Goal: Task Accomplishment & Management: Manage account settings

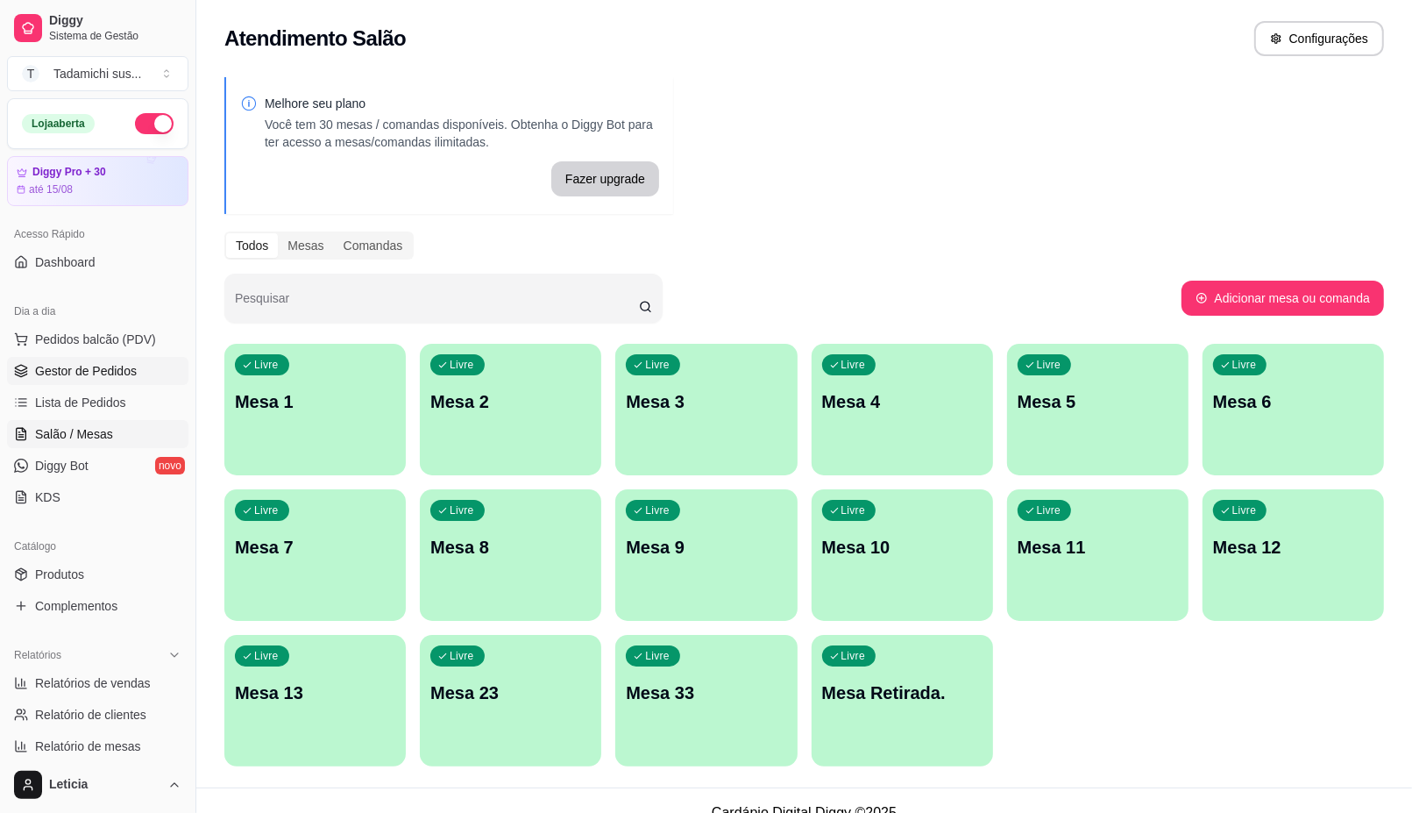
click at [107, 373] on span "Gestor de Pedidos" at bounding box center [86, 371] width 102 height 18
click at [909, 704] on div "Livre Mesa Retirada." at bounding box center [902, 690] width 181 height 110
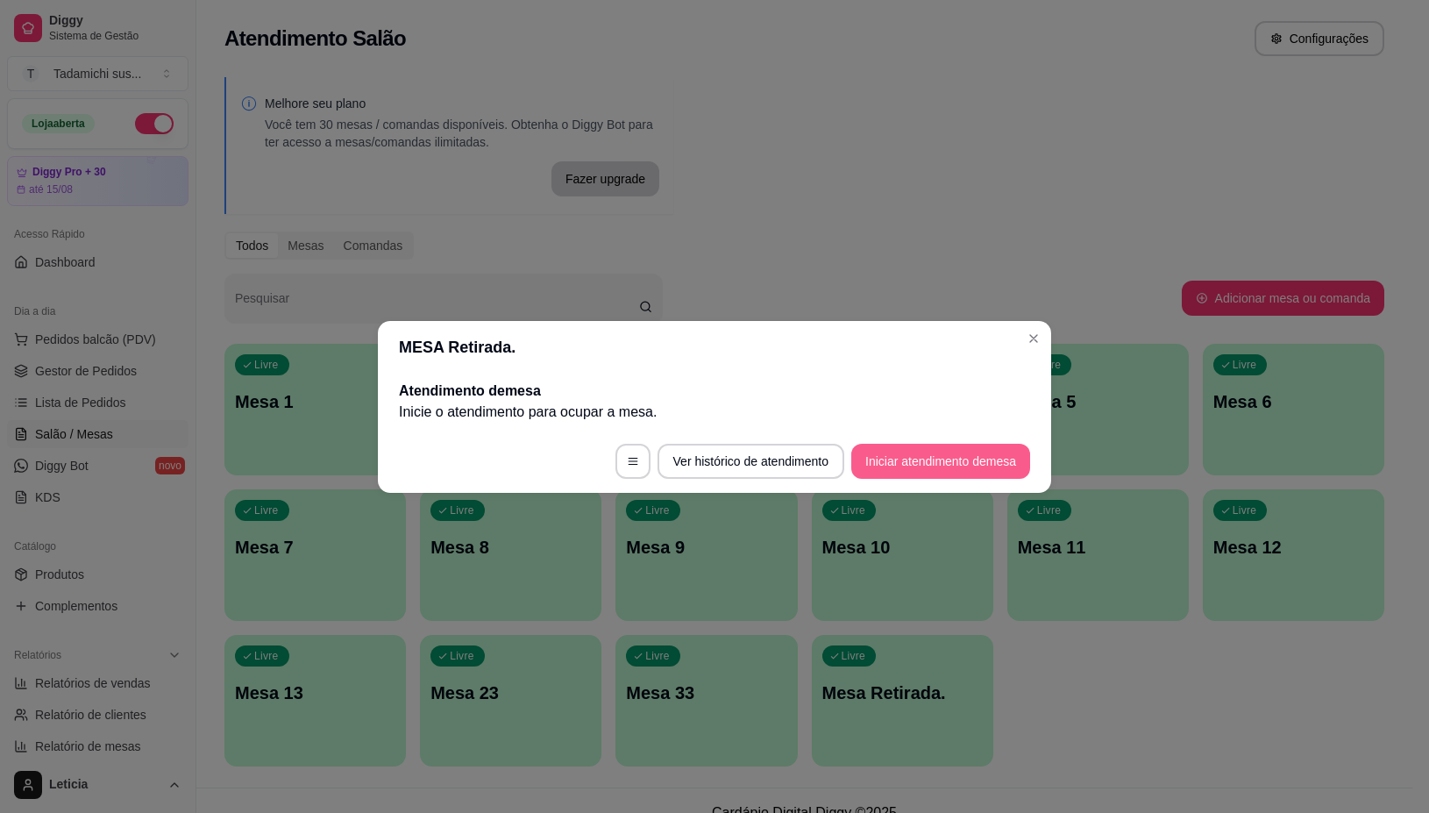
click at [948, 460] on button "Iniciar atendimento de mesa" at bounding box center [940, 461] width 179 height 35
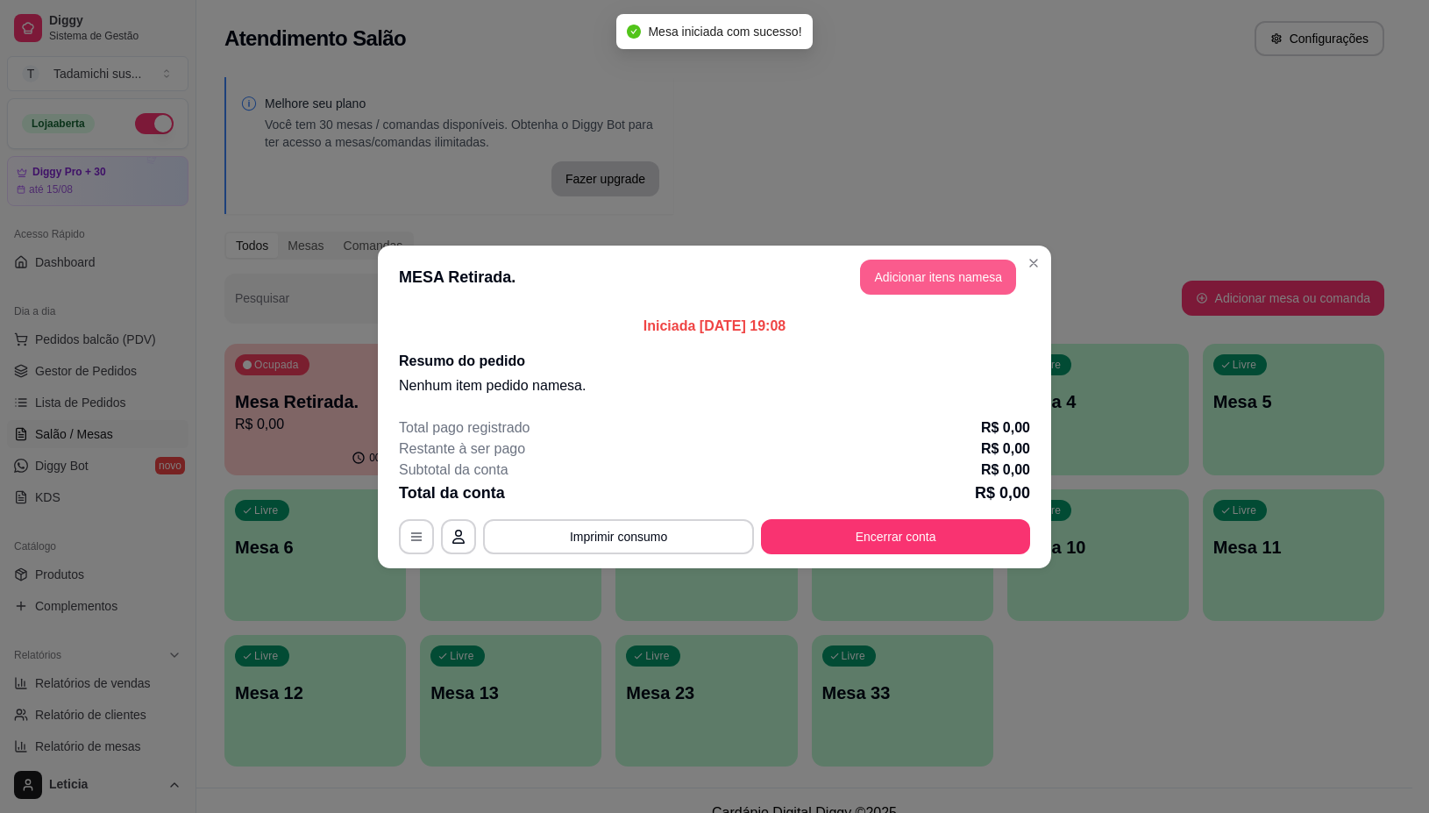
click at [905, 282] on button "Adicionar itens na mesa" at bounding box center [938, 277] width 156 height 35
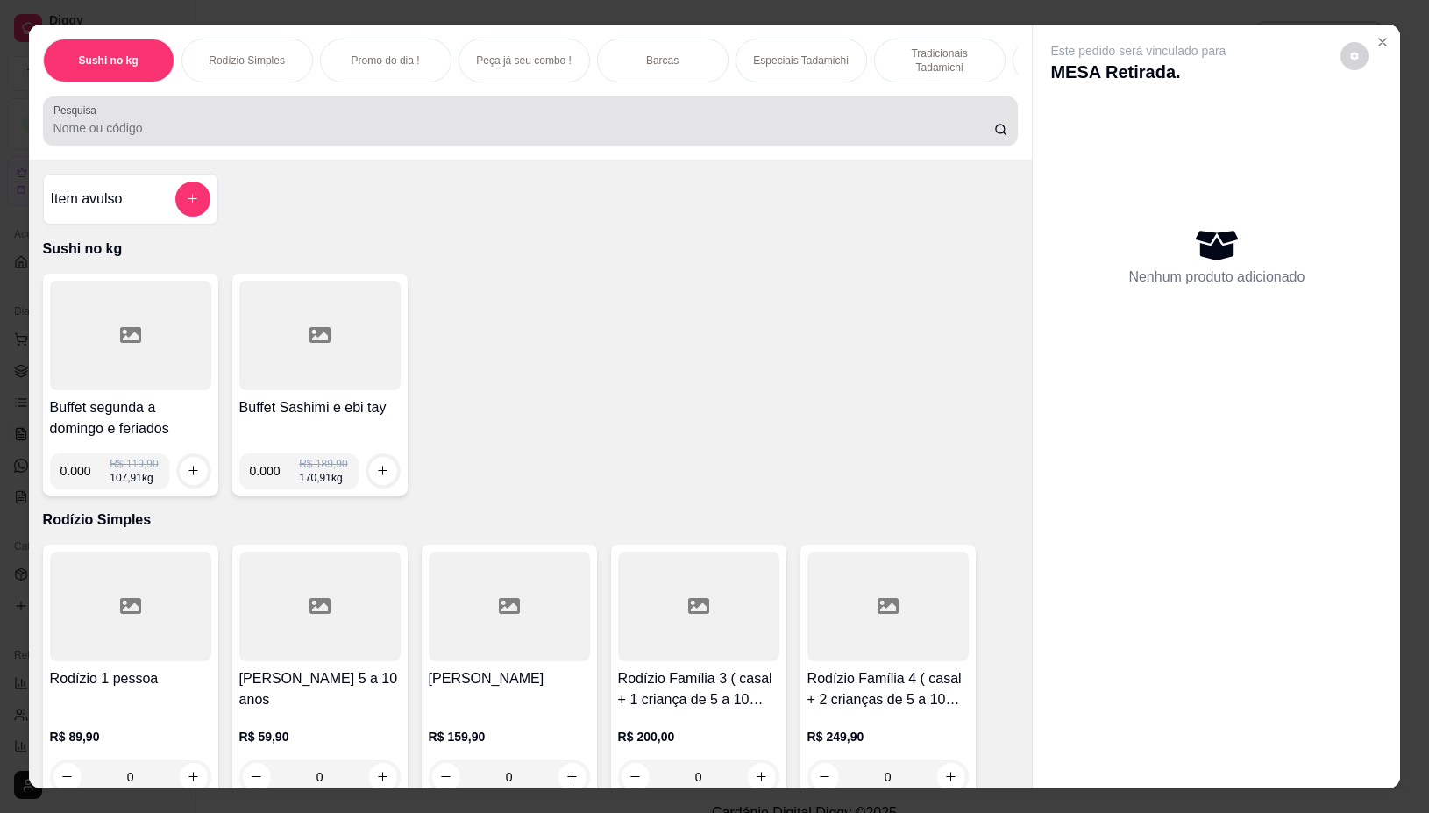
click at [165, 137] on input "Pesquisa" at bounding box center [523, 128] width 941 height 18
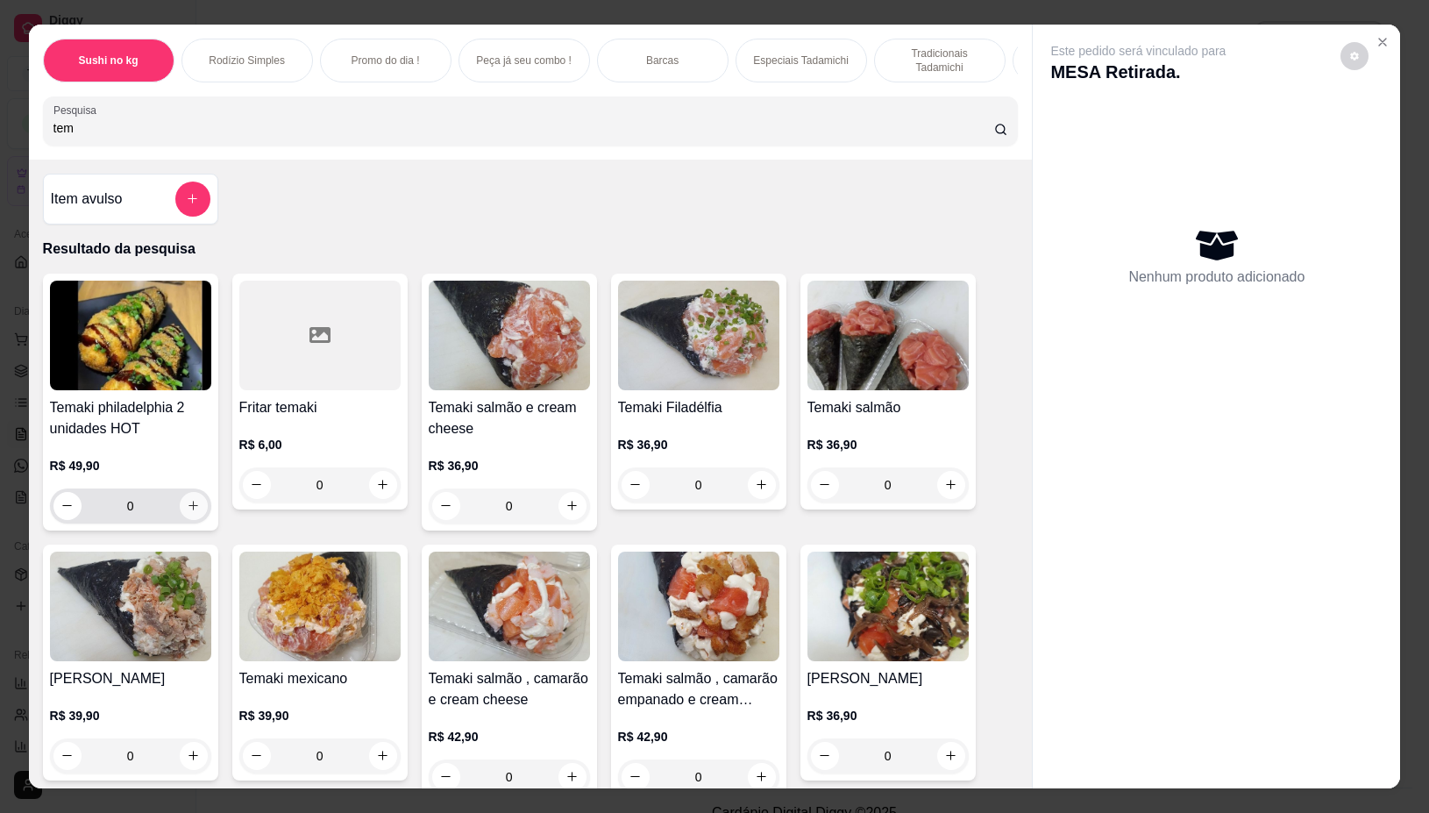
type input "tem"
click at [193, 511] on button "increase-product-quantity" at bounding box center [193, 505] width 27 height 27
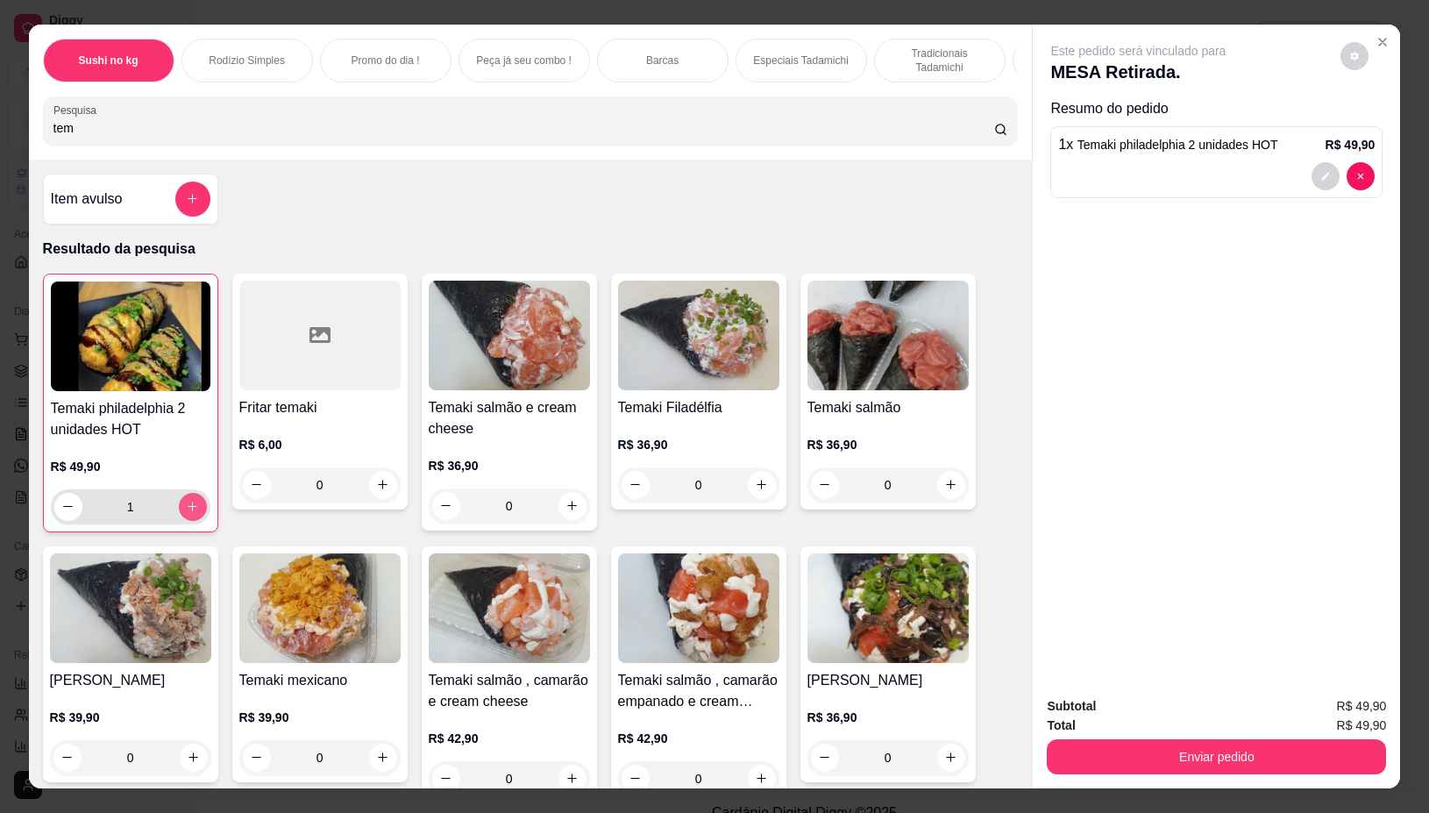
type input "1"
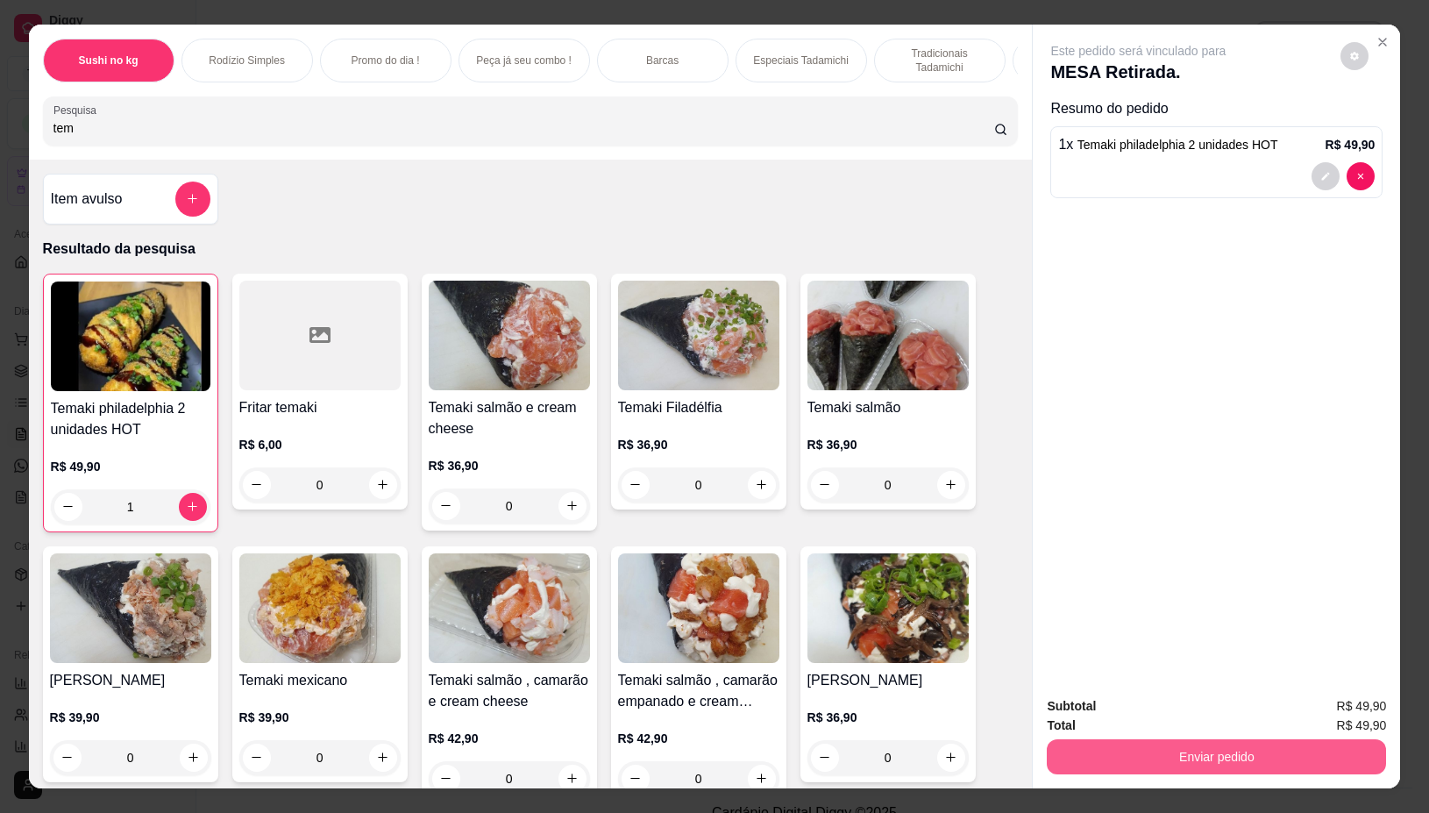
click at [1234, 745] on button "Enviar pedido" at bounding box center [1216, 756] width 339 height 35
click at [1163, 704] on button "Não registrar e enviar pedido" at bounding box center [1157, 705] width 177 height 32
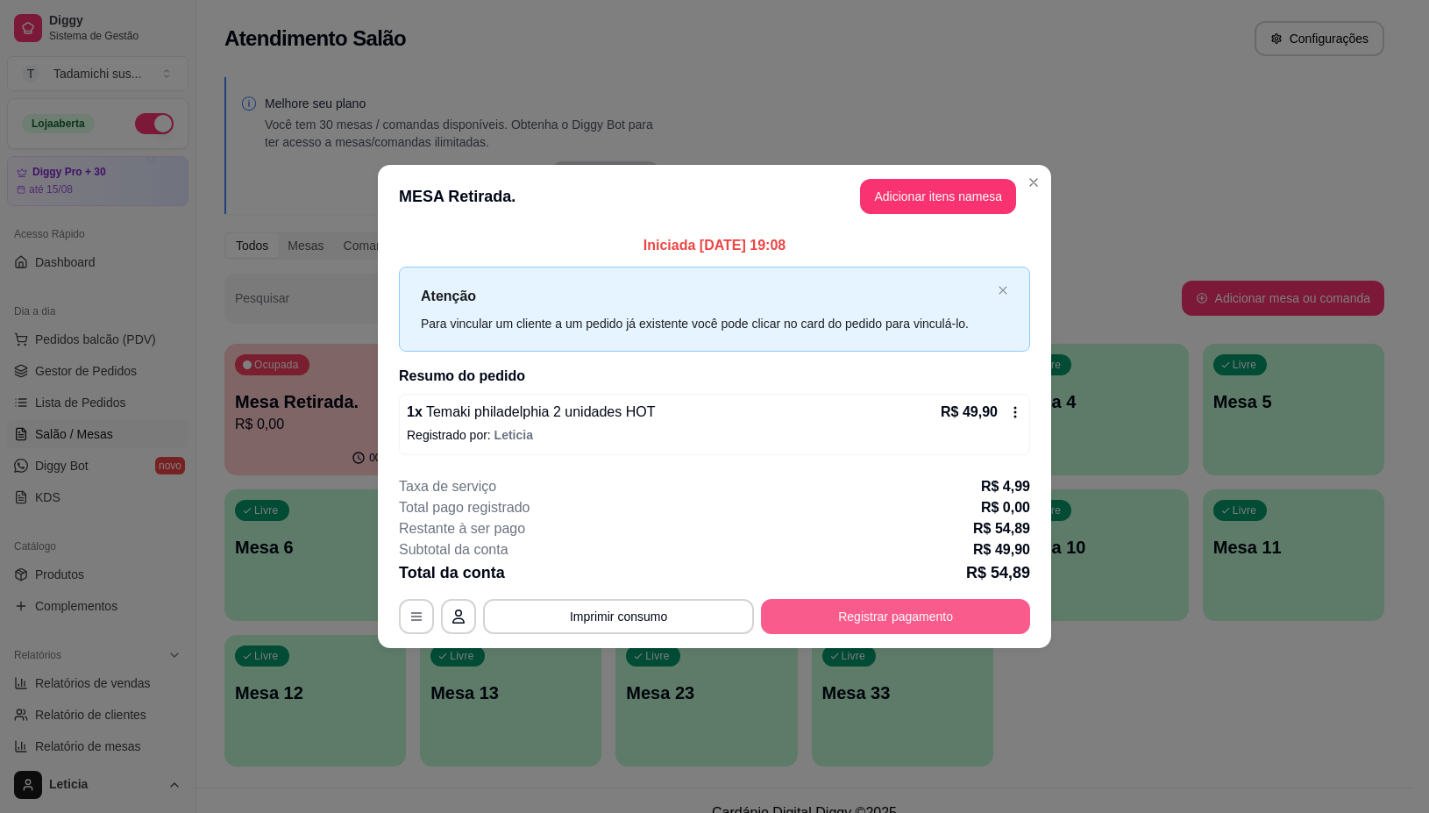
click at [856, 623] on button "Registrar pagamento" at bounding box center [895, 616] width 269 height 35
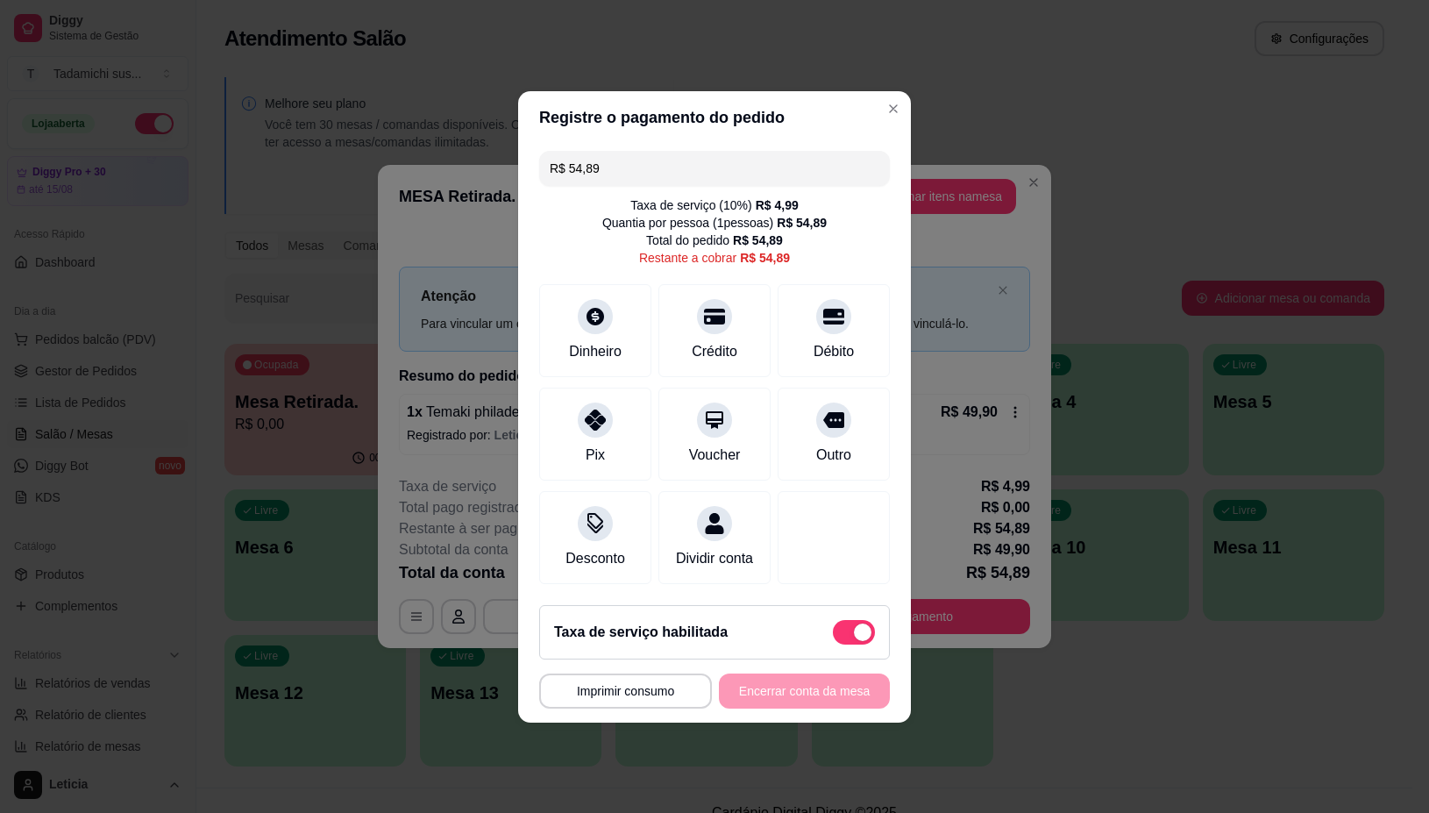
click at [833, 644] on span at bounding box center [854, 632] width 42 height 25
click at [832, 644] on input "checkbox" at bounding box center [837, 640] width 11 height 11
checkbox input "true"
type input "R$ 49,90"
checkbox input "false"
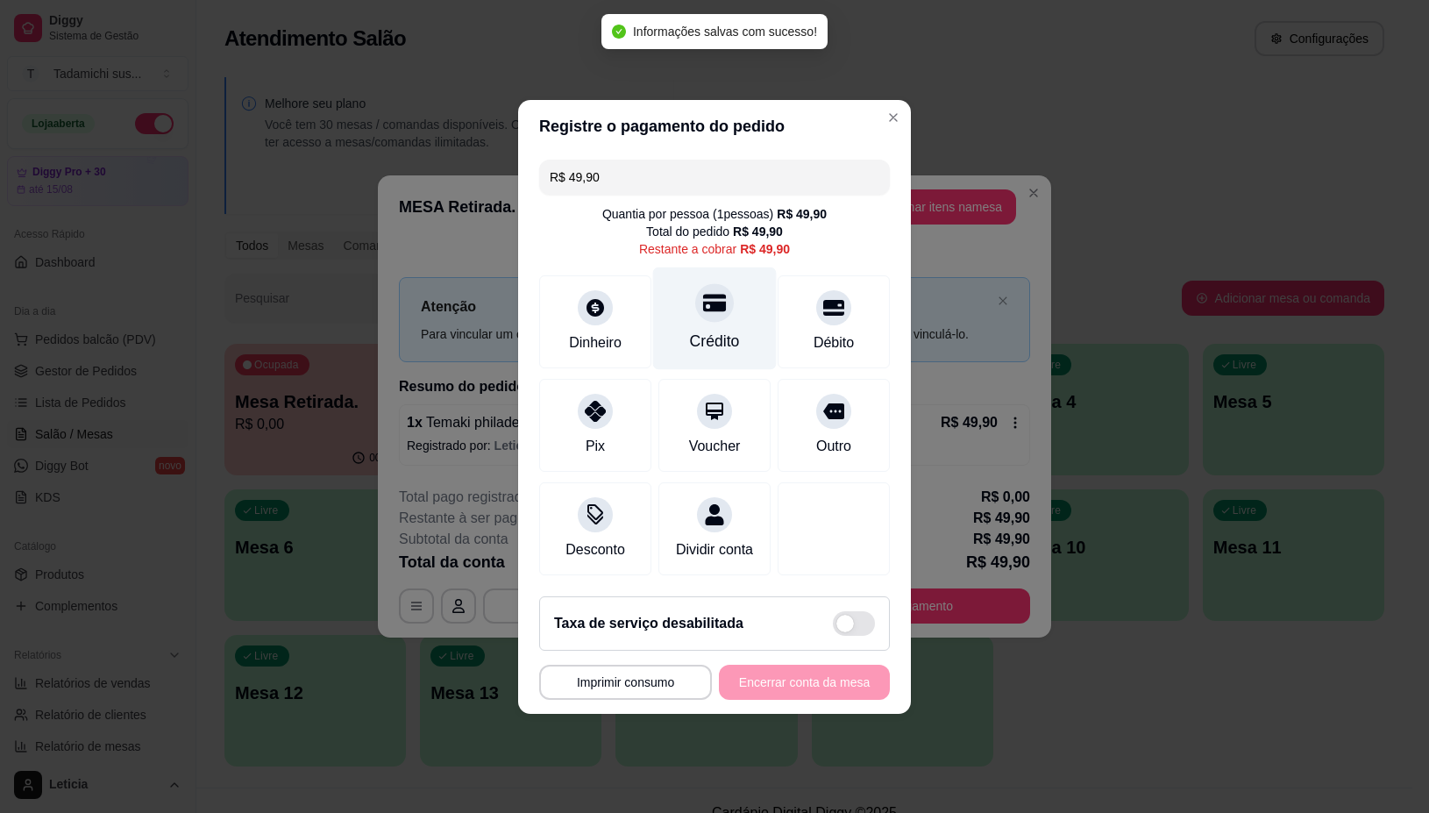
click at [716, 312] on div "Crédito" at bounding box center [715, 318] width 124 height 103
type input "R$ 0,00"
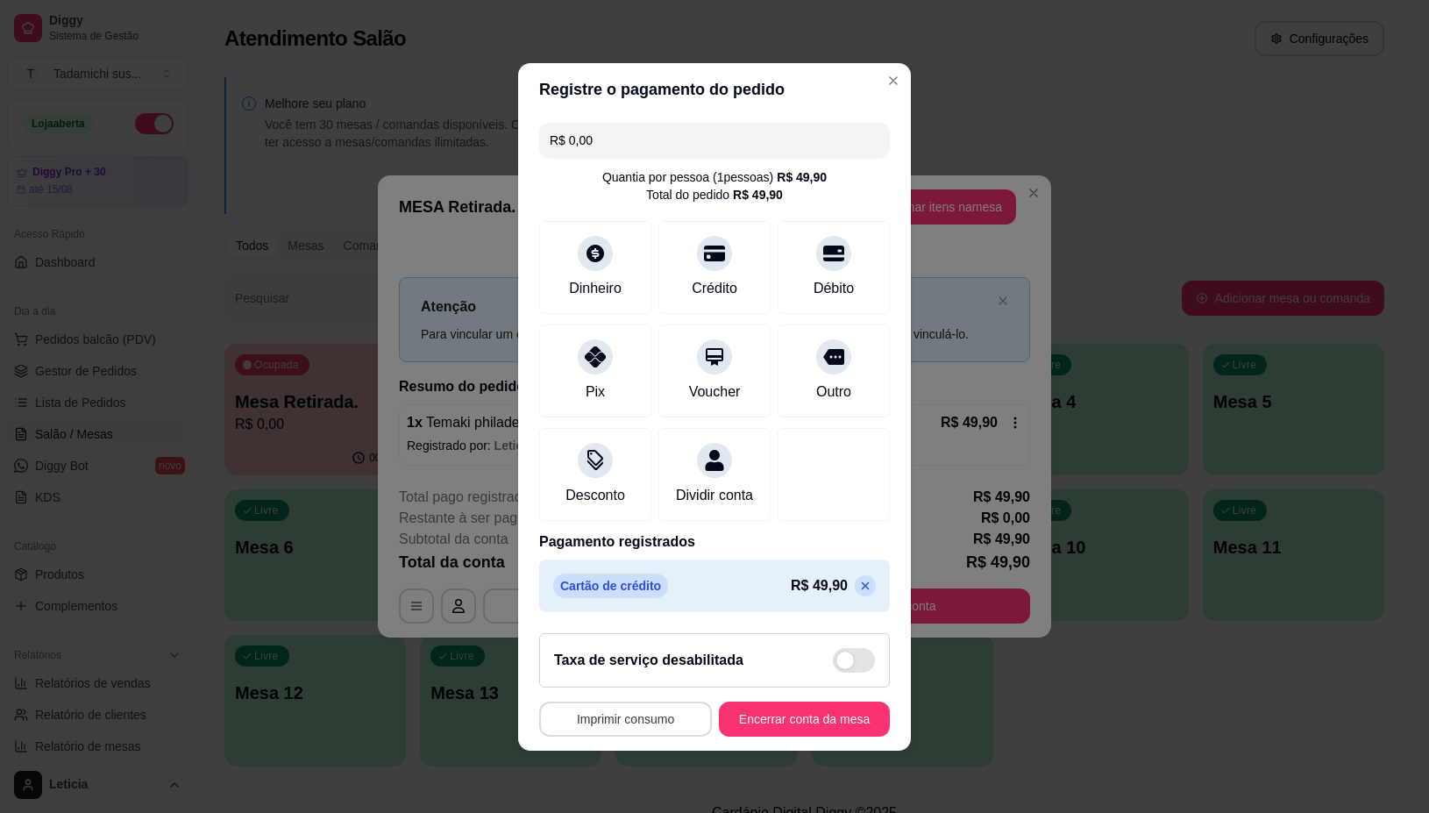
click at [651, 725] on button "Imprimir consumo" at bounding box center [625, 718] width 173 height 35
click at [651, 725] on button "Imprimir consumo" at bounding box center [625, 718] width 167 height 34
click at [641, 732] on button "Imprimir consumo" at bounding box center [625, 718] width 173 height 35
click at [629, 659] on button "IMPRESSORA" at bounding box center [618, 654] width 135 height 28
click at [795, 724] on button "Encerrar conta da mesa" at bounding box center [805, 718] width 166 height 34
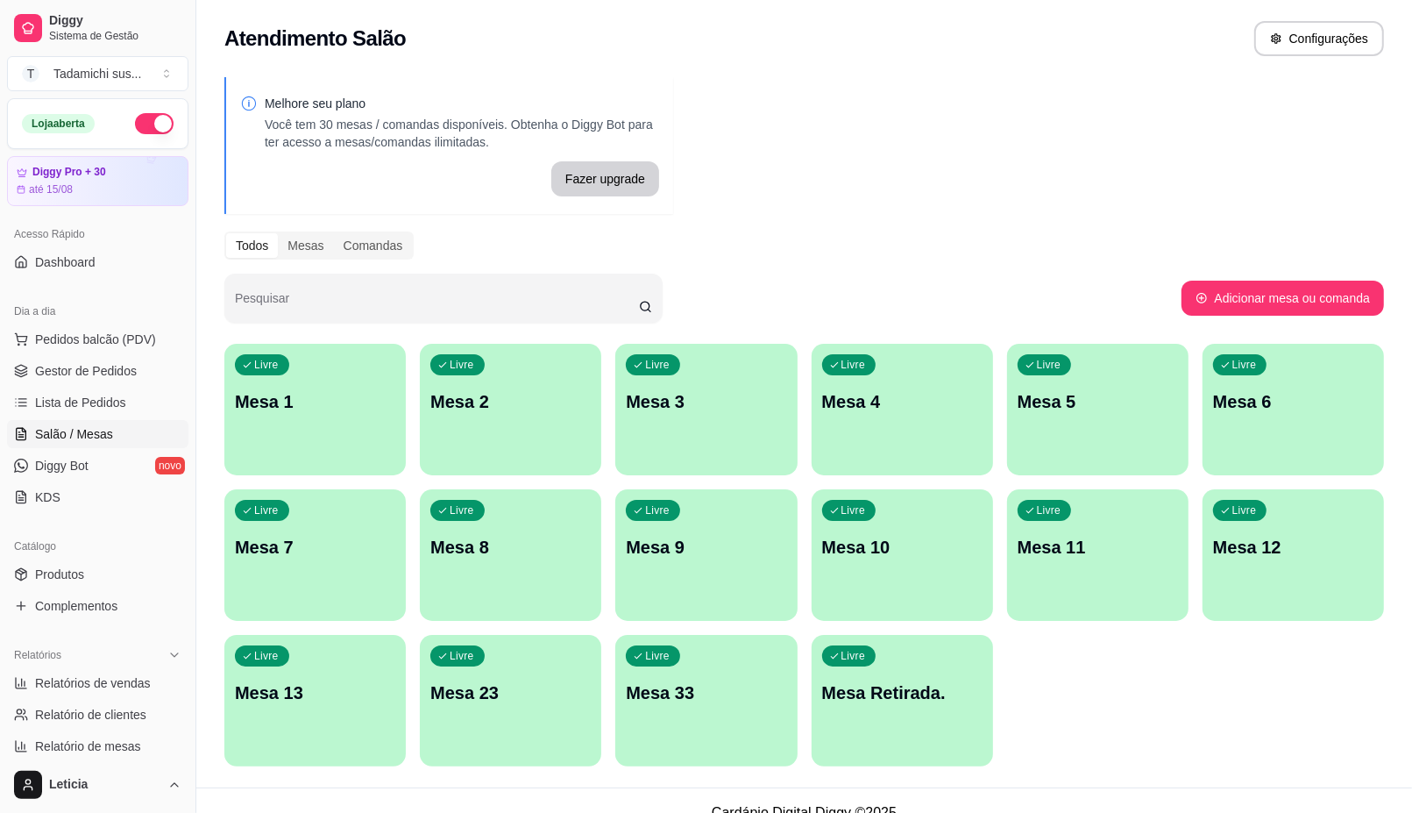
click at [296, 665] on div "Livre Mesa 13" at bounding box center [314, 690] width 181 height 110
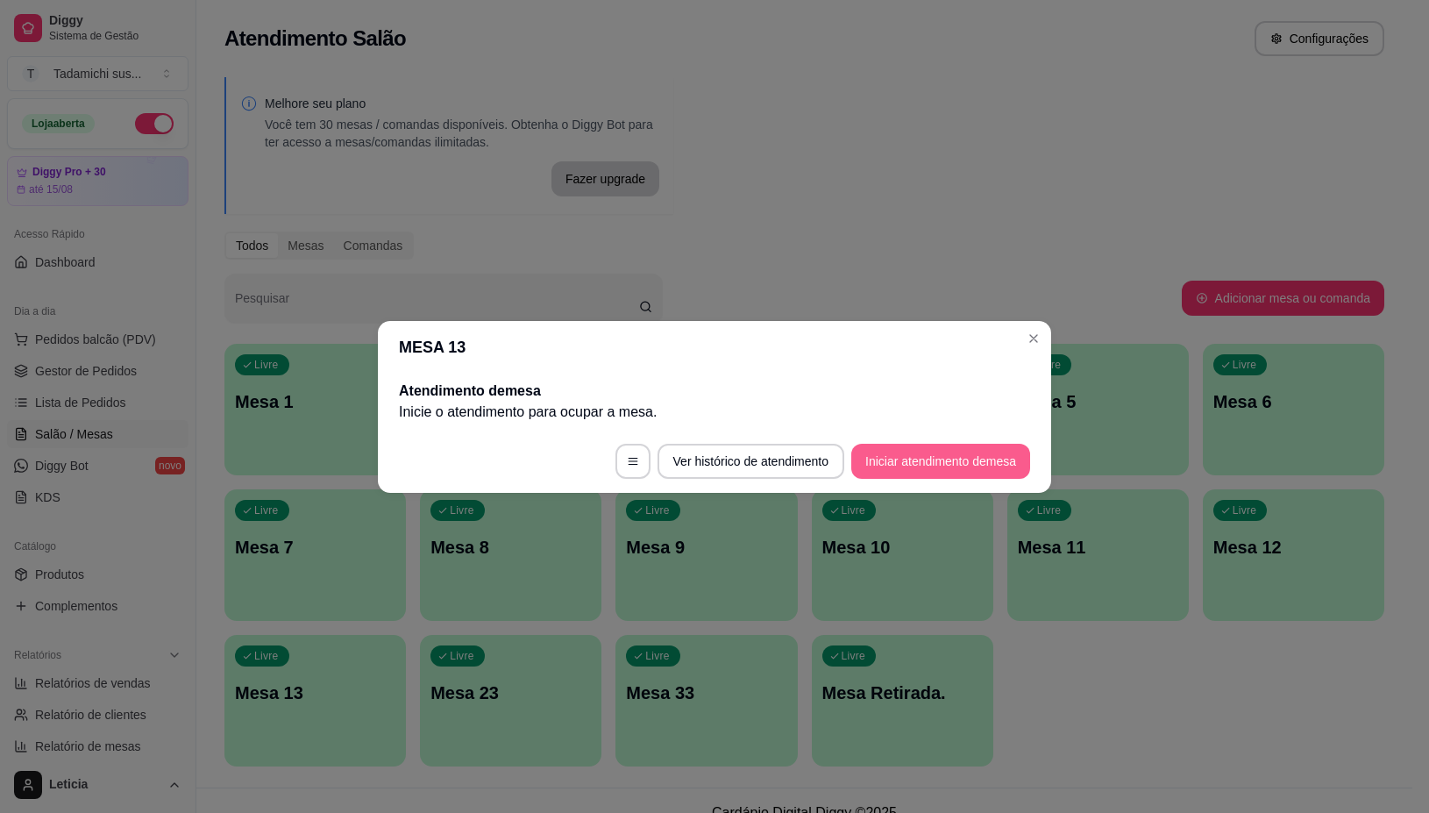
click at [912, 460] on button "Iniciar atendimento de mesa" at bounding box center [940, 461] width 179 height 35
click at [912, 460] on footer "Ver histórico de atendimento Iniciar atendimento de mesa" at bounding box center [714, 461] width 673 height 63
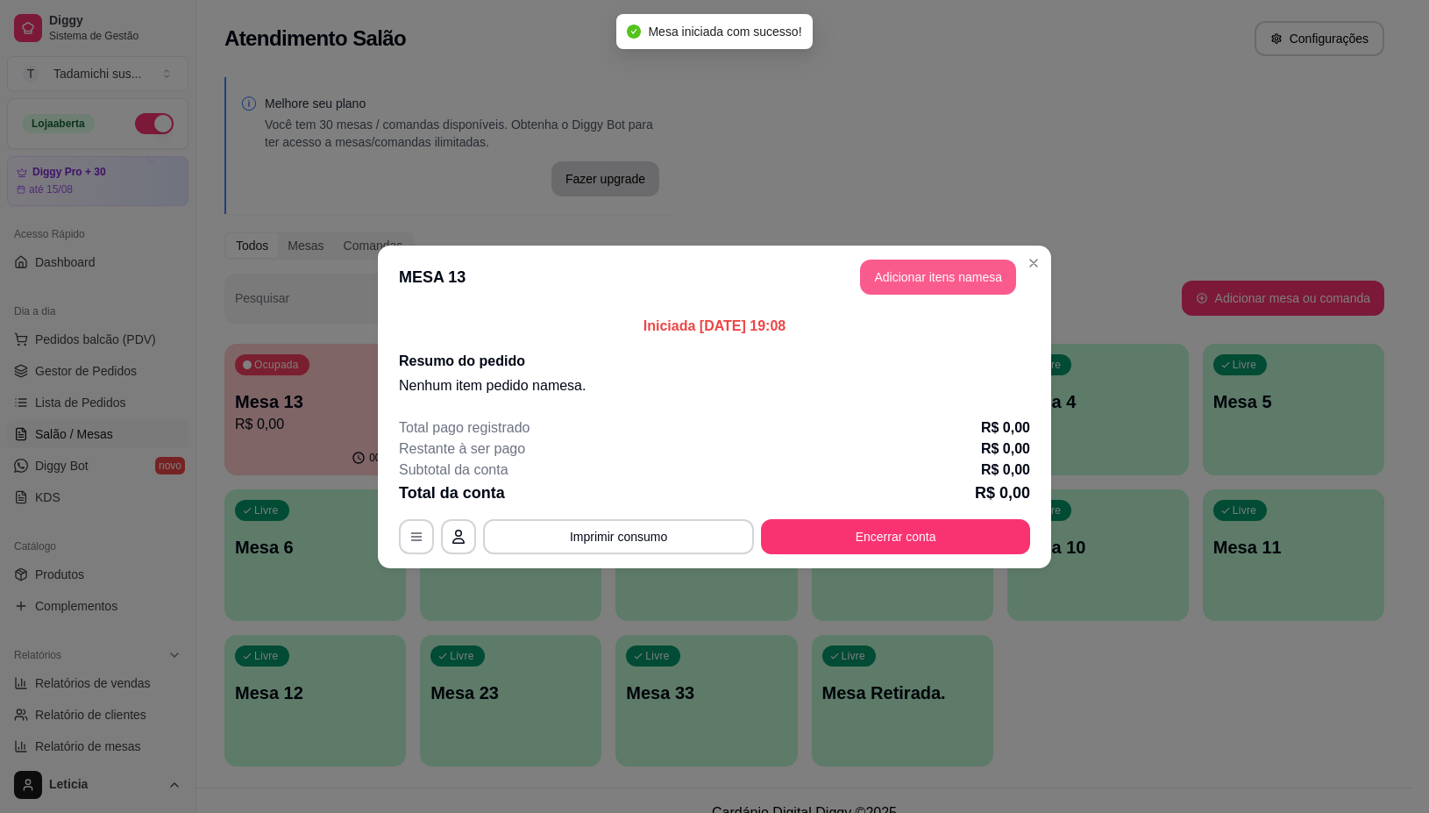
click at [950, 268] on button "Adicionar itens na mesa" at bounding box center [938, 277] width 156 height 35
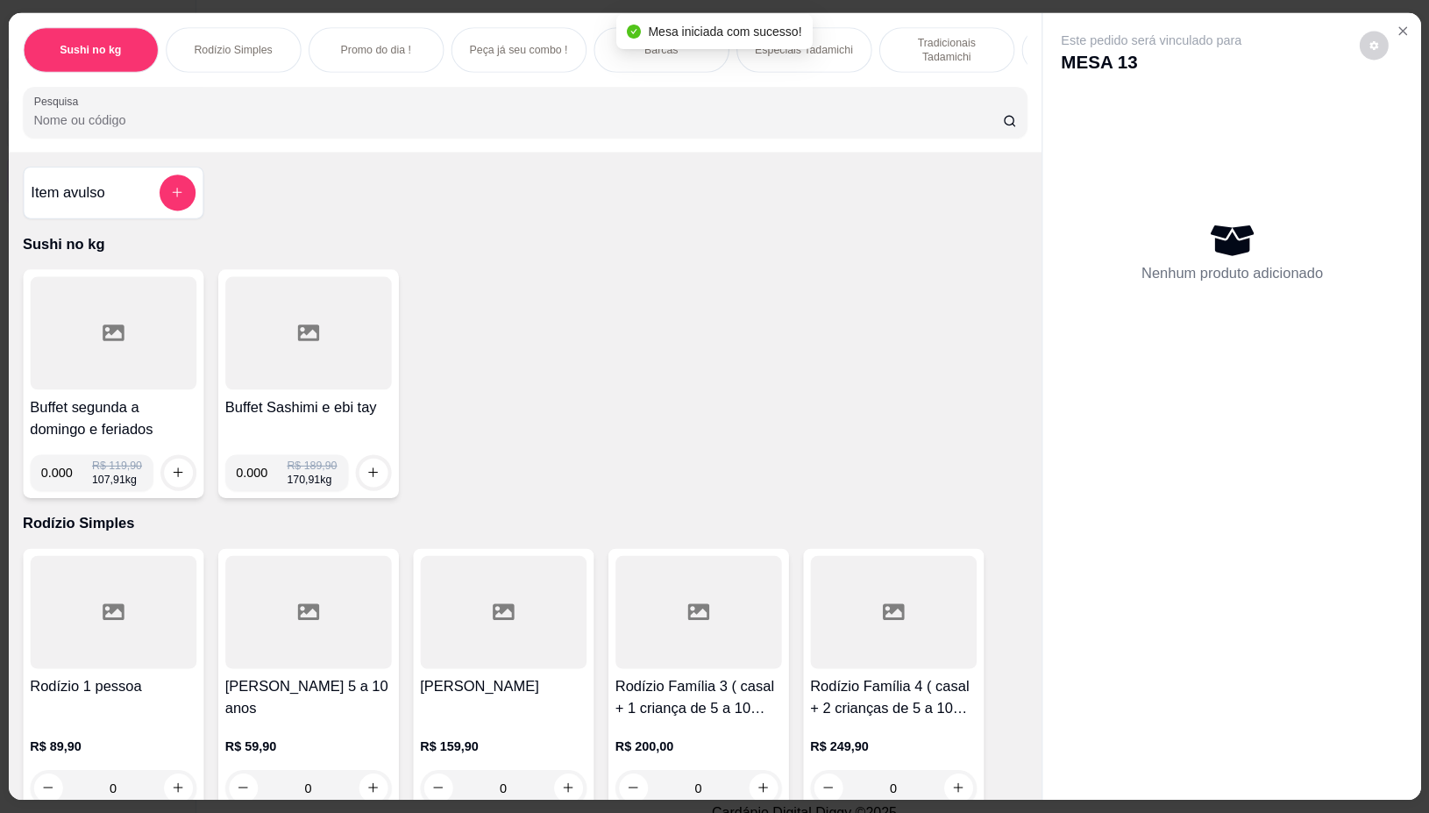
click at [949, 269] on div "Item avulso Sushi no kg Buffet segunda a domingo e feriados 0.000 R$ 119,90 107…" at bounding box center [525, 476] width 1034 height 648
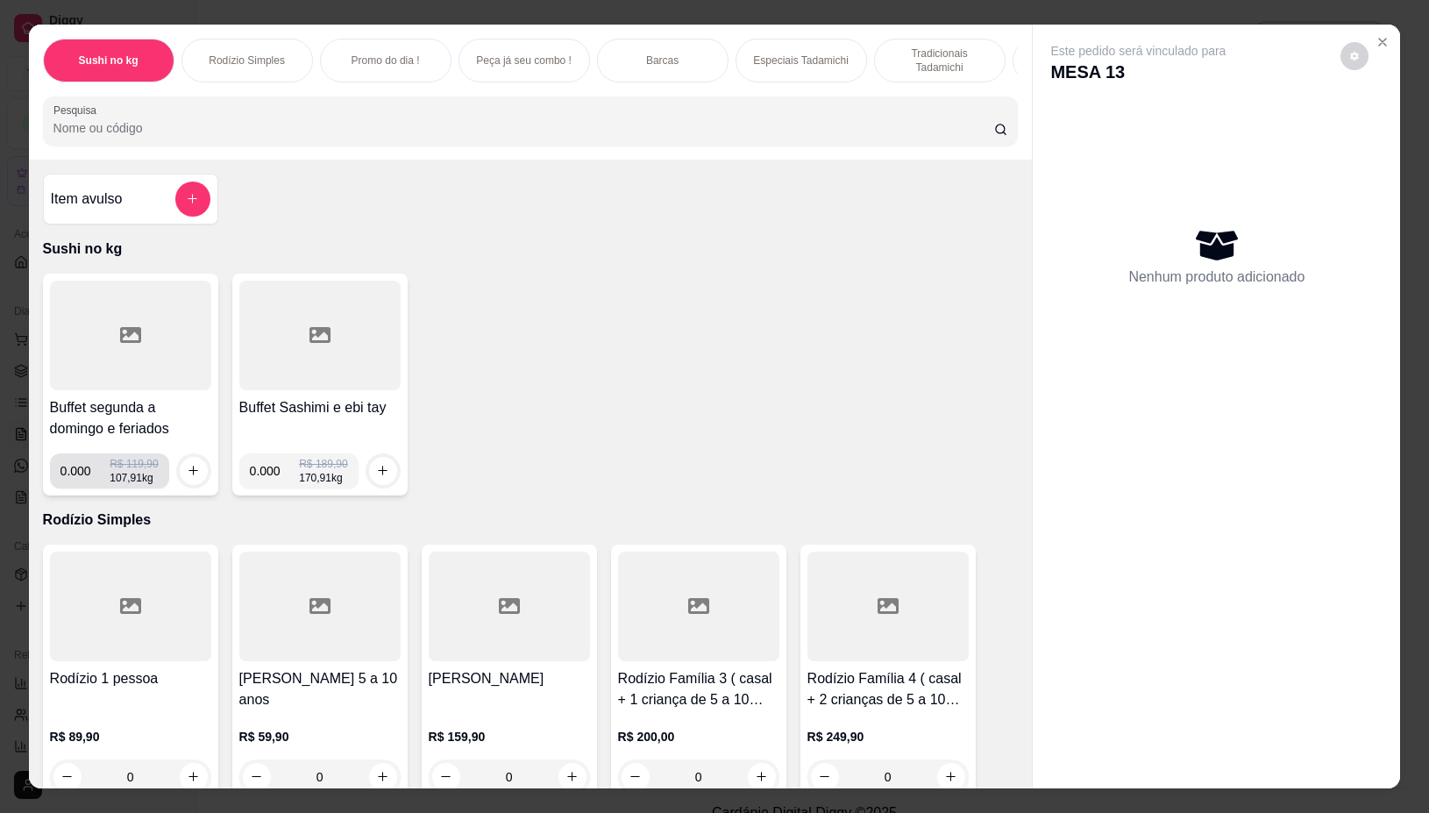
click at [82, 475] on input "0.000" at bounding box center [85, 470] width 50 height 35
type input "0.130"
click at [187, 476] on icon "increase-product-quantity" at bounding box center [193, 470] width 13 height 13
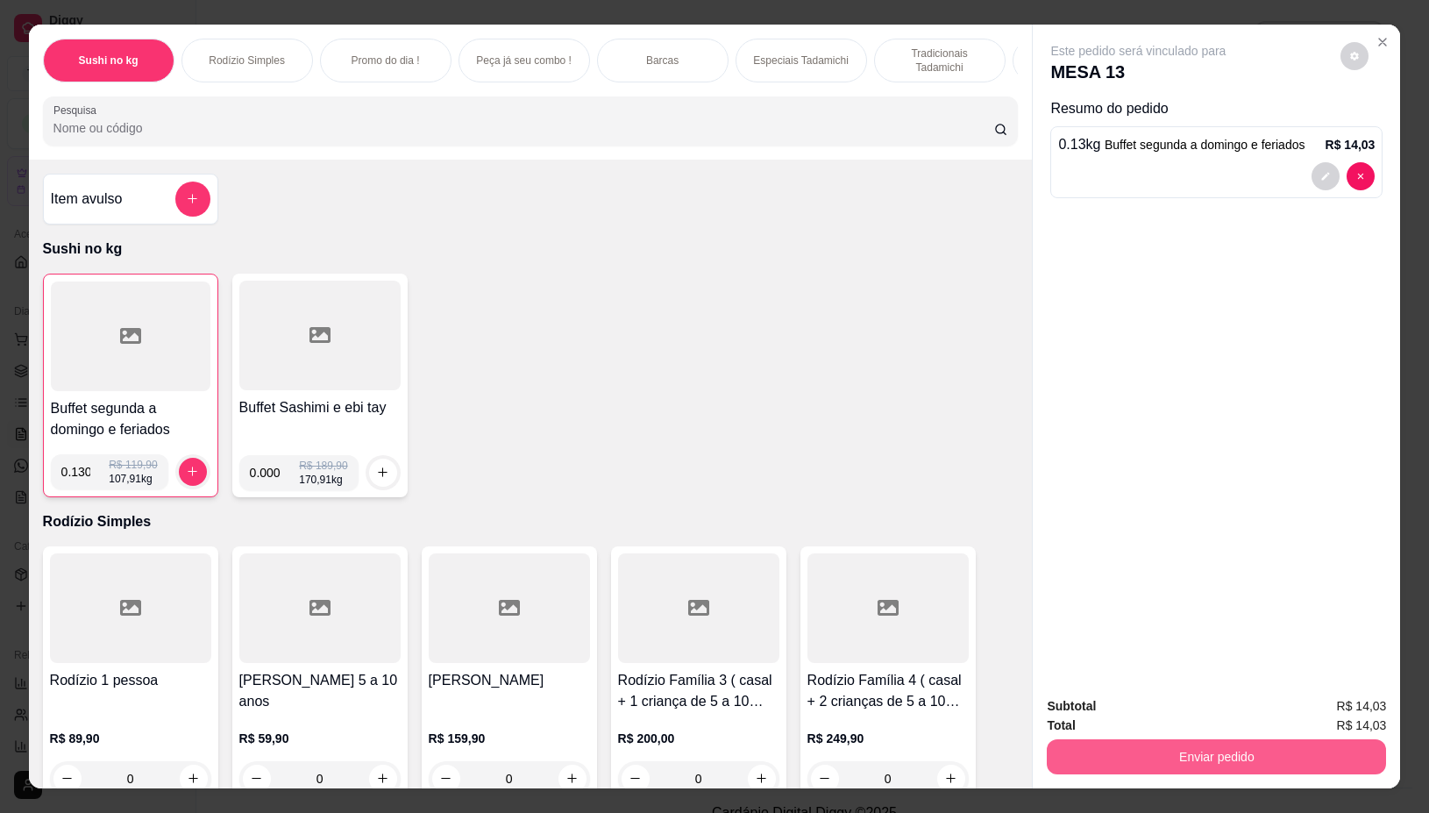
click at [1203, 739] on button "Enviar pedido" at bounding box center [1216, 756] width 339 height 35
click at [1133, 710] on button "Não registrar e enviar pedido" at bounding box center [1157, 705] width 182 height 33
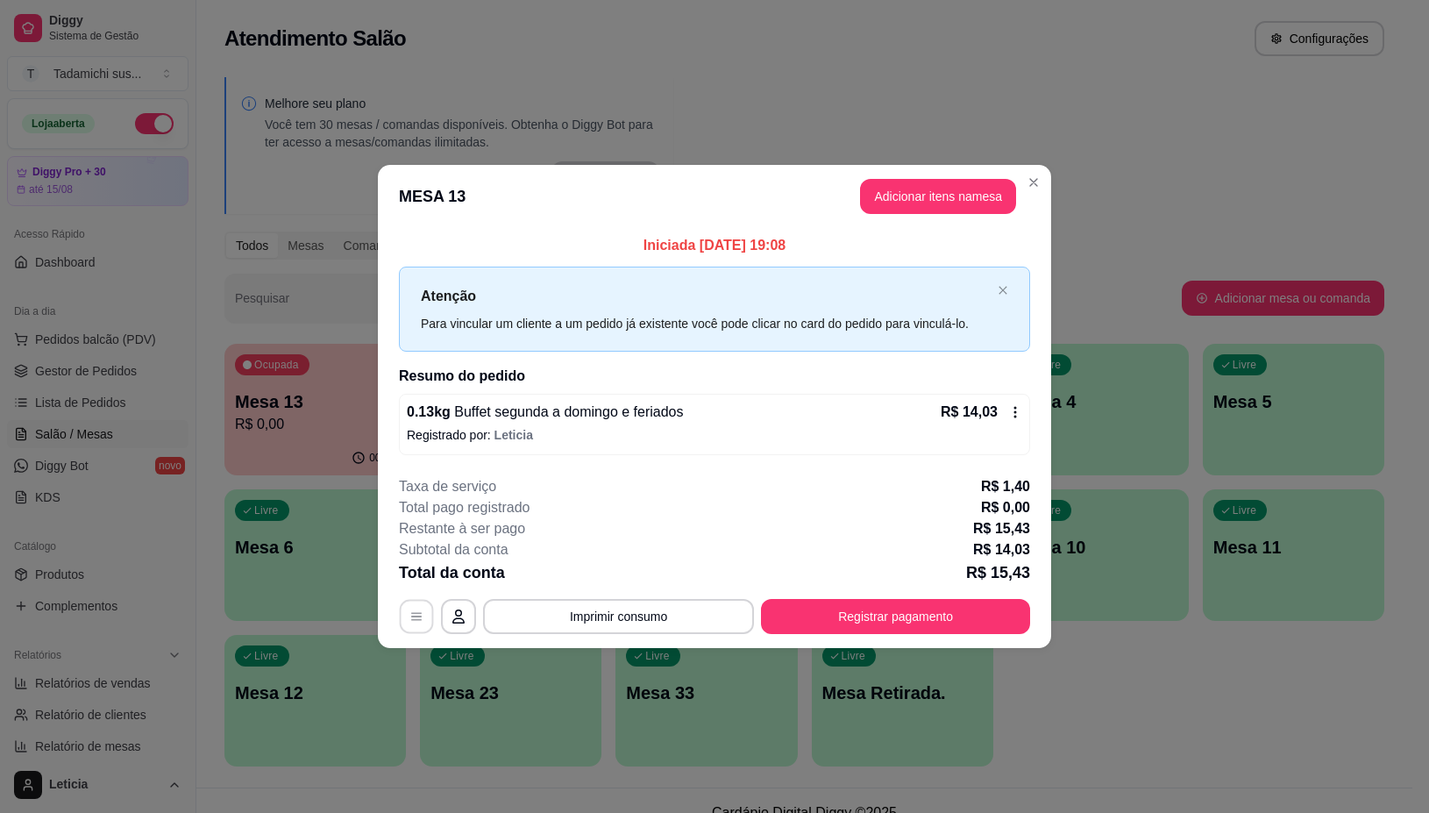
click at [410, 607] on button "button" at bounding box center [417, 617] width 34 height 34
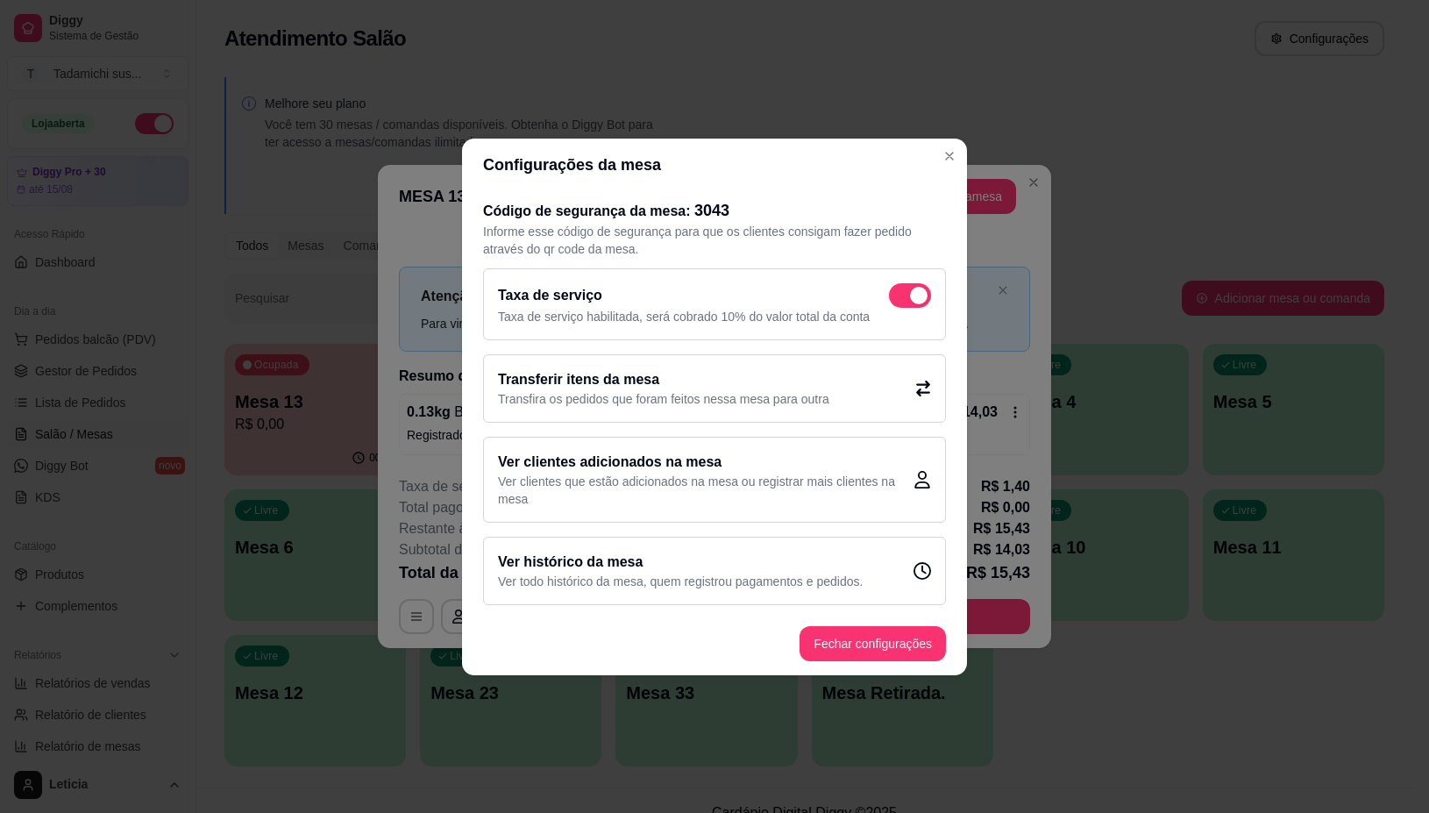
click at [914, 283] on span at bounding box center [910, 295] width 42 height 25
click at [900, 298] on input "checkbox" at bounding box center [893, 303] width 11 height 11
checkbox input "false"
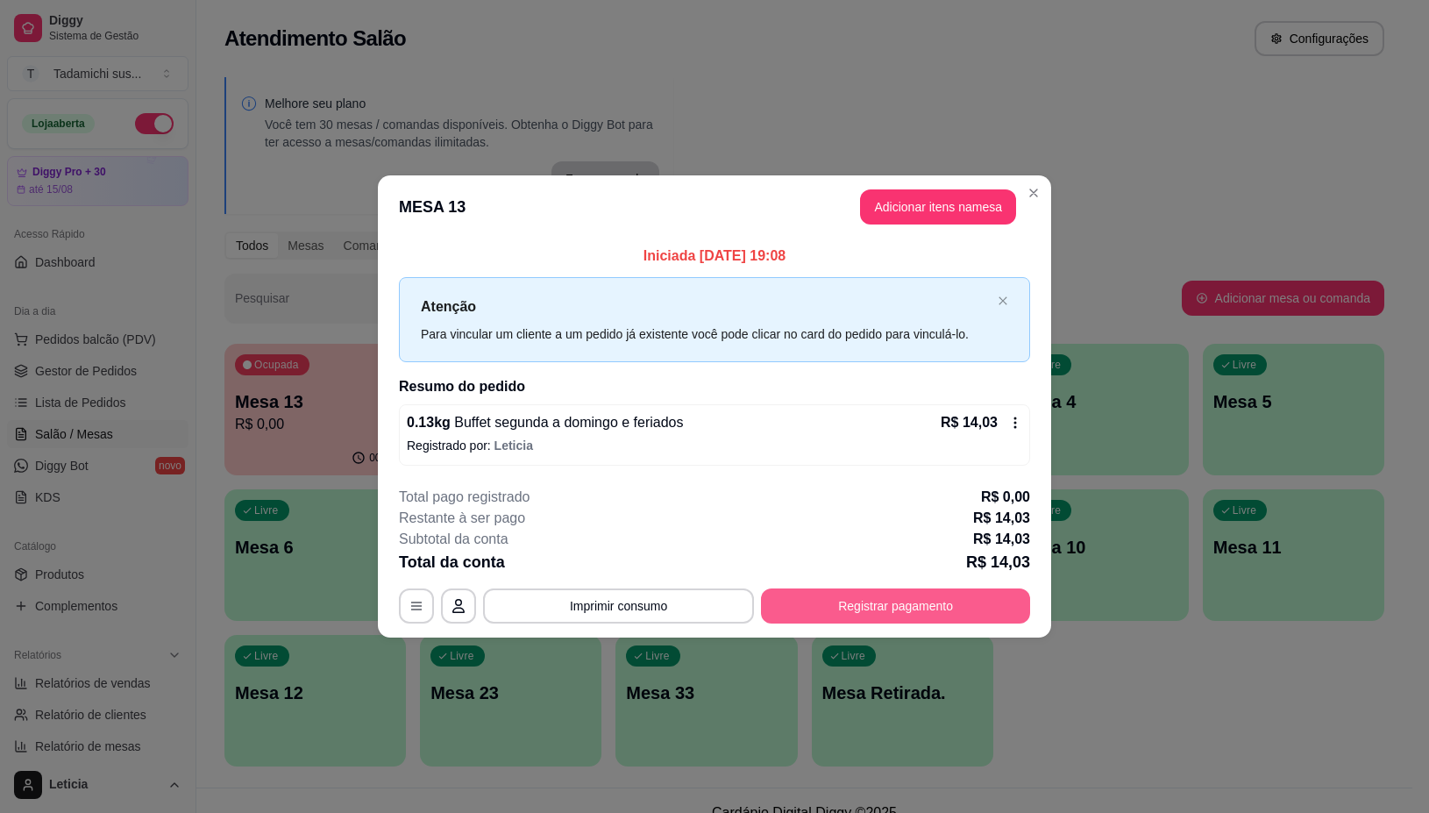
click at [804, 592] on button "Registrar pagamento" at bounding box center [895, 605] width 269 height 35
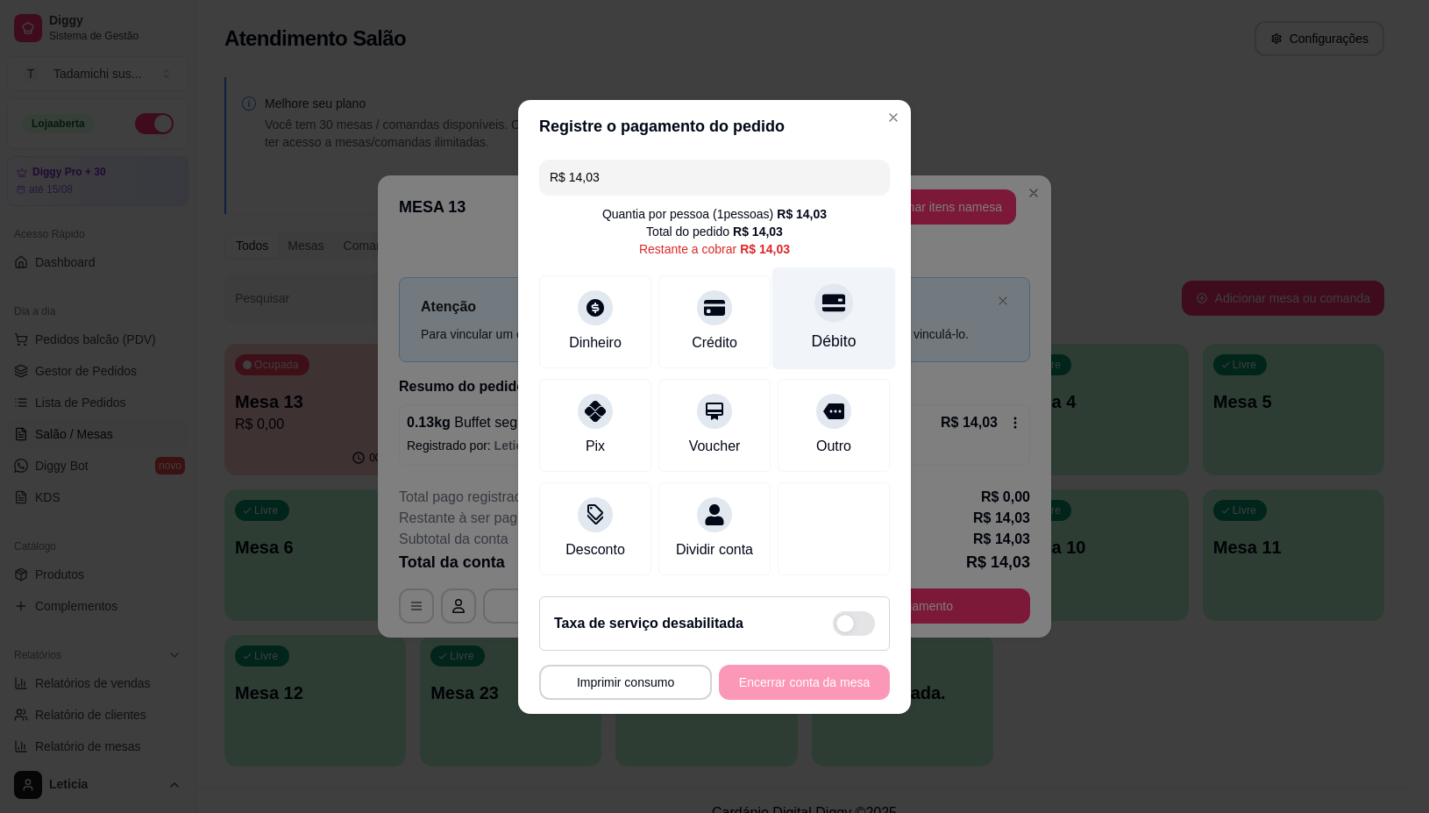
click at [814, 294] on div at bounding box center [833, 302] width 39 height 39
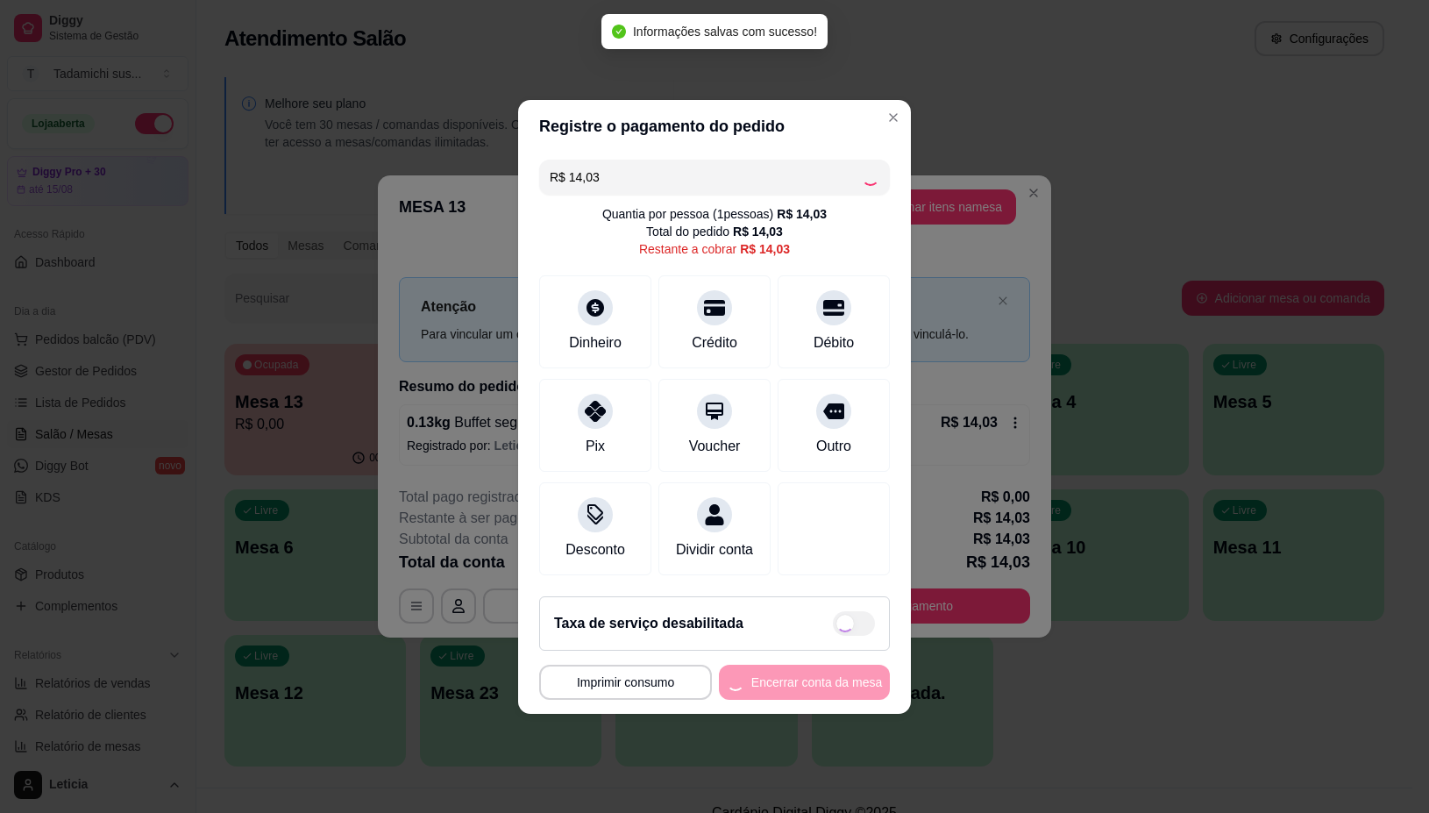
type input "R$ 0,00"
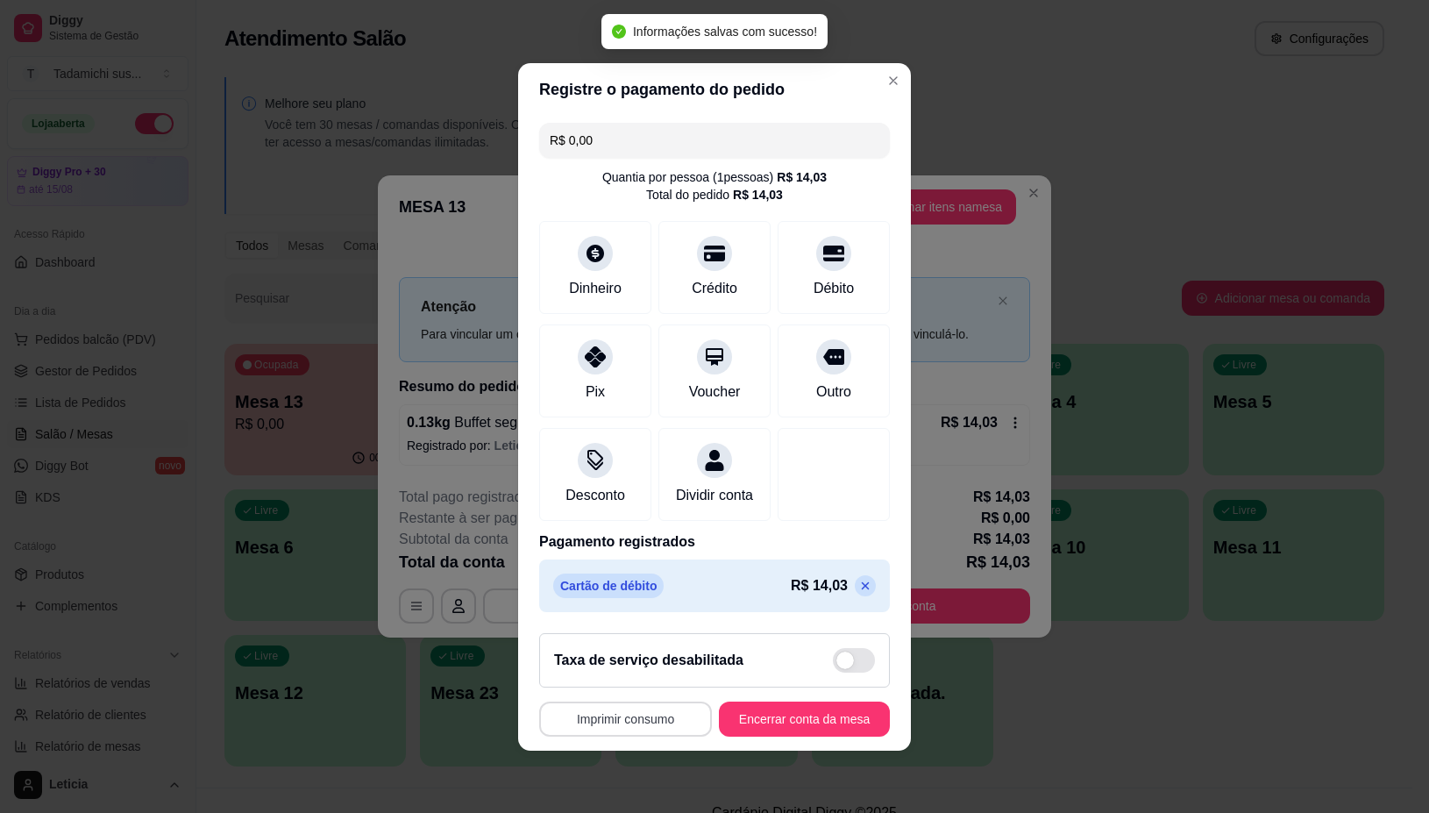
click at [641, 729] on button "Imprimir consumo" at bounding box center [625, 718] width 173 height 35
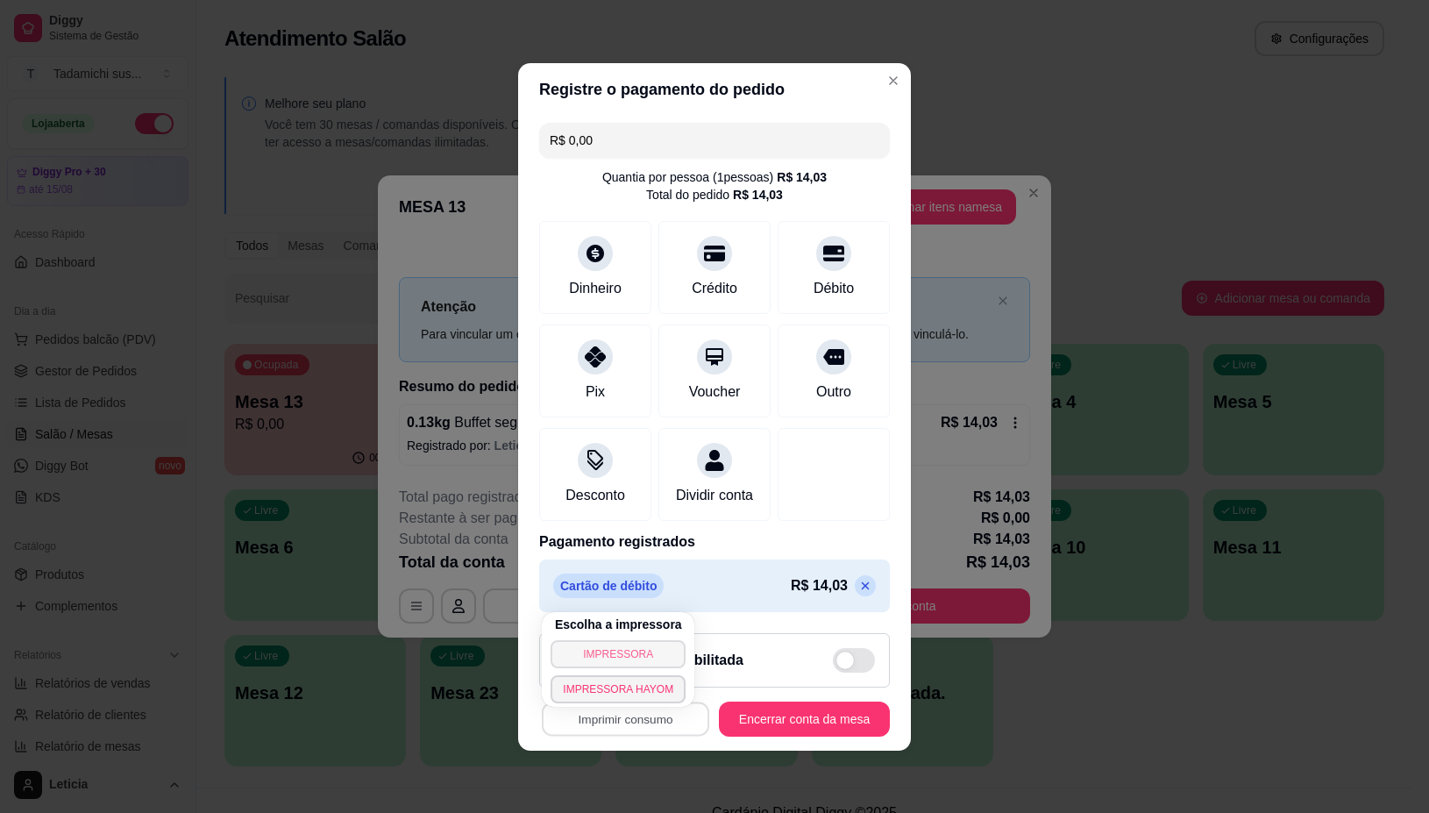
click at [644, 658] on button "IMPRESSORA" at bounding box center [618, 654] width 135 height 28
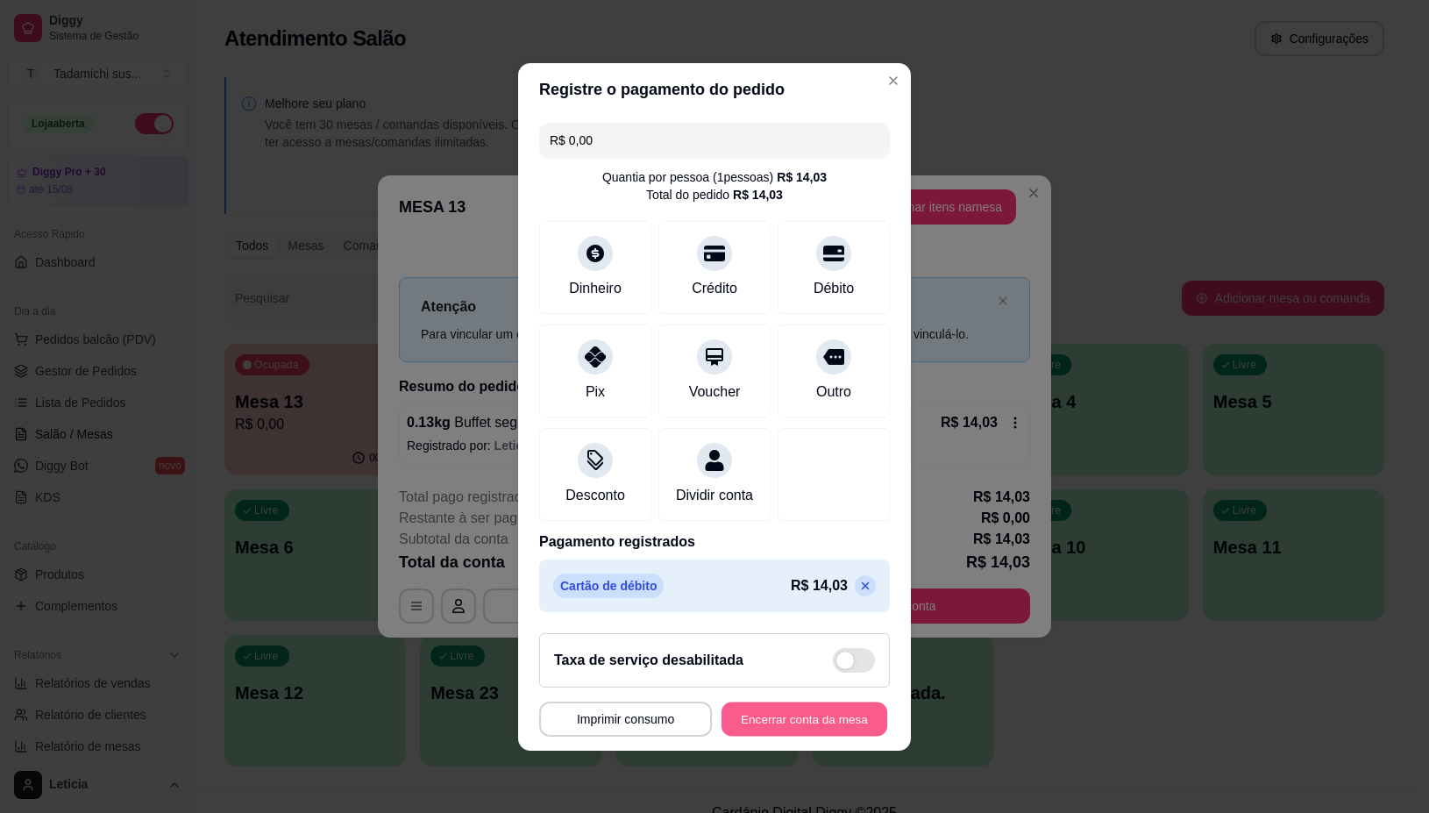
click at [729, 725] on button "Encerrar conta da mesa" at bounding box center [805, 718] width 166 height 34
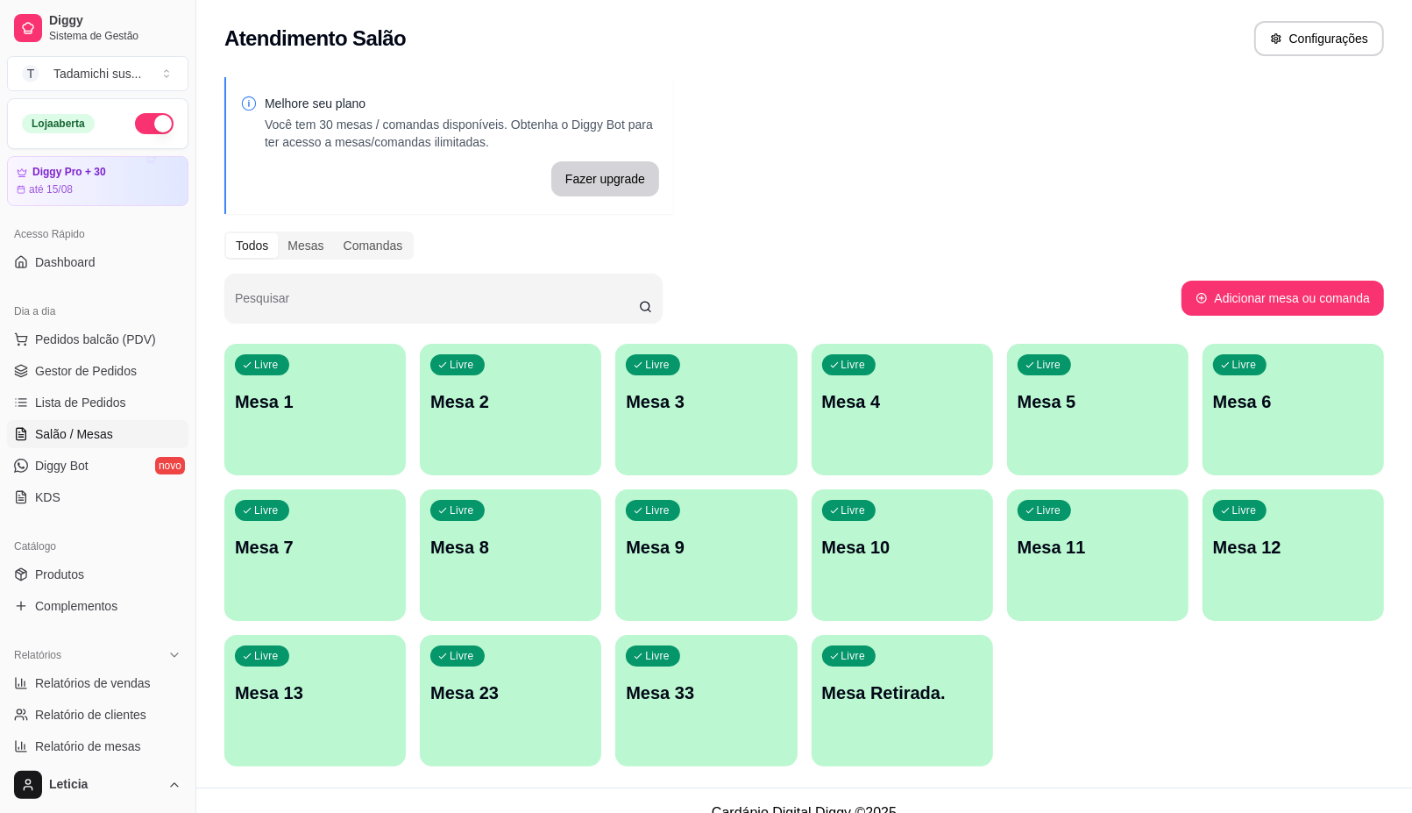
click at [904, 712] on div "Livre Mesa Retirada." at bounding box center [902, 690] width 181 height 110
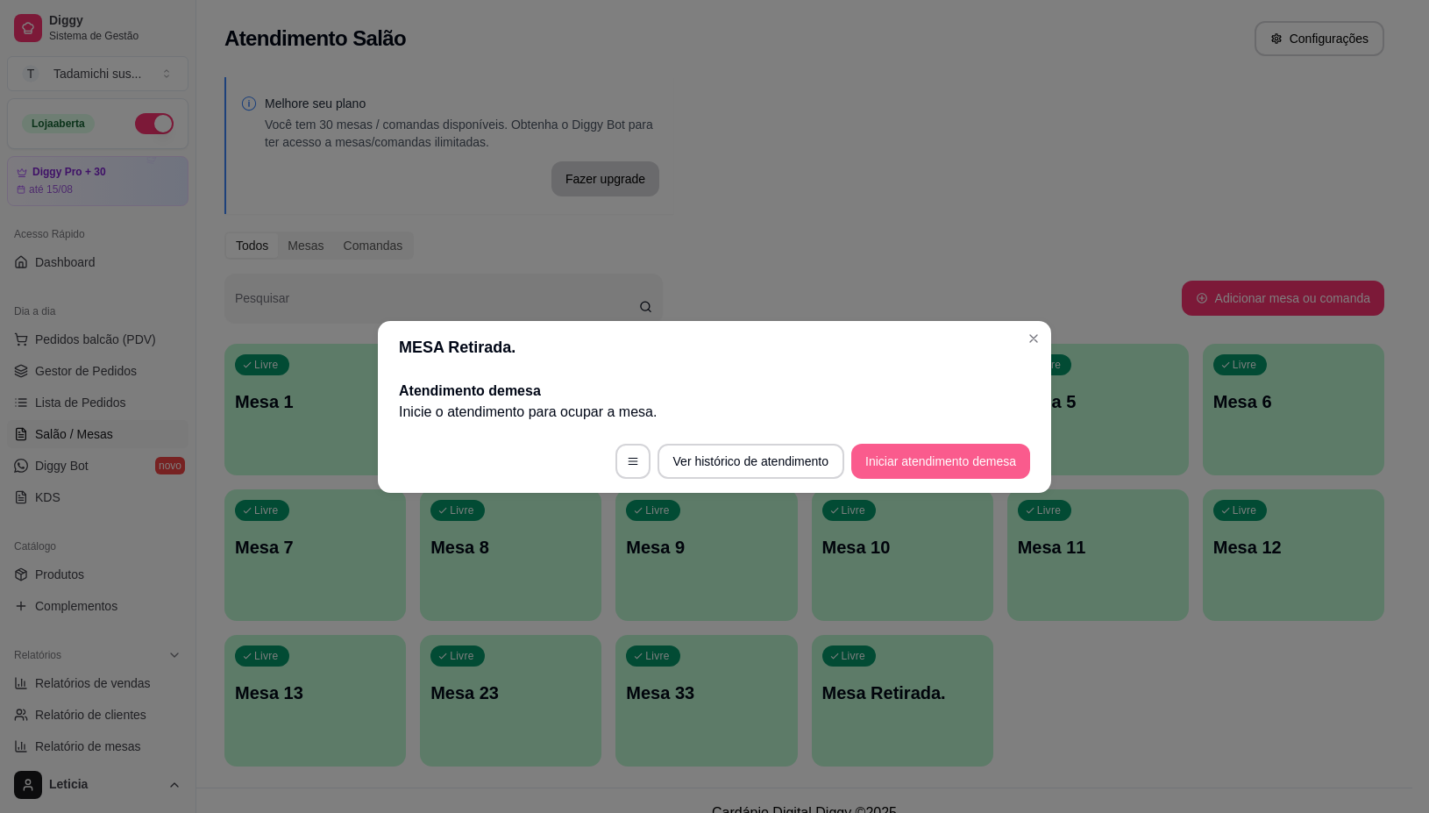
click at [926, 447] on button "Iniciar atendimento de mesa" at bounding box center [940, 461] width 179 height 35
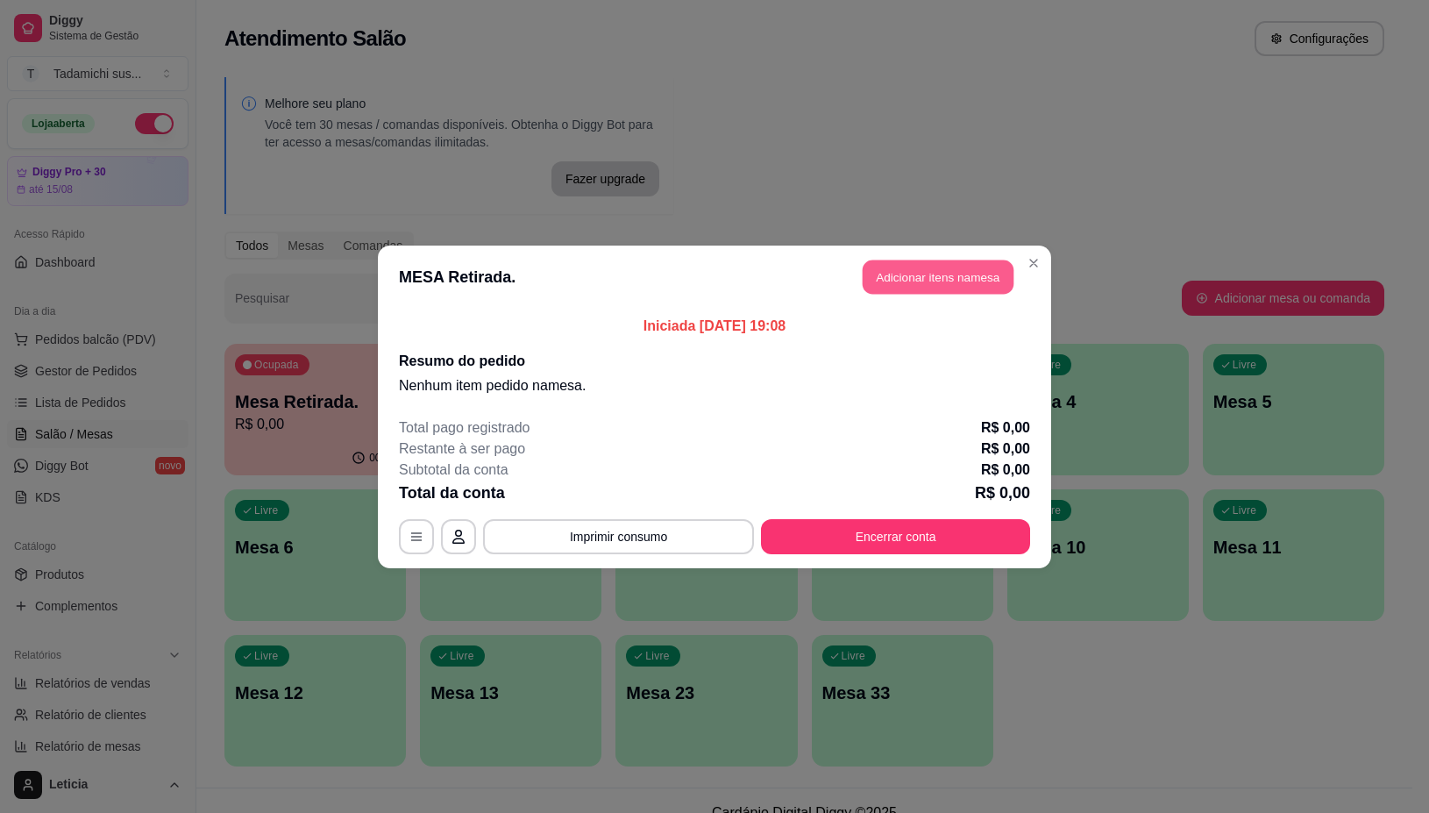
click at [914, 266] on button "Adicionar itens na mesa" at bounding box center [938, 277] width 151 height 34
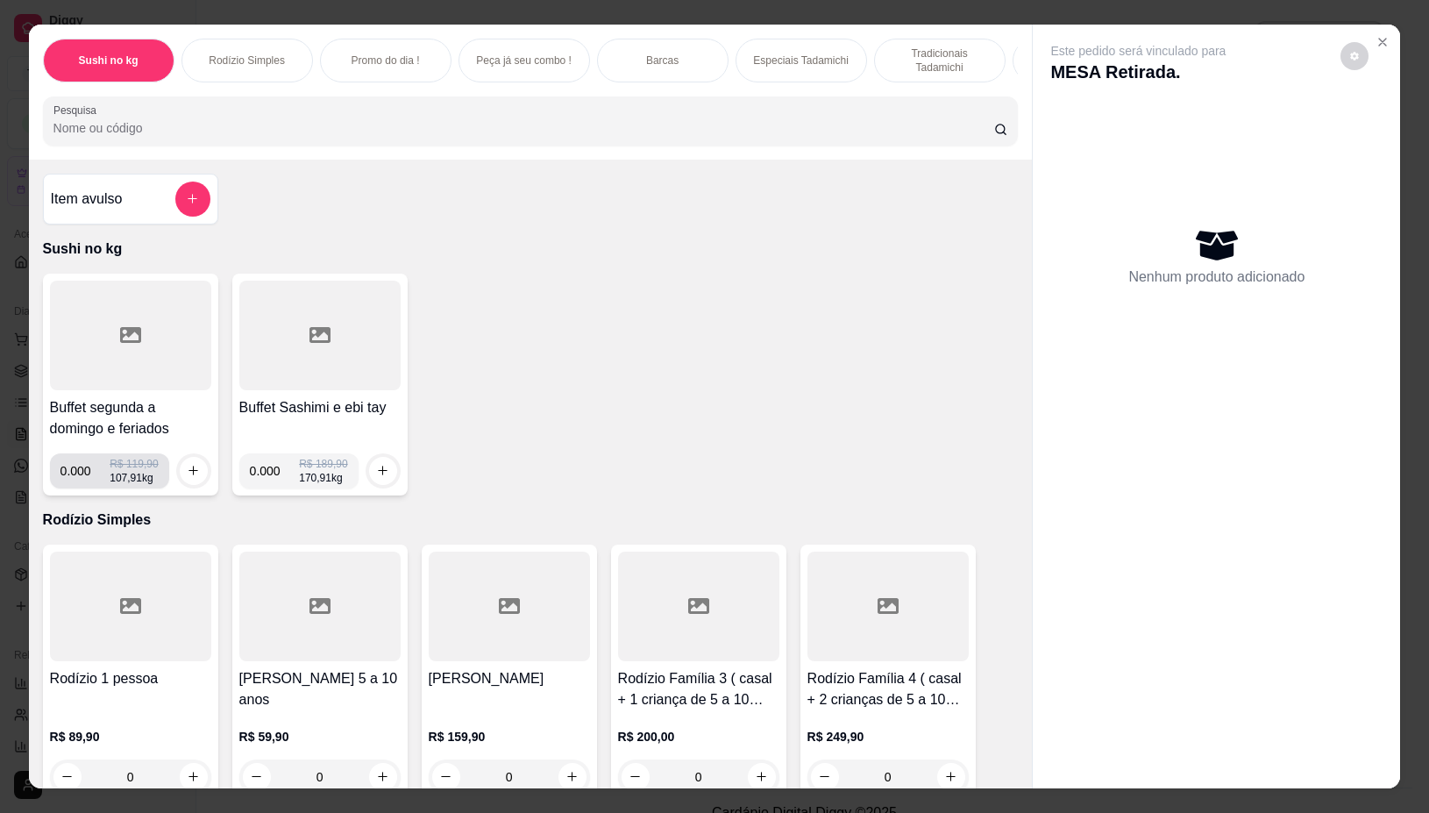
click at [84, 475] on input "0.000" at bounding box center [85, 470] width 50 height 35
type input "0.286"
click at [191, 472] on button "increase-product-quantity" at bounding box center [194, 471] width 28 height 28
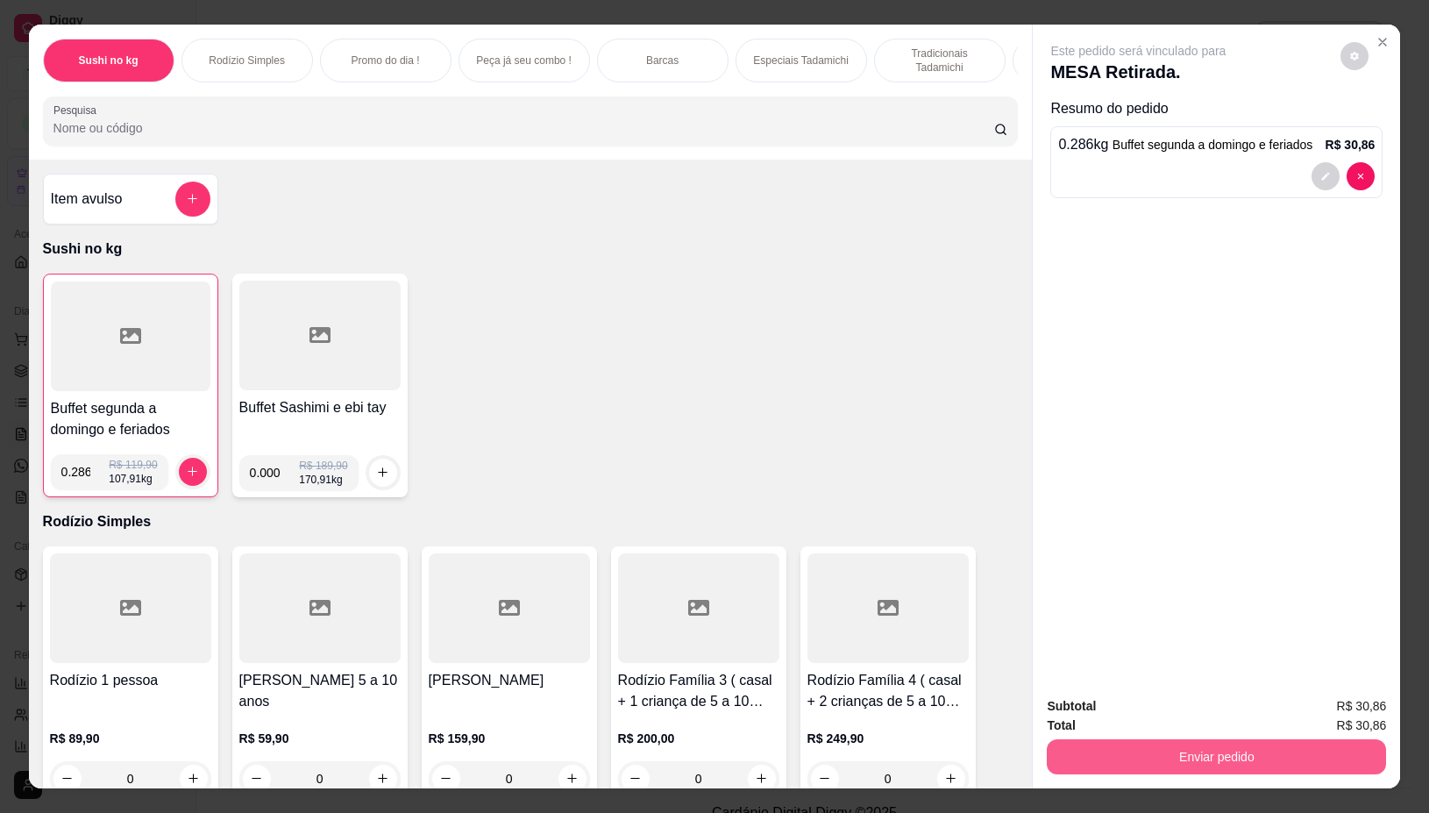
click at [1173, 748] on button "Enviar pedido" at bounding box center [1216, 756] width 339 height 35
click at [1164, 701] on button "Não registrar e enviar pedido" at bounding box center [1157, 705] width 177 height 32
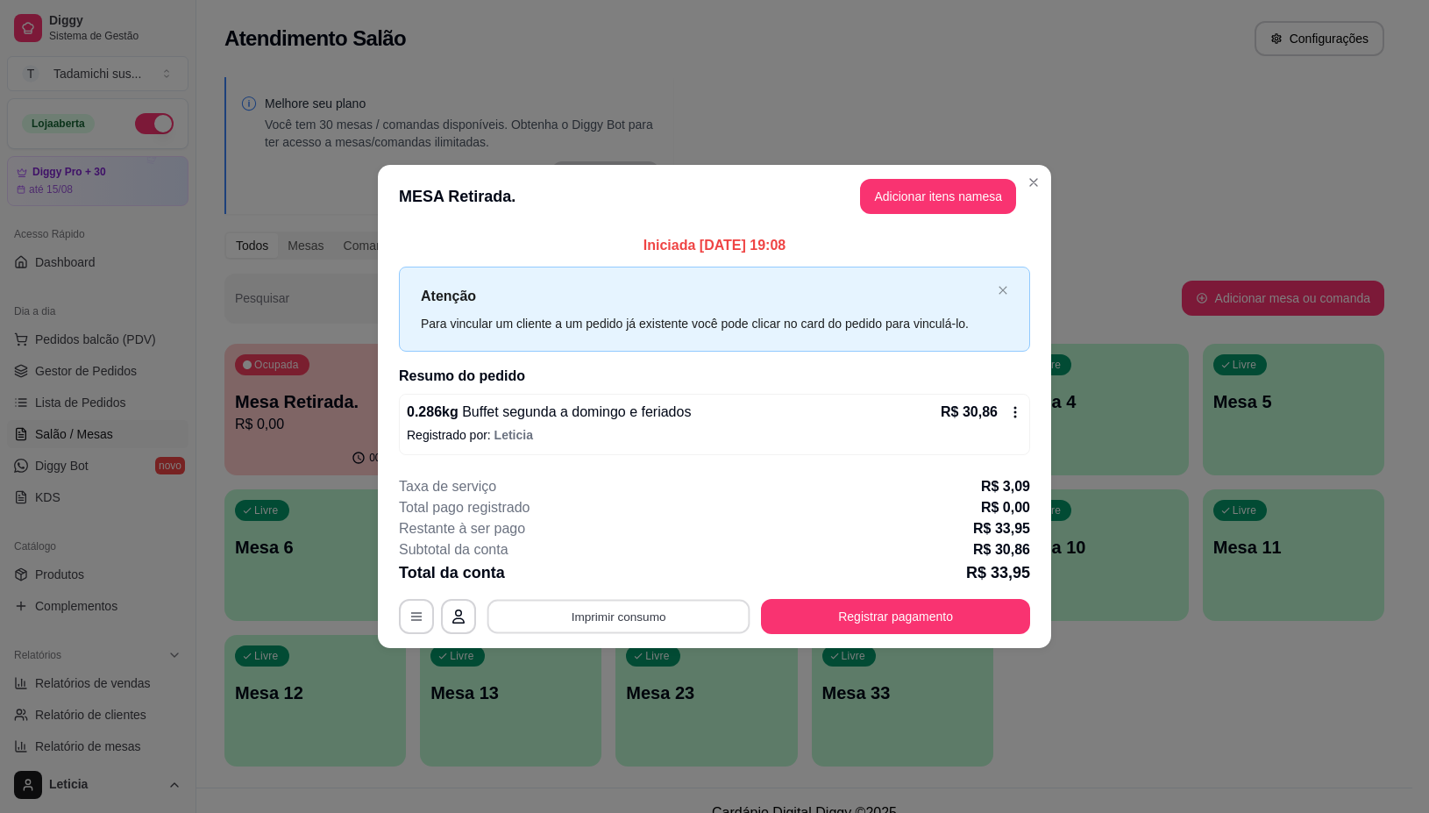
click at [651, 624] on button "Imprimir consumo" at bounding box center [618, 617] width 263 height 34
click at [542, 590] on div "**********" at bounding box center [714, 555] width 631 height 158
click at [418, 614] on icon "button" at bounding box center [416, 617] width 11 height 8
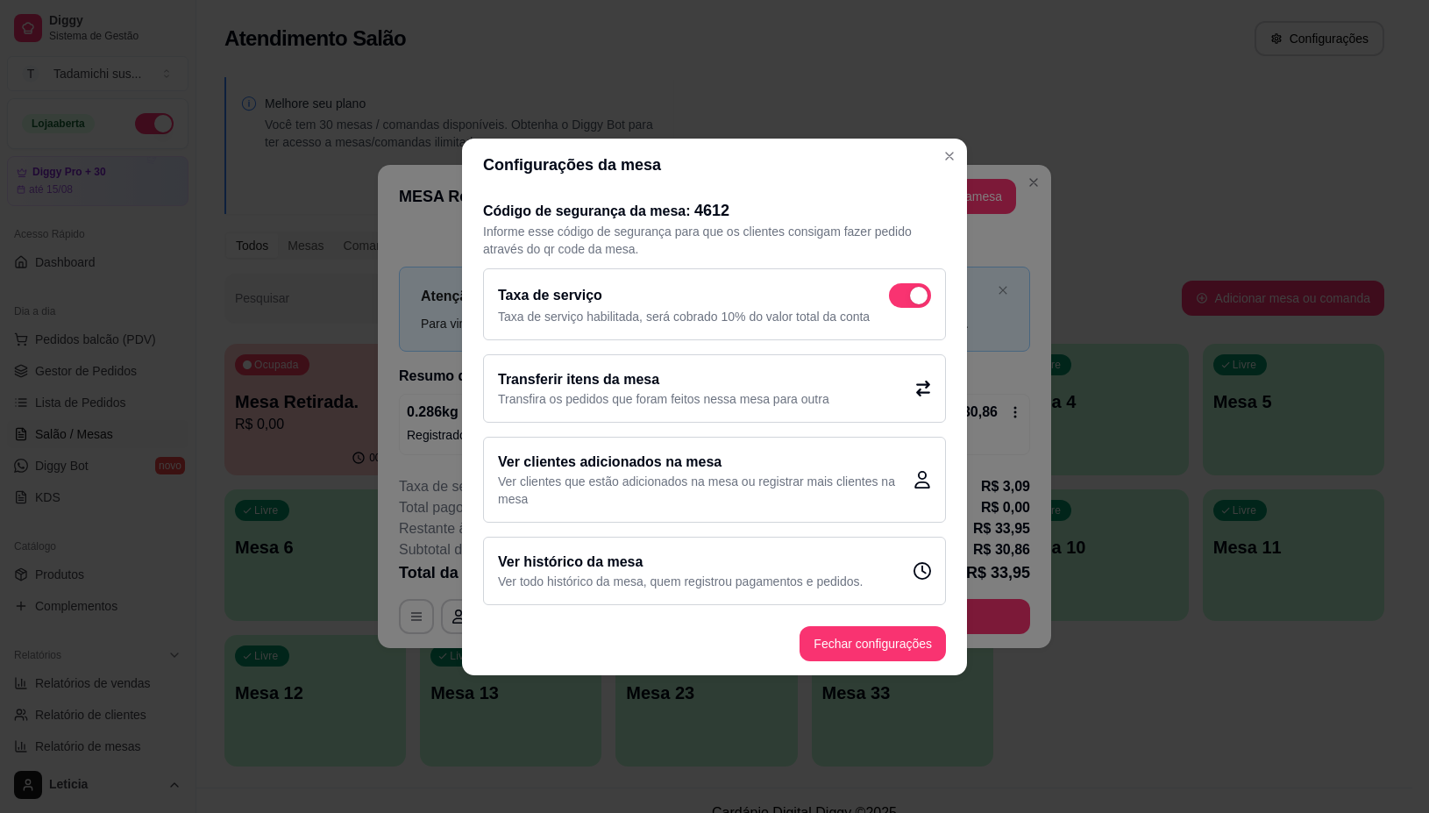
click at [921, 287] on span at bounding box center [919, 296] width 18 height 18
click at [900, 298] on input "checkbox" at bounding box center [893, 303] width 11 height 11
checkbox input "false"
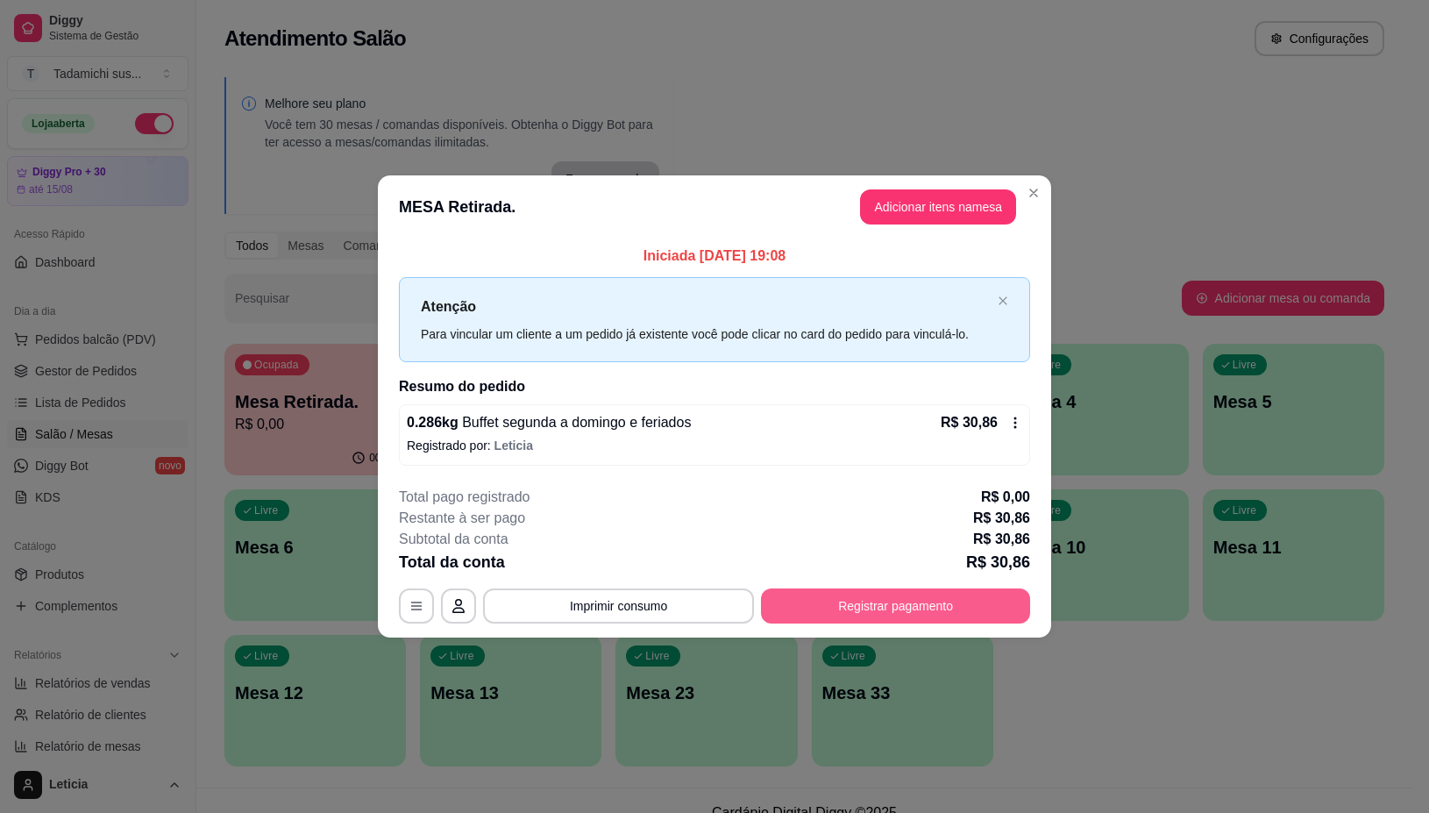
click at [912, 601] on button "Registrar pagamento" at bounding box center [895, 605] width 269 height 35
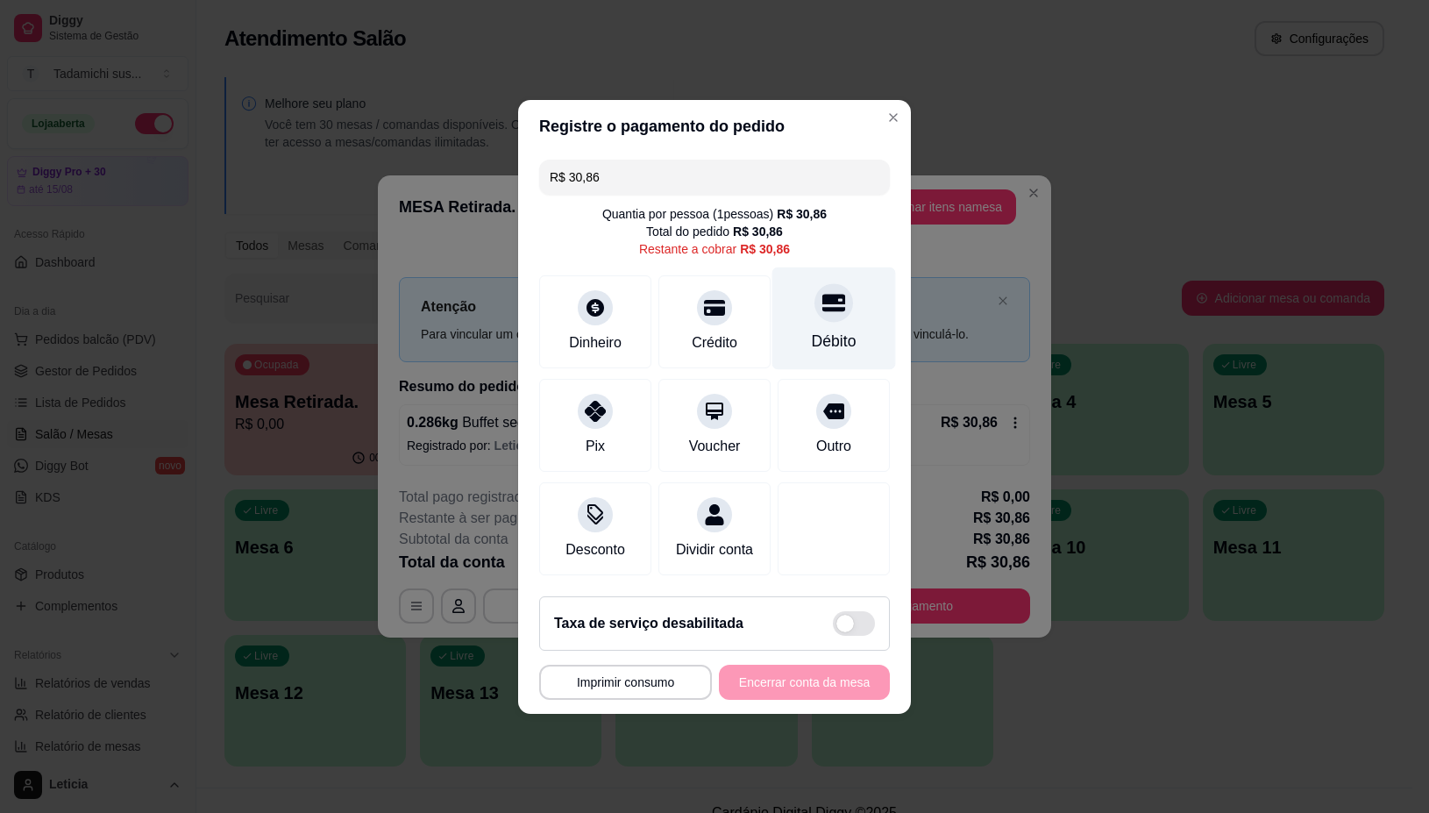
click at [815, 311] on div "Débito" at bounding box center [834, 318] width 124 height 103
type input "R$ 0,00"
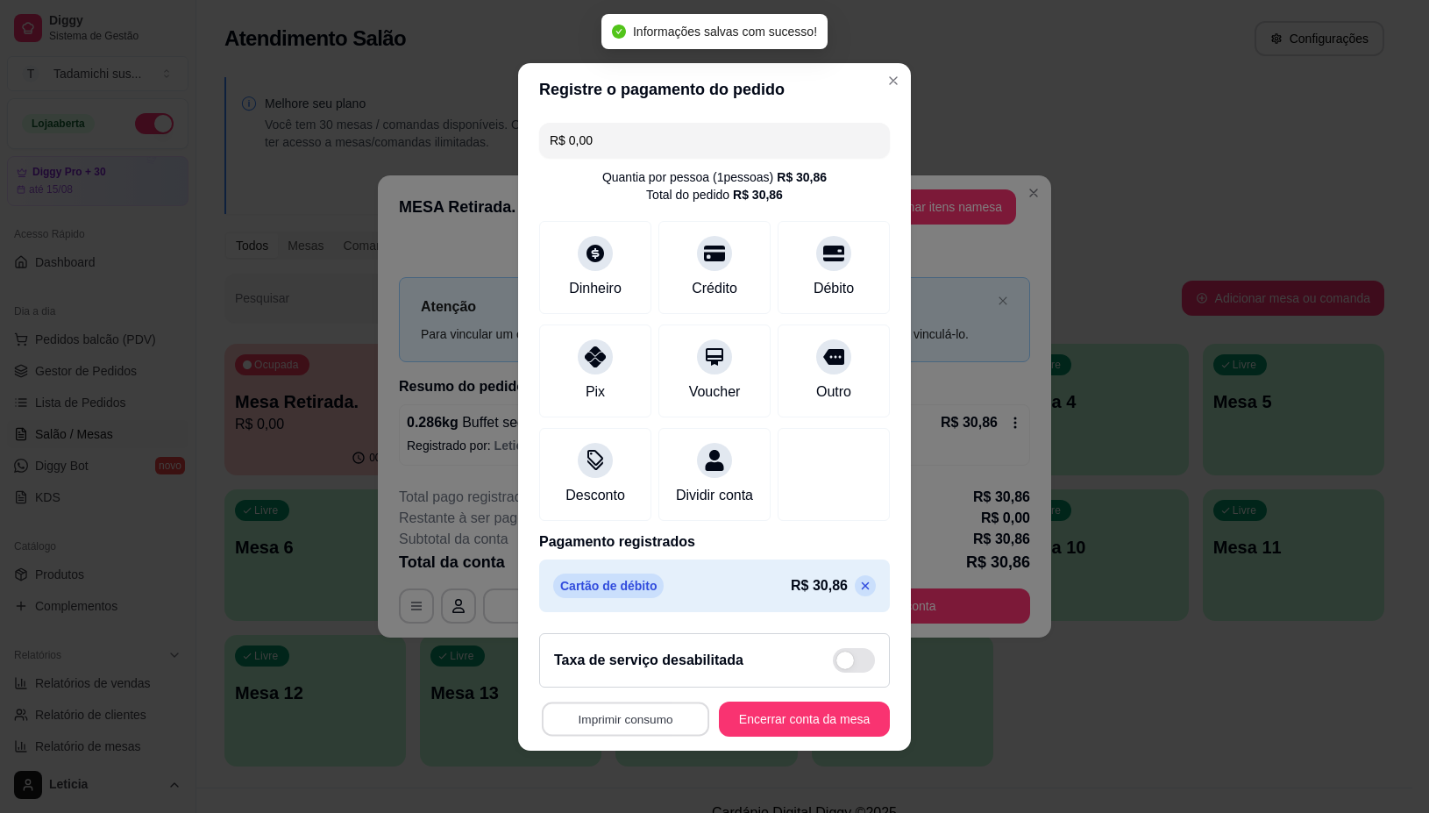
click at [583, 717] on button "Imprimir consumo" at bounding box center [625, 718] width 167 height 34
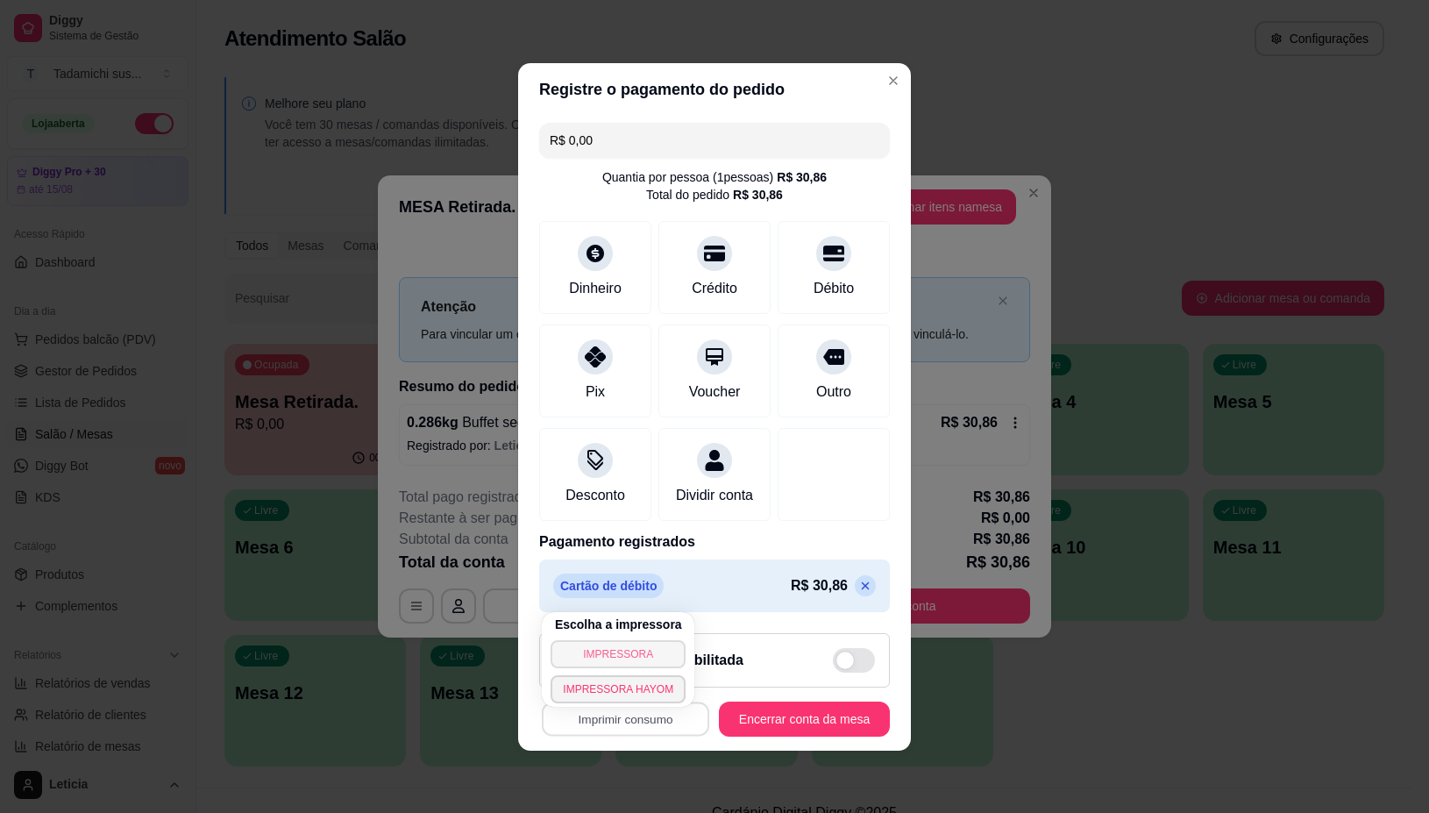
click at [608, 653] on button "IMPRESSORA" at bounding box center [618, 654] width 135 height 28
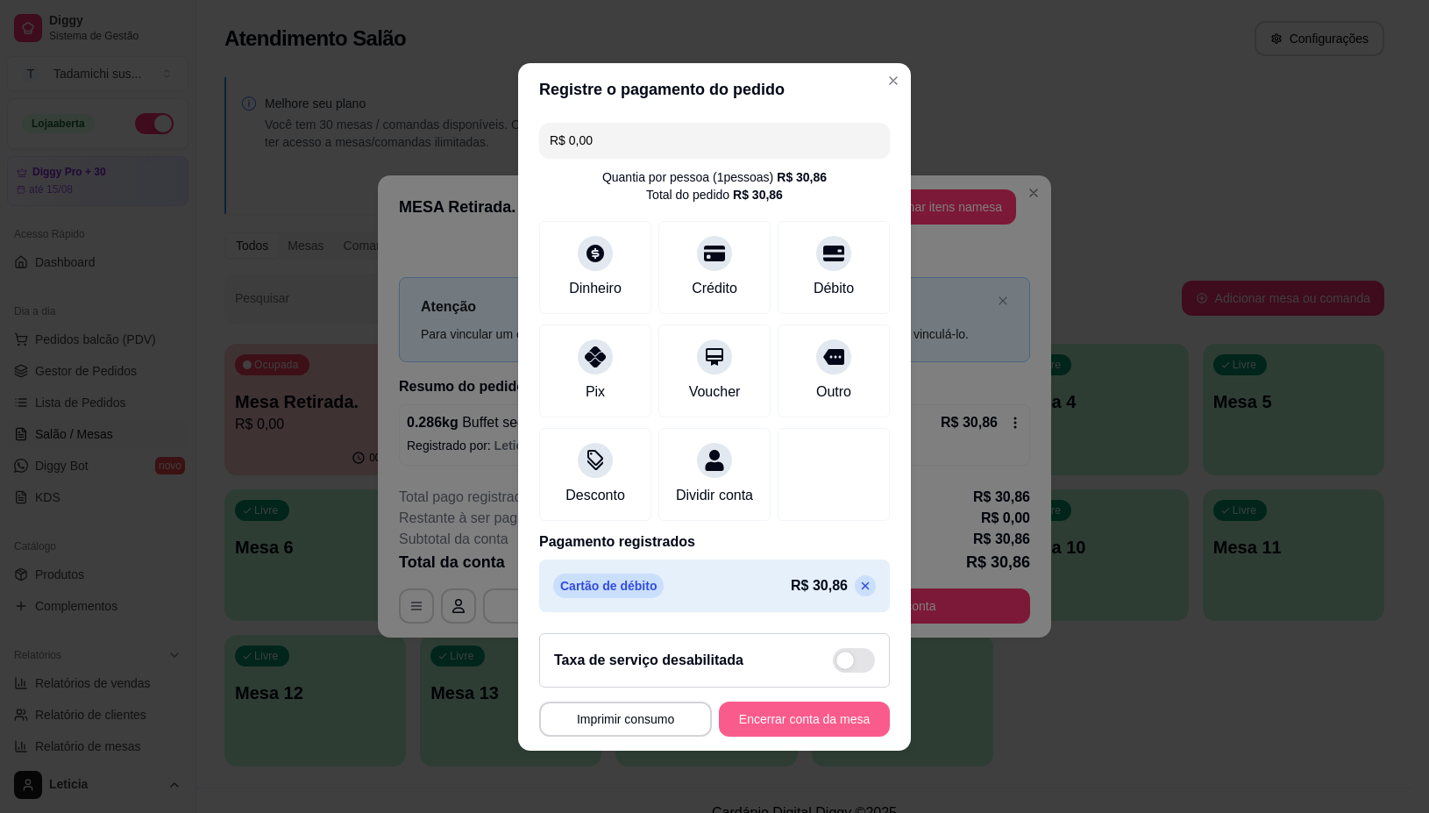
click at [789, 722] on button "Encerrar conta da mesa" at bounding box center [804, 718] width 171 height 35
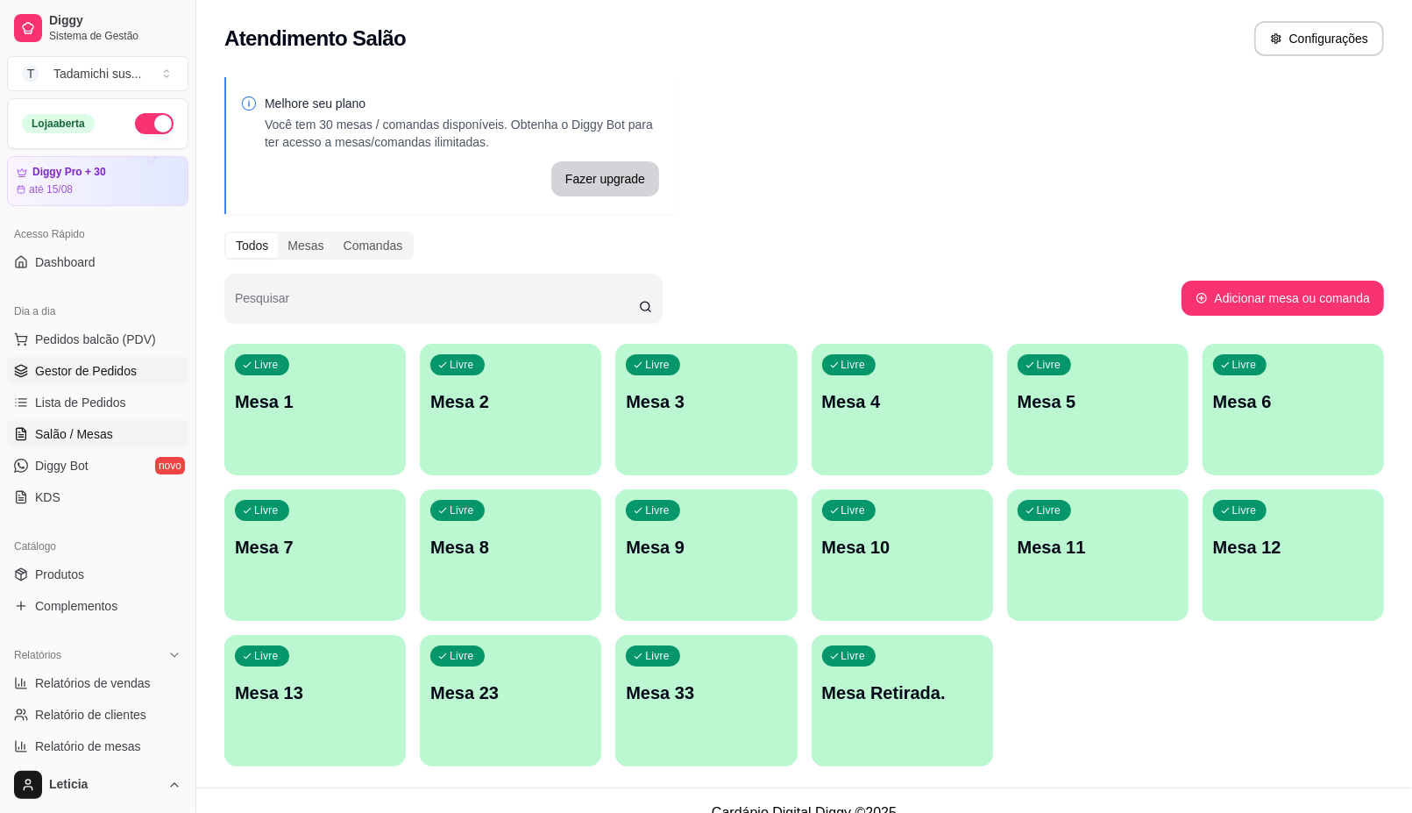
click at [68, 369] on span "Gestor de Pedidos" at bounding box center [86, 371] width 102 height 18
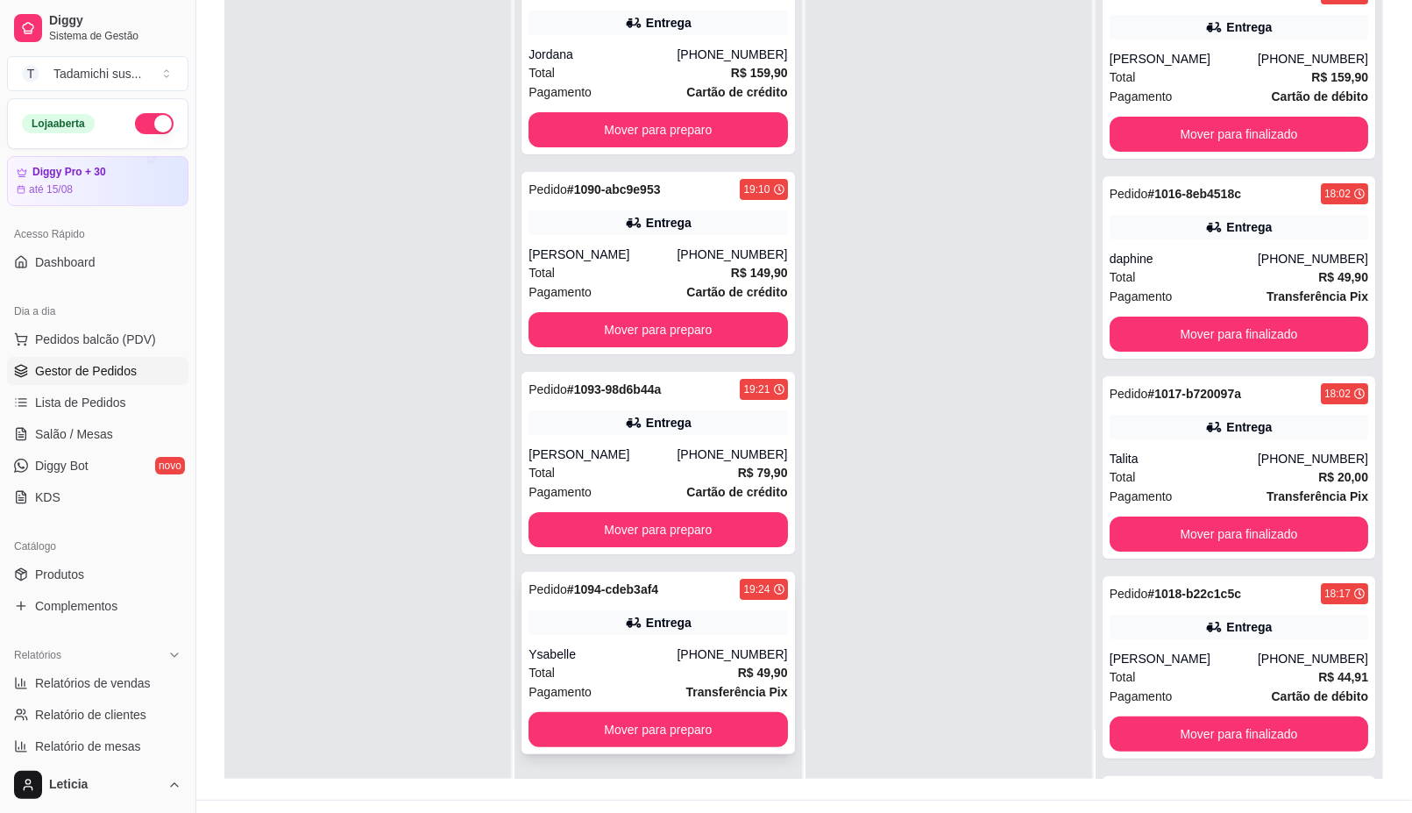
scroll to position [267, 0]
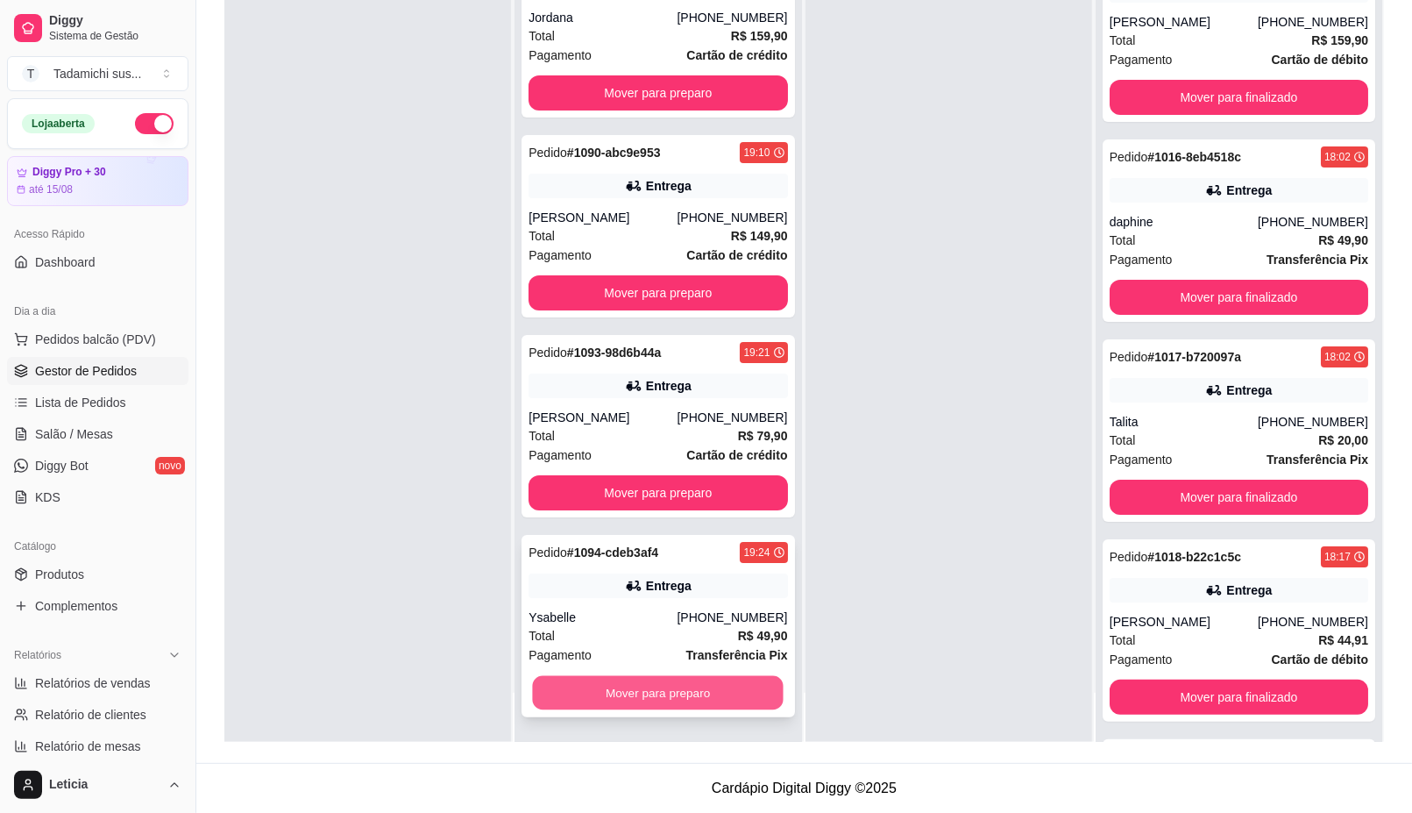
click at [691, 680] on button "Mover para preparo" at bounding box center [658, 693] width 251 height 34
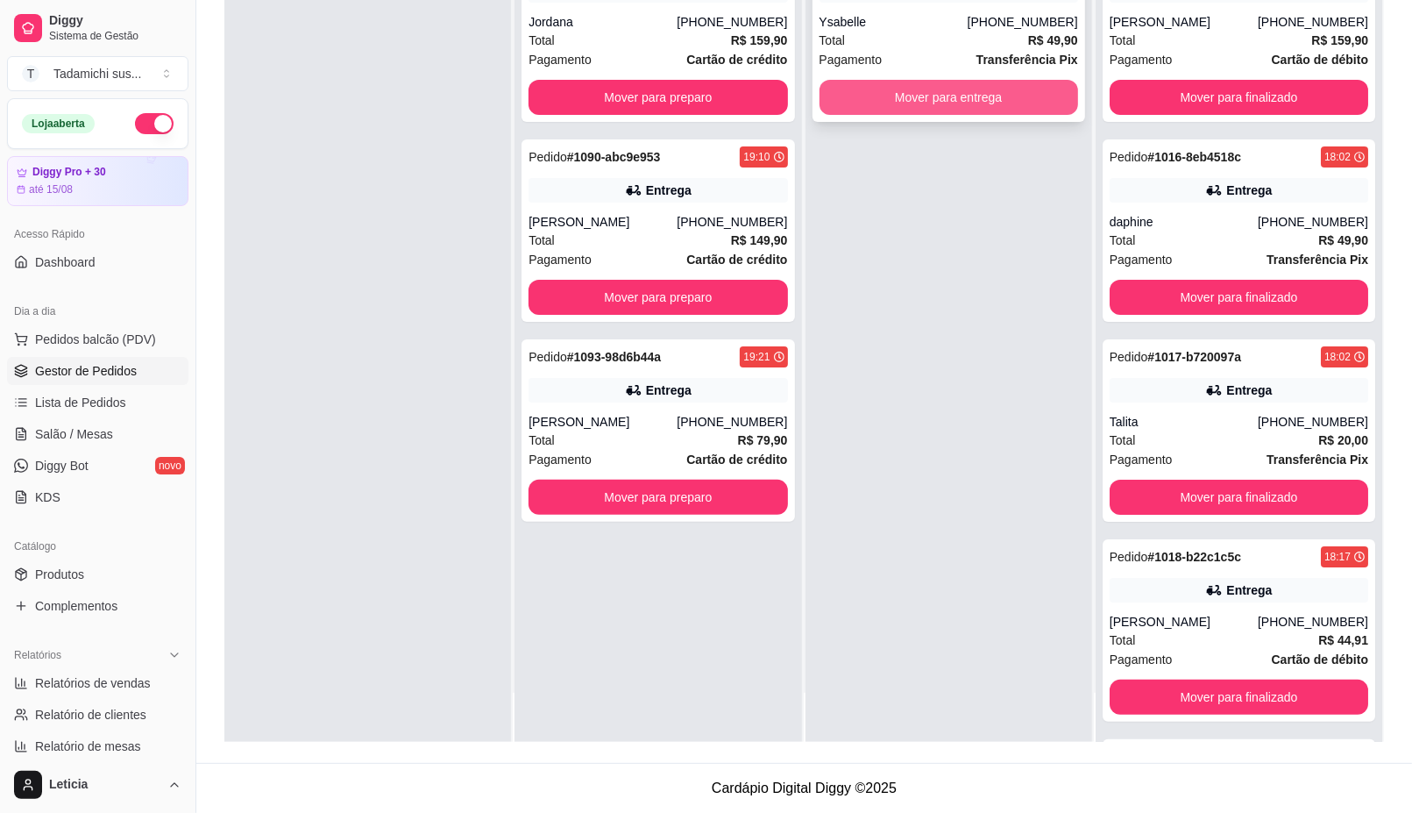
click at [1018, 96] on button "Mover para entrega" at bounding box center [949, 97] width 259 height 35
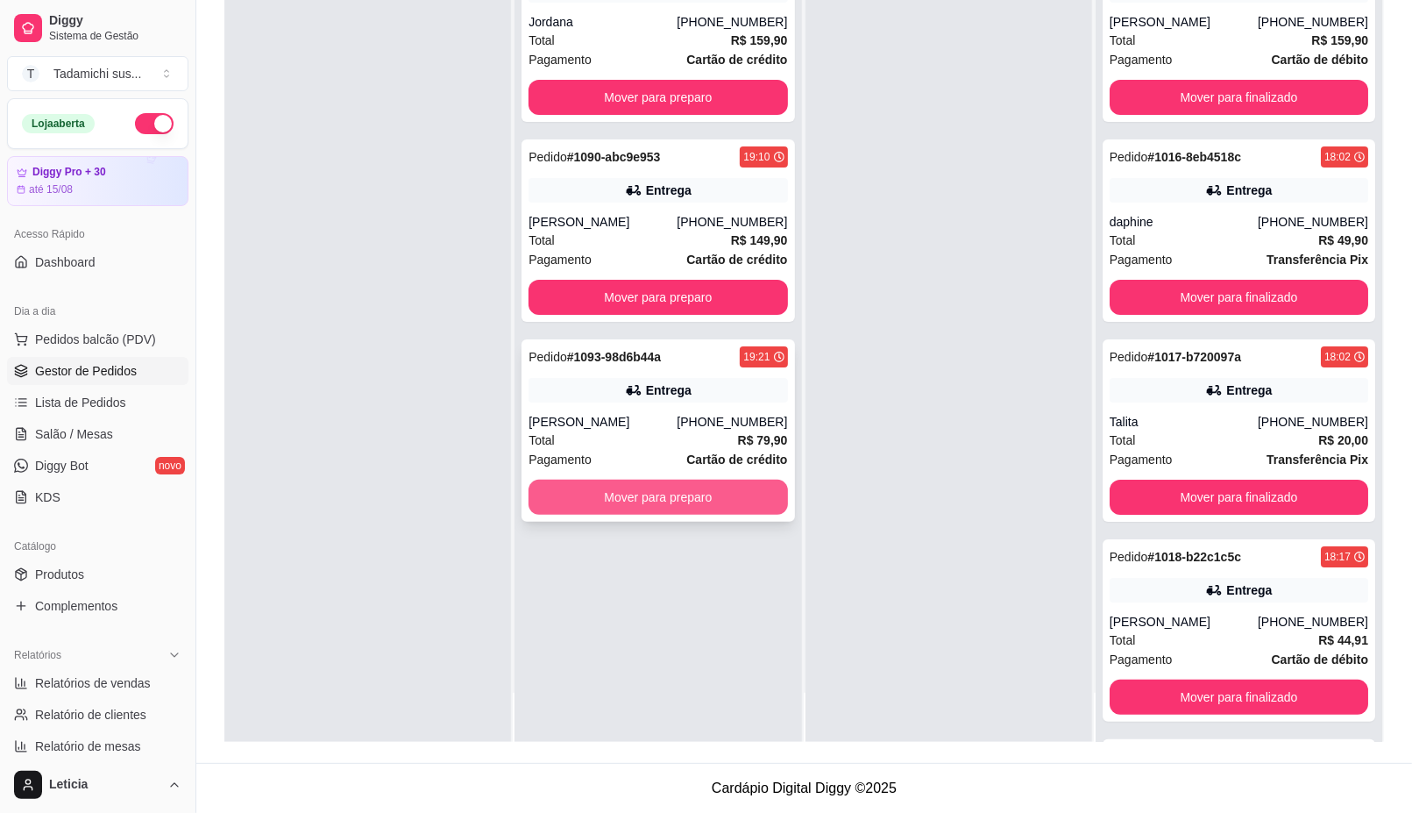
click at [624, 487] on button "Mover para preparo" at bounding box center [658, 497] width 259 height 35
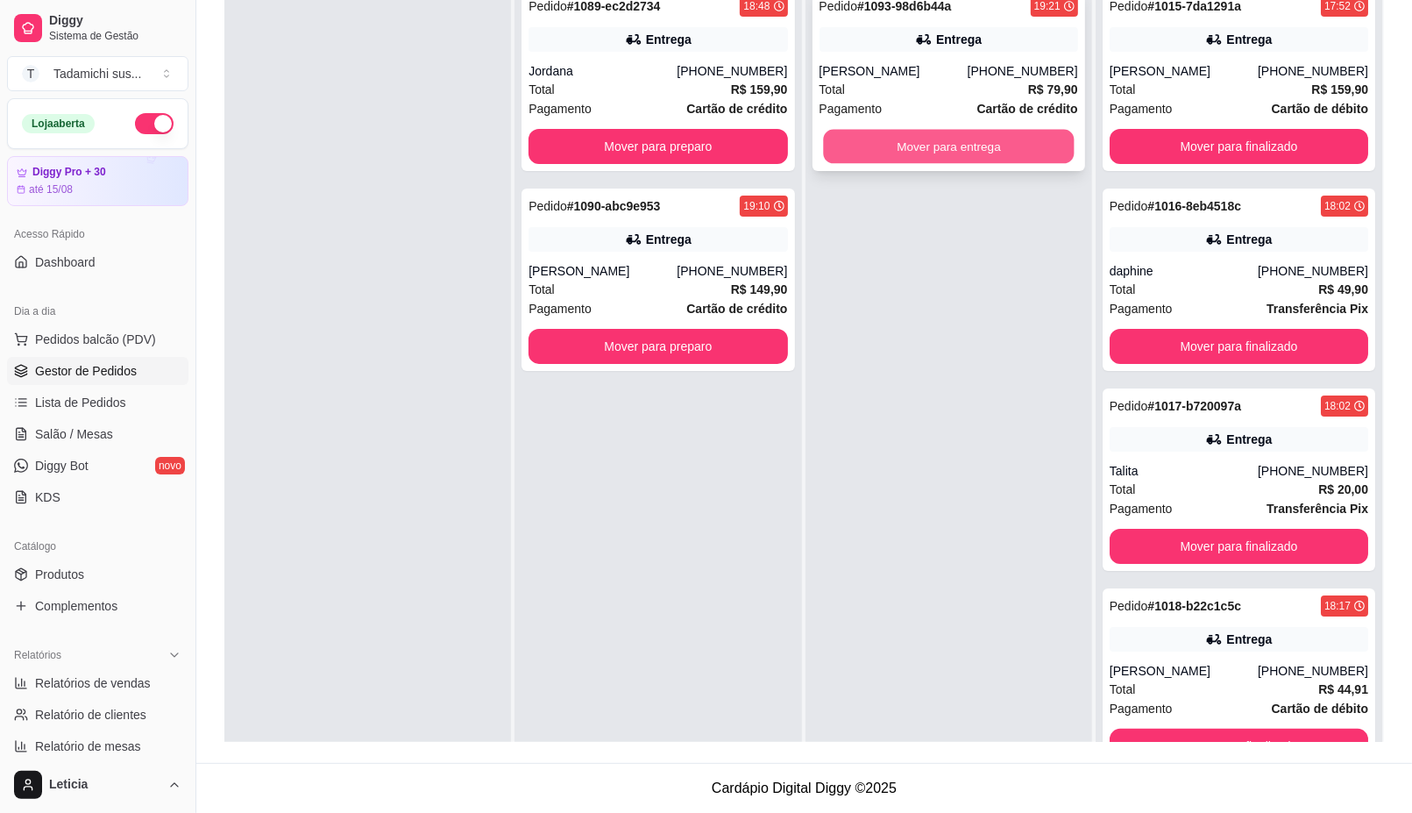
click at [980, 159] on button "Mover para entrega" at bounding box center [948, 147] width 251 height 34
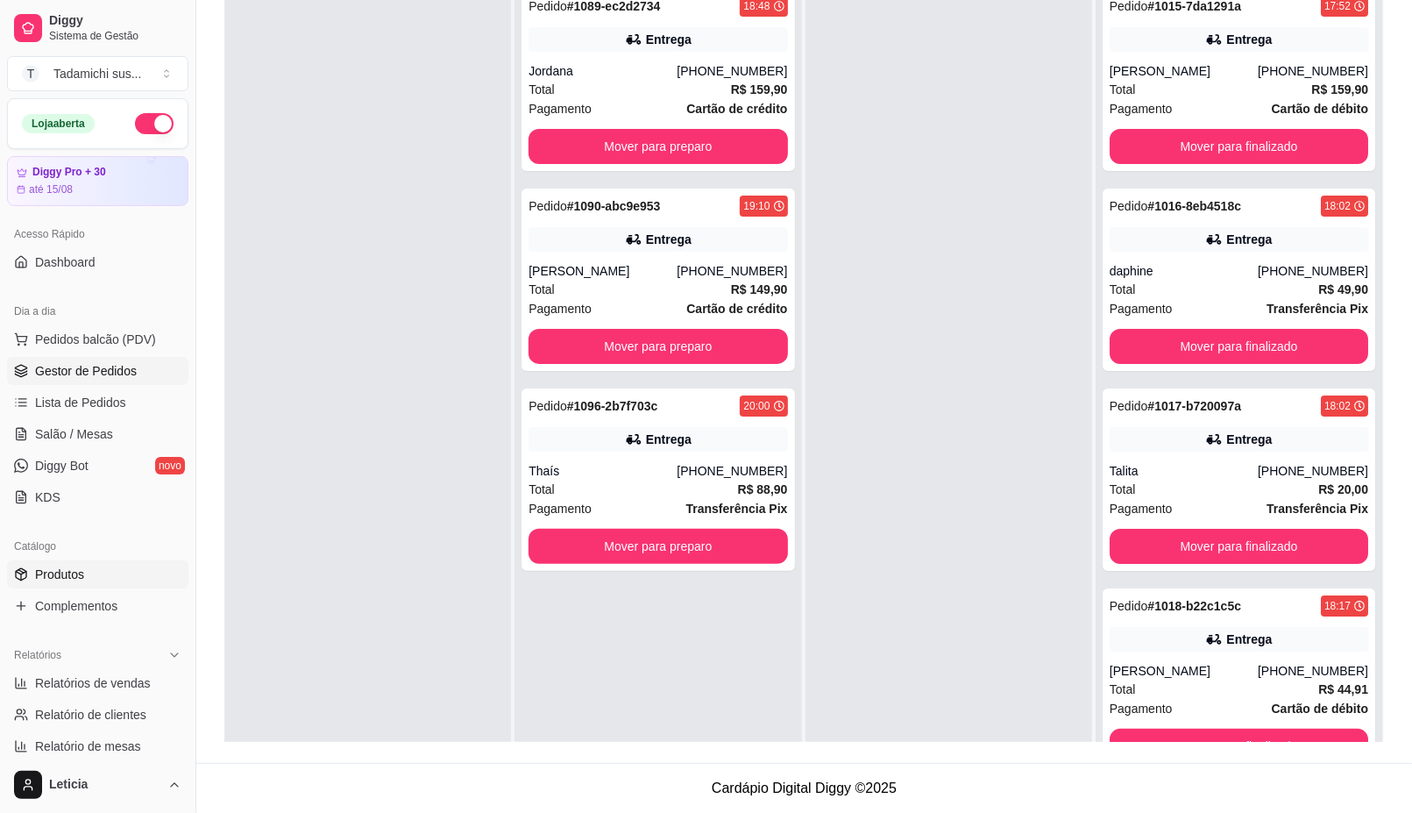
click at [72, 577] on span "Produtos" at bounding box center [59, 574] width 49 height 18
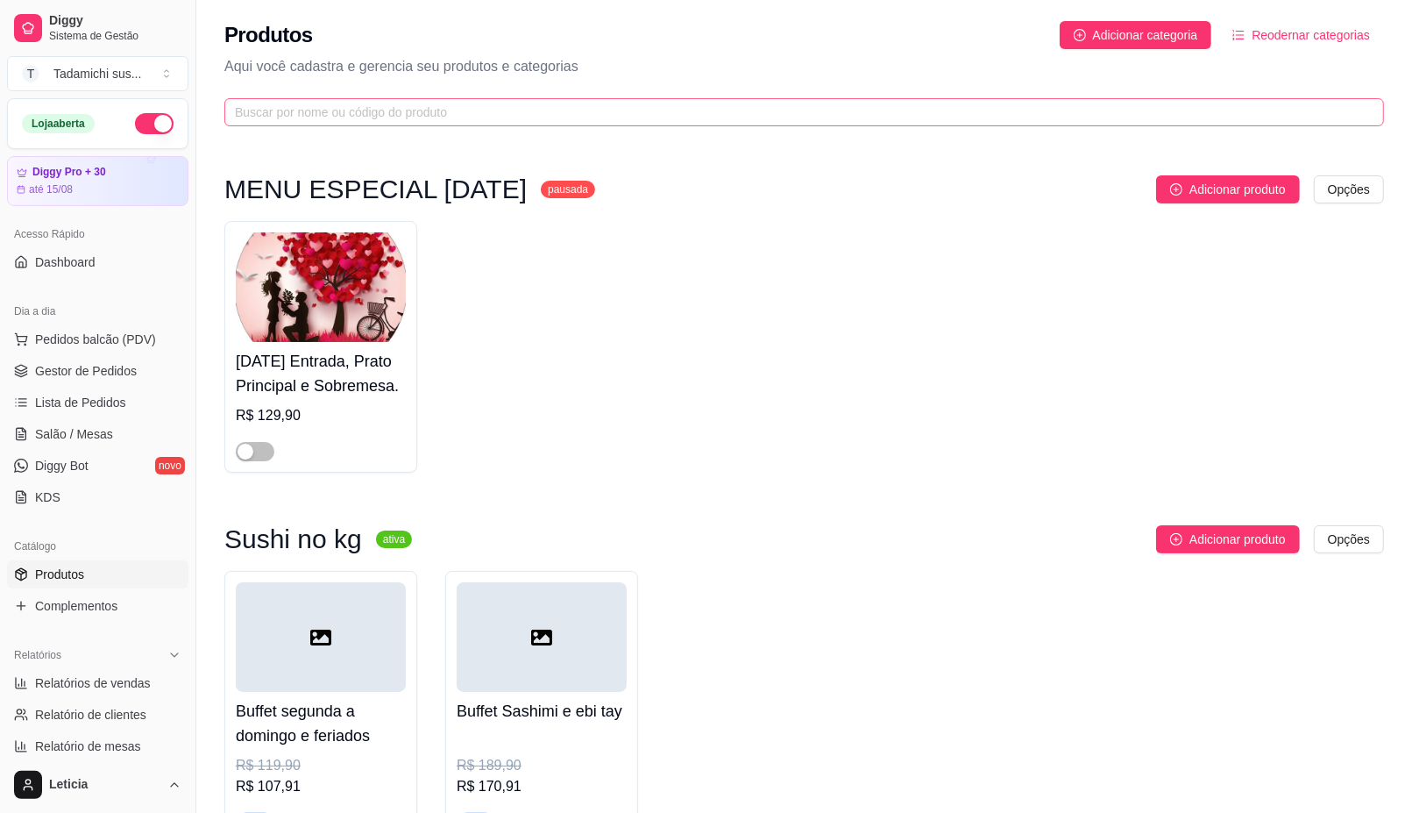
click at [418, 101] on span at bounding box center [804, 112] width 1160 height 28
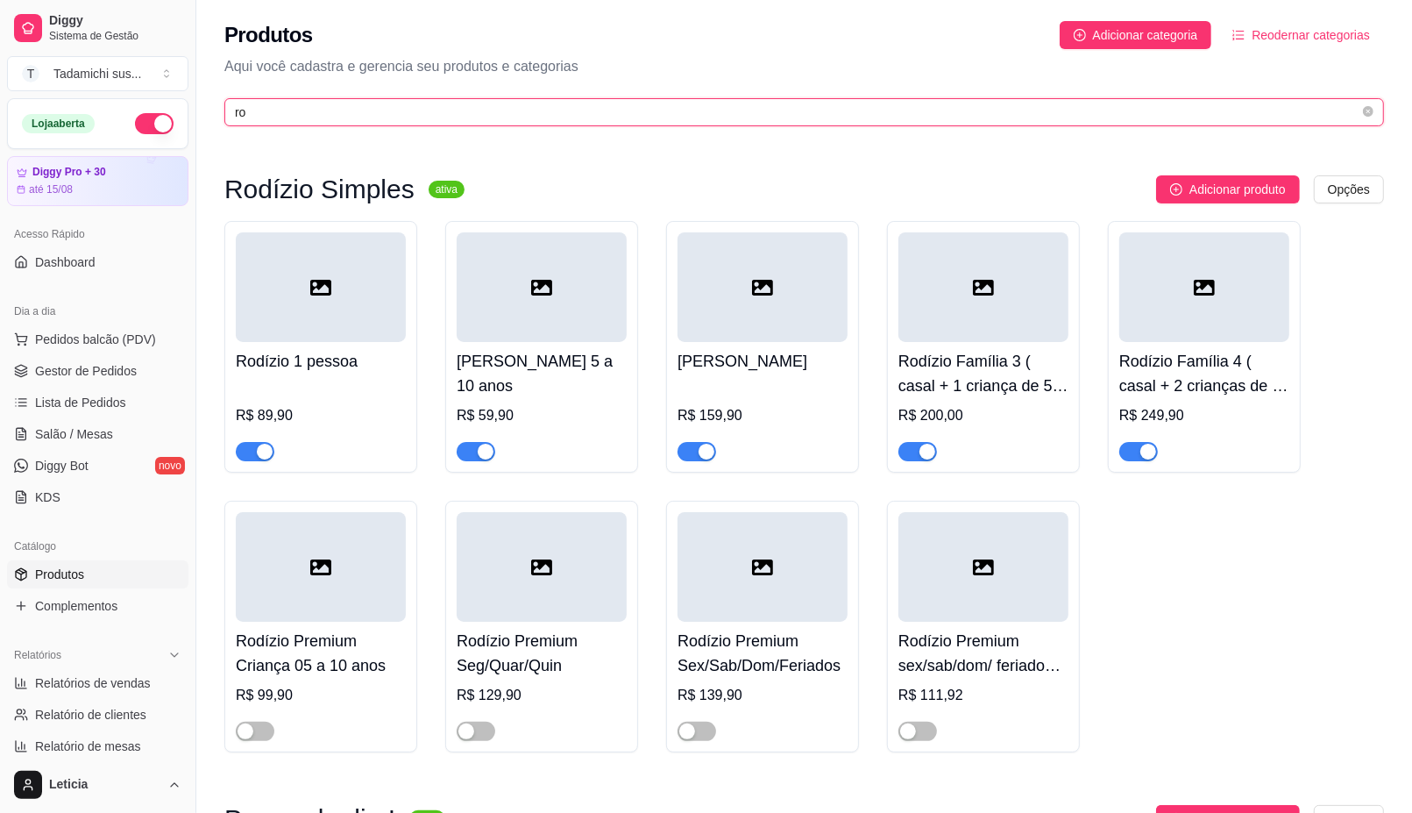
type input "r"
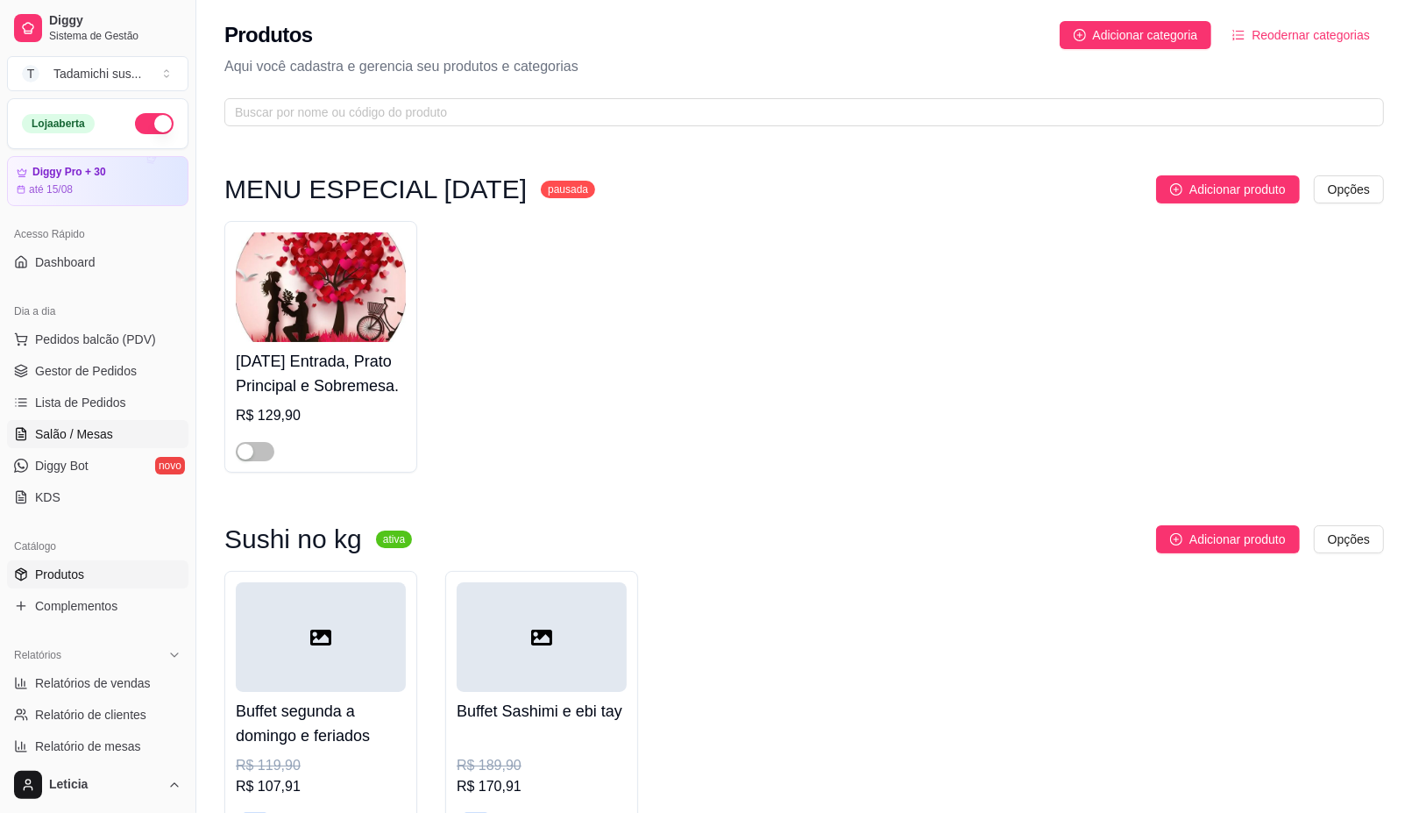
click at [84, 437] on span "Salão / Mesas" at bounding box center [74, 434] width 78 height 18
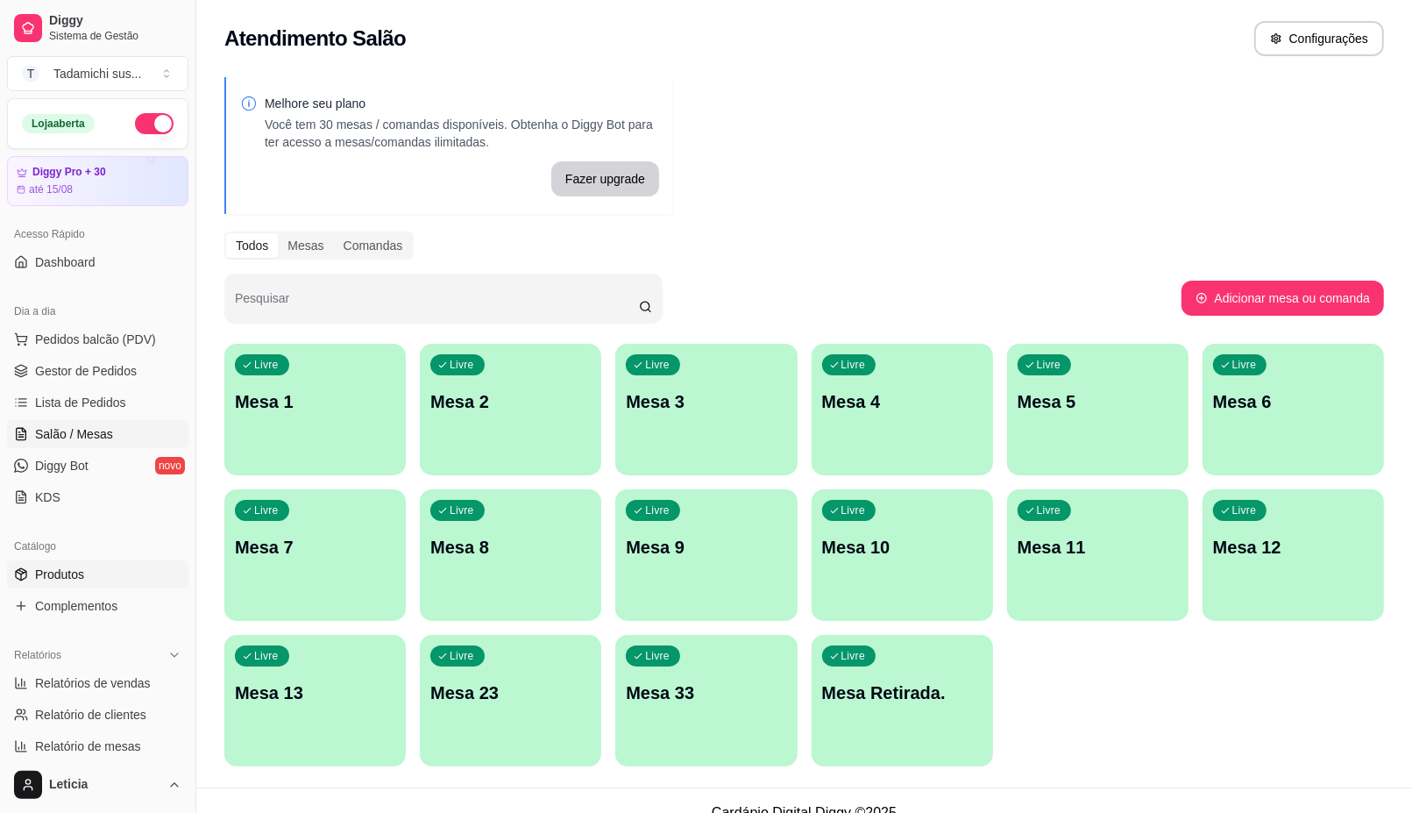
click at [73, 576] on span "Produtos" at bounding box center [59, 574] width 49 height 18
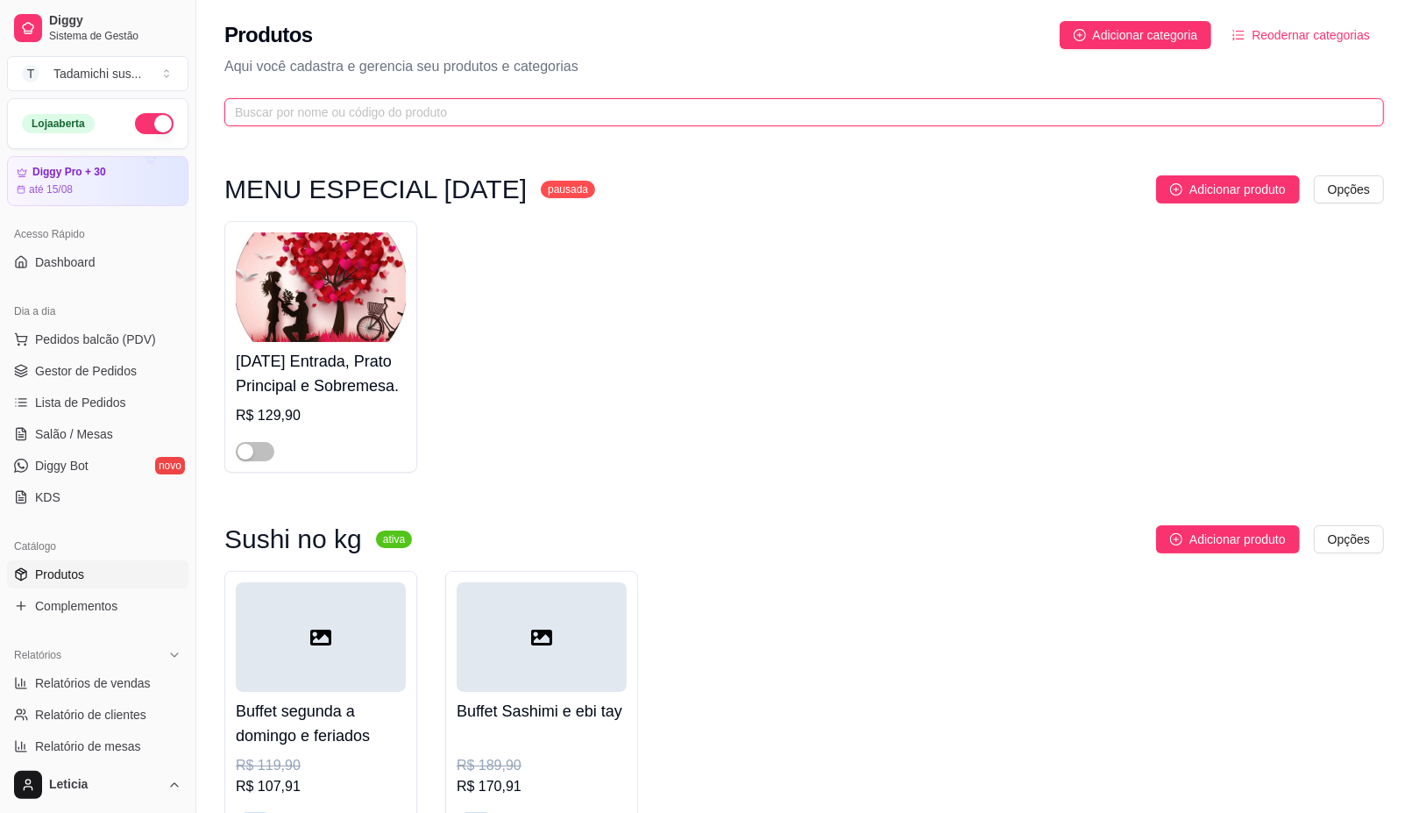
drag, startPoint x: 445, startPoint y: 108, endPoint x: 448, endPoint y: 118, distance: 11.1
click at [445, 110] on input "text" at bounding box center [797, 112] width 1125 height 19
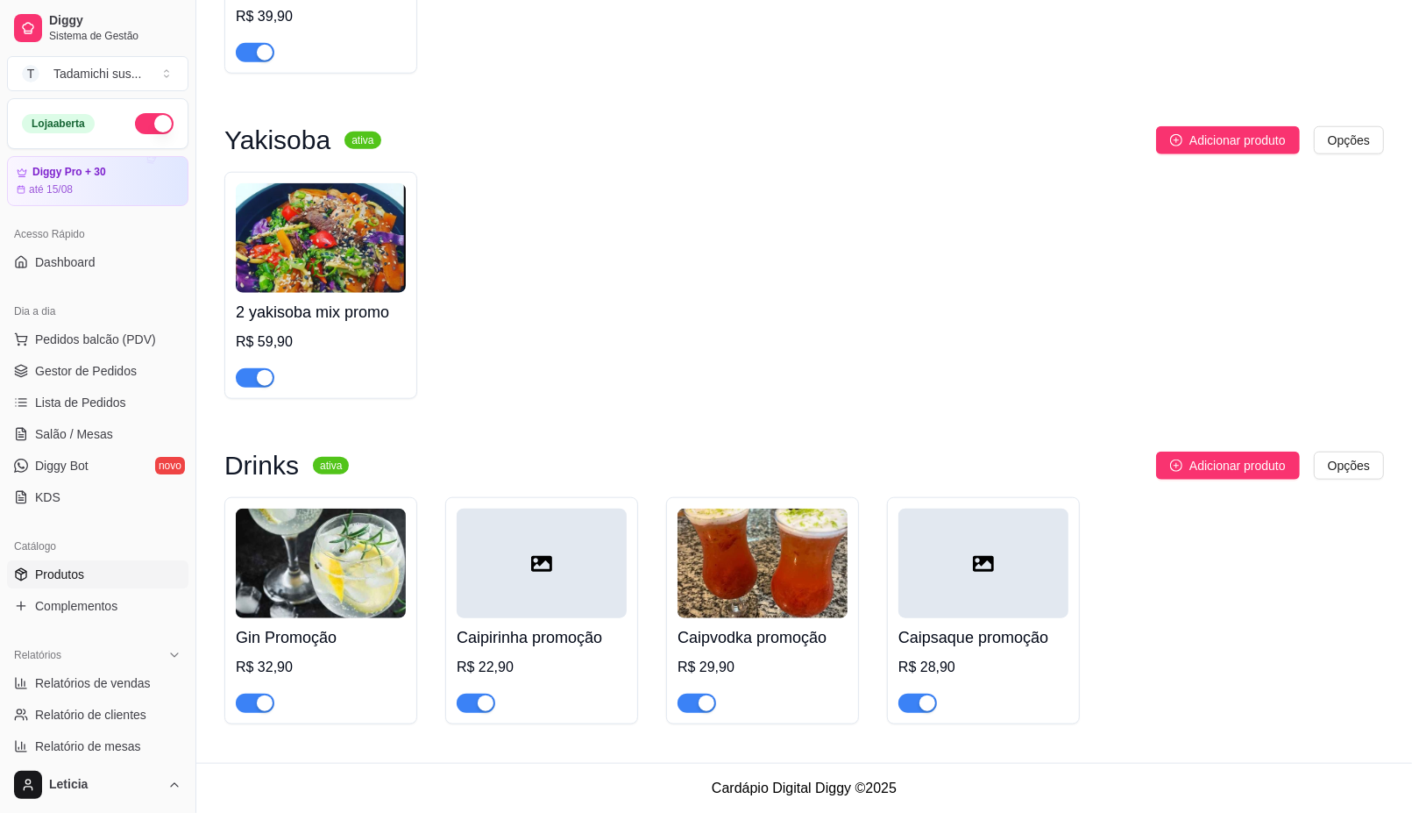
type input "promo"
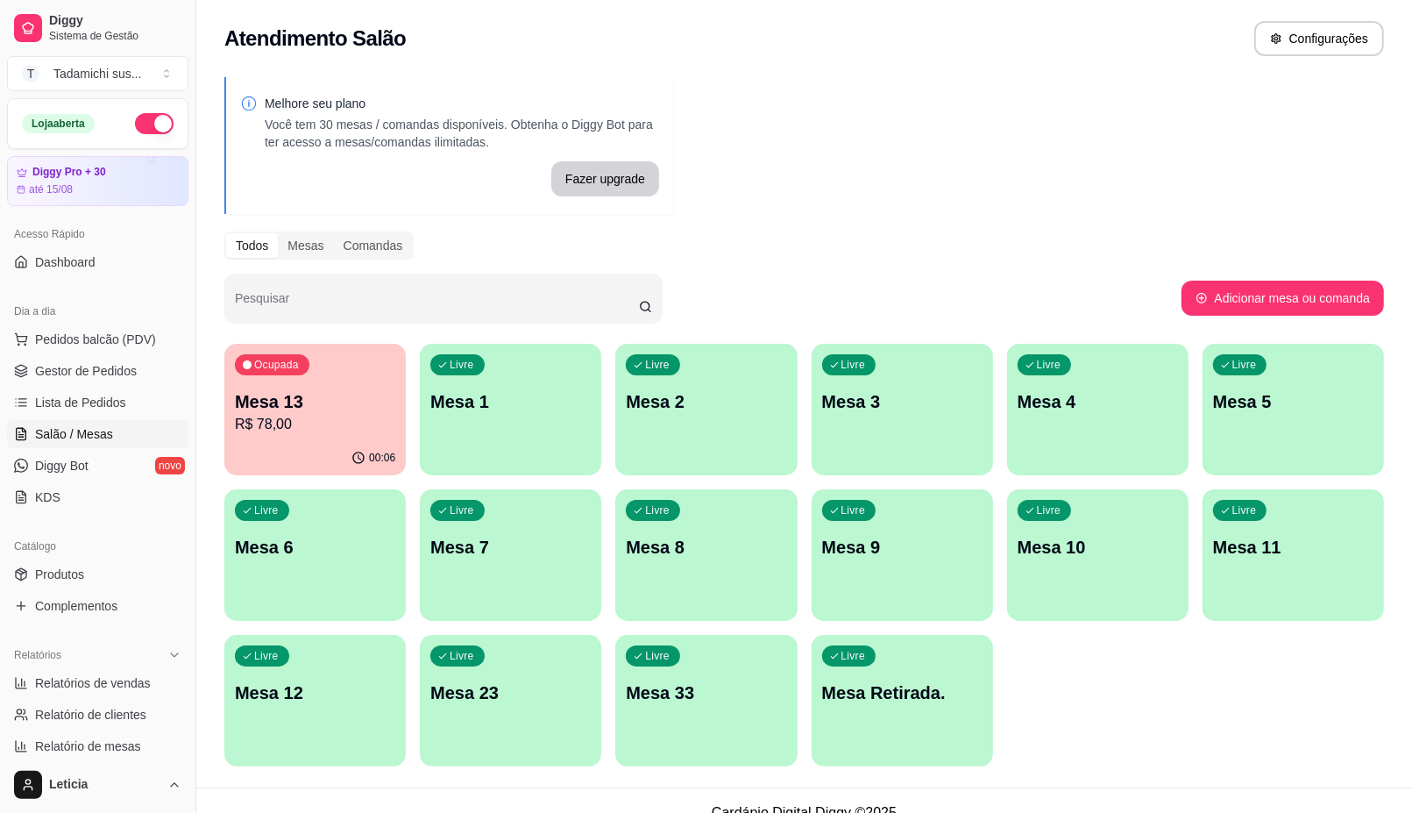
click at [300, 395] on p "Mesa 13" at bounding box center [315, 401] width 160 height 25
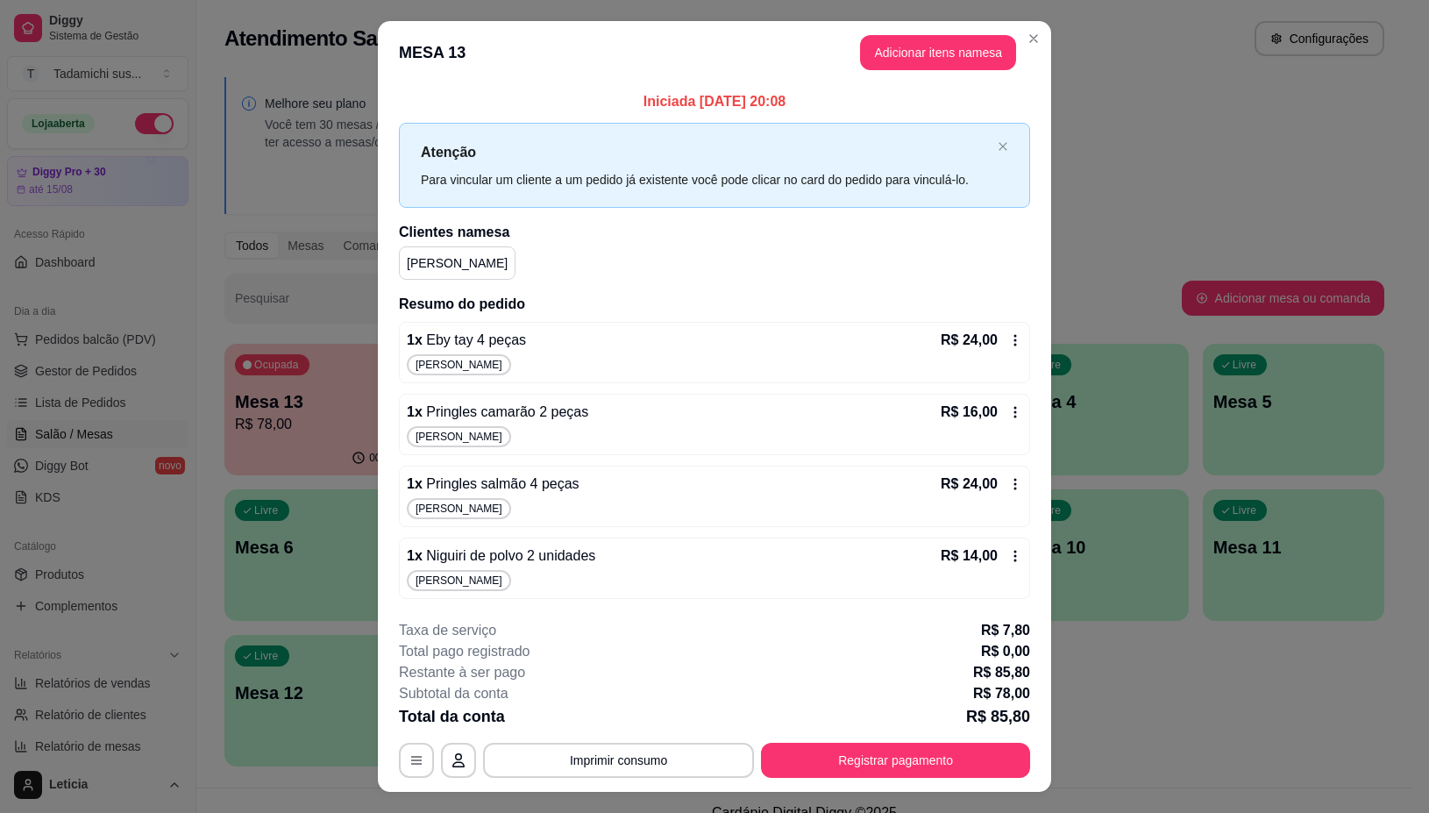
click at [1008, 343] on icon at bounding box center [1015, 340] width 14 height 14
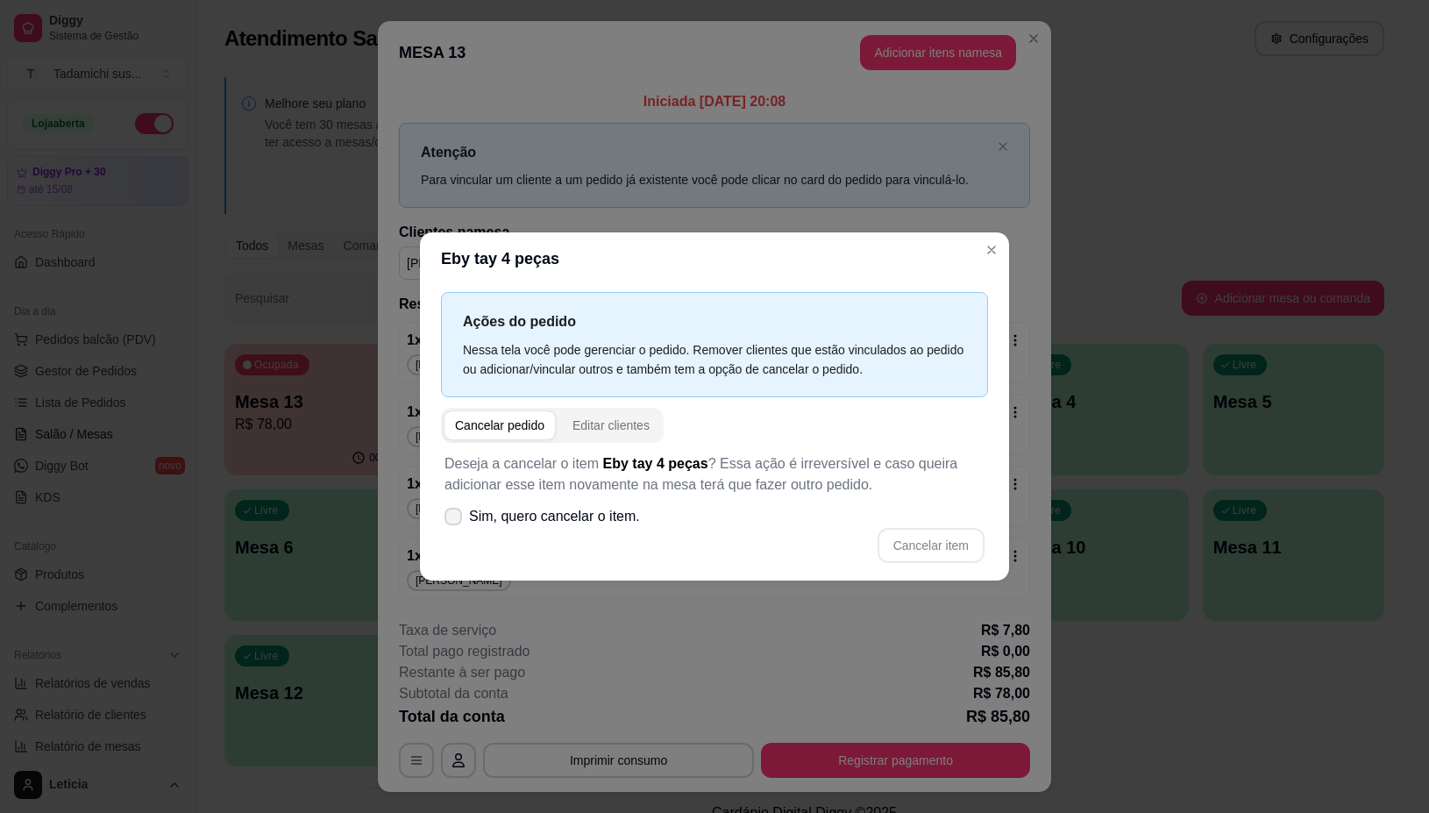
click at [458, 509] on span at bounding box center [454, 517] width 18 height 18
click at [455, 519] on input "Sim, quero cancelar o item." at bounding box center [449, 524] width 11 height 11
checkbox input "true"
click at [958, 542] on button "Cancelar item" at bounding box center [931, 545] width 107 height 35
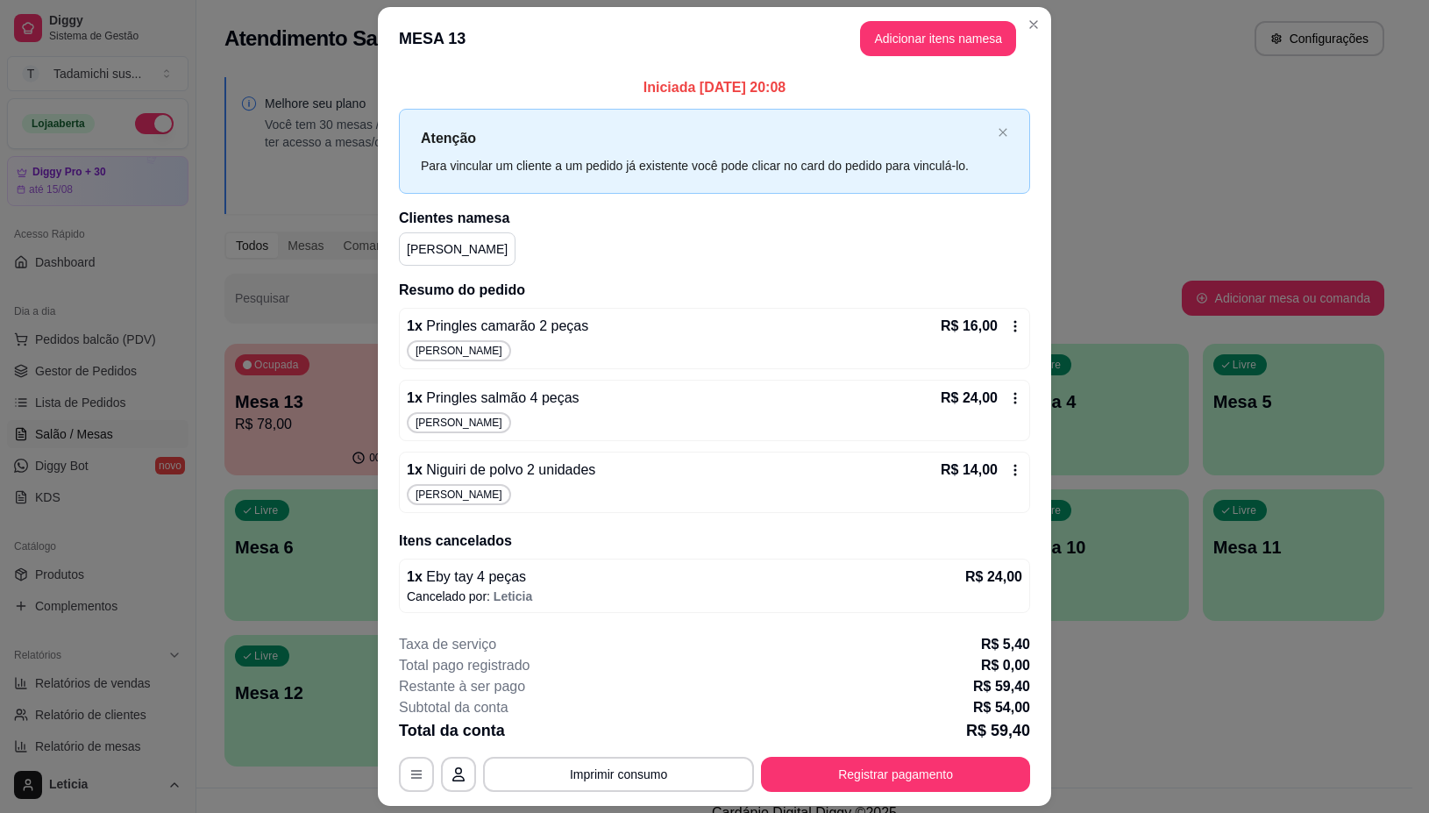
click at [1008, 466] on icon at bounding box center [1015, 470] width 14 height 14
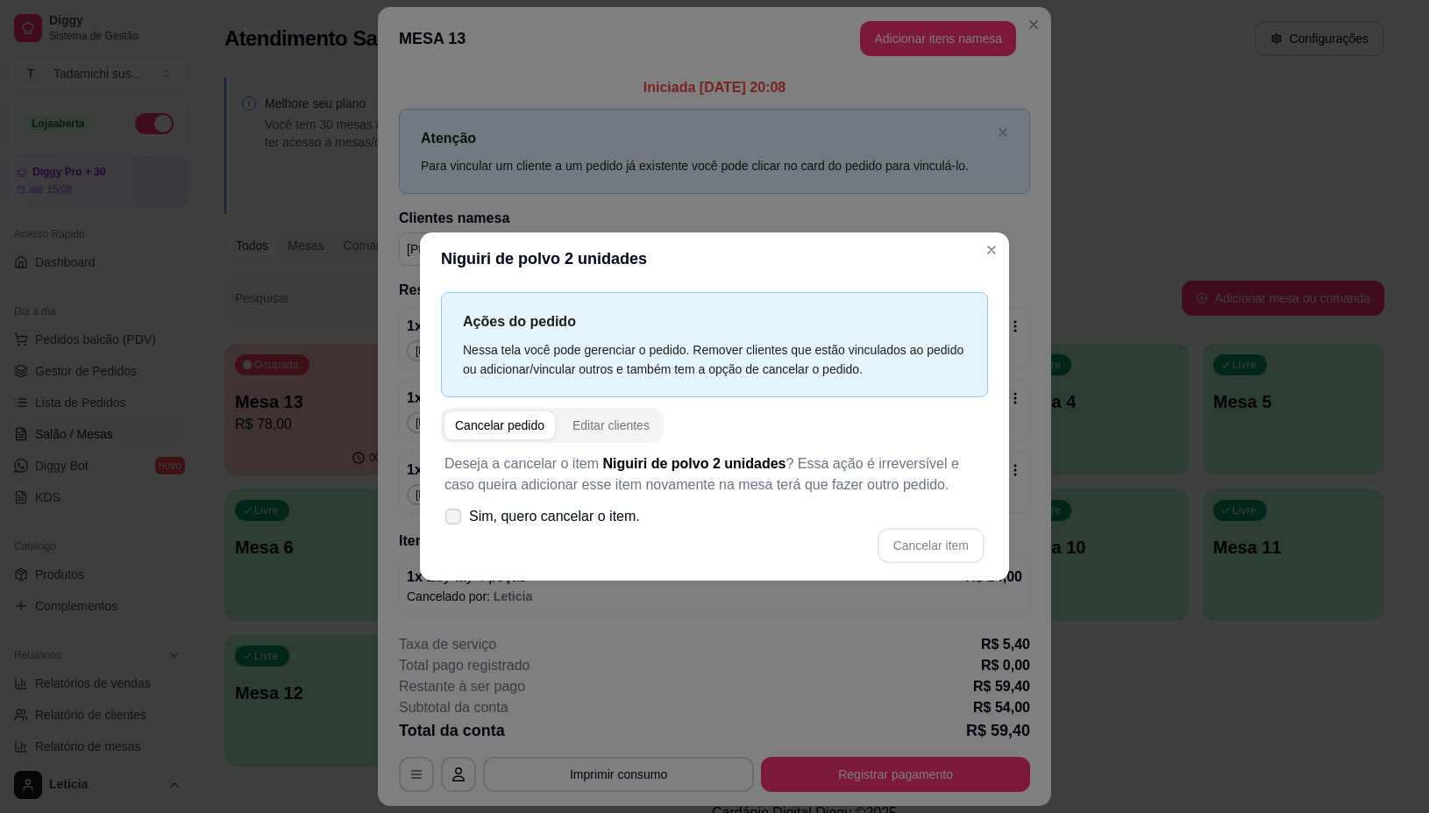
click at [459, 511] on icon at bounding box center [452, 516] width 13 height 10
click at [455, 519] on input "Sim, quero cancelar o item." at bounding box center [449, 524] width 11 height 11
checkbox input "true"
click at [903, 540] on button "Cancelar item" at bounding box center [931, 545] width 107 height 35
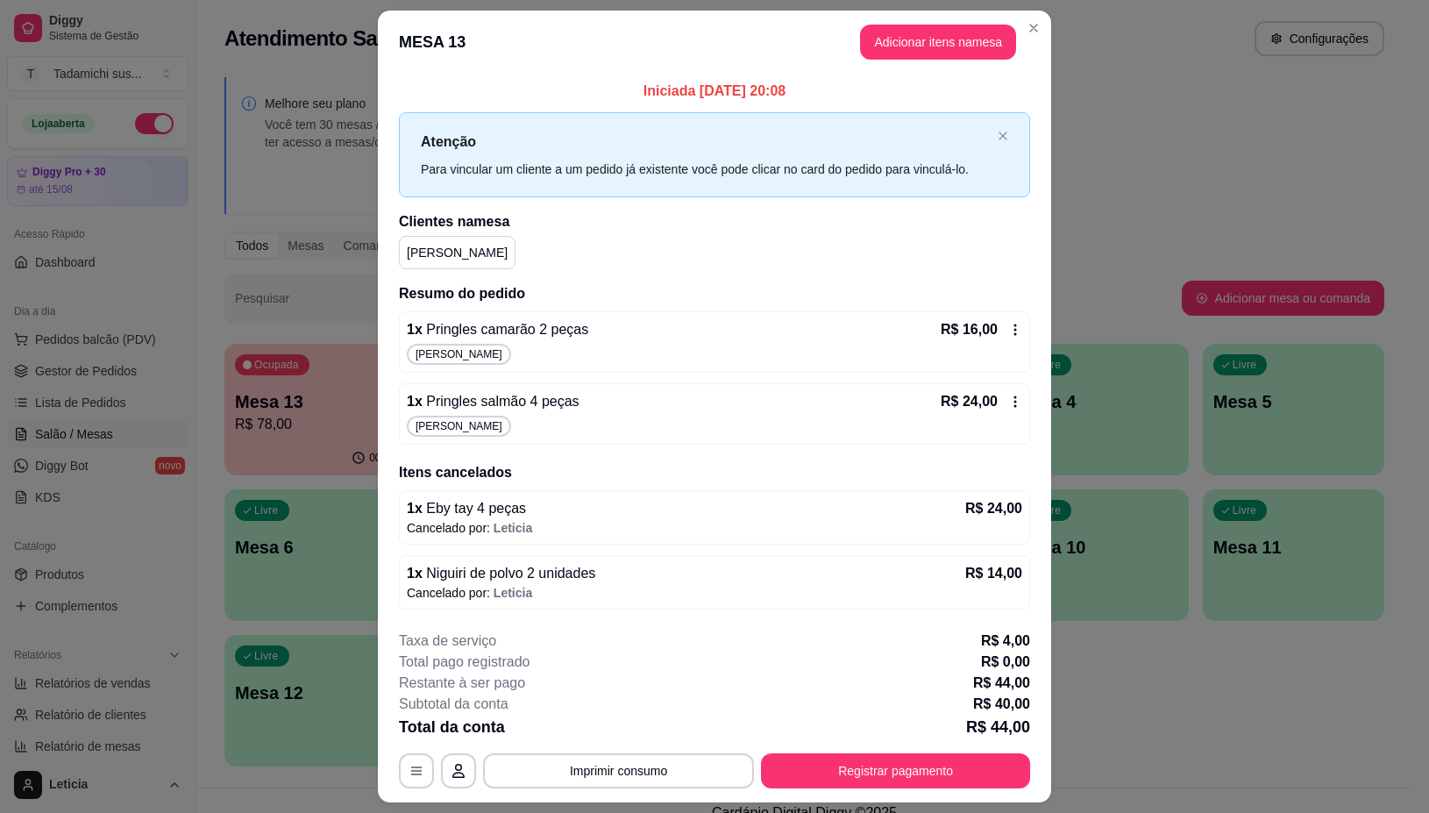
click at [1008, 401] on icon at bounding box center [1015, 402] width 14 height 14
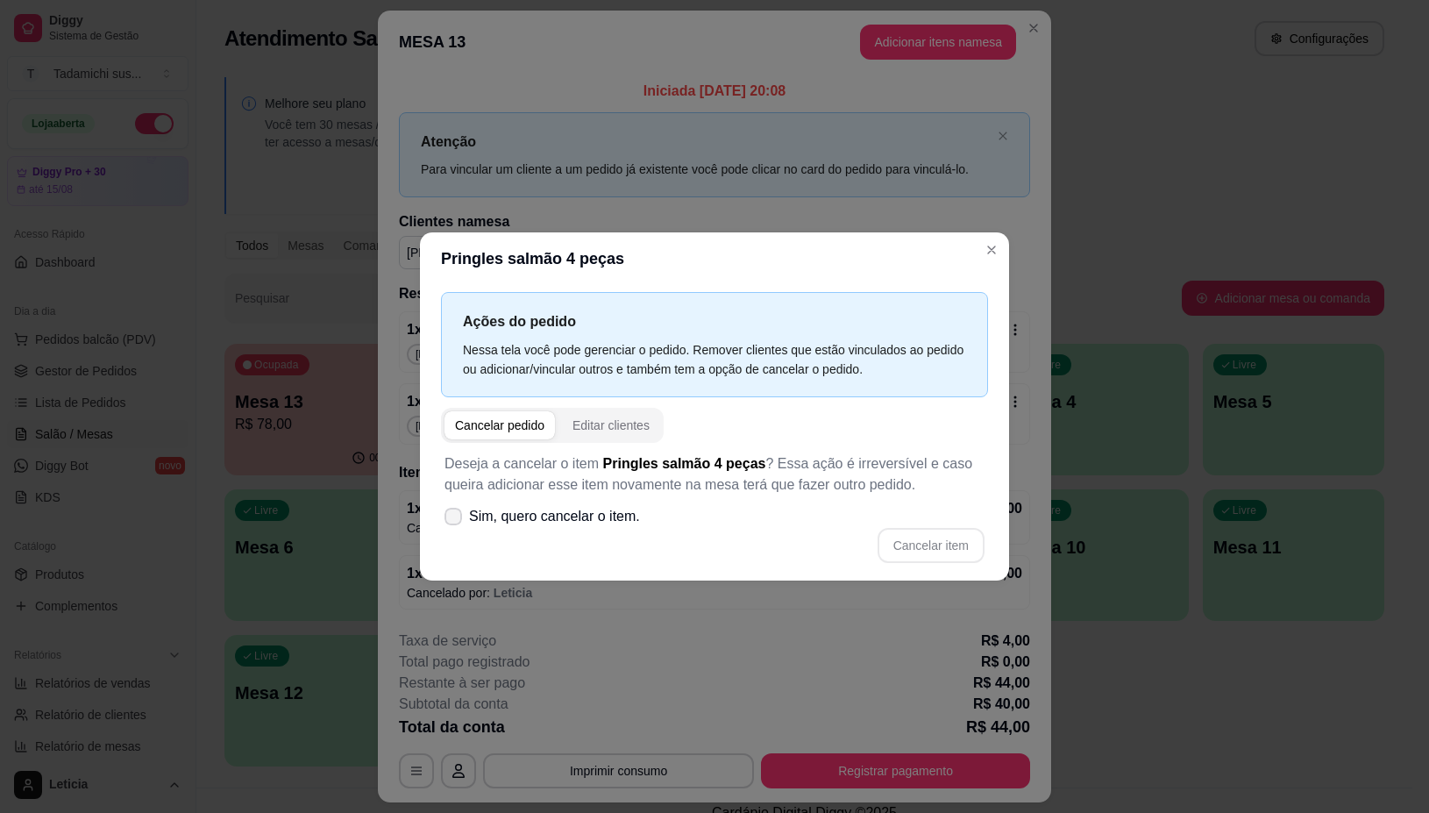
click at [450, 527] on label "Sim, quero cancelar o item." at bounding box center [542, 516] width 210 height 35
click at [450, 527] on input "Sim, quero cancelar o item." at bounding box center [449, 524] width 11 height 11
checkbox input "true"
click at [897, 557] on button "Cancelar item" at bounding box center [931, 545] width 107 height 35
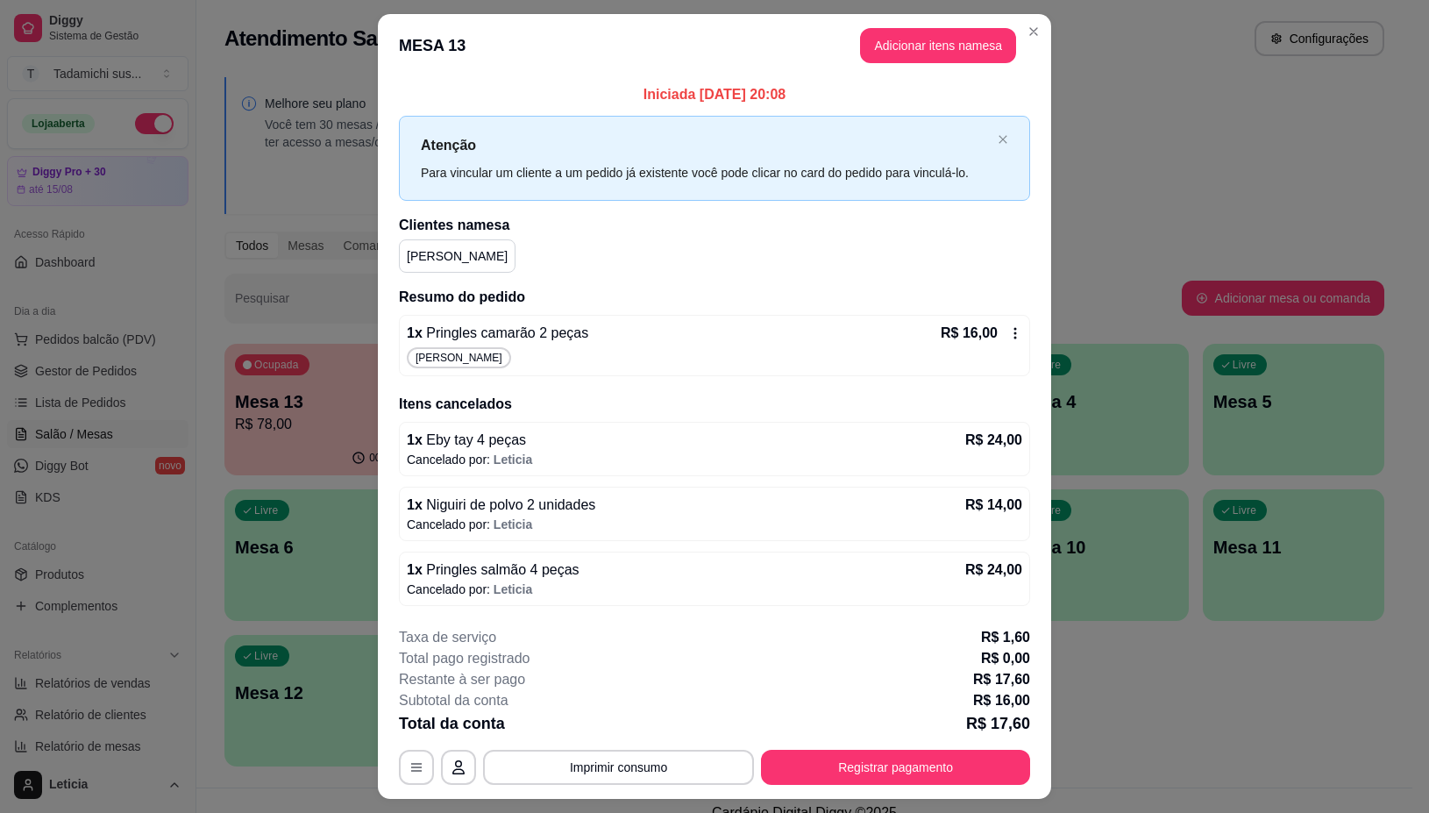
click at [1008, 331] on icon at bounding box center [1015, 333] width 14 height 14
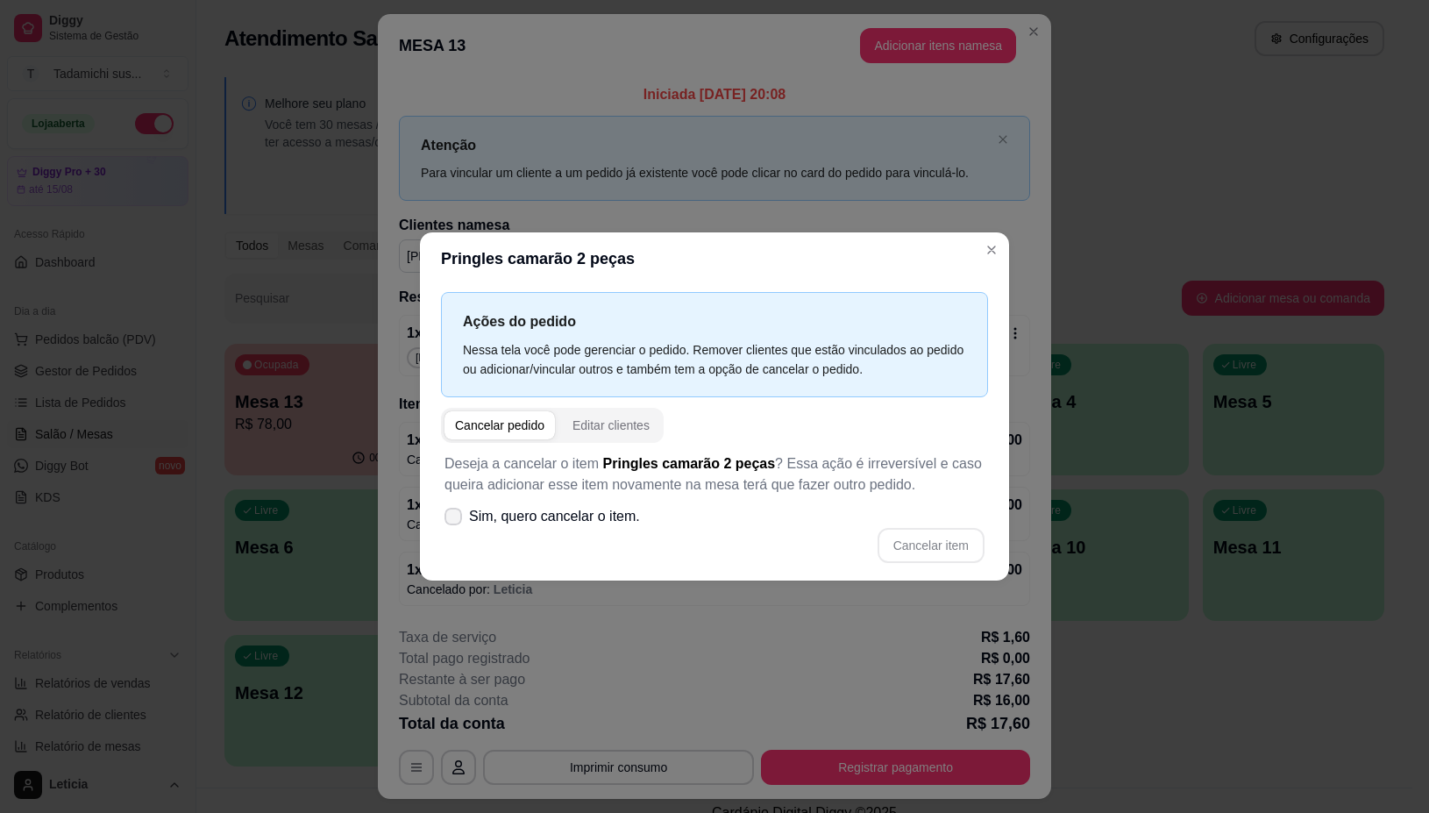
click at [460, 523] on span at bounding box center [454, 517] width 18 height 18
click at [455, 523] on input "Sim, quero cancelar o item." at bounding box center [449, 524] width 11 height 11
checkbox input "true"
click at [921, 544] on button "Cancelar item" at bounding box center [930, 545] width 104 height 34
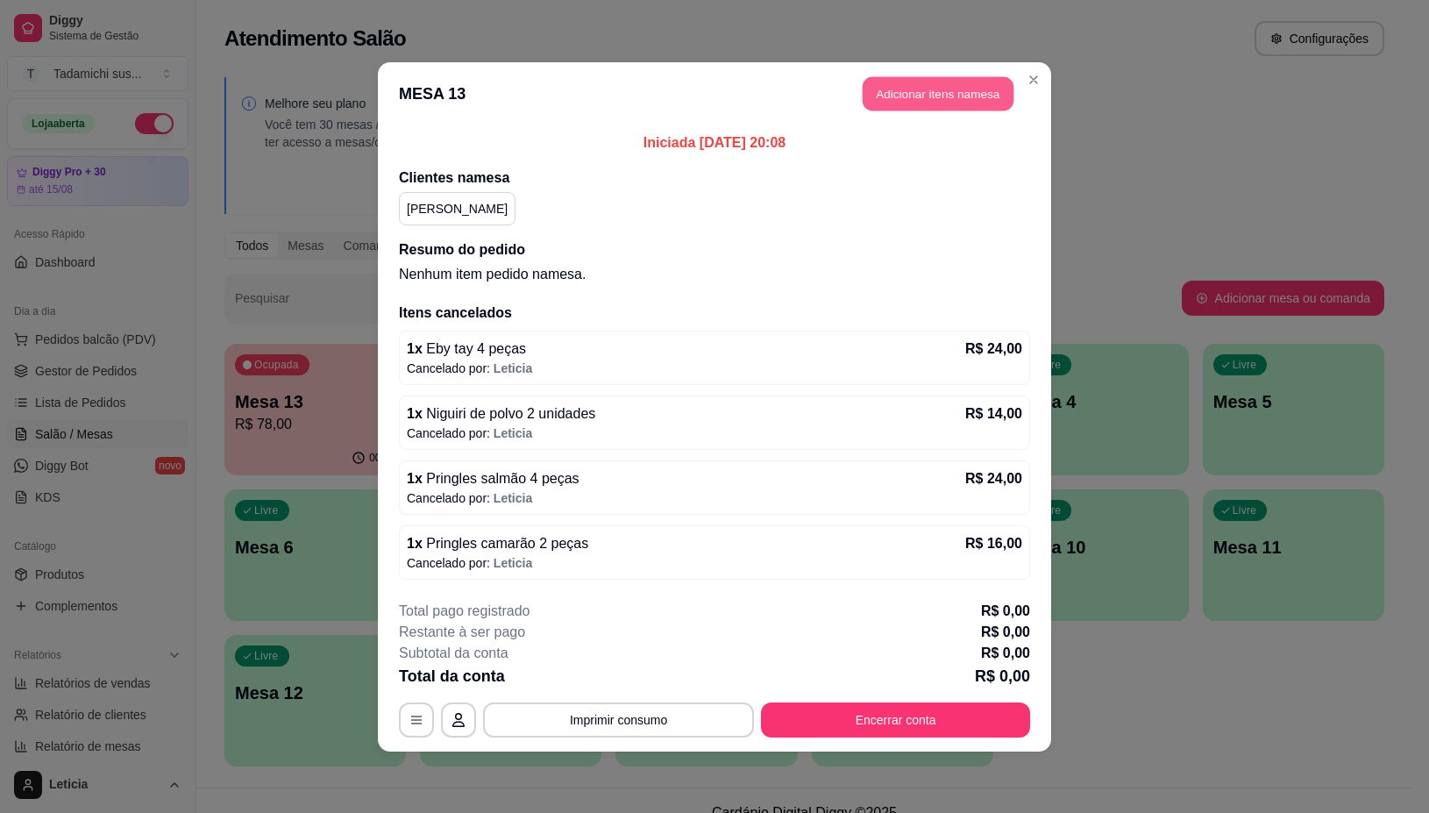
click at [942, 96] on button "Adicionar itens na mesa" at bounding box center [938, 93] width 151 height 34
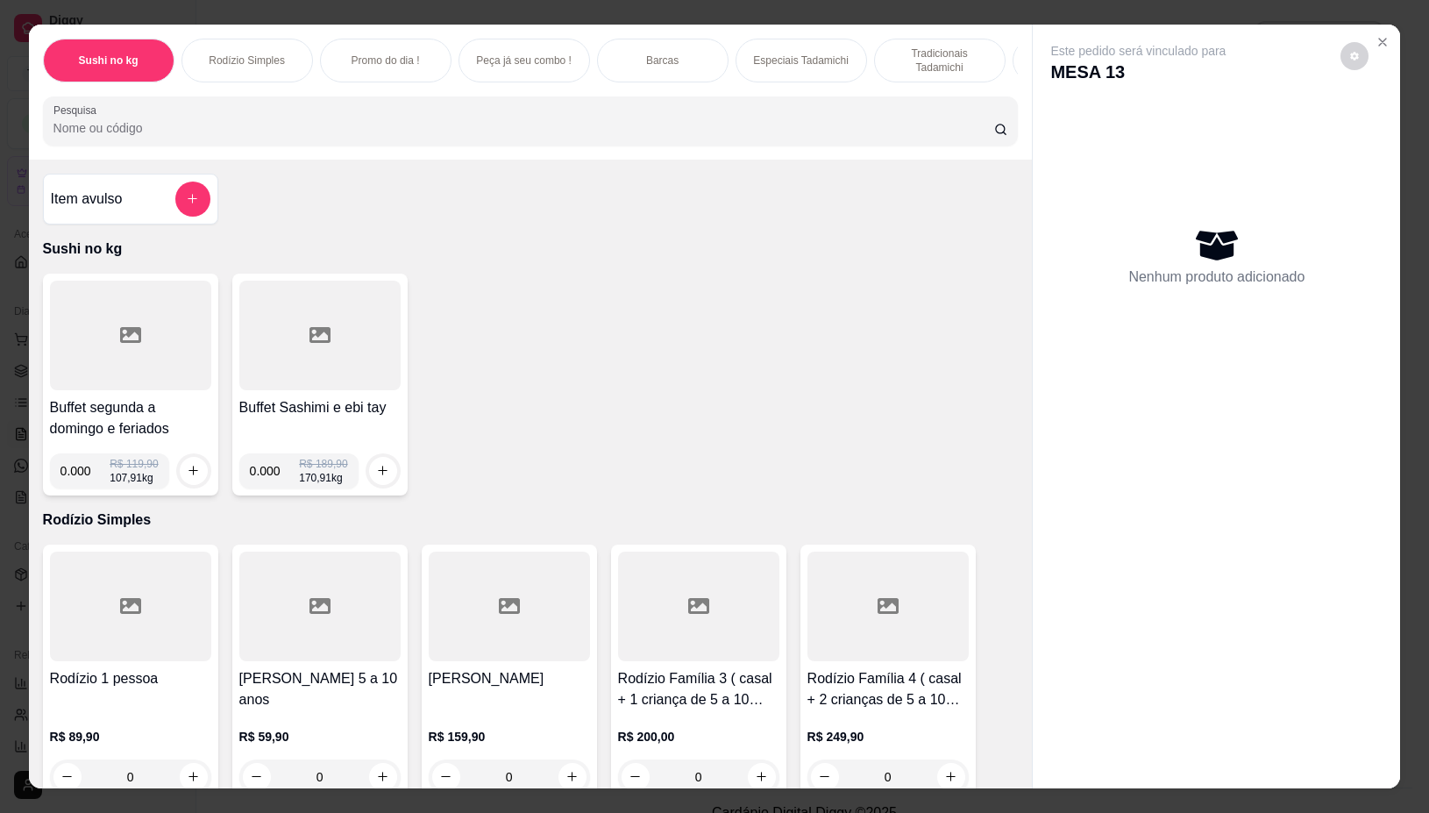
scroll to position [0, 855]
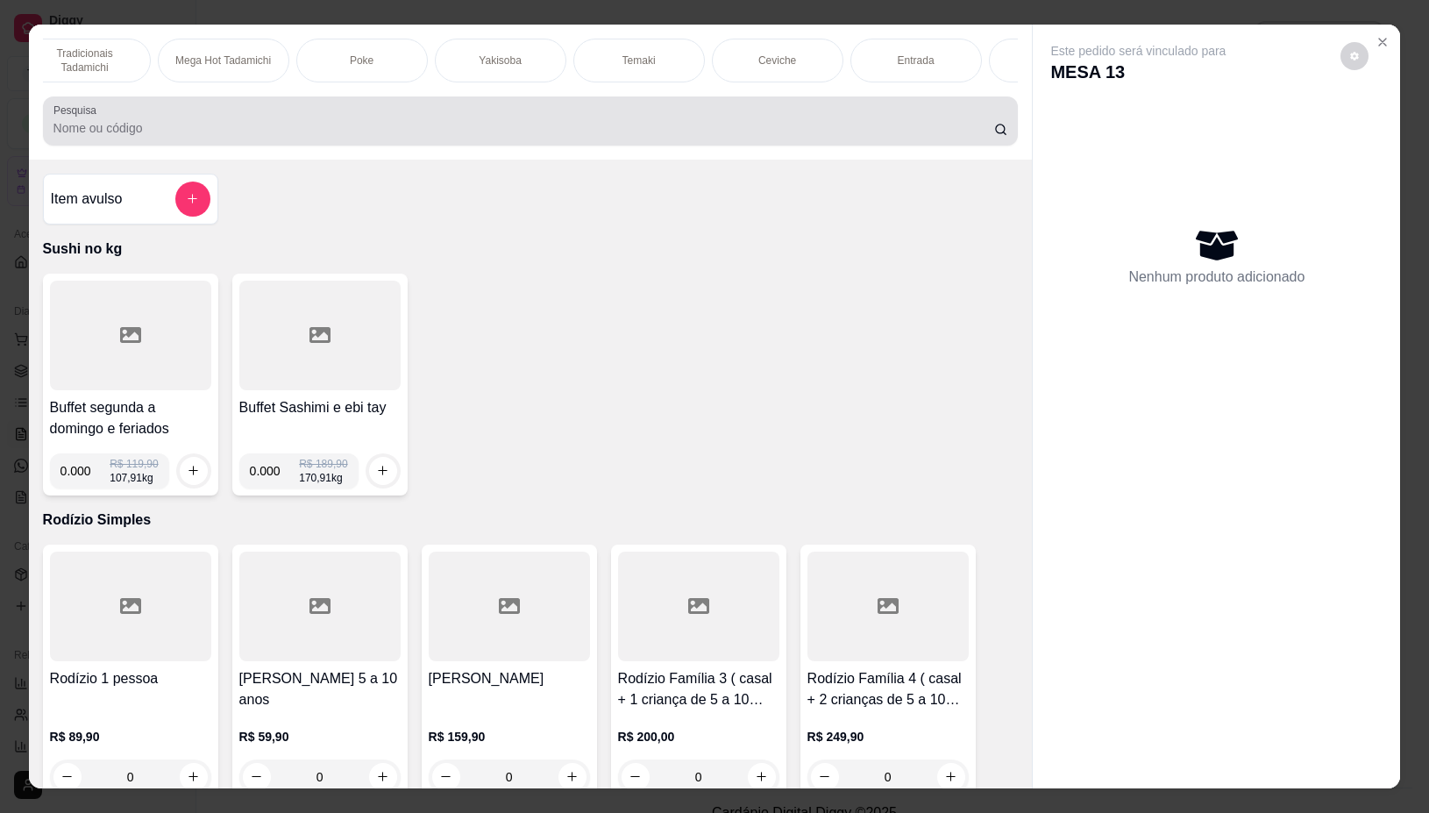
click at [388, 123] on div at bounding box center [530, 120] width 955 height 35
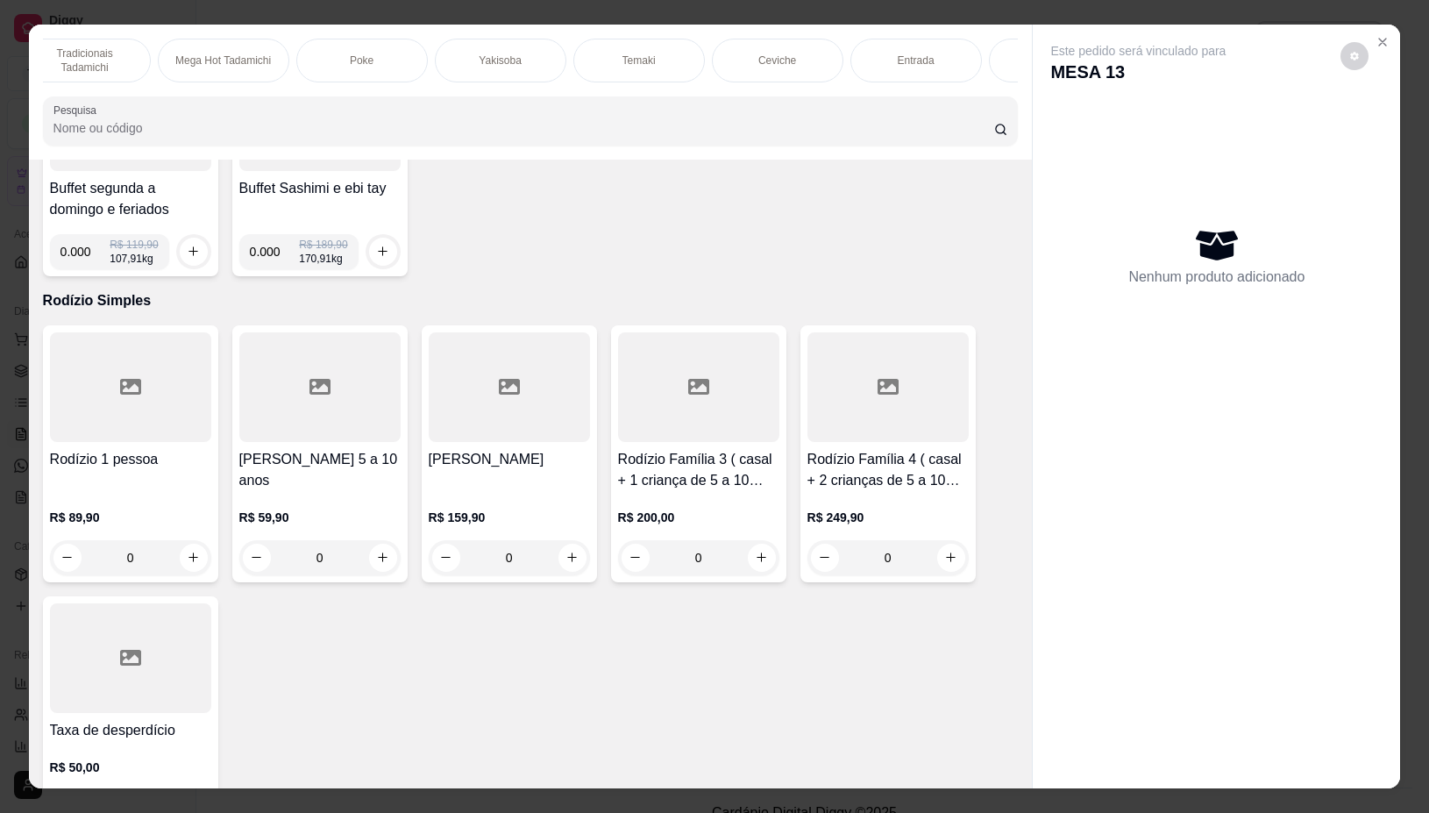
scroll to position [329, 0]
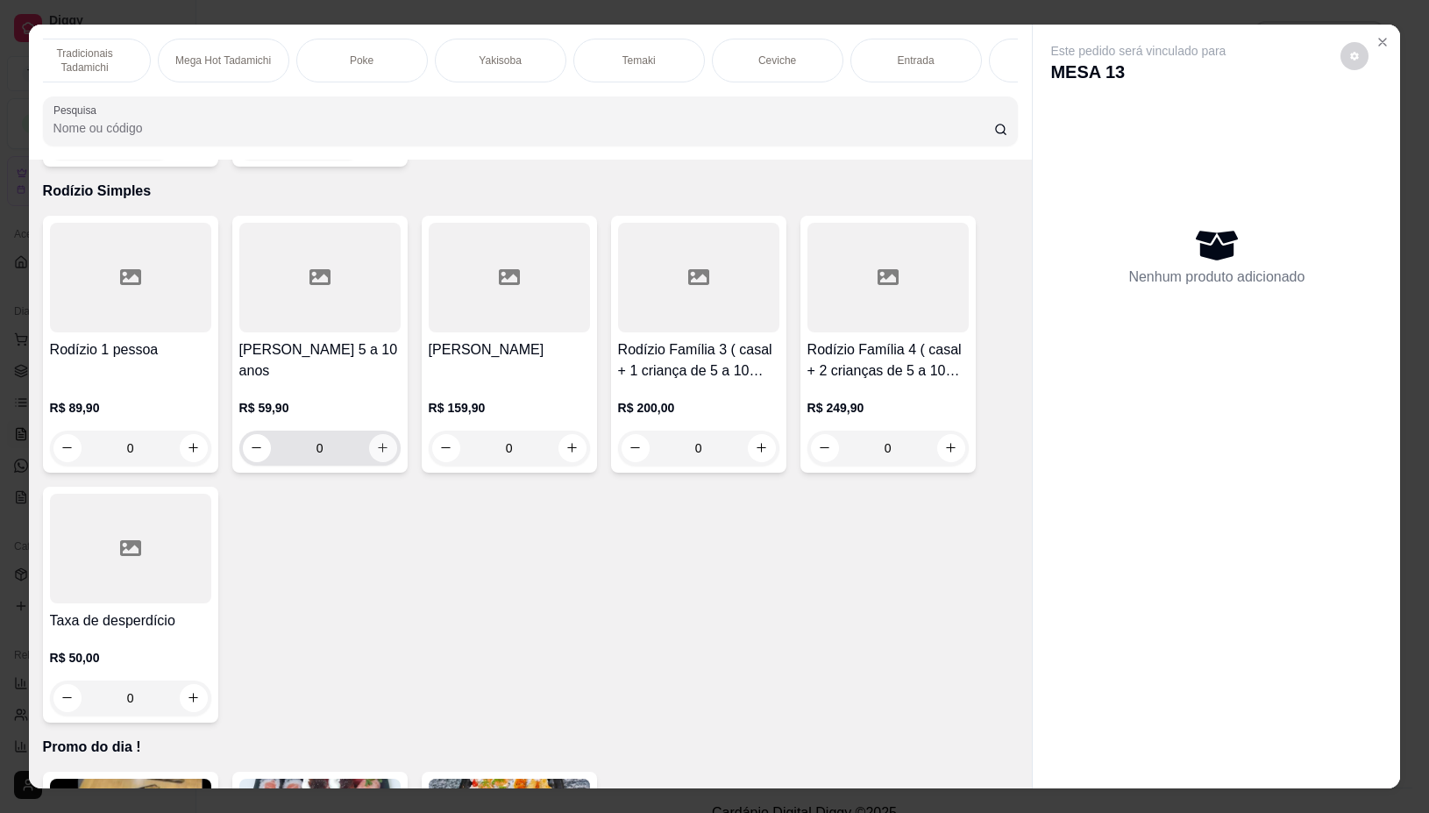
click at [376, 454] on icon "increase-product-quantity" at bounding box center [382, 447] width 13 height 13
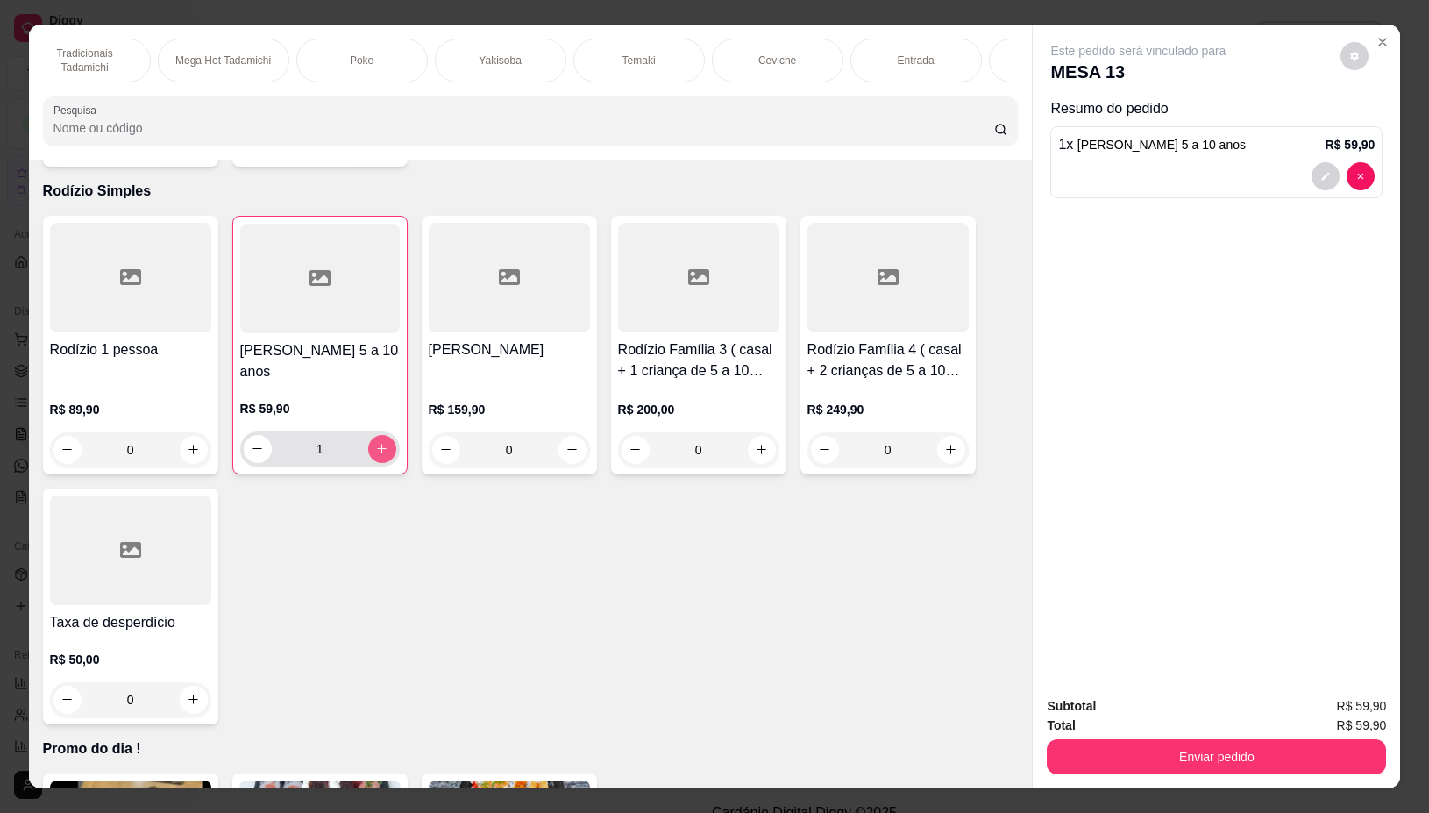
type input "1"
click at [318, 134] on input "Pesquisa" at bounding box center [523, 128] width 941 height 18
click at [918, 53] on p "Rodízio Premium" at bounding box center [953, 60] width 81 height 14
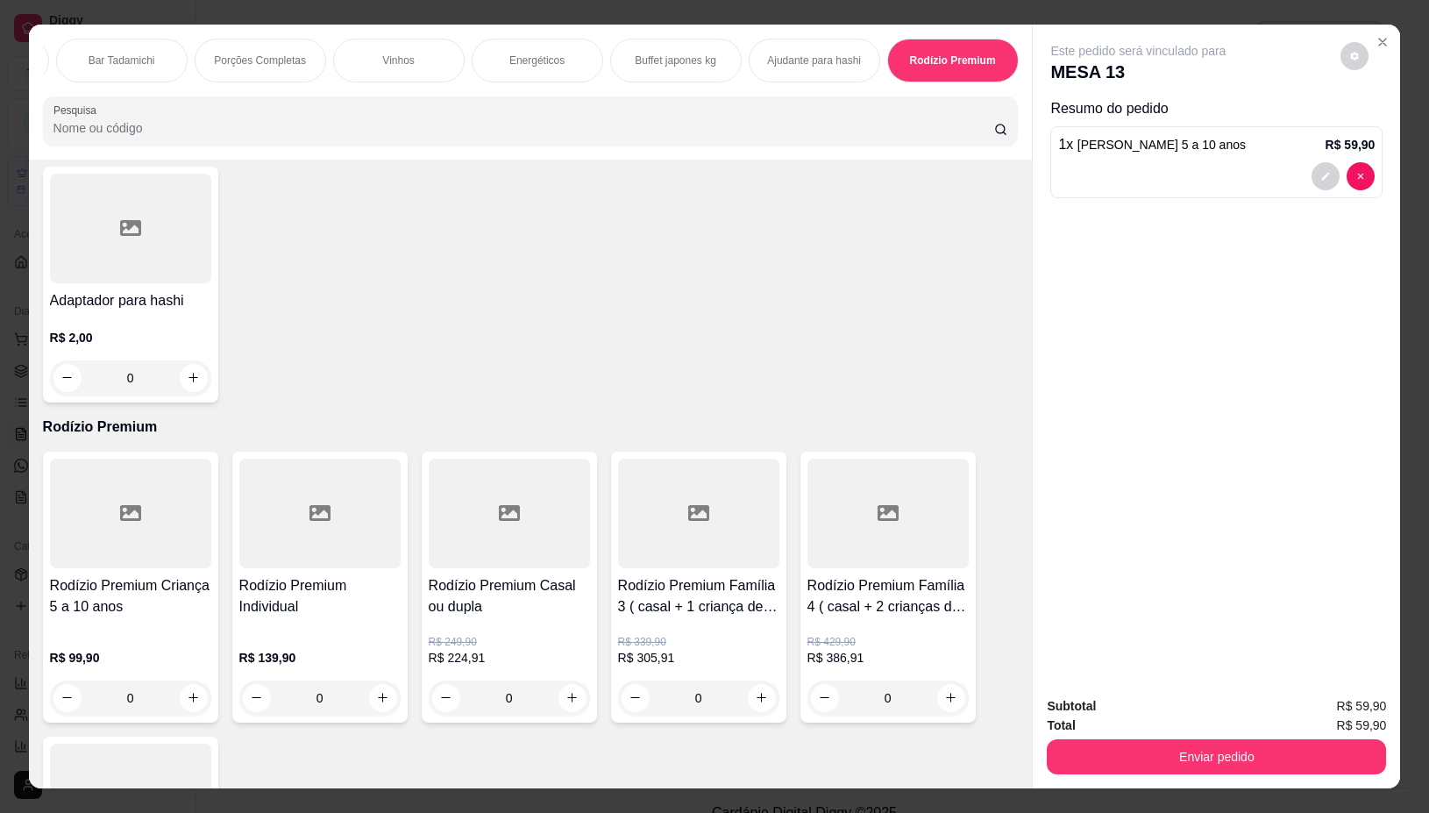
scroll to position [39, 0]
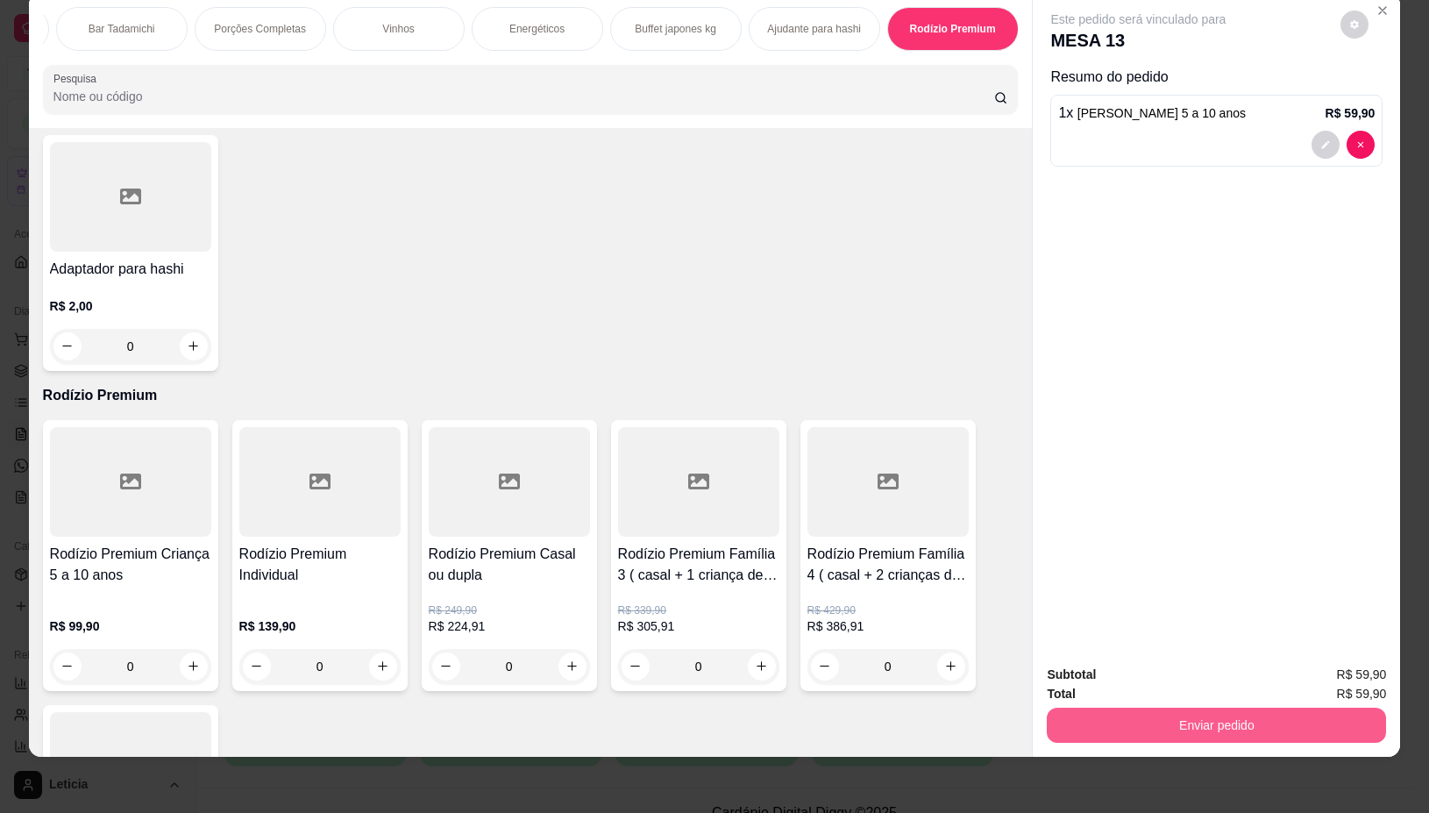
click at [1120, 708] on button "Enviar pedido" at bounding box center [1216, 725] width 339 height 35
click at [1120, 656] on button "Não registrar e enviar pedido" at bounding box center [1157, 666] width 177 height 32
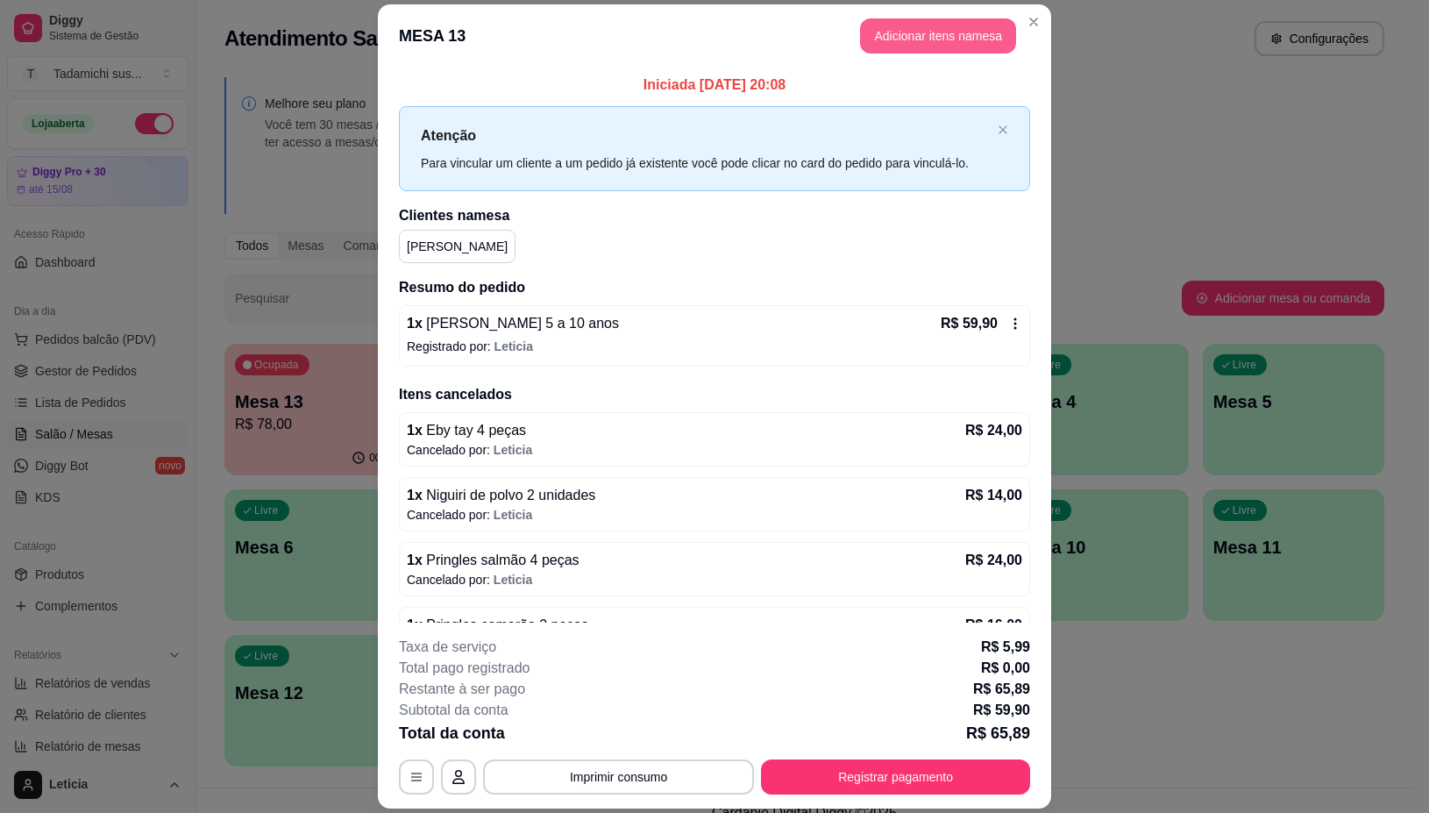
click at [951, 46] on button "Adicionar itens na mesa" at bounding box center [938, 35] width 156 height 35
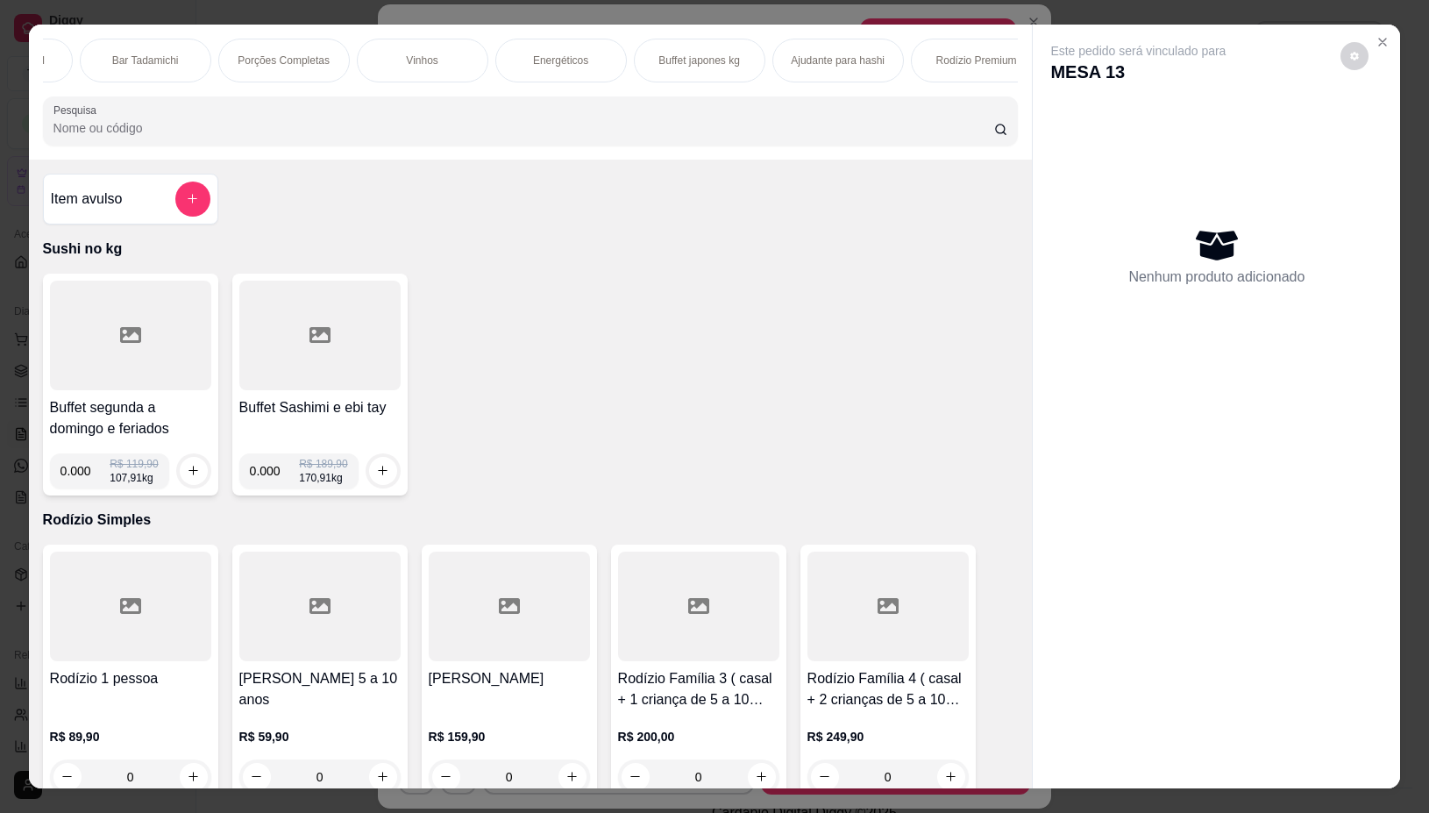
scroll to position [0, 3450]
click at [978, 54] on p "Rodízio Premium" at bounding box center [953, 60] width 81 height 14
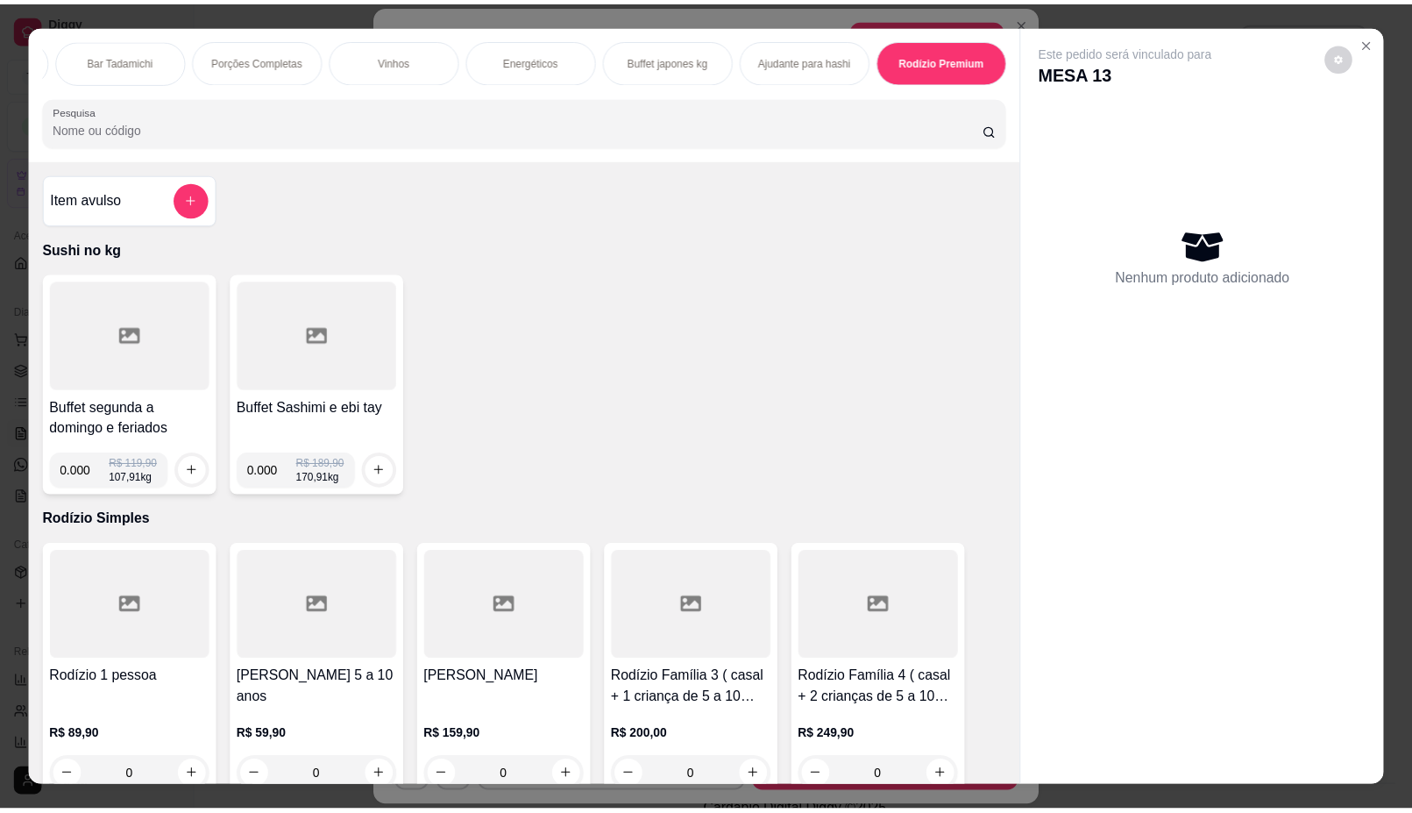
scroll to position [39, 0]
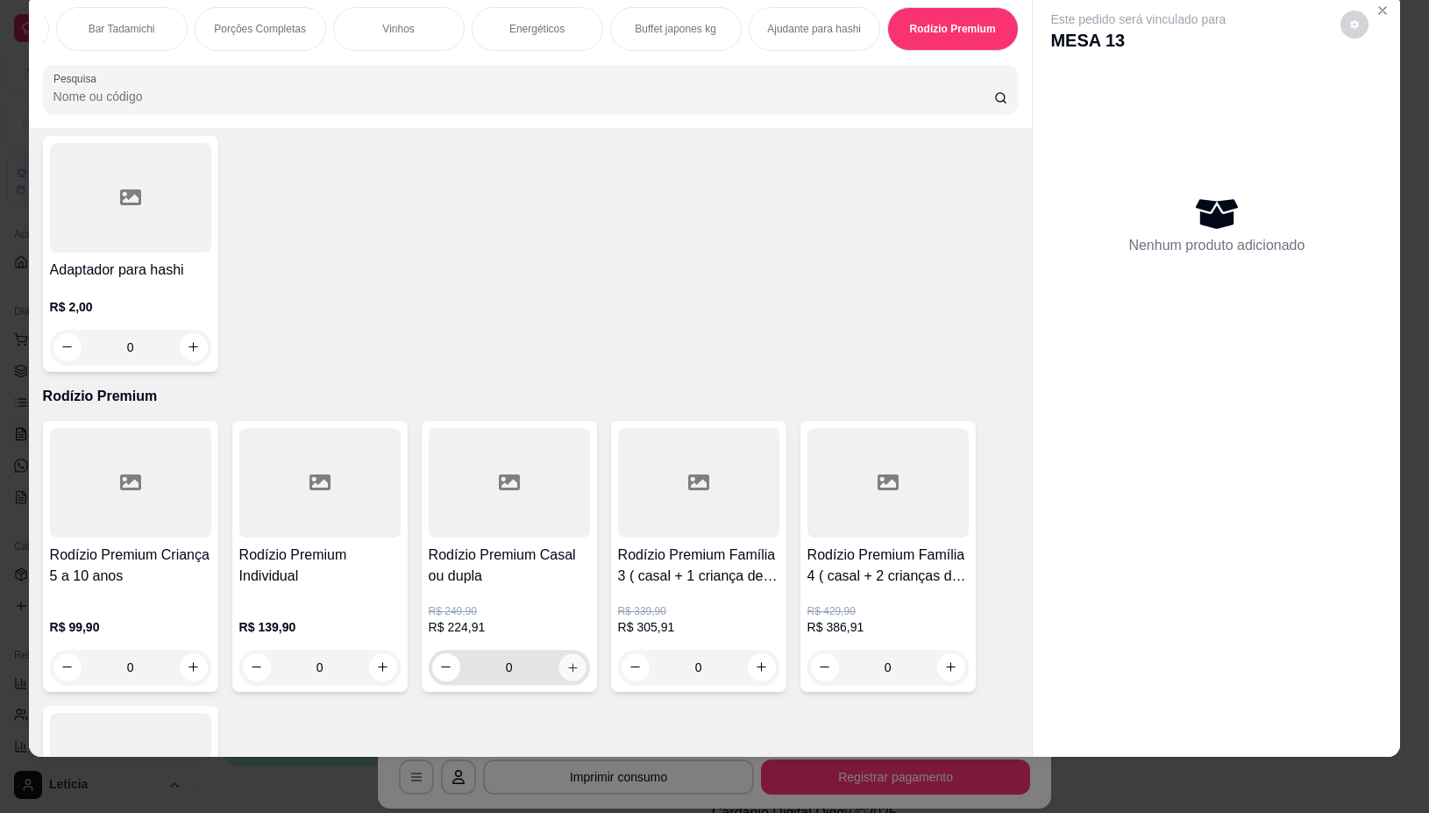
click at [571, 653] on button "increase-product-quantity" at bounding box center [571, 666] width 27 height 27
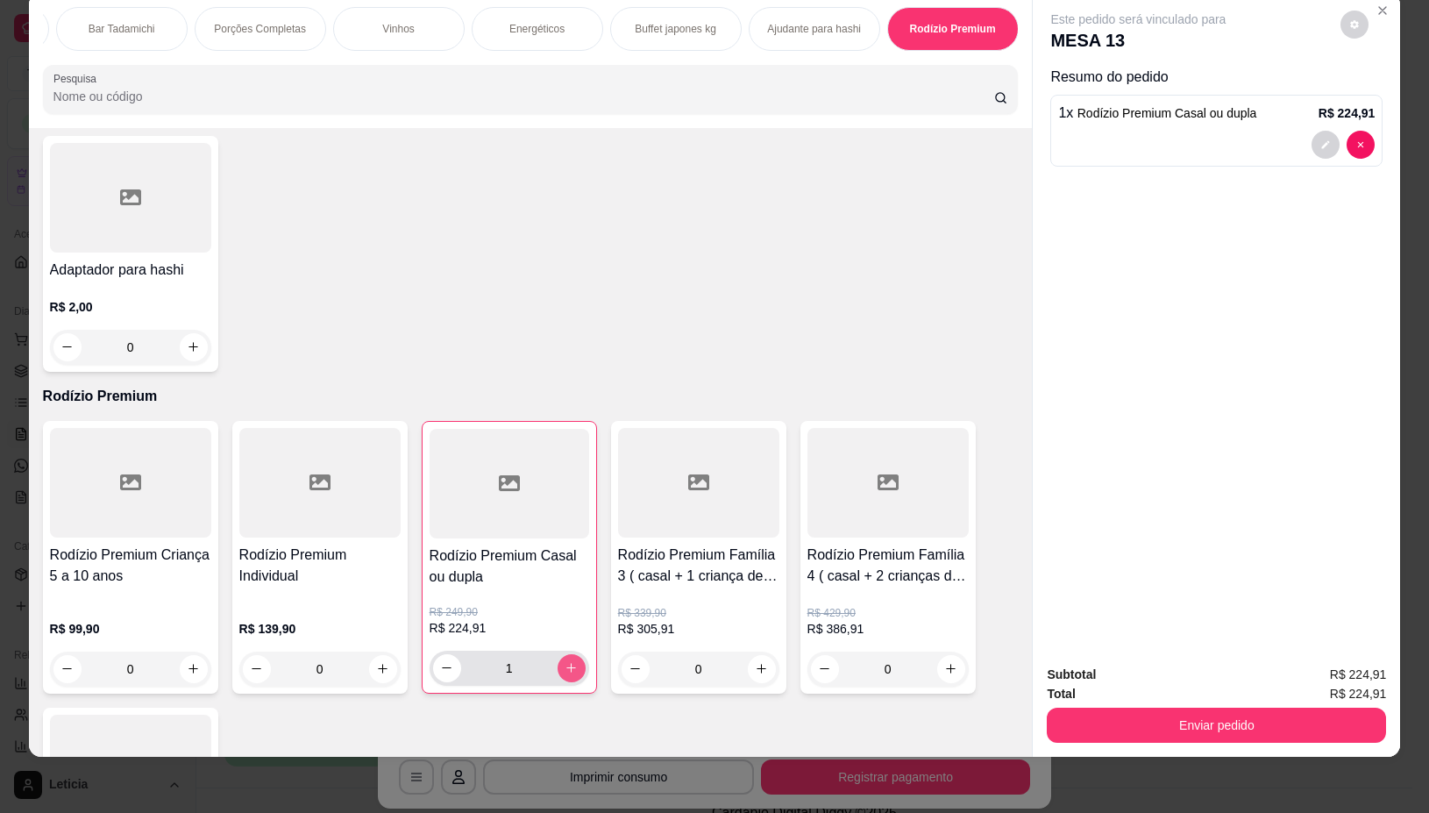
type input "1"
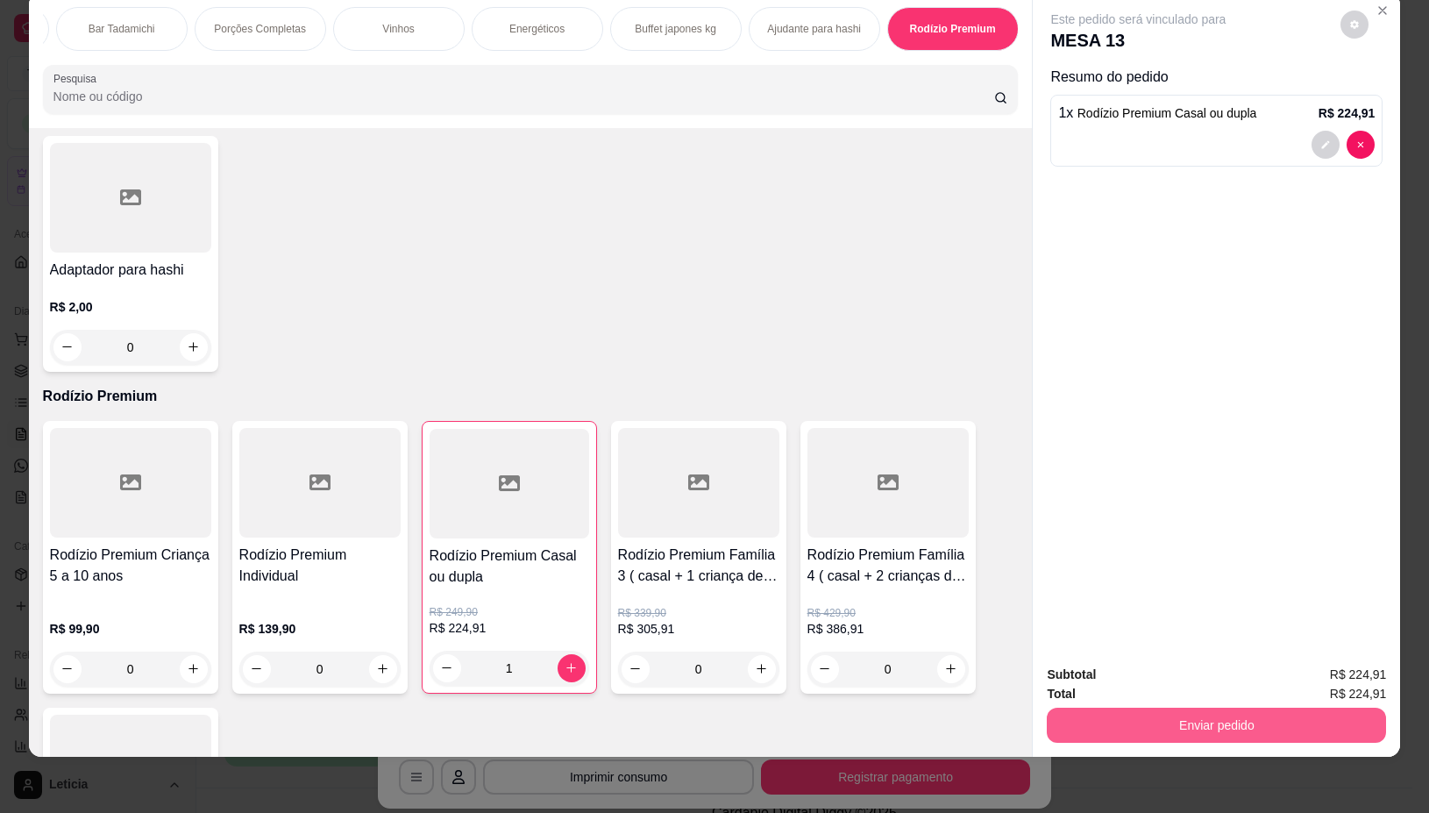
click at [1111, 708] on button "Enviar pedido" at bounding box center [1216, 725] width 339 height 35
click at [1125, 662] on button "Não registrar e enviar pedido" at bounding box center [1157, 666] width 182 height 33
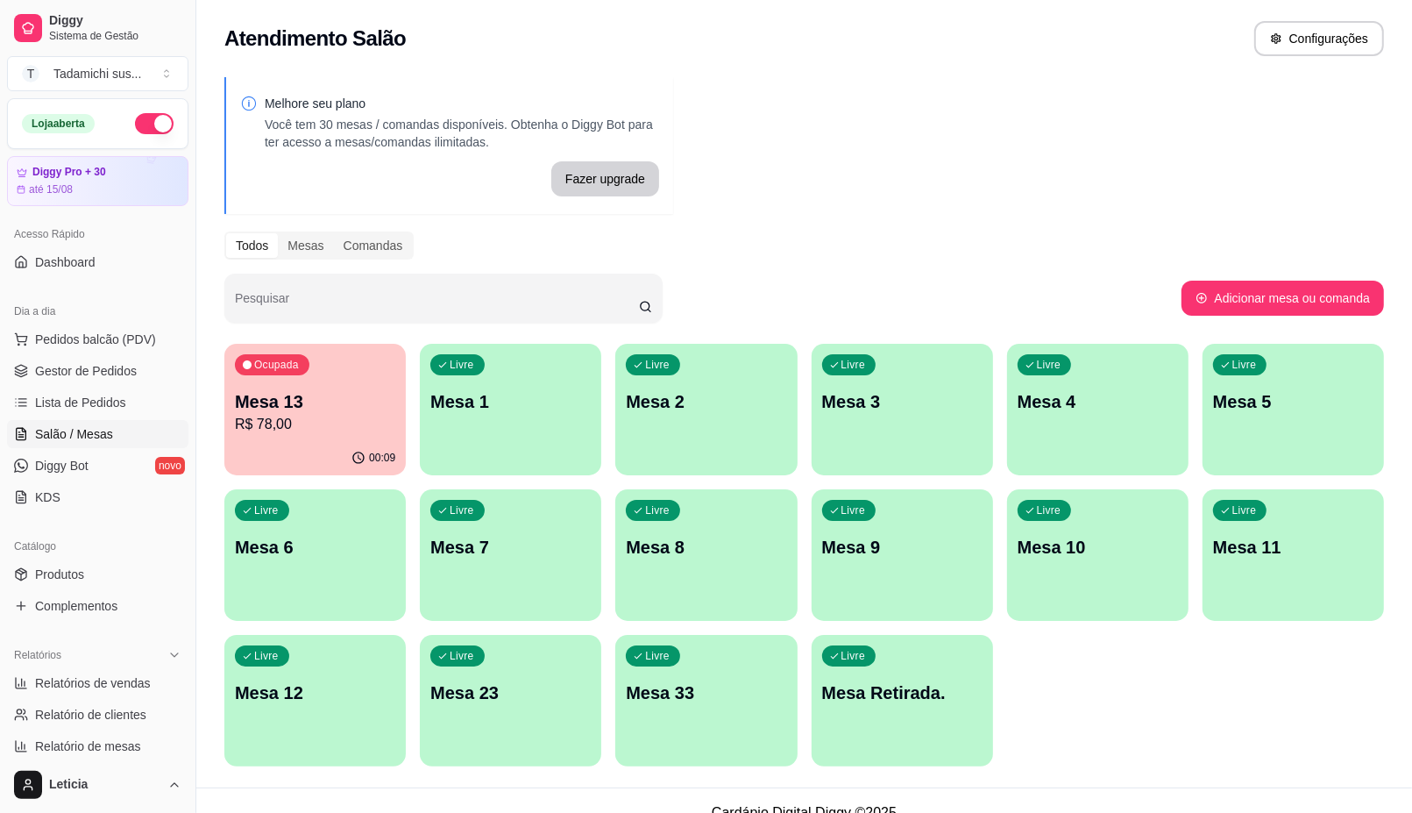
click at [309, 418] on p "R$ 78,00" at bounding box center [315, 424] width 160 height 21
click at [248, 406] on p "Mesa 13" at bounding box center [315, 401] width 160 height 25
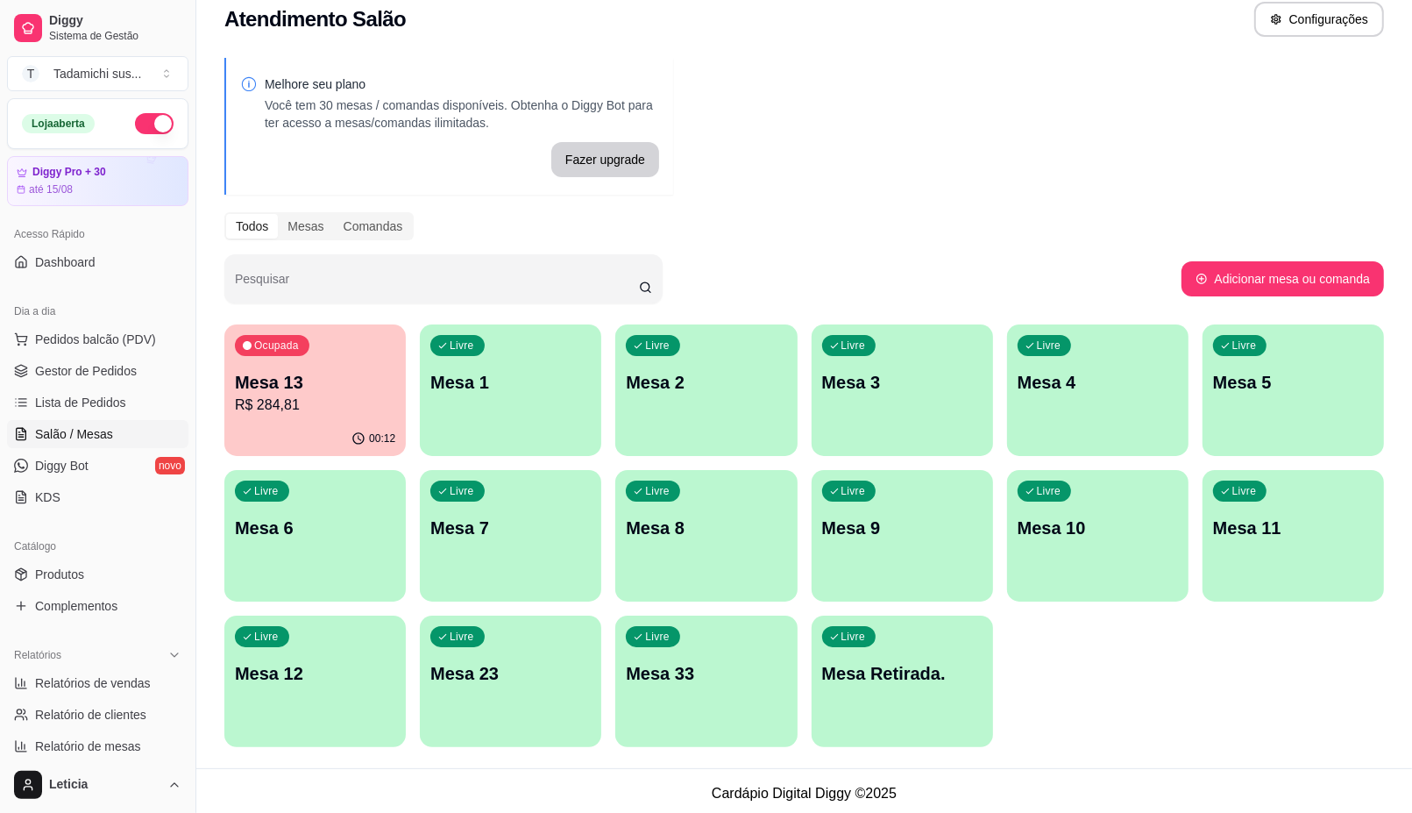
scroll to position [24, 0]
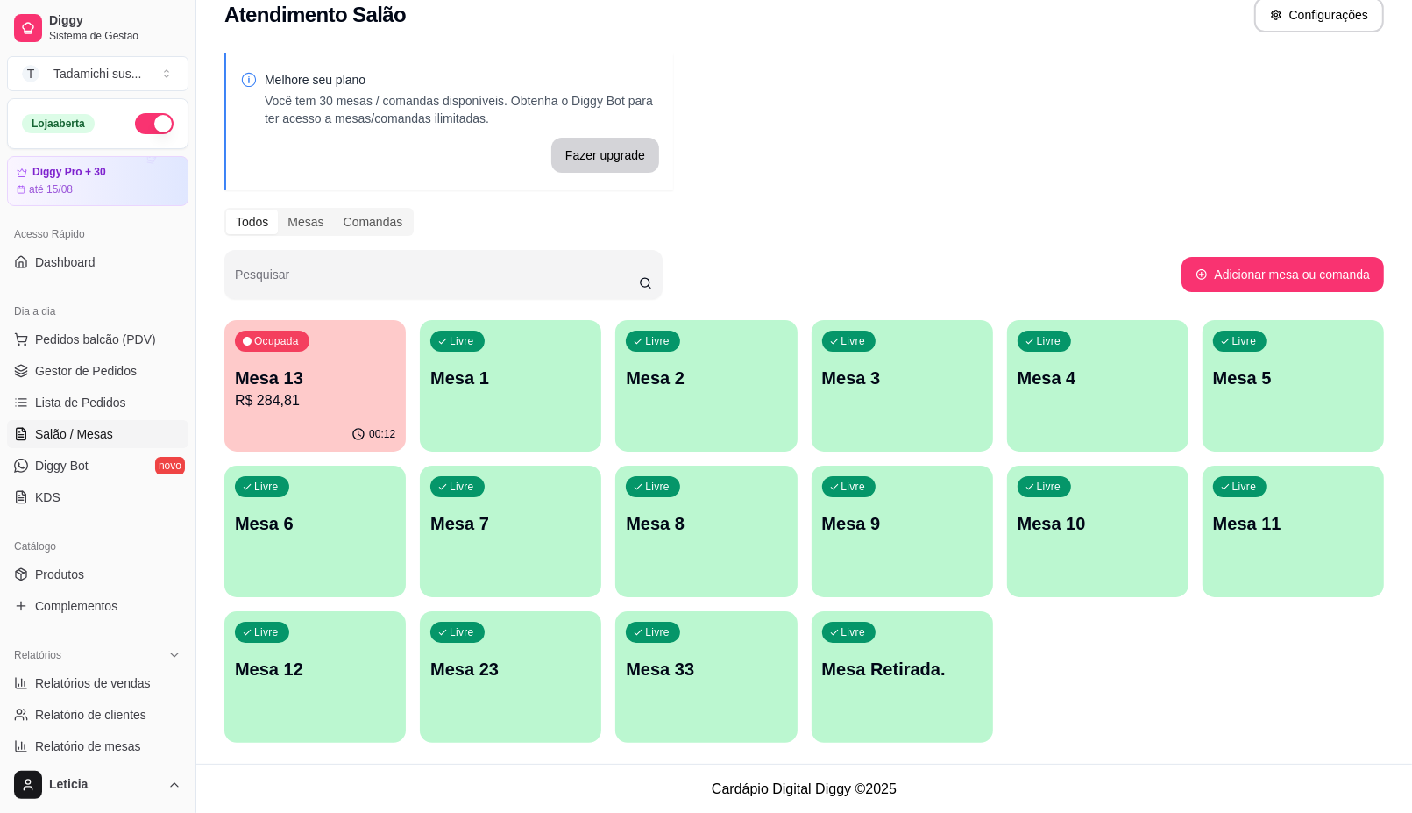
click at [1298, 536] on div "Livre Mesa 11" at bounding box center [1293, 521] width 181 height 110
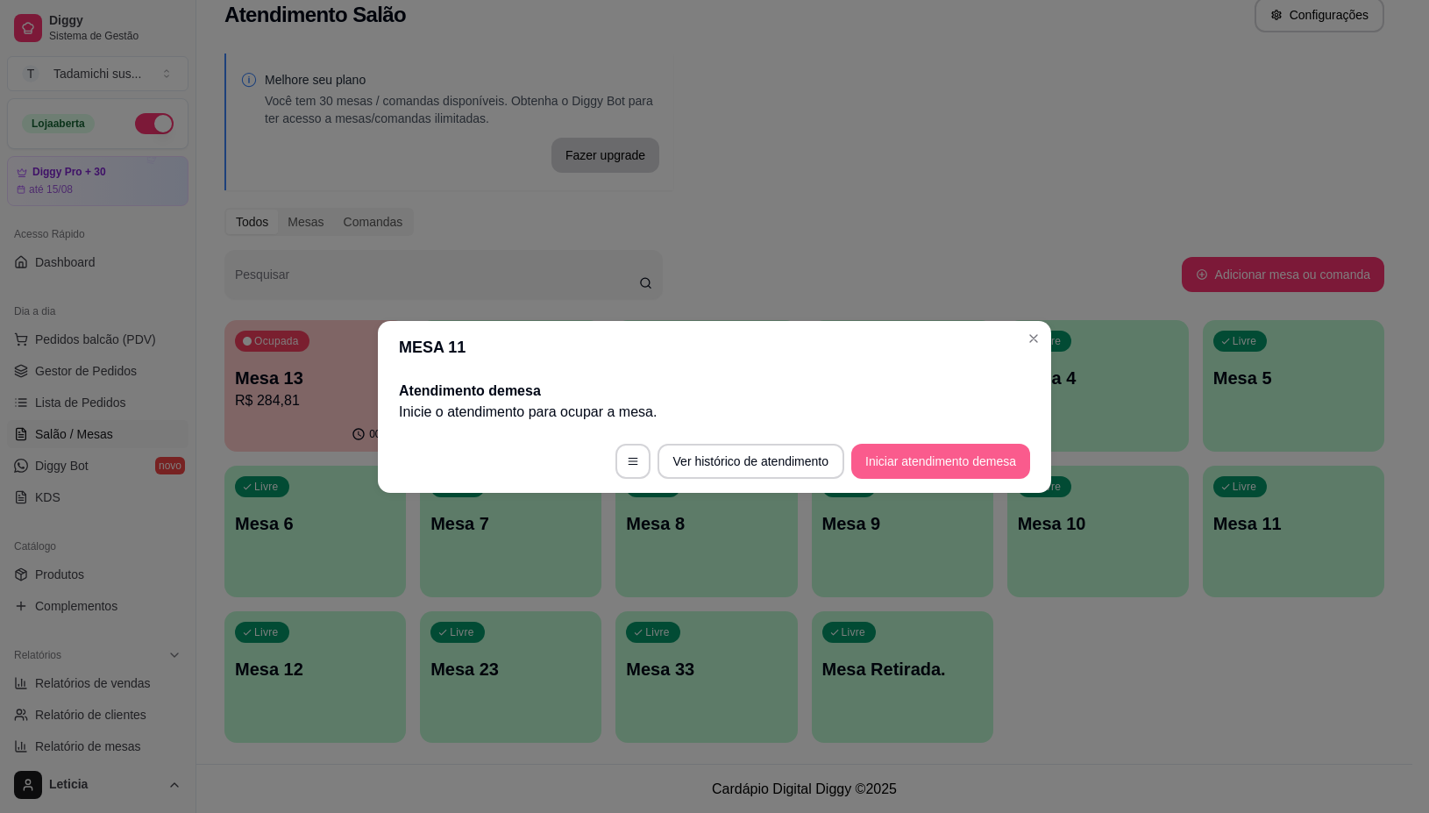
click at [983, 458] on button "Iniciar atendimento de mesa" at bounding box center [940, 461] width 179 height 35
click at [983, 458] on footer "Ver histórico de atendimento Iniciar atendimento de mesa" at bounding box center [714, 461] width 673 height 63
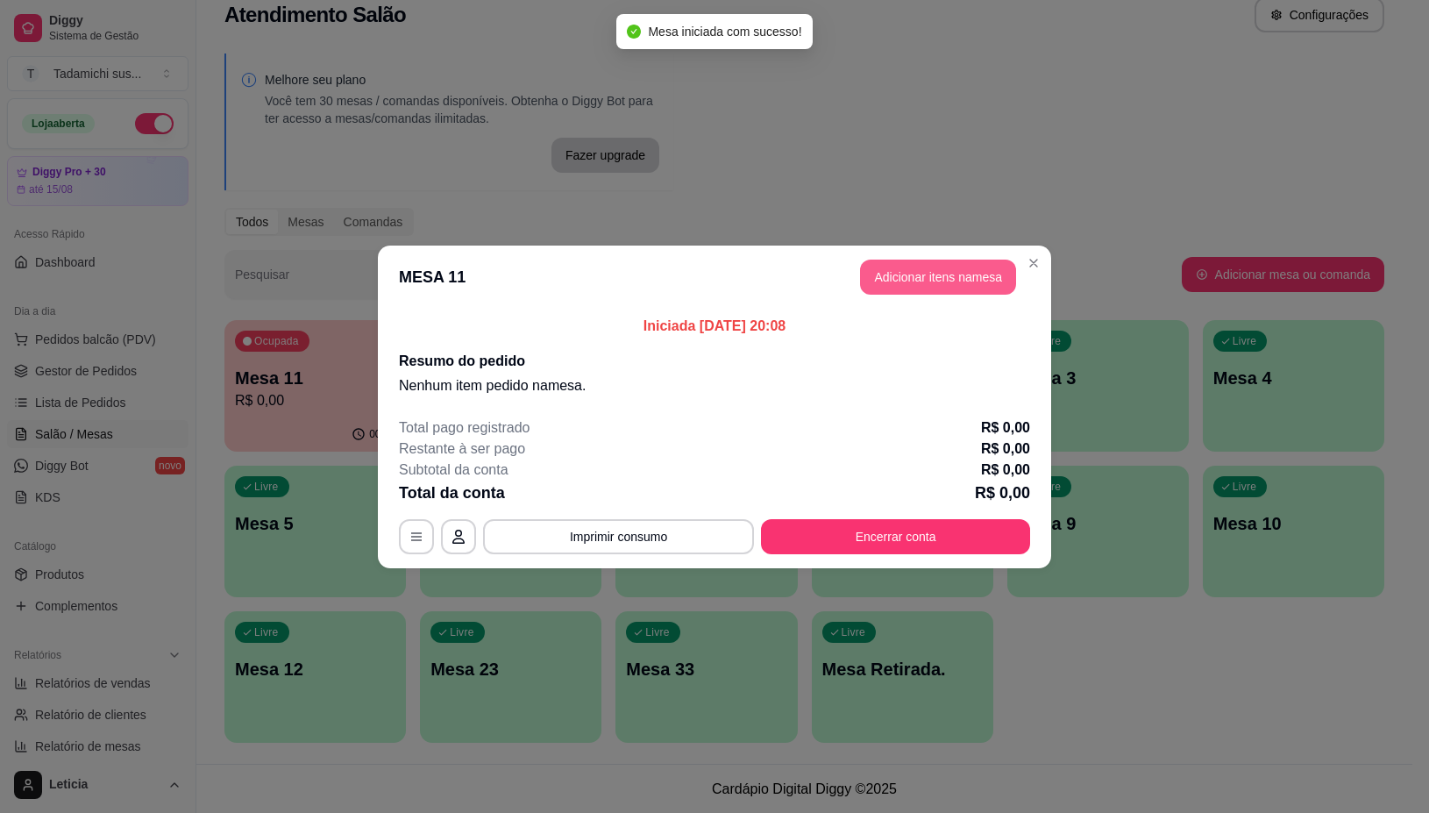
click at [962, 281] on button "Adicionar itens na mesa" at bounding box center [938, 277] width 156 height 35
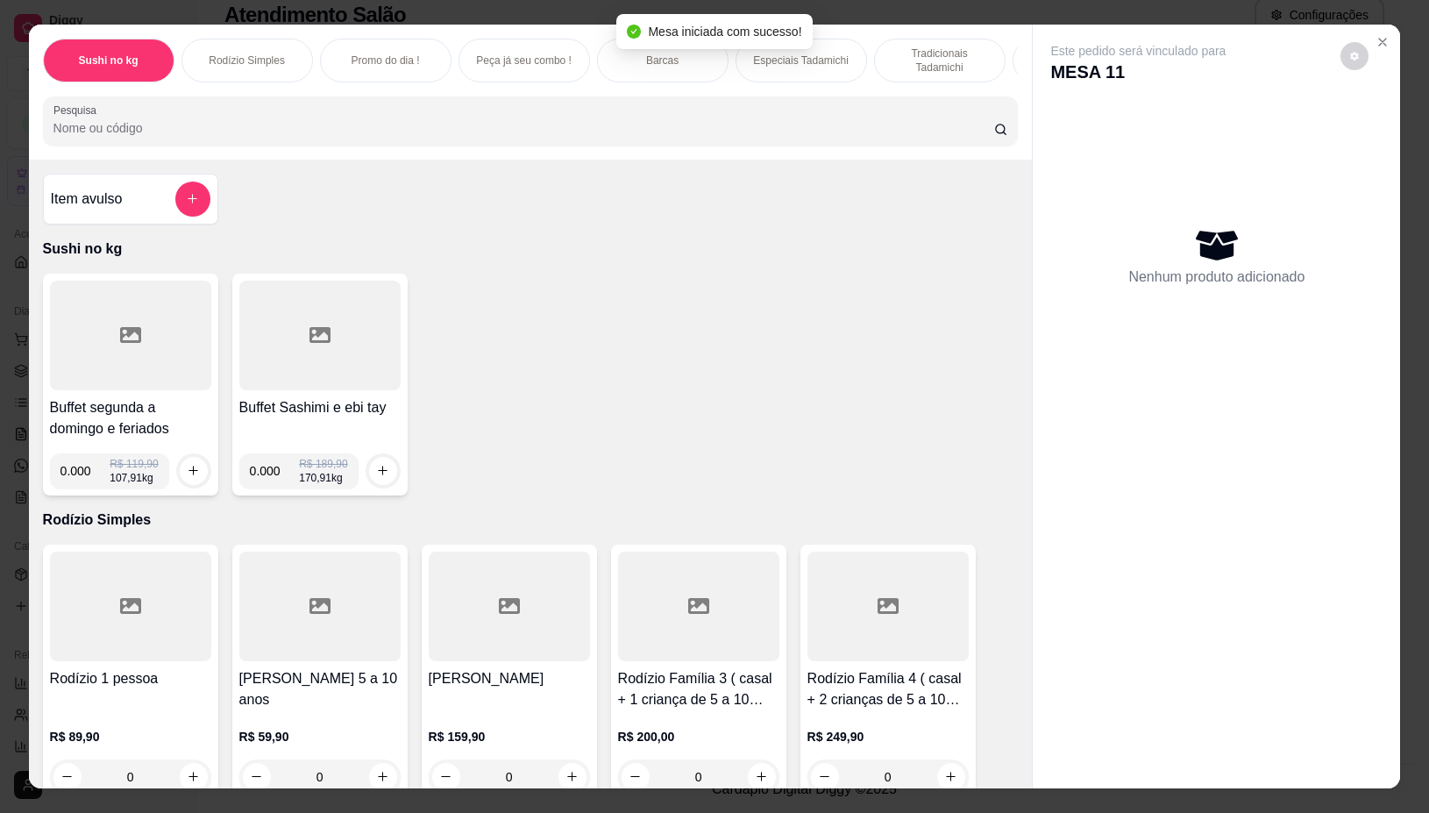
click at [405, 128] on input "Pesquisa" at bounding box center [523, 128] width 941 height 18
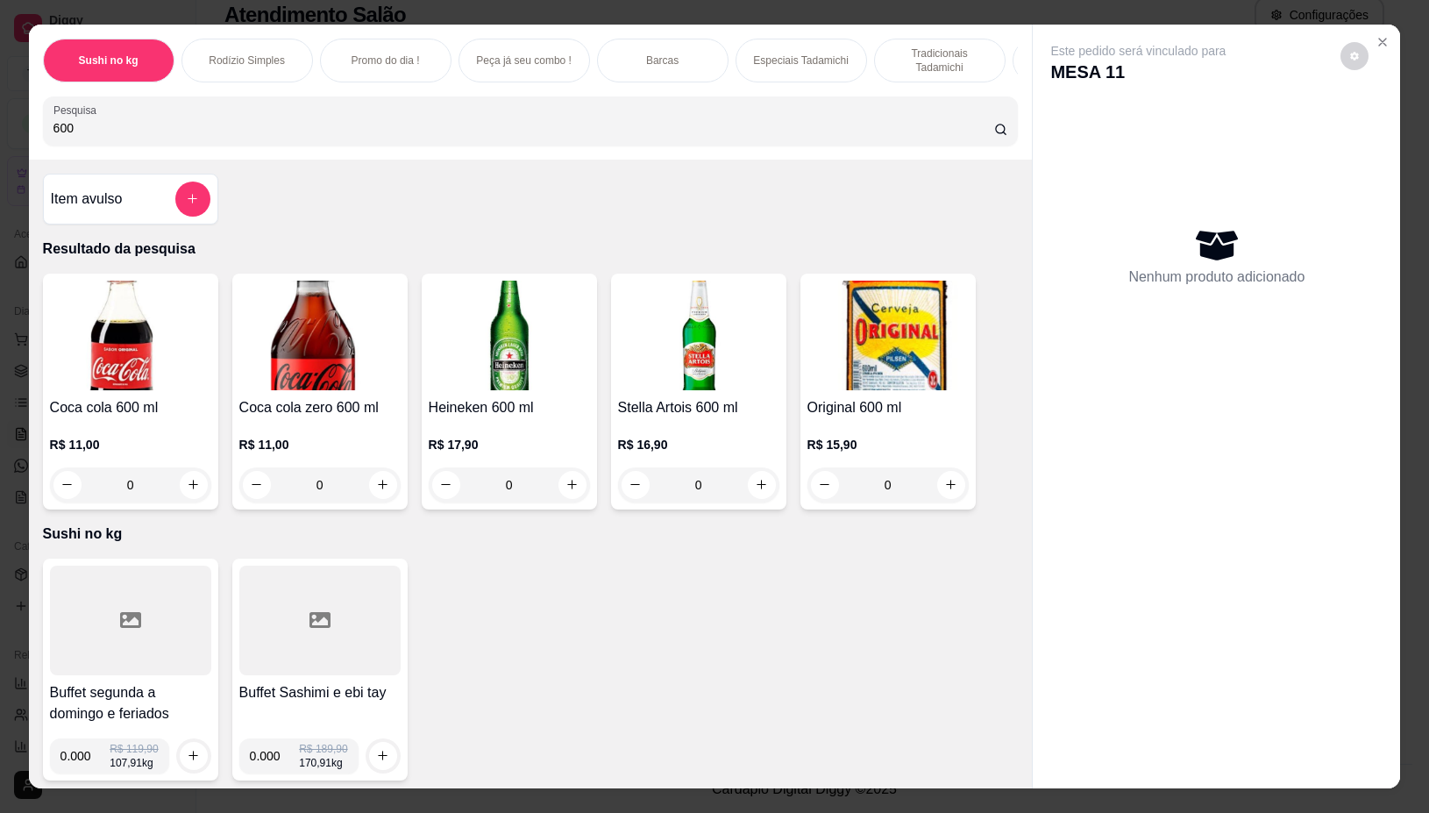
type input "600"
click at [526, 110] on div "Pesquisa 600" at bounding box center [531, 120] width 976 height 49
click at [565, 489] on icon "increase-product-quantity" at bounding box center [571, 484] width 13 height 13
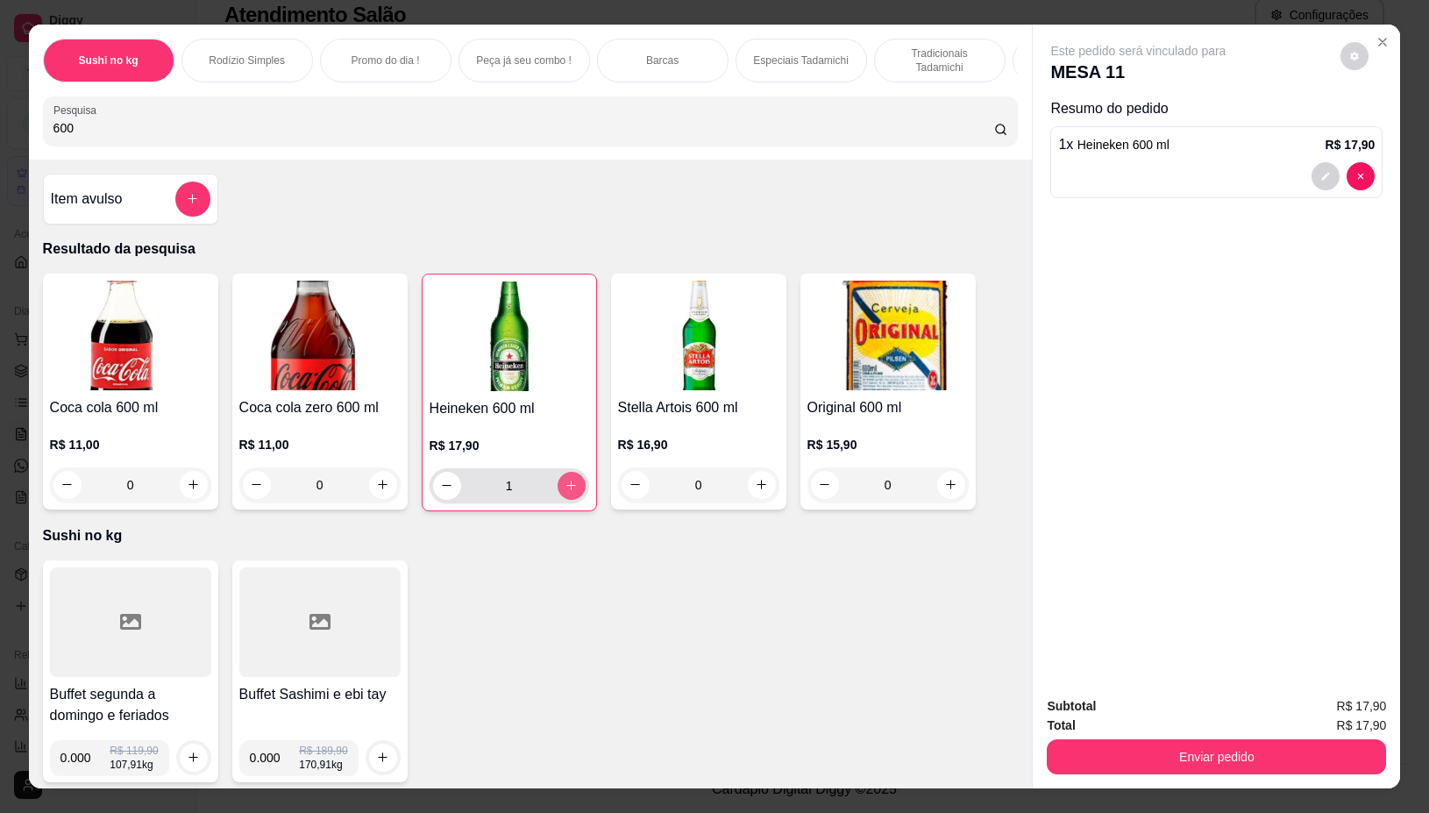
type input "1"
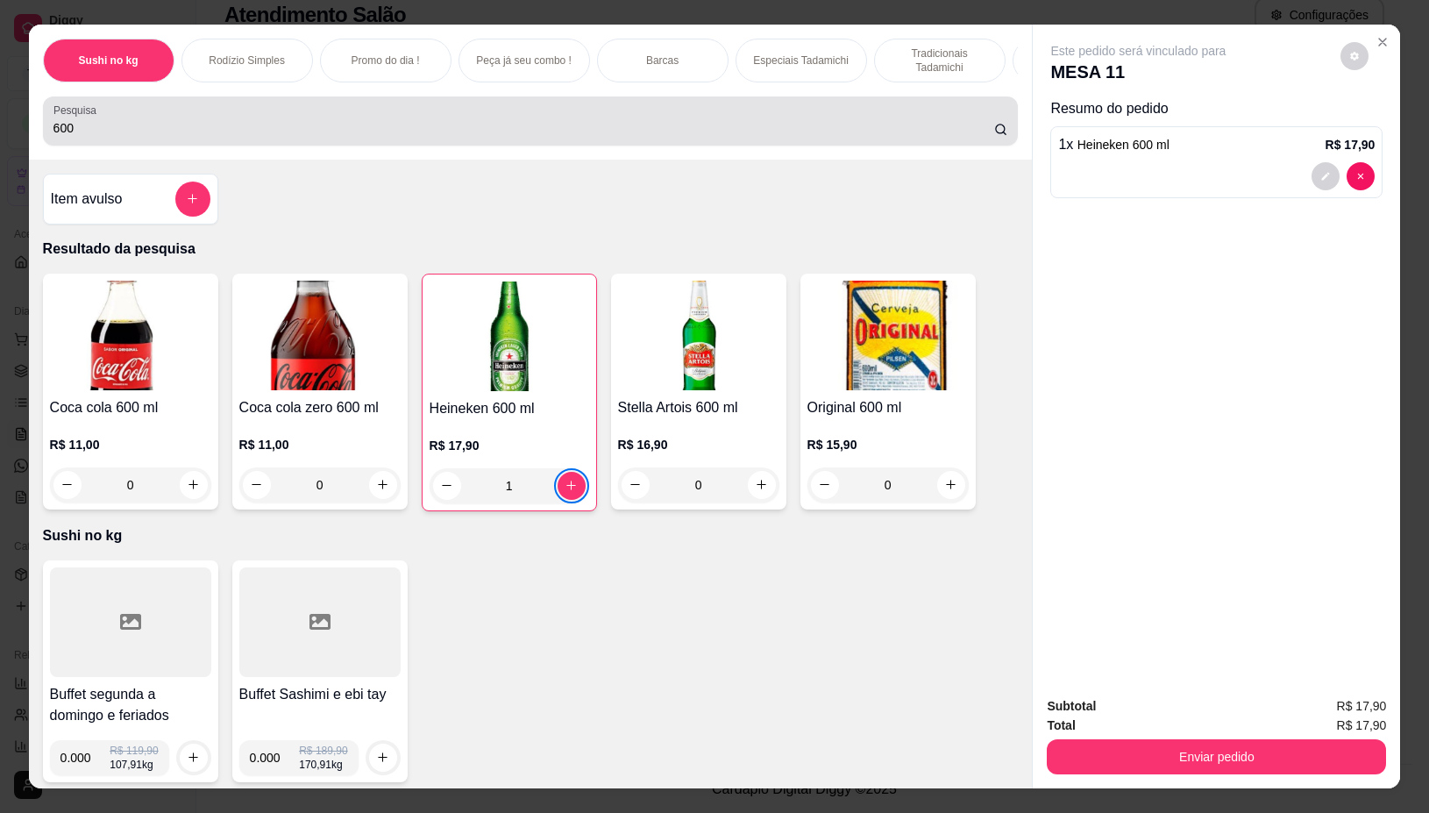
click at [975, 137] on input "600" at bounding box center [523, 128] width 941 height 18
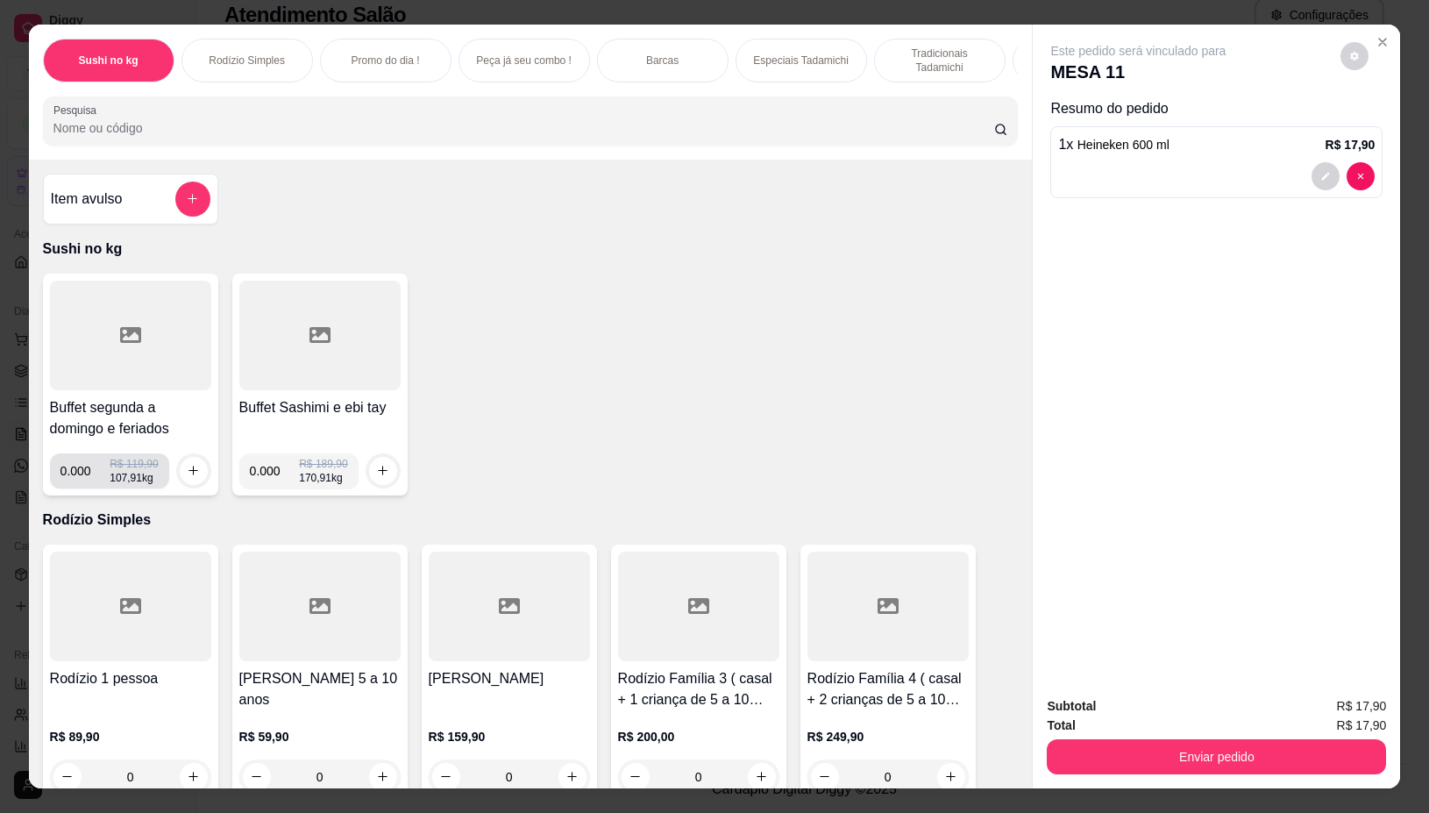
click at [83, 478] on input "0.000" at bounding box center [85, 470] width 50 height 35
type input "0.290"
click at [187, 475] on icon "increase-product-quantity" at bounding box center [193, 470] width 13 height 13
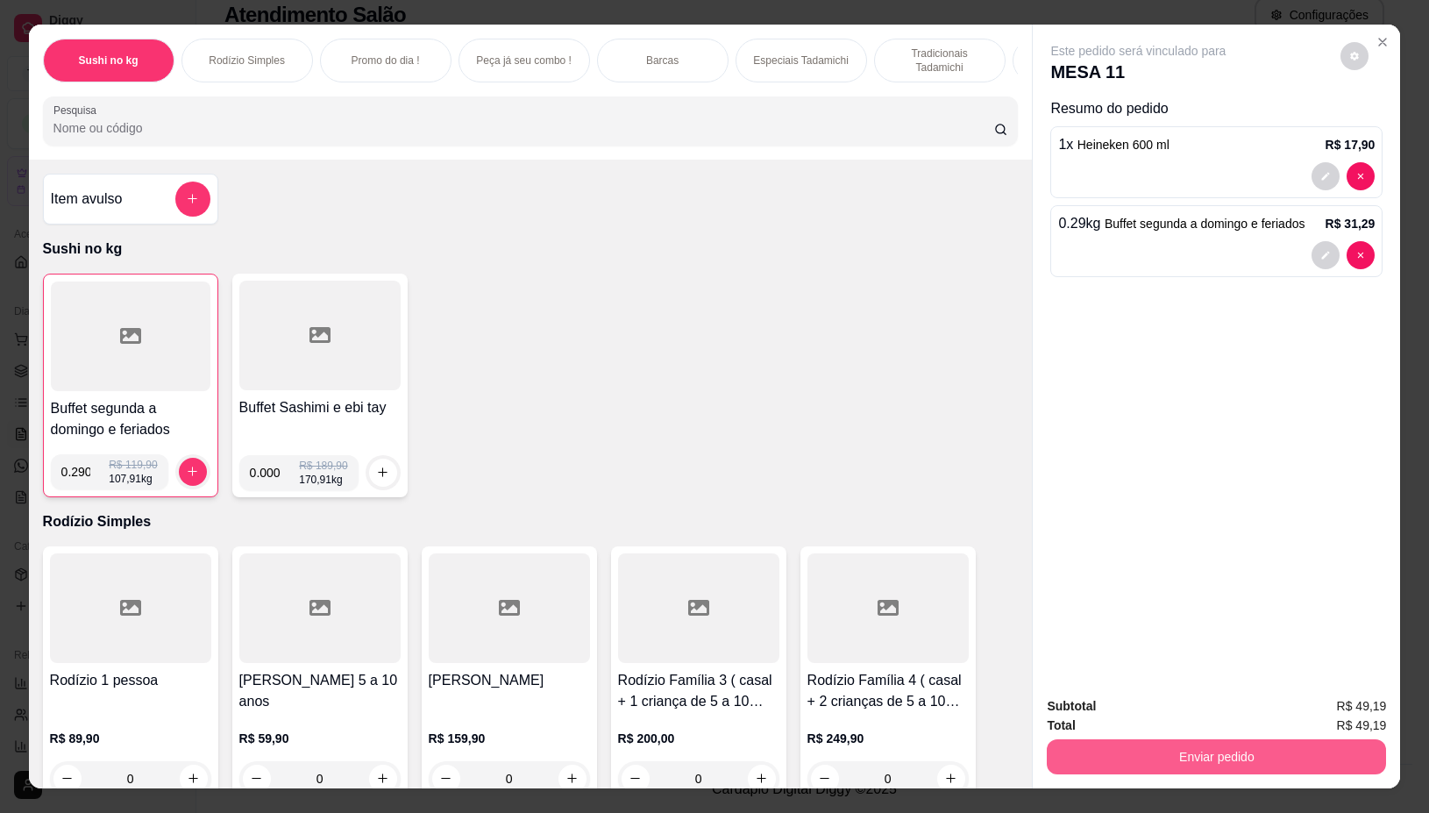
click at [1180, 743] on button "Enviar pedido" at bounding box center [1216, 756] width 339 height 35
click at [1181, 743] on button "Enviar pedido" at bounding box center [1216, 756] width 339 height 35
click at [1155, 702] on button "Não registrar e enviar pedido" at bounding box center [1157, 706] width 177 height 32
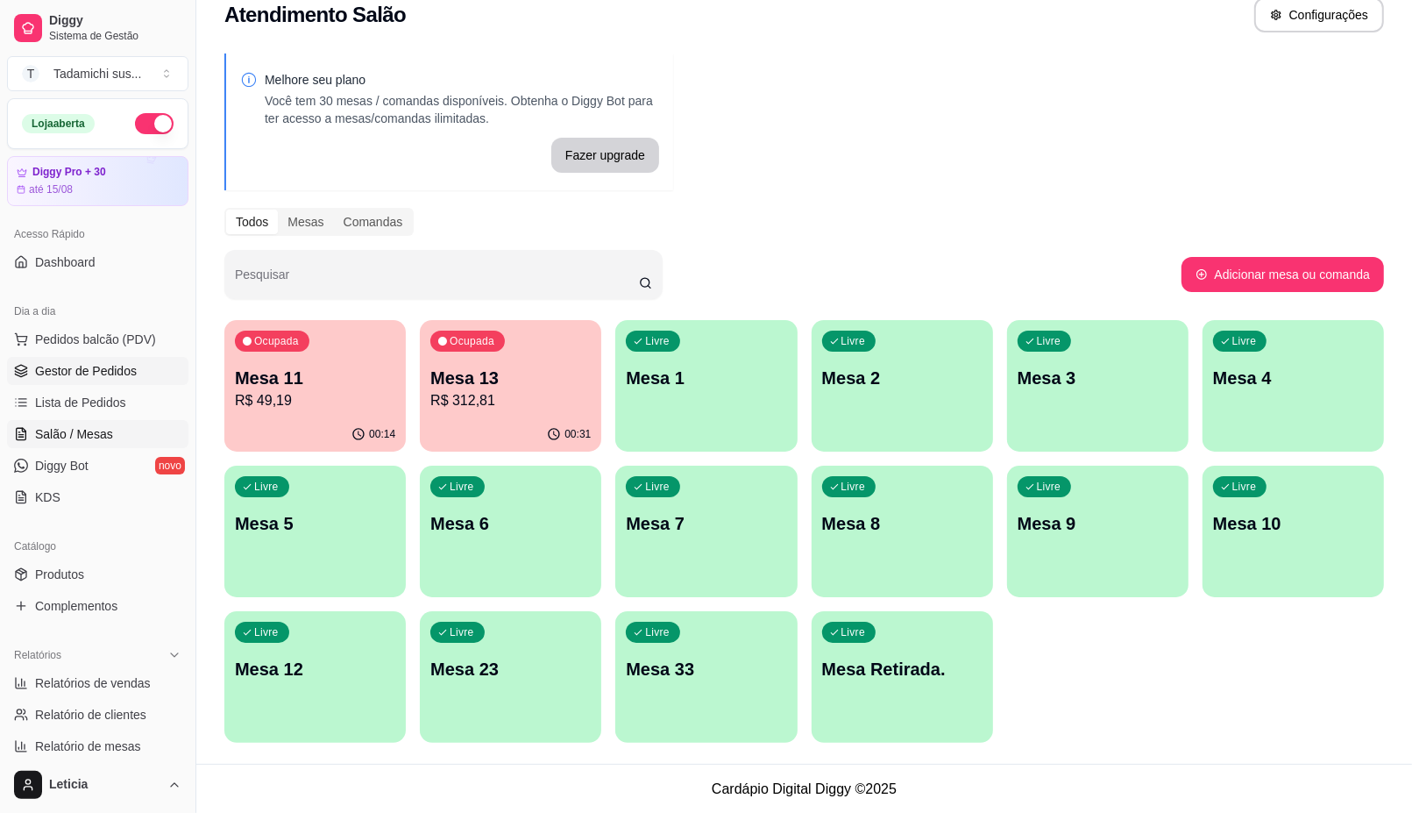
click at [112, 358] on link "Gestor de Pedidos" at bounding box center [97, 371] width 181 height 28
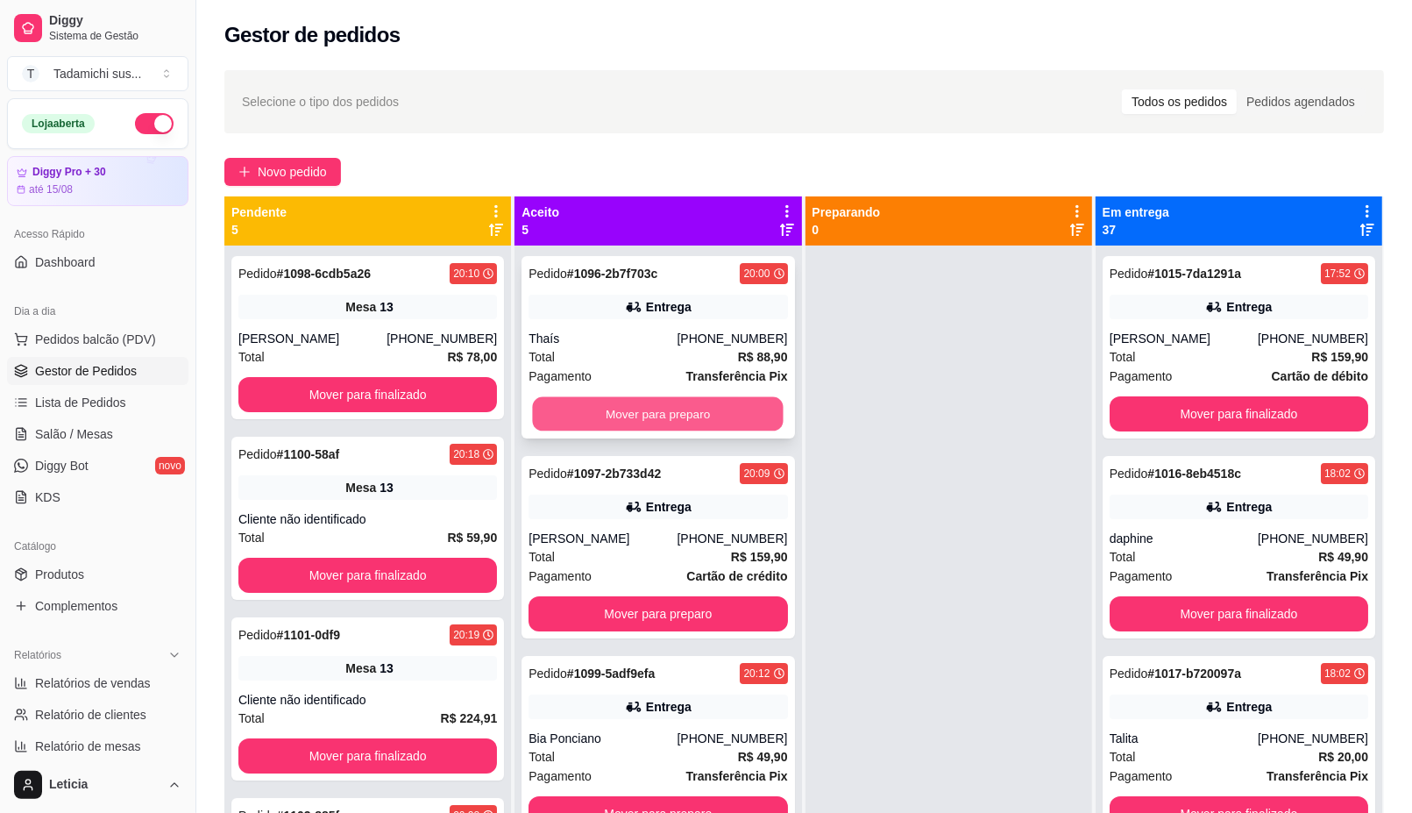
click at [644, 406] on button "Mover para preparo" at bounding box center [658, 414] width 251 height 34
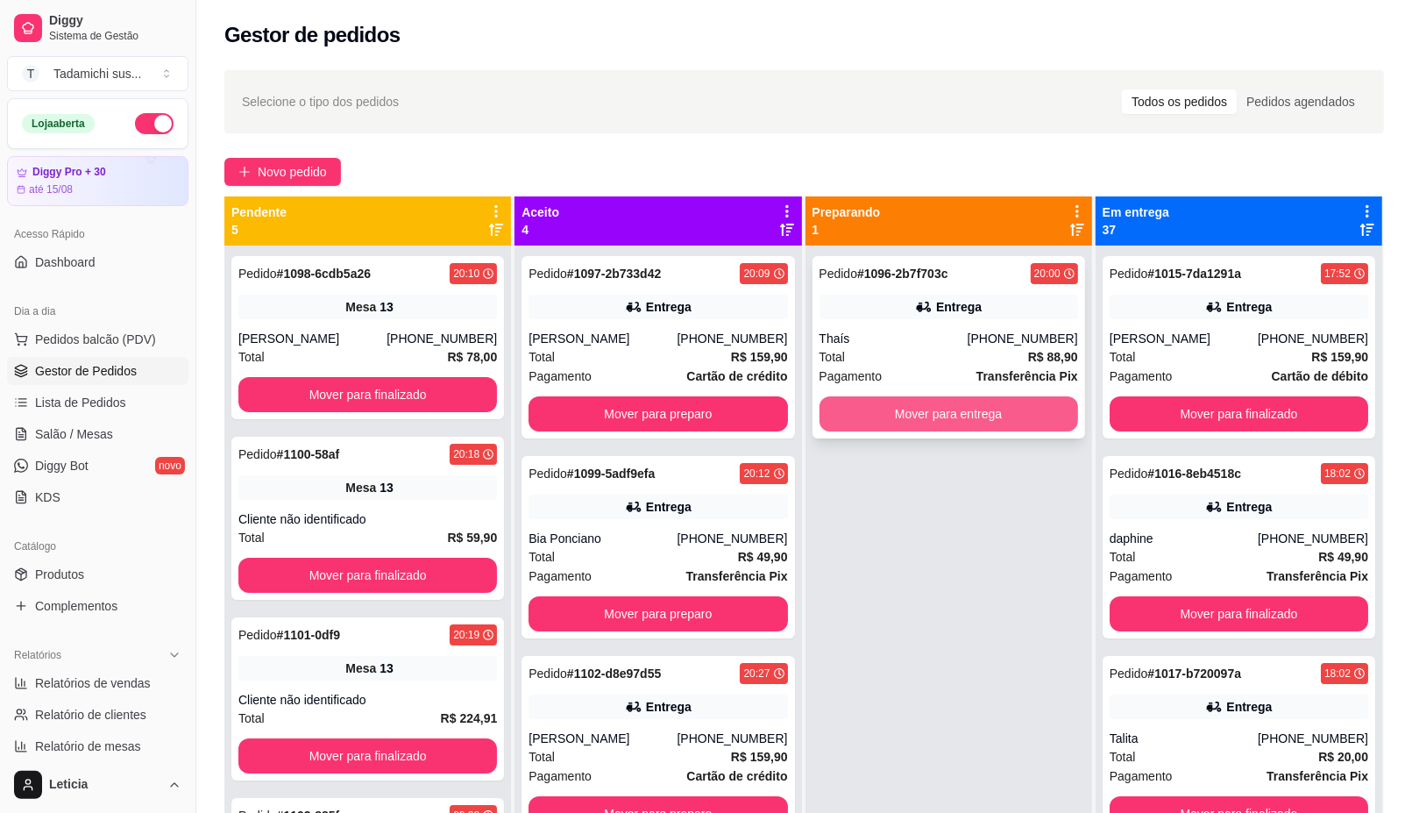
click at [897, 412] on button "Mover para entrega" at bounding box center [949, 413] width 259 height 35
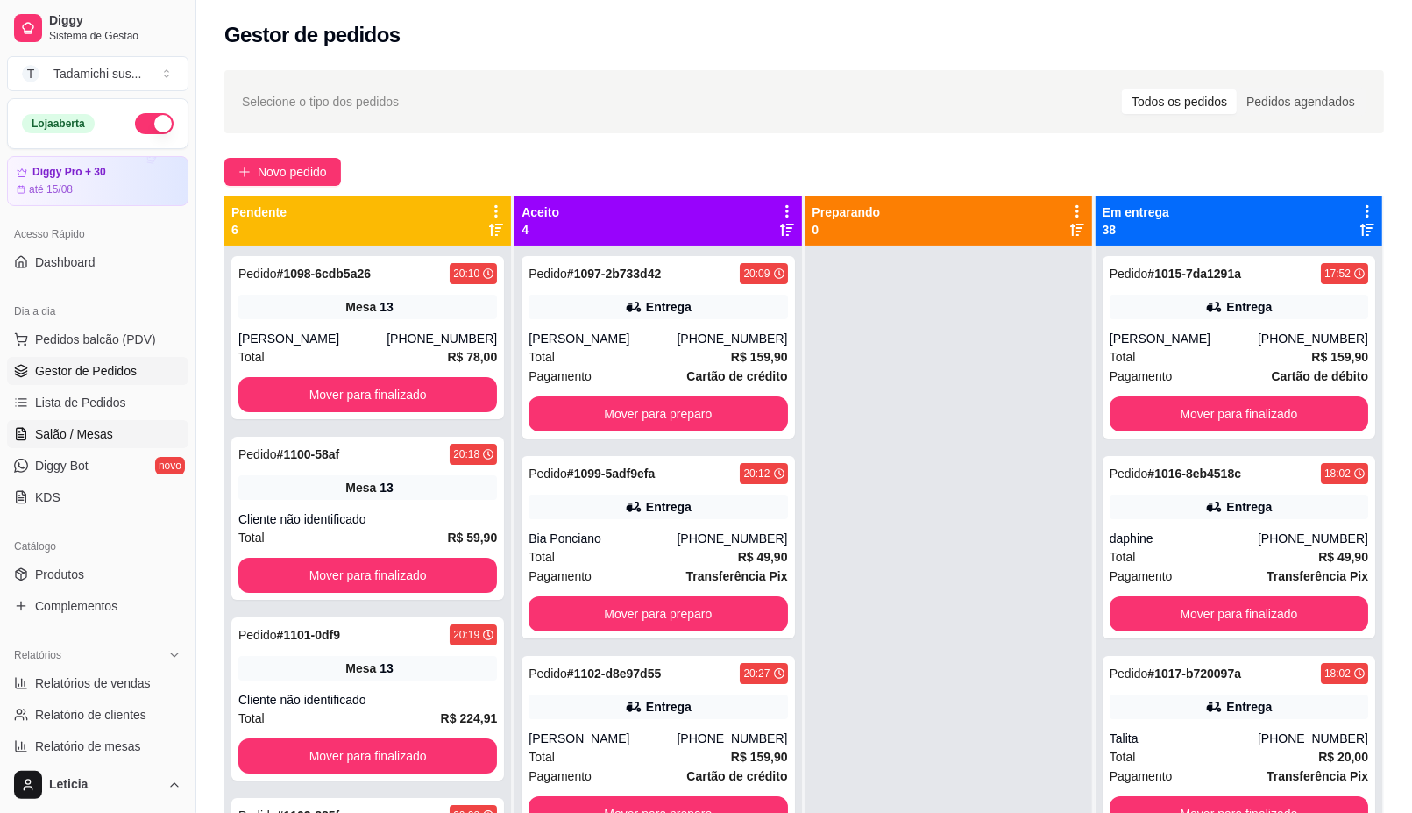
click at [84, 426] on span "Salão / Mesas" at bounding box center [74, 434] width 78 height 18
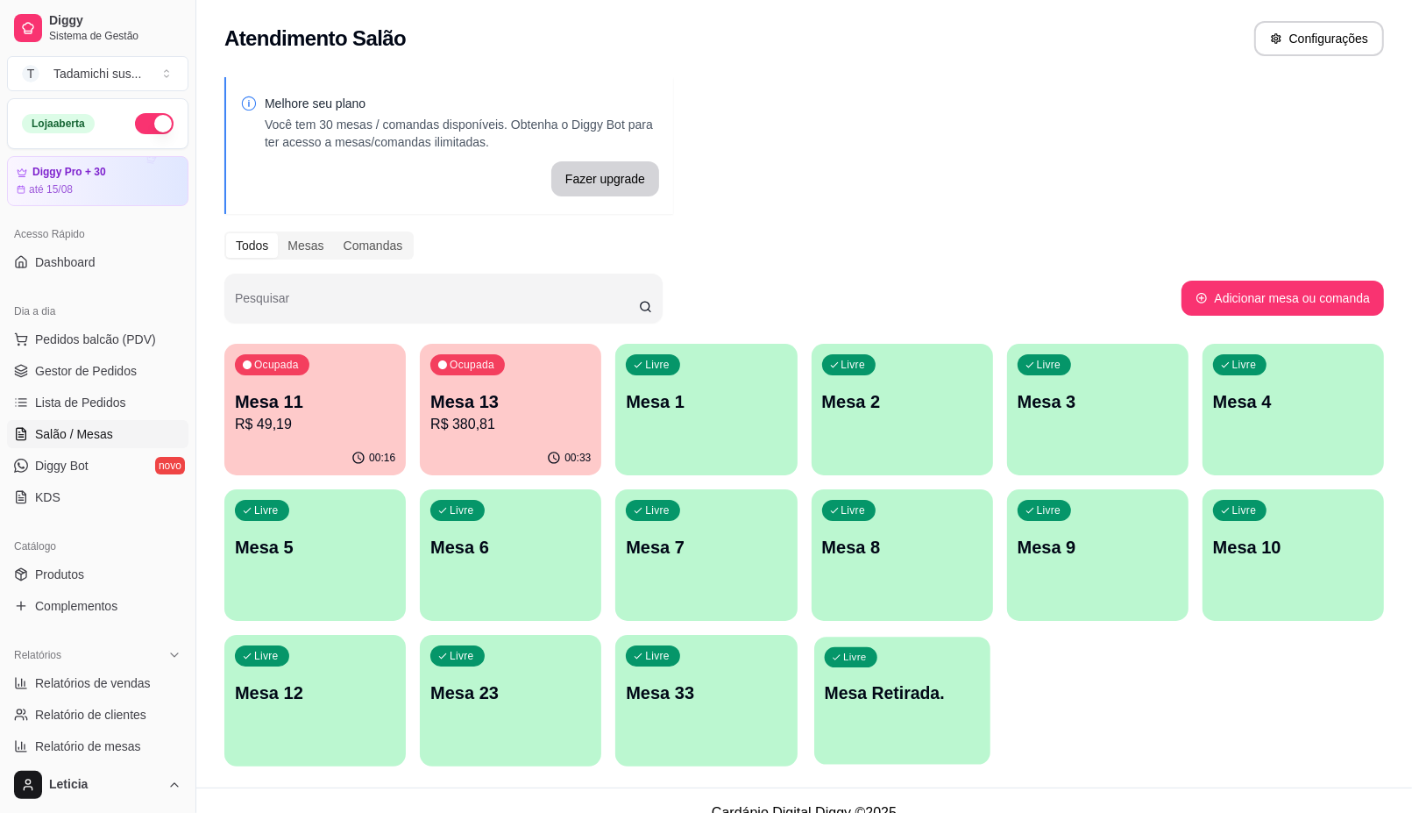
click at [852, 699] on p "Mesa Retirada." at bounding box center [902, 693] width 156 height 24
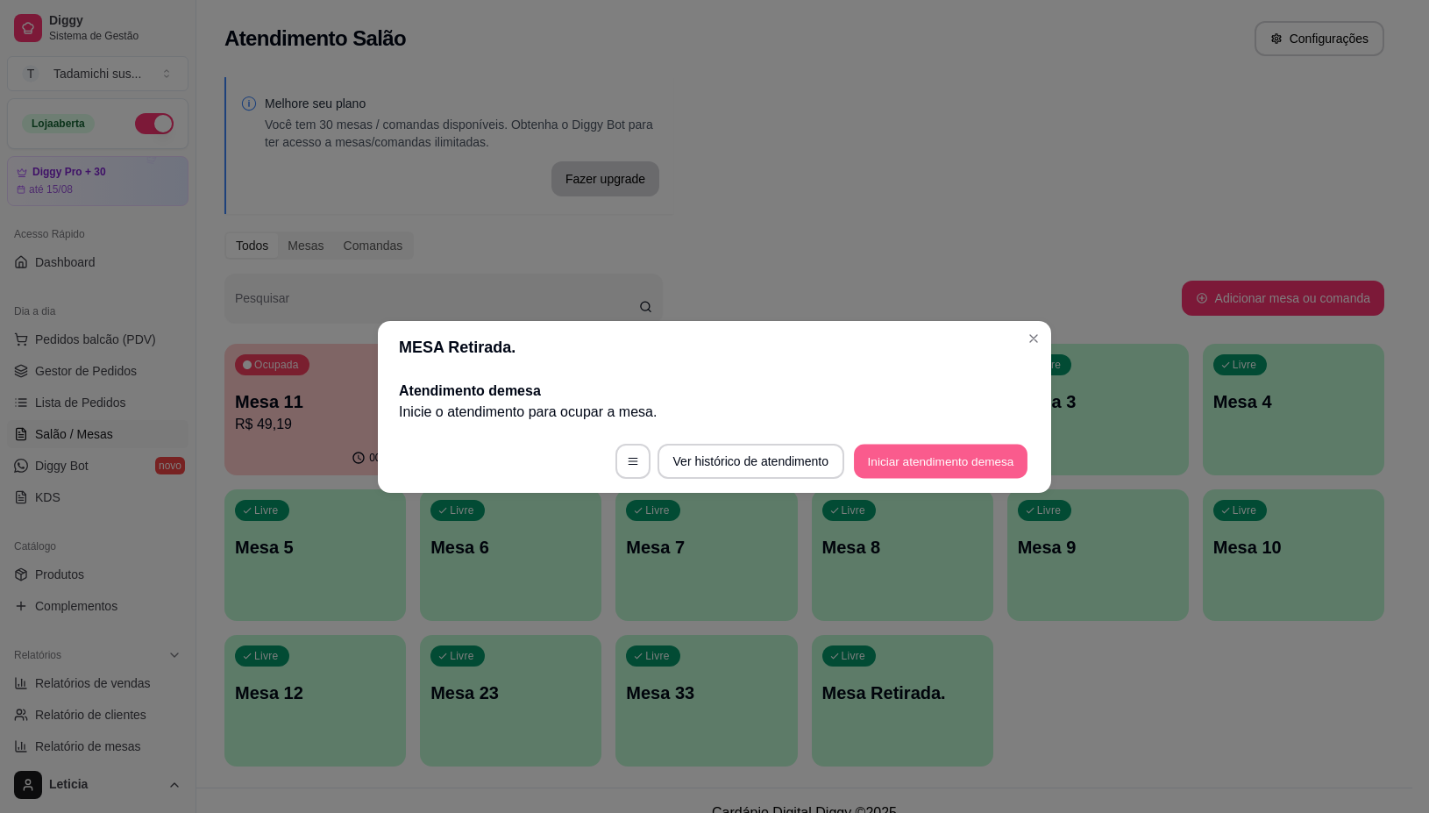
click at [991, 463] on button "Iniciar atendimento de mesa" at bounding box center [941, 461] width 174 height 34
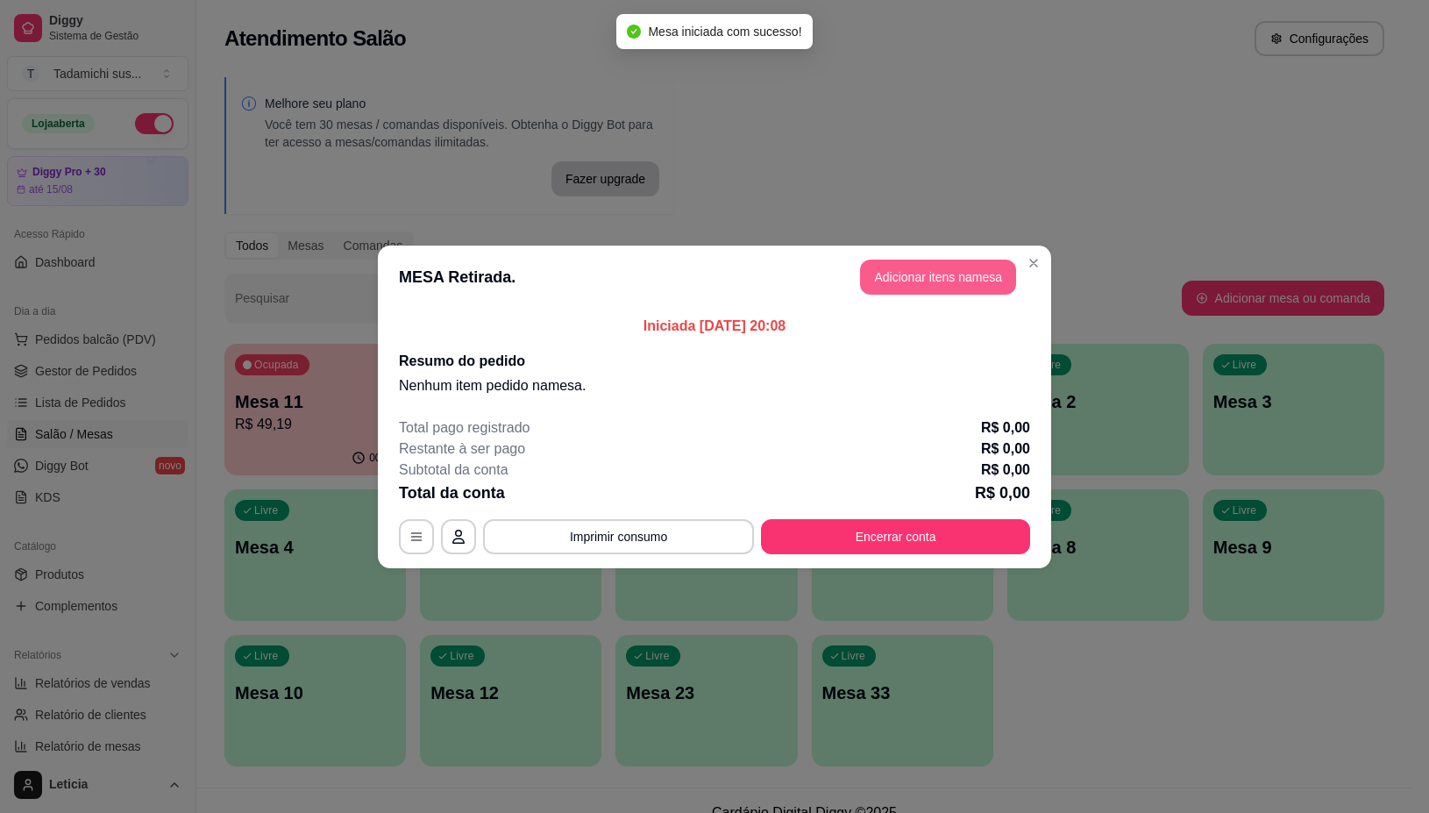
click at [884, 285] on button "Adicionar itens na mesa" at bounding box center [938, 277] width 156 height 35
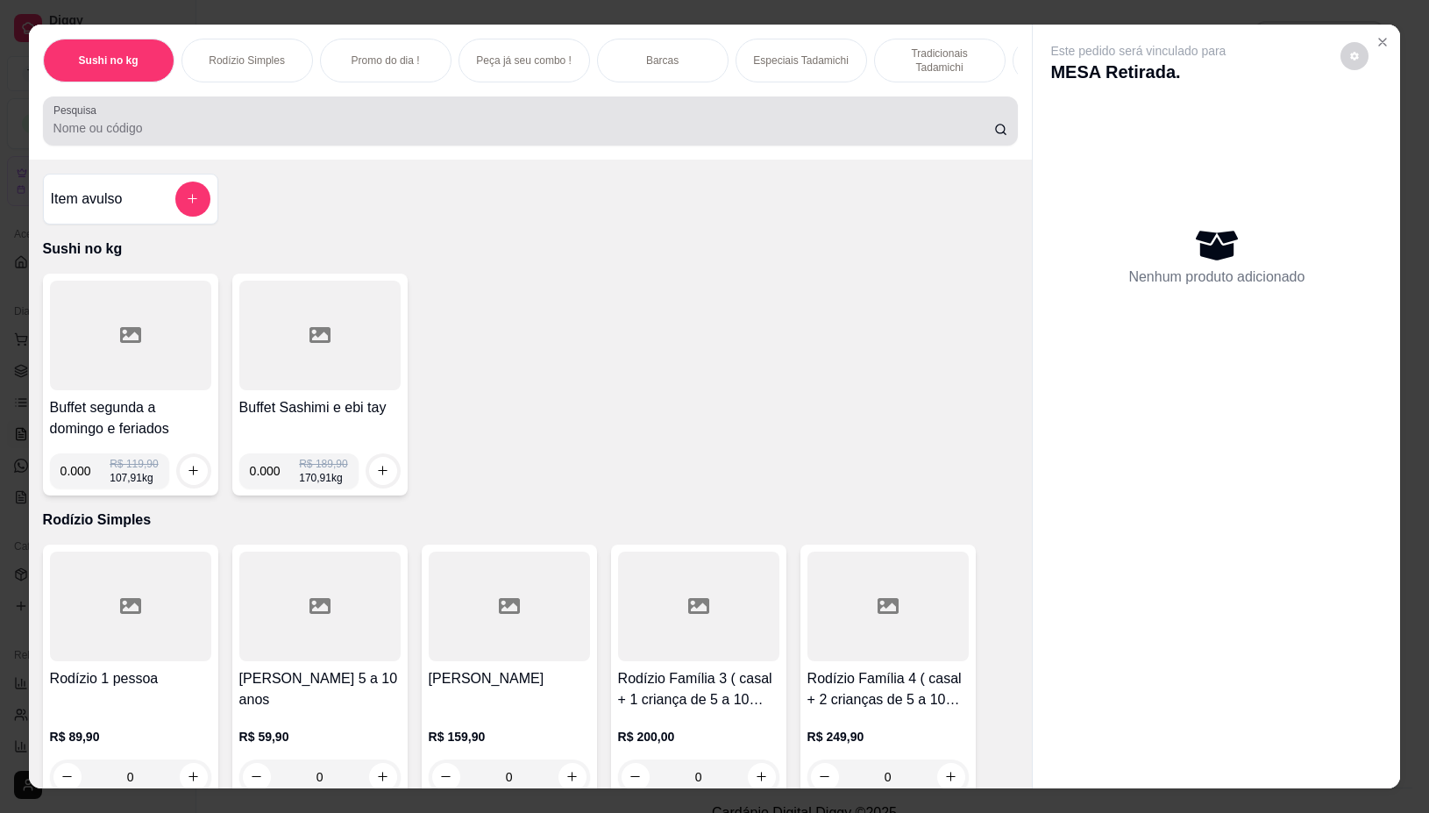
click at [263, 124] on div at bounding box center [530, 120] width 955 height 35
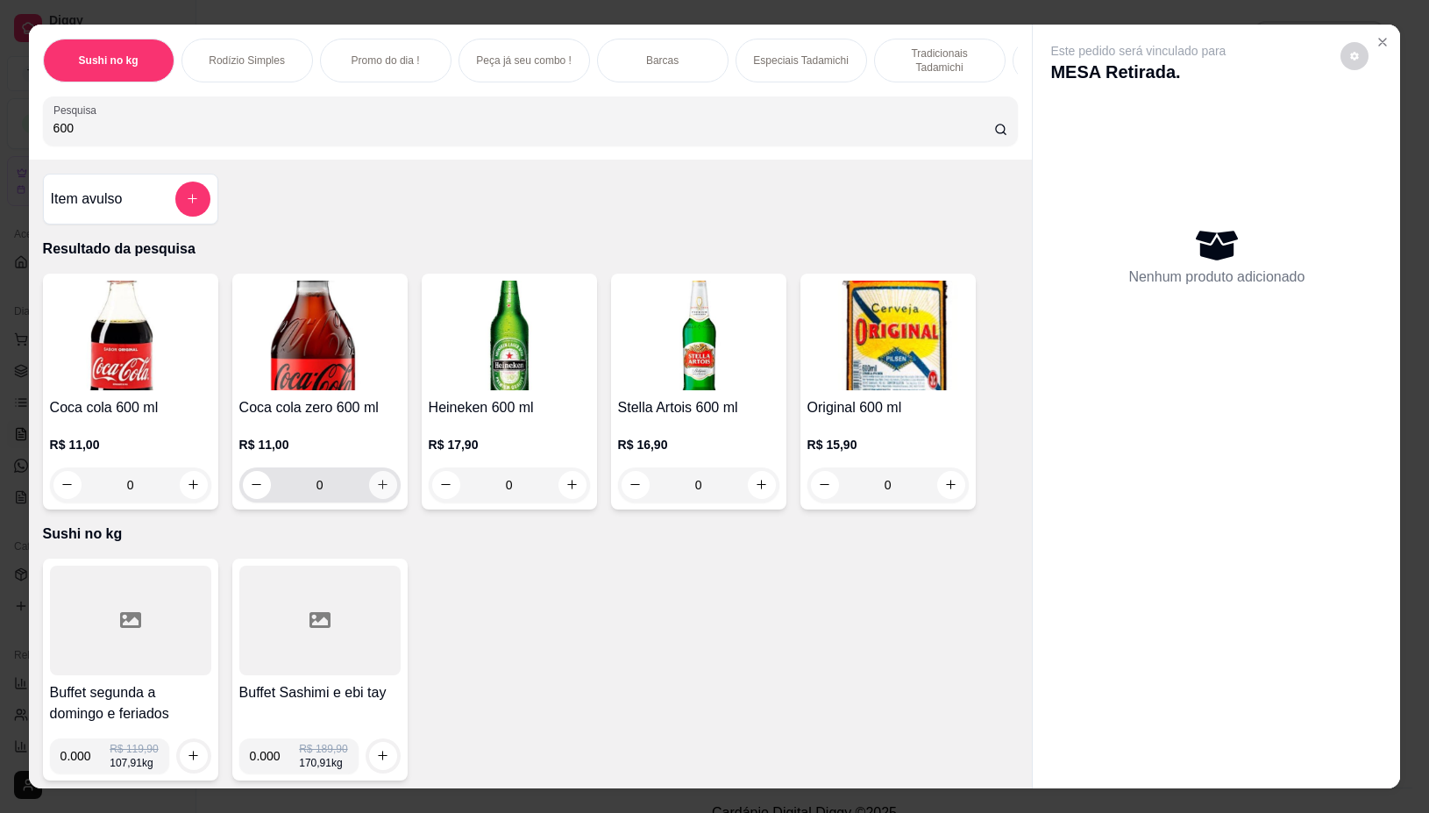
type input "600"
click at [376, 488] on icon "increase-product-quantity" at bounding box center [382, 484] width 13 height 13
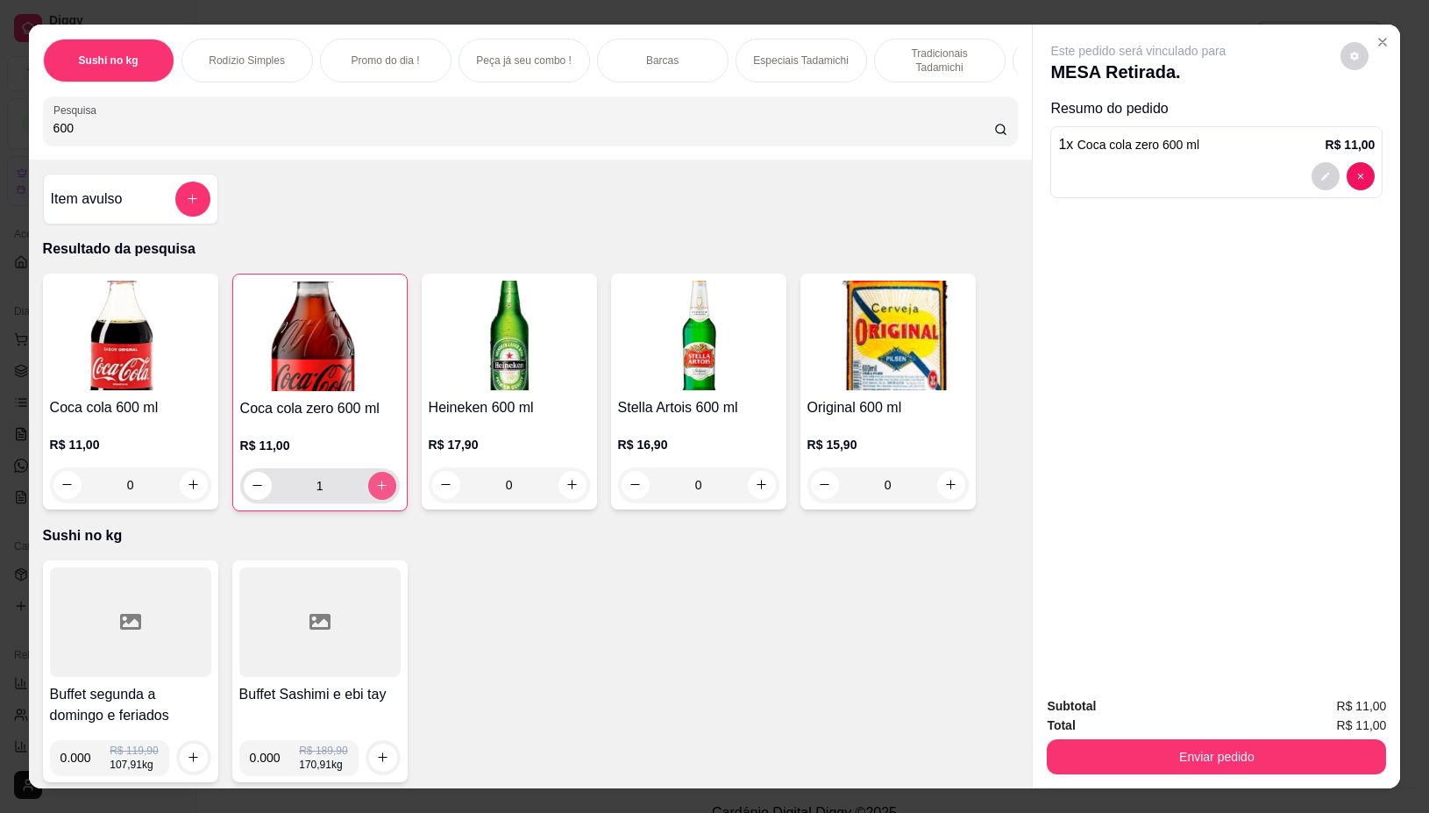
type input "1"
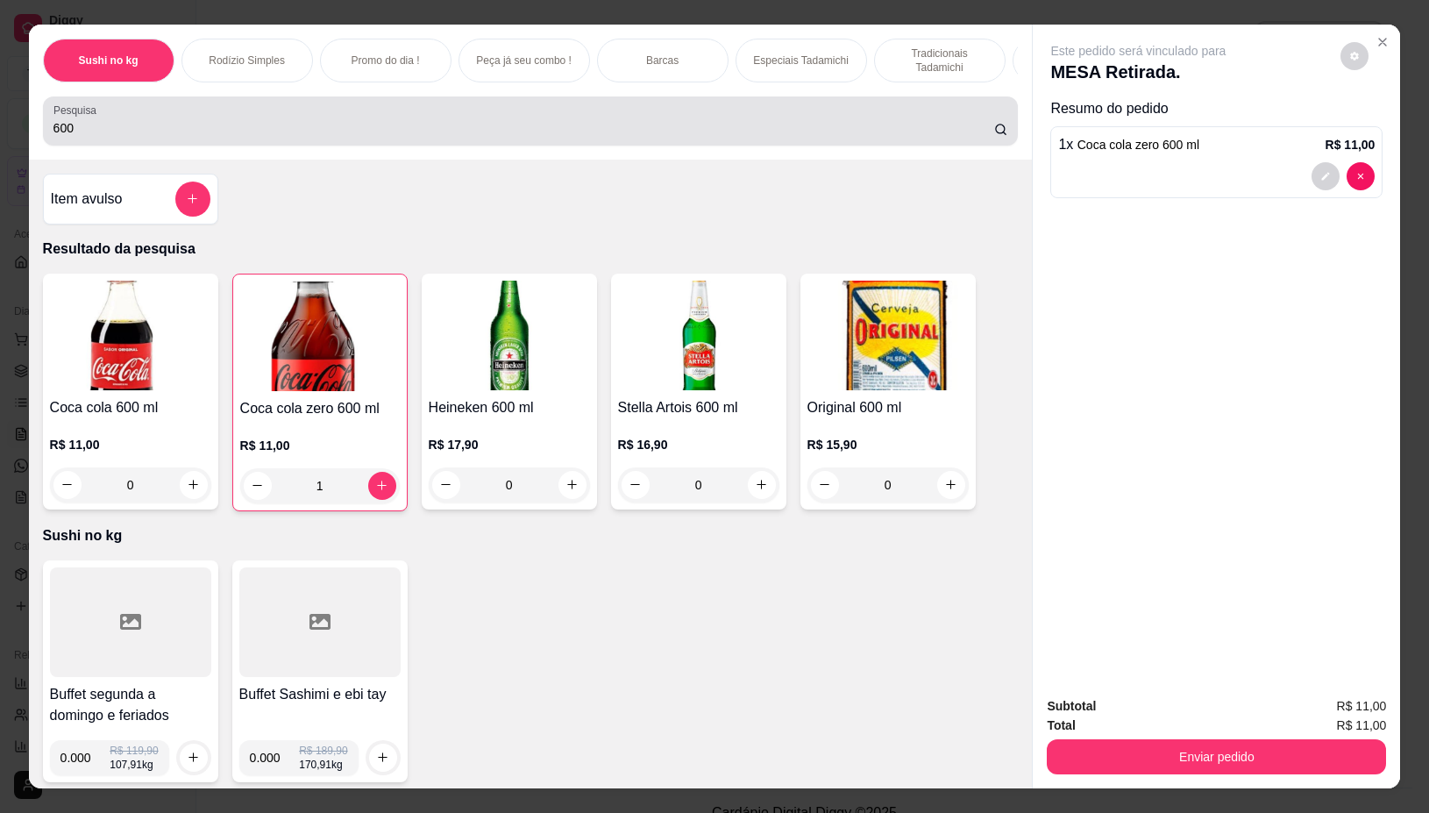
click at [301, 136] on input "600" at bounding box center [523, 128] width 941 height 18
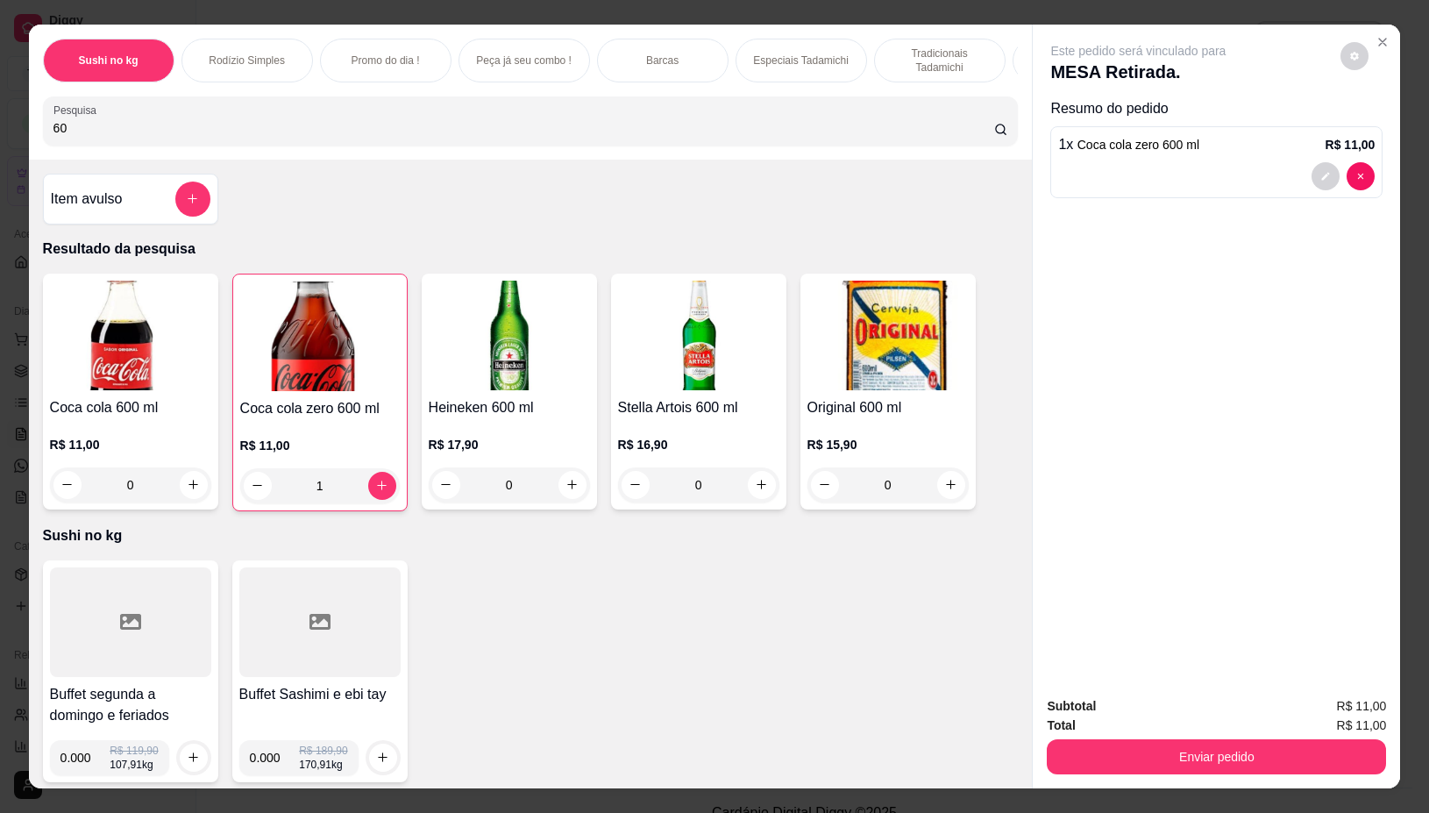
type input "6"
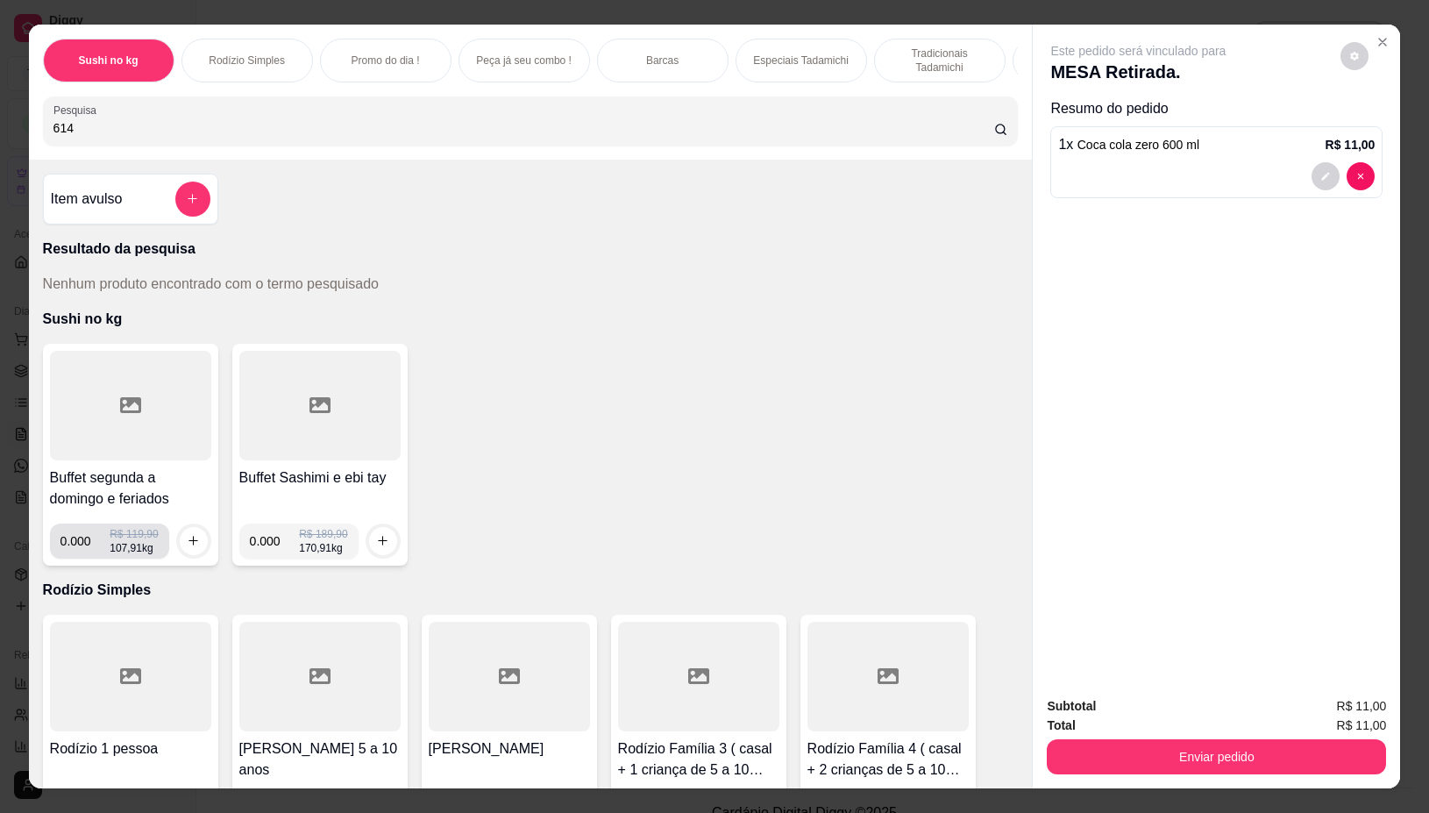
type input "614"
click at [81, 548] on input "0.000" at bounding box center [85, 540] width 50 height 35
type input "0.614"
click at [180, 553] on button "increase-product-quantity" at bounding box center [194, 541] width 28 height 28
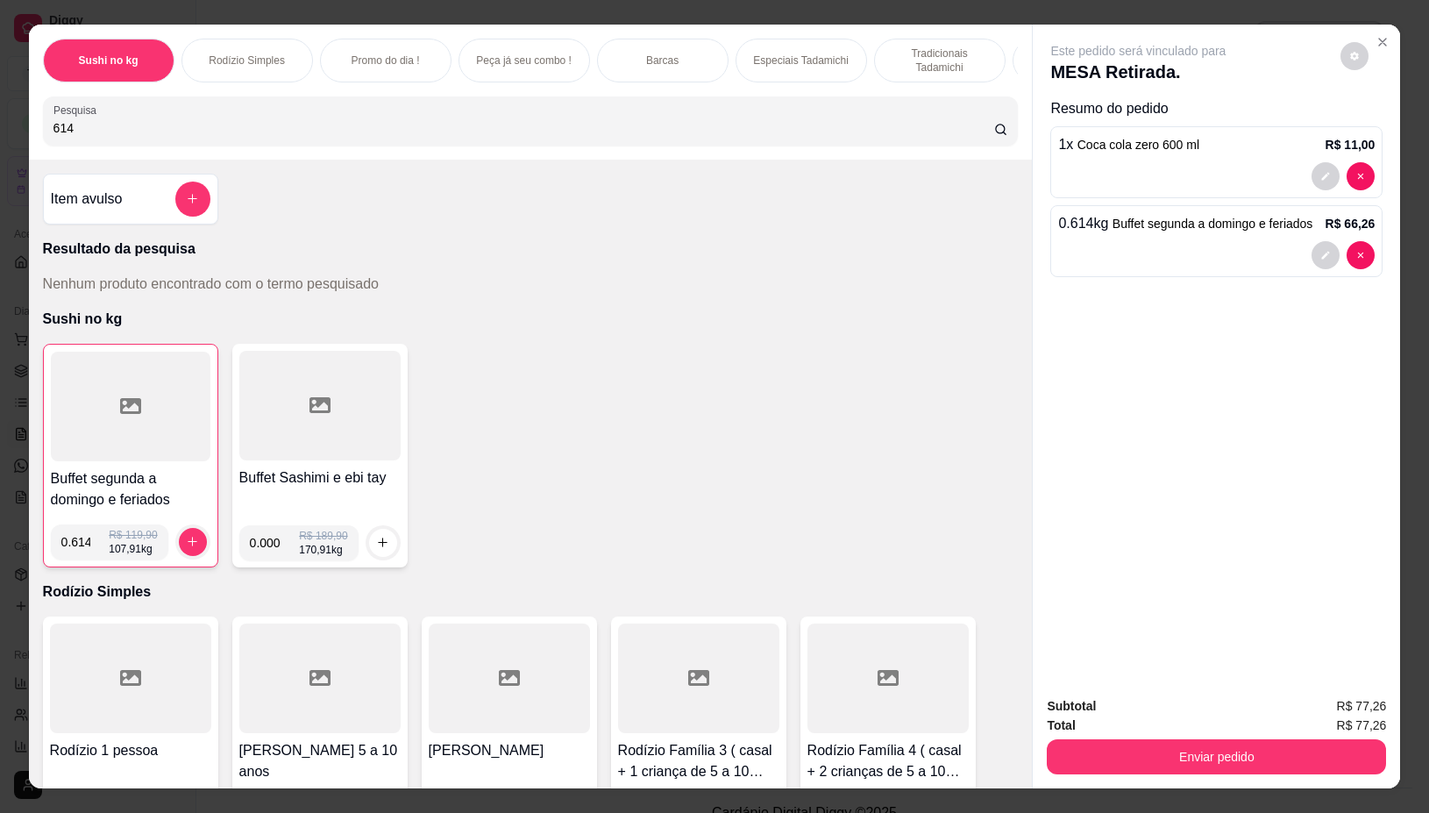
click at [1170, 716] on div "Total R$ 77,26" at bounding box center [1216, 724] width 339 height 19
click at [1175, 745] on button "Enviar pedido" at bounding box center [1216, 756] width 339 height 35
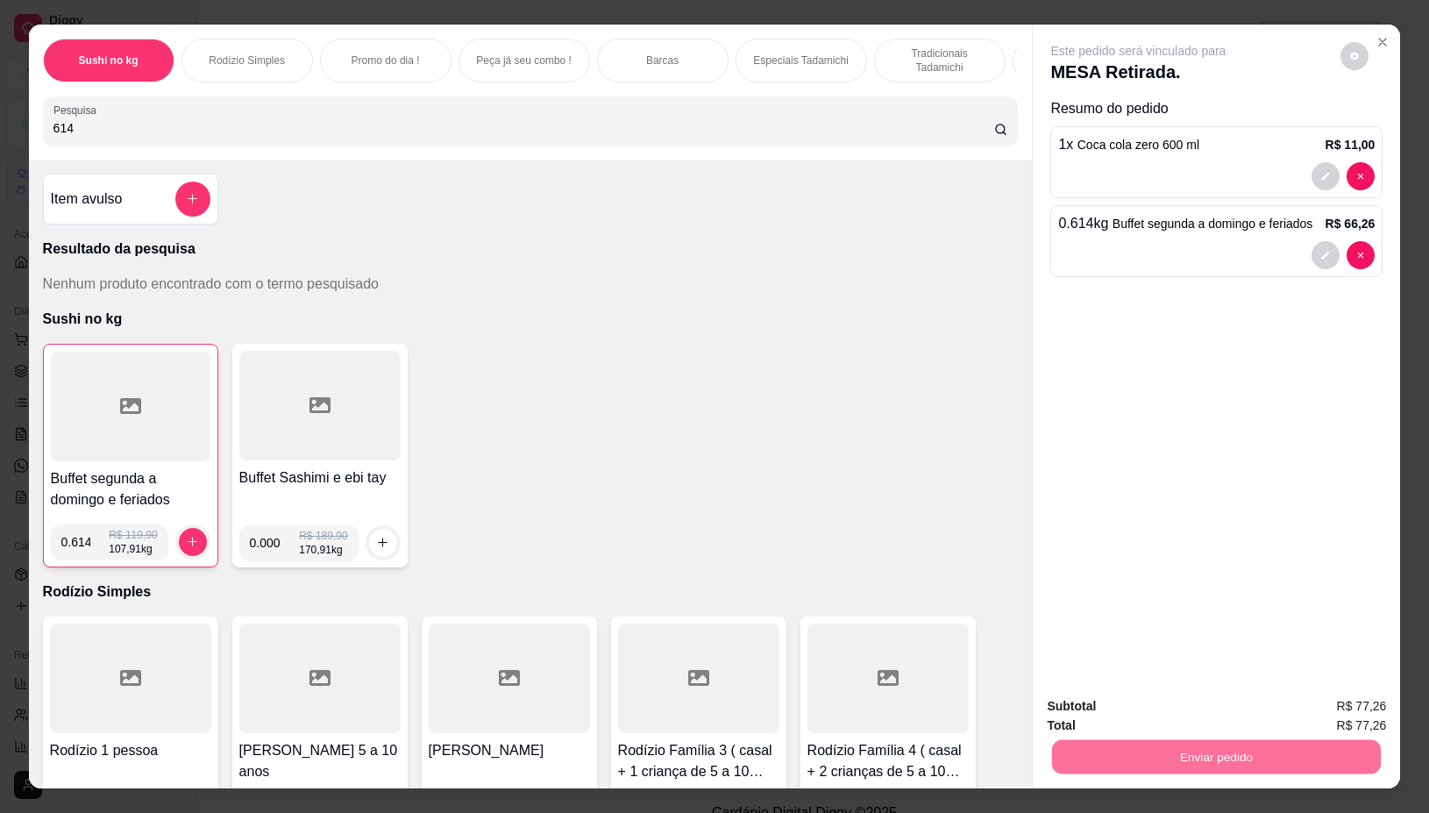
click at [1160, 700] on button "Não registrar e enviar pedido" at bounding box center [1157, 705] width 177 height 32
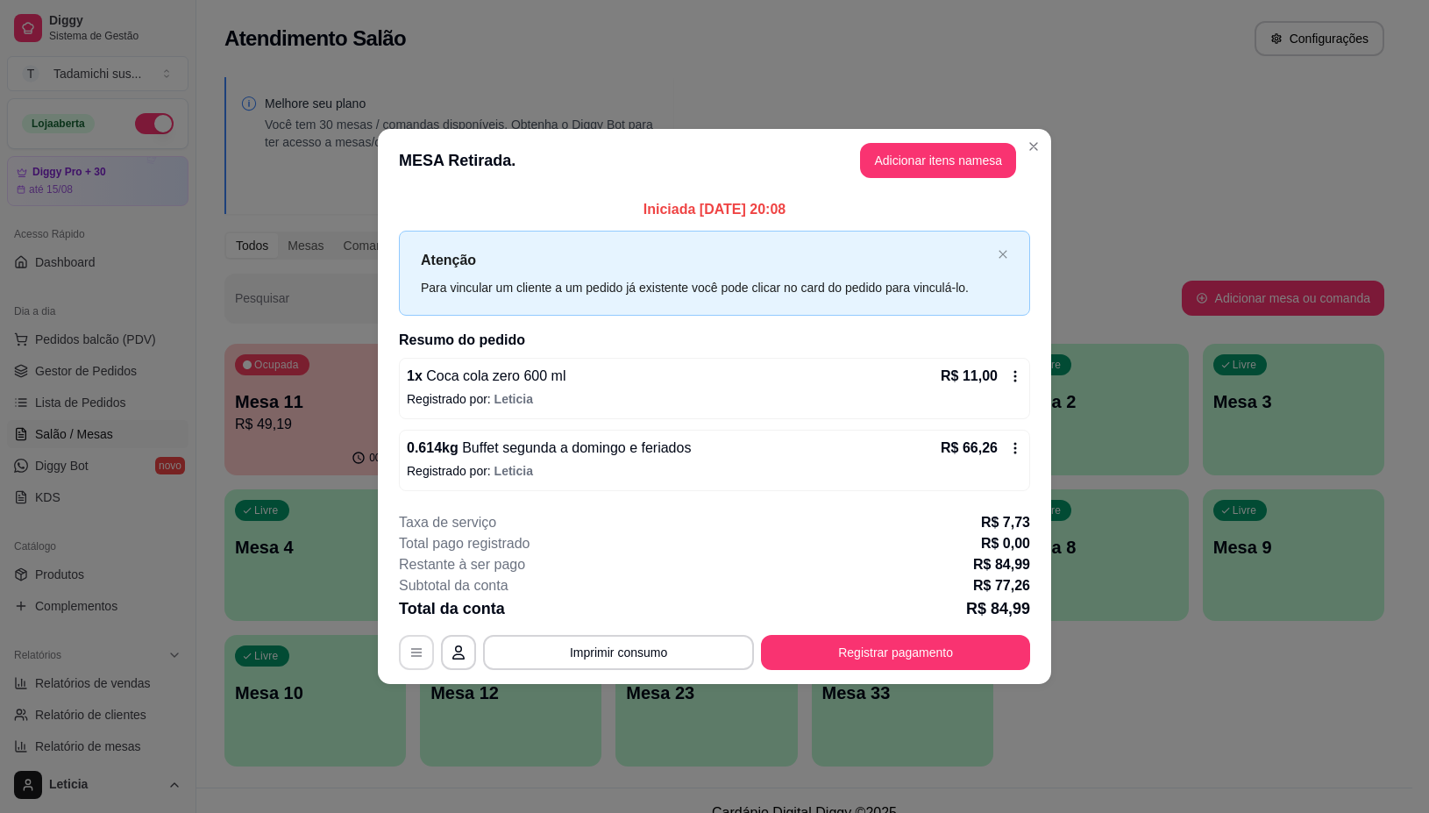
click at [417, 654] on icon "button" at bounding box center [416, 652] width 14 height 14
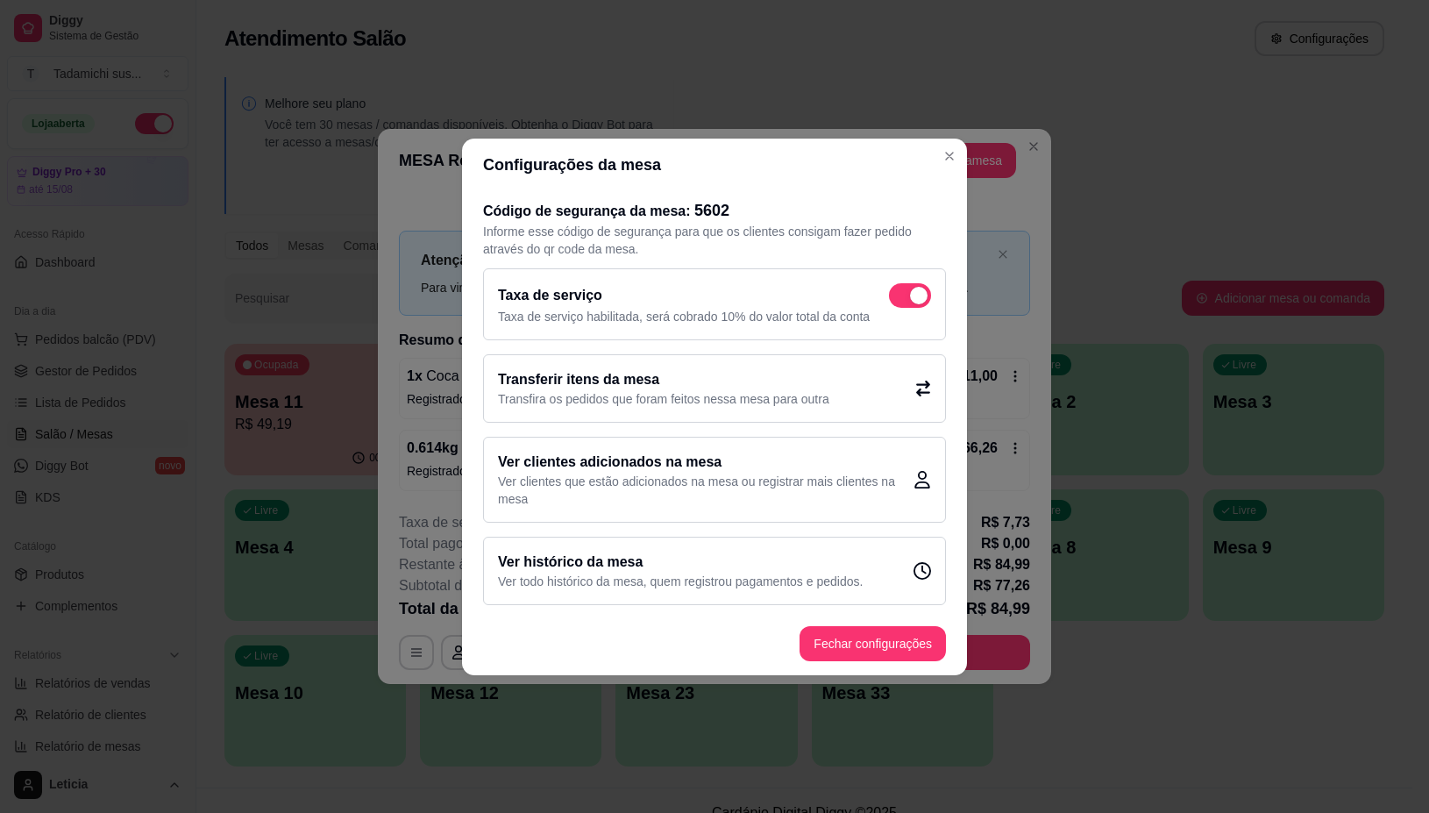
click at [914, 277] on div "Taxa de serviço Taxa de serviço habilitada, será cobrado 10% do valor total da …" at bounding box center [714, 304] width 463 height 72
checkbox input "false"
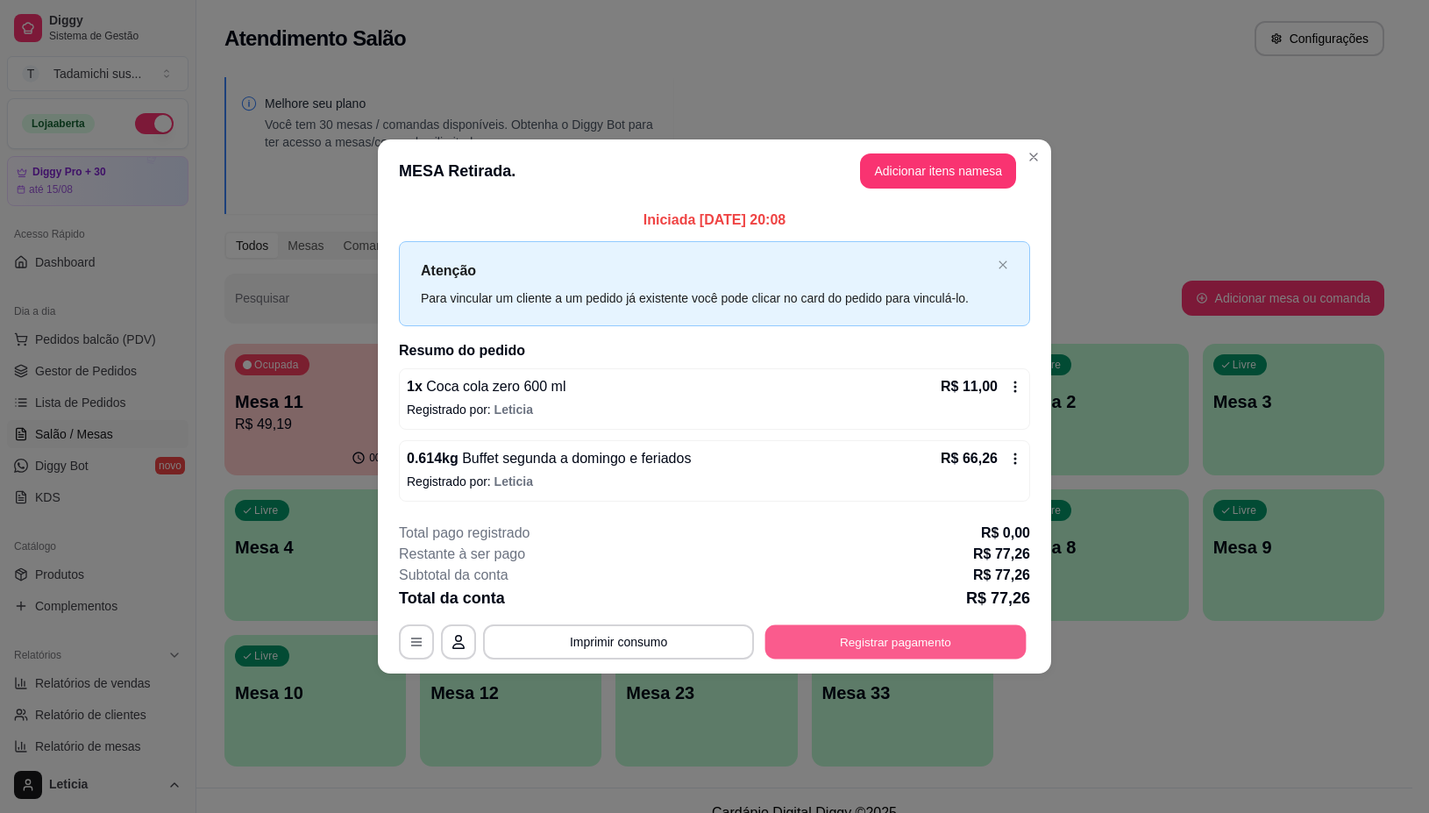
click at [816, 634] on button "Registrar pagamento" at bounding box center [895, 642] width 261 height 34
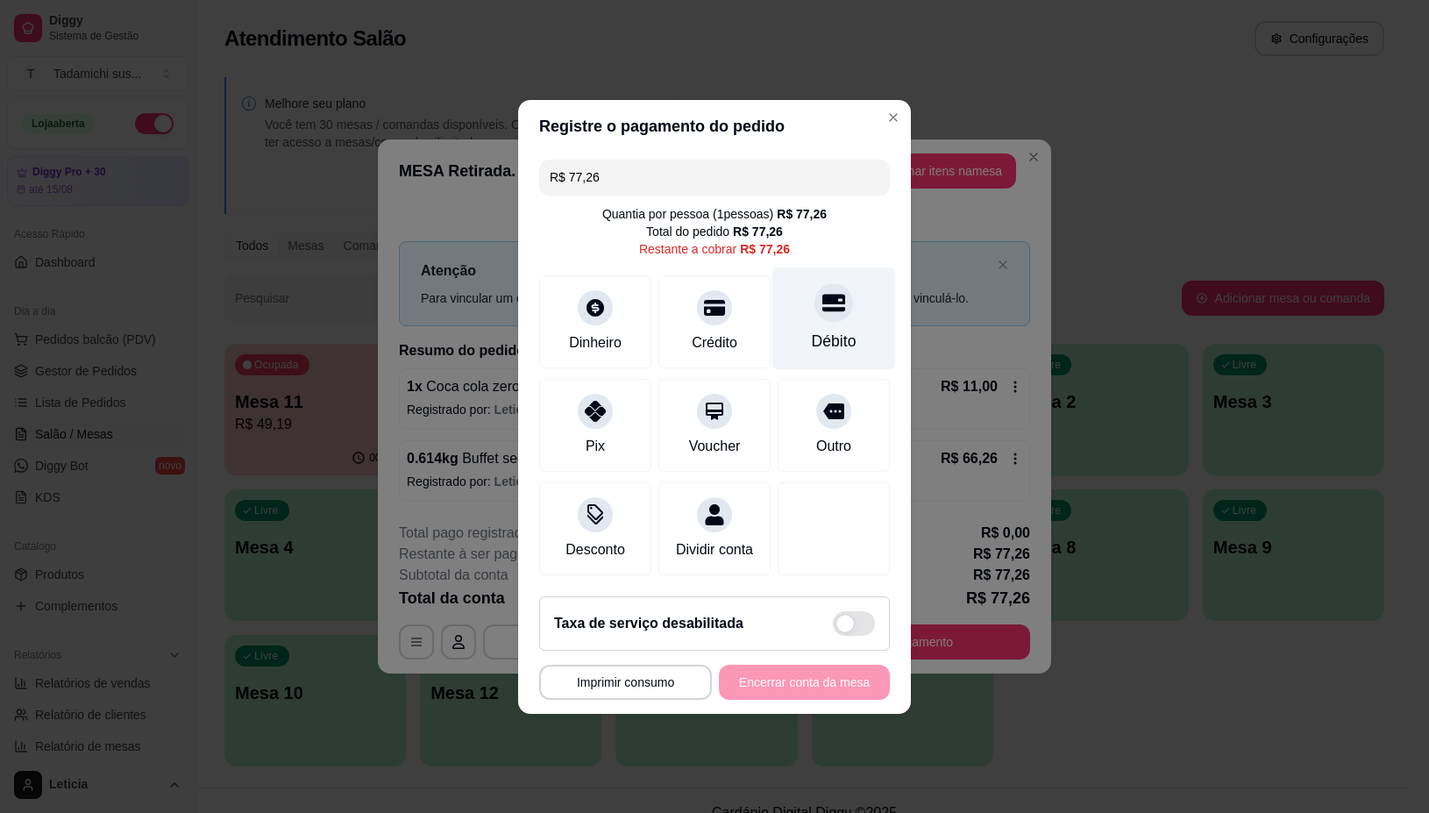
click at [795, 307] on div "Débito" at bounding box center [834, 318] width 124 height 103
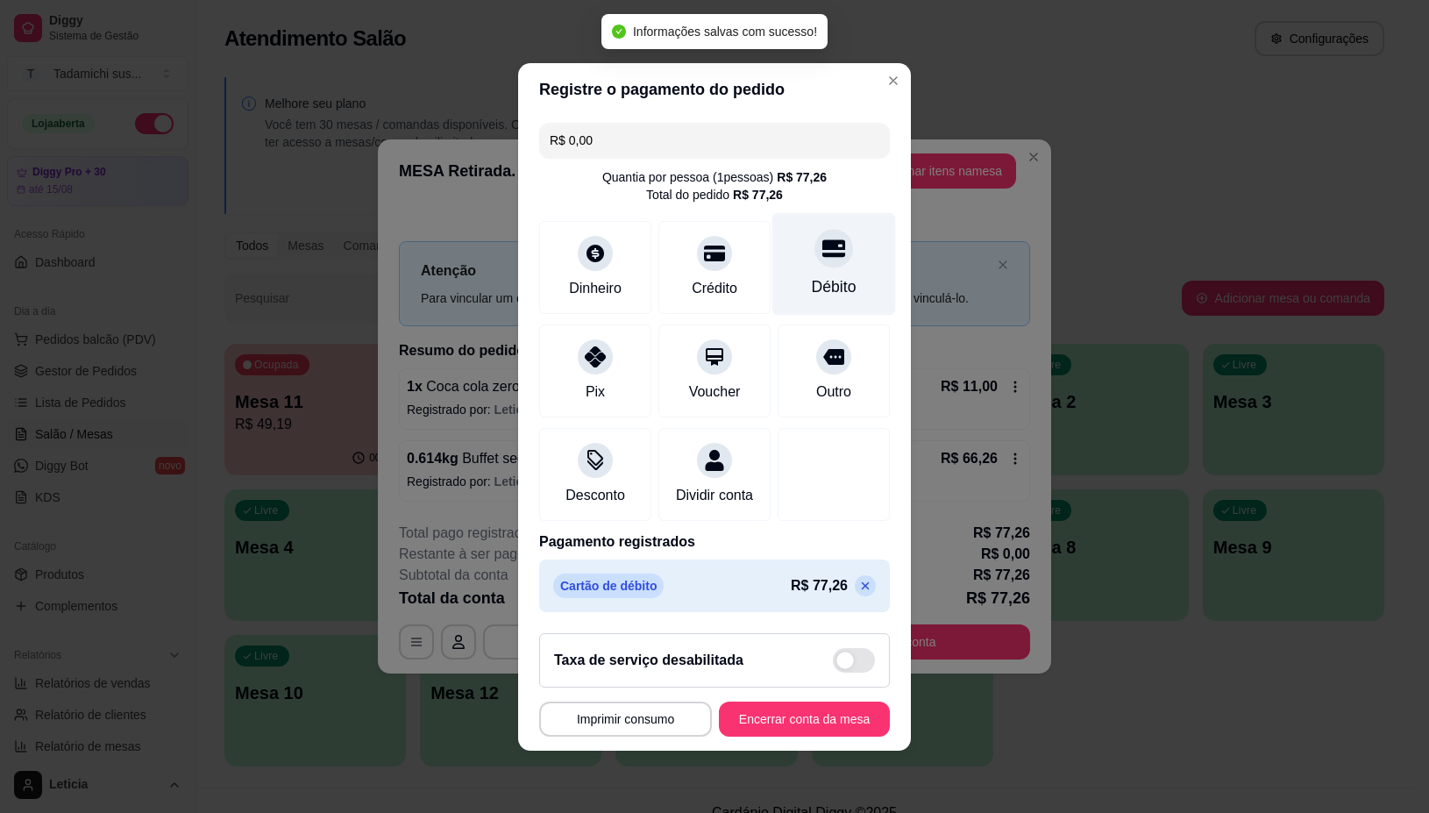
type input "R$ 0,00"
click at [651, 729] on button "Imprimir consumo" at bounding box center [625, 718] width 173 height 35
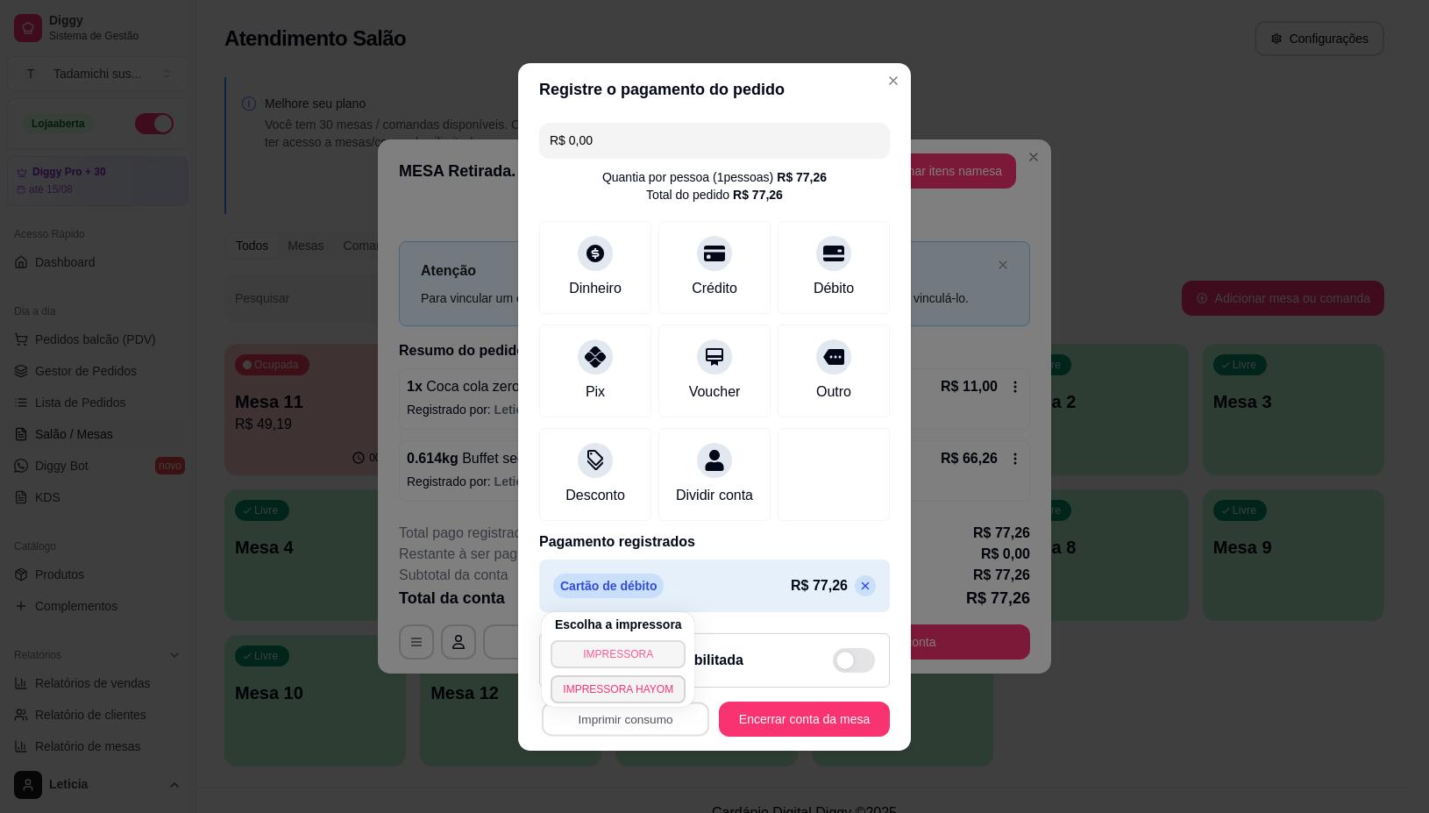
click at [647, 643] on button "IMPRESSORA" at bounding box center [618, 654] width 135 height 28
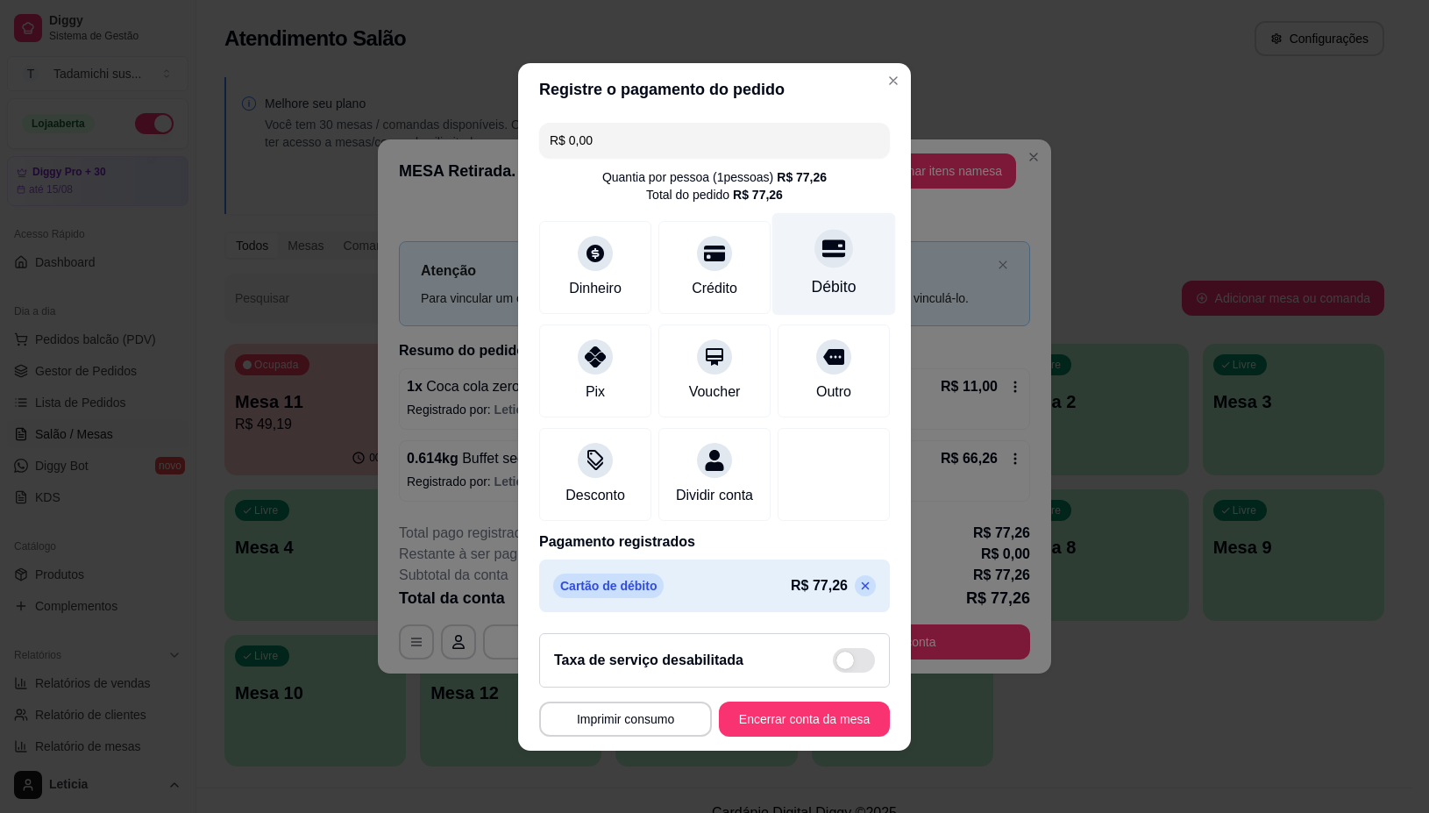
click at [808, 260] on div "Débito" at bounding box center [834, 263] width 124 height 103
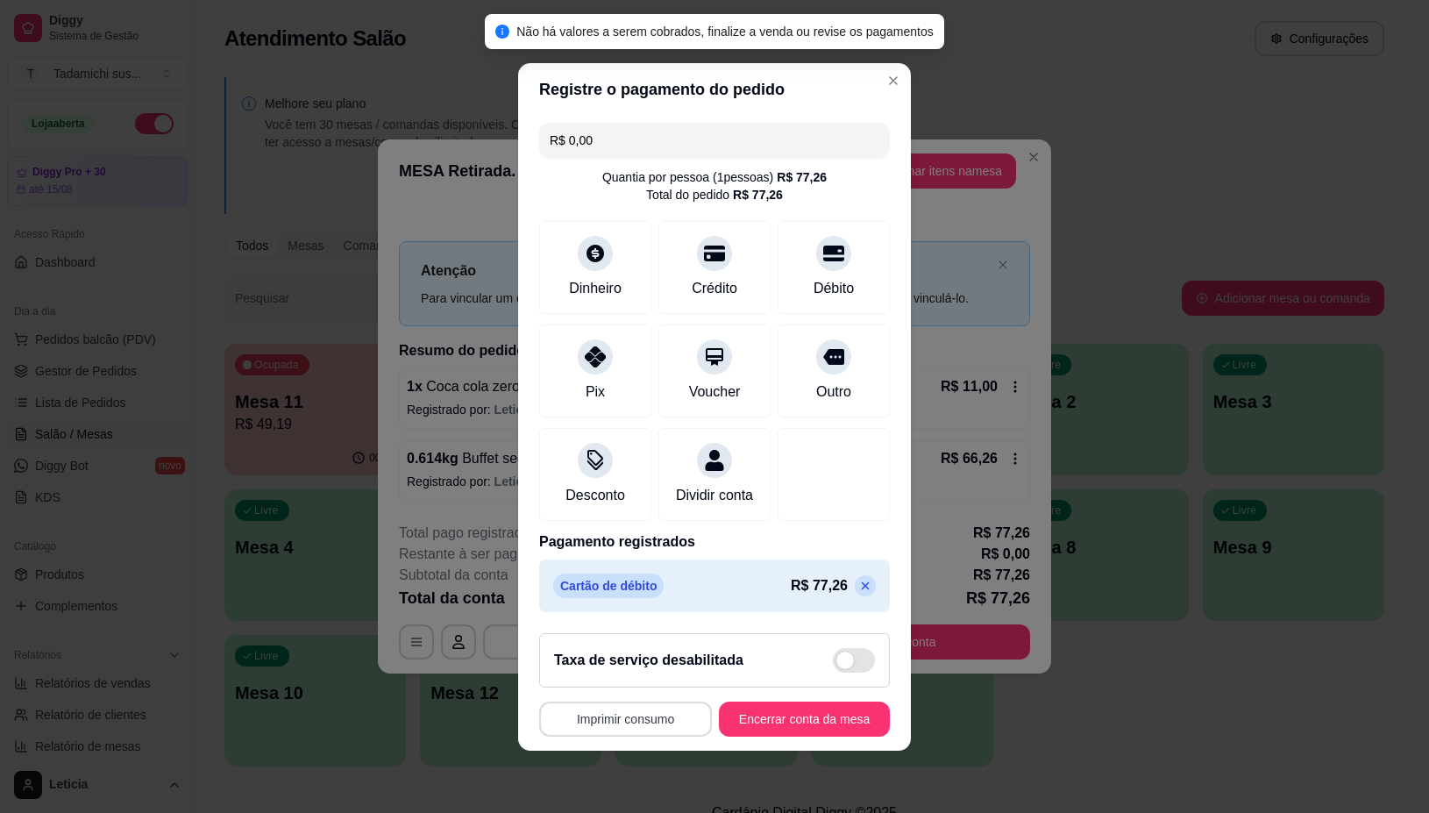
click at [649, 735] on button "Imprimir consumo" at bounding box center [625, 718] width 173 height 35
click at [632, 655] on button "IMPRESSORA" at bounding box center [618, 653] width 131 height 27
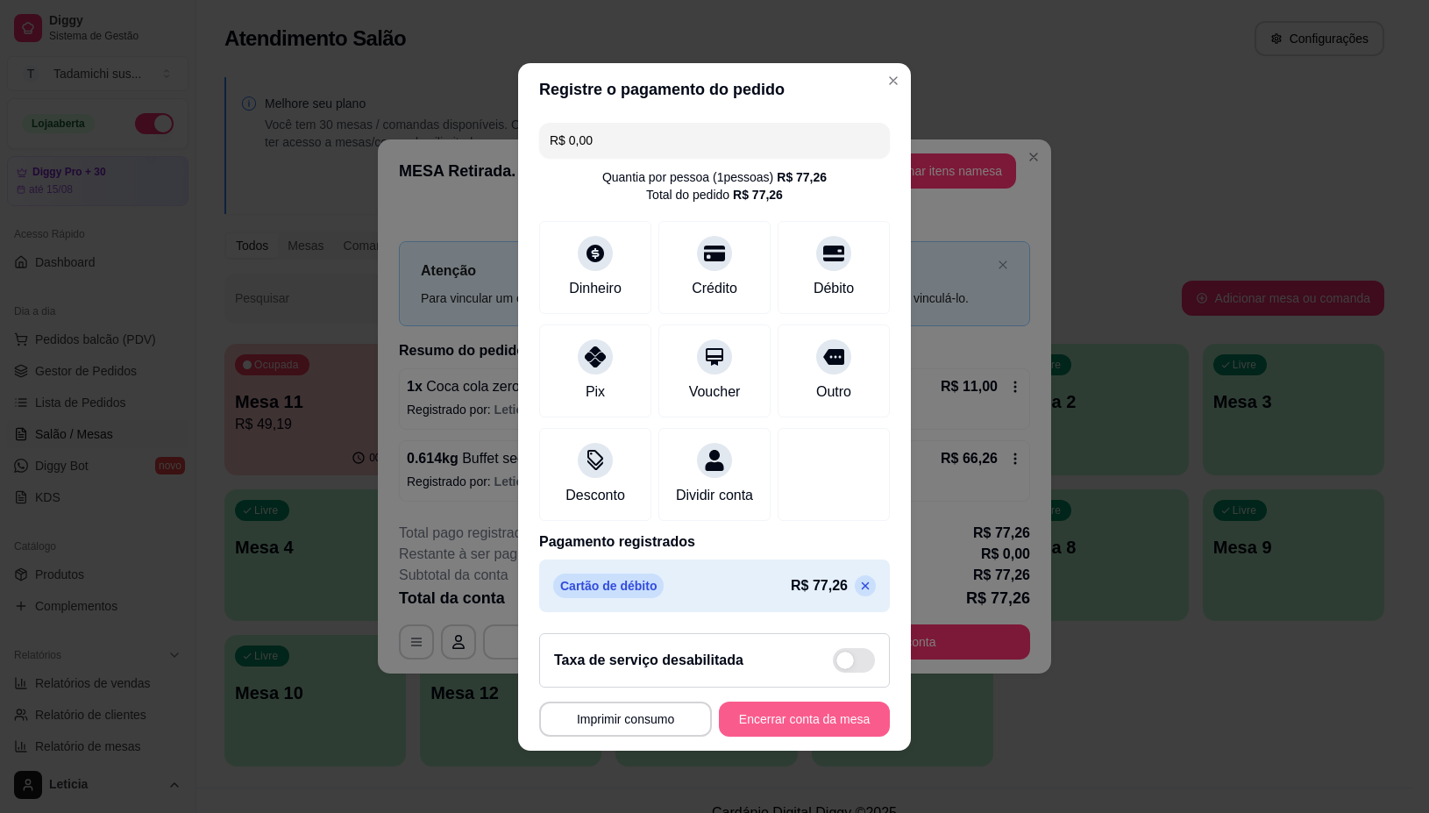
click at [791, 733] on button "Encerrar conta da mesa" at bounding box center [804, 718] width 171 height 35
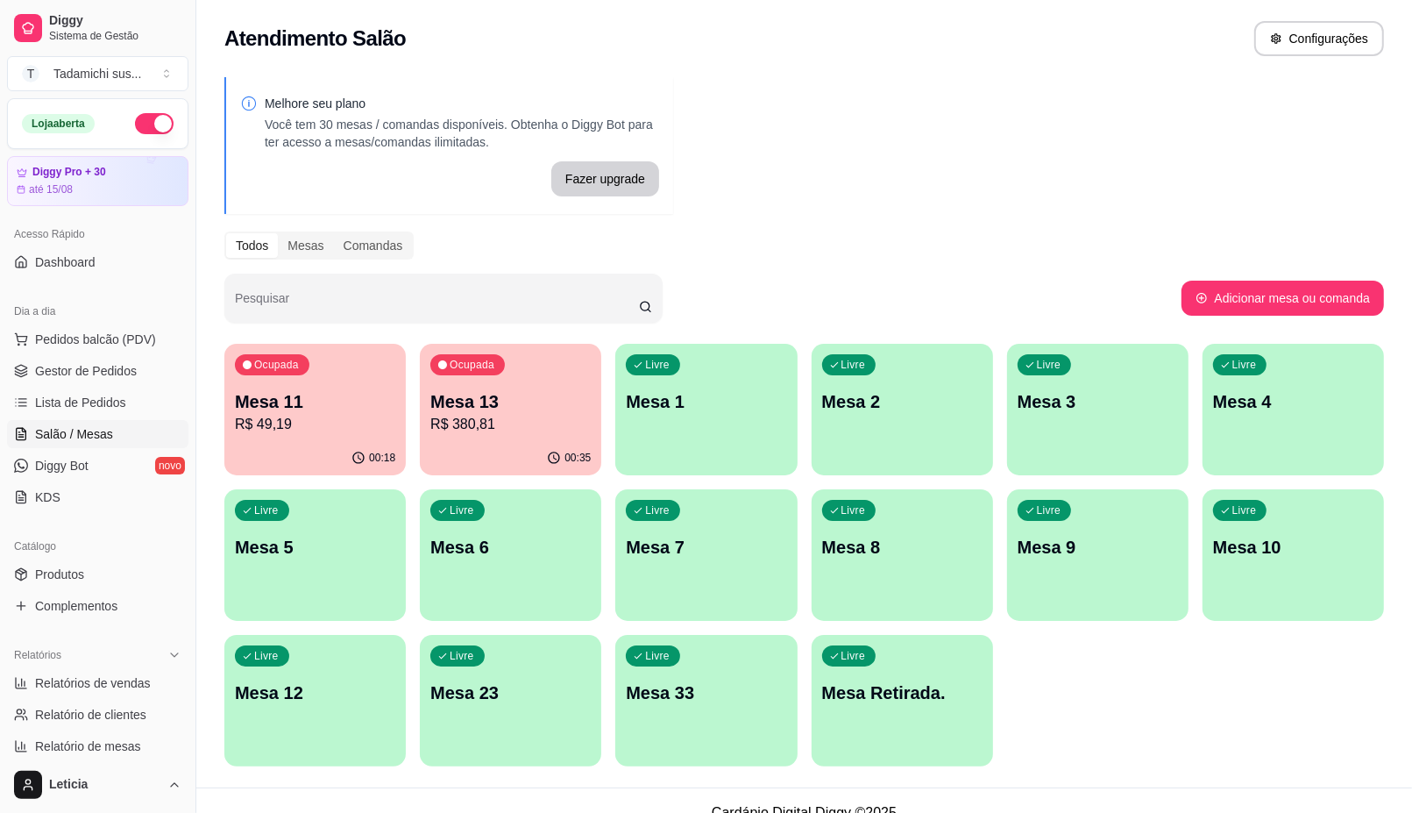
click at [480, 428] on p "R$ 380,81" at bounding box center [510, 424] width 160 height 21
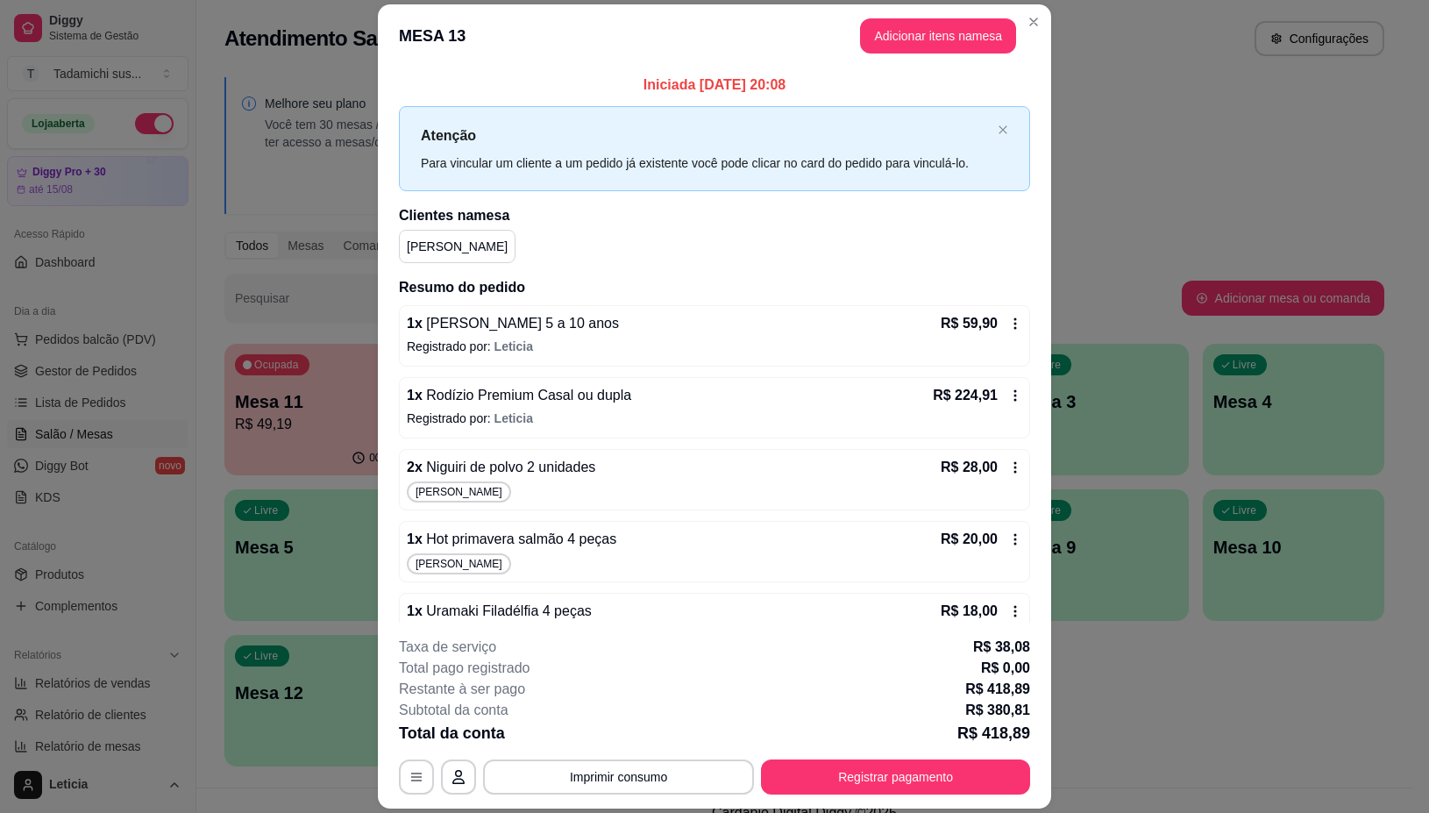
click at [1008, 466] on icon at bounding box center [1015, 467] width 14 height 14
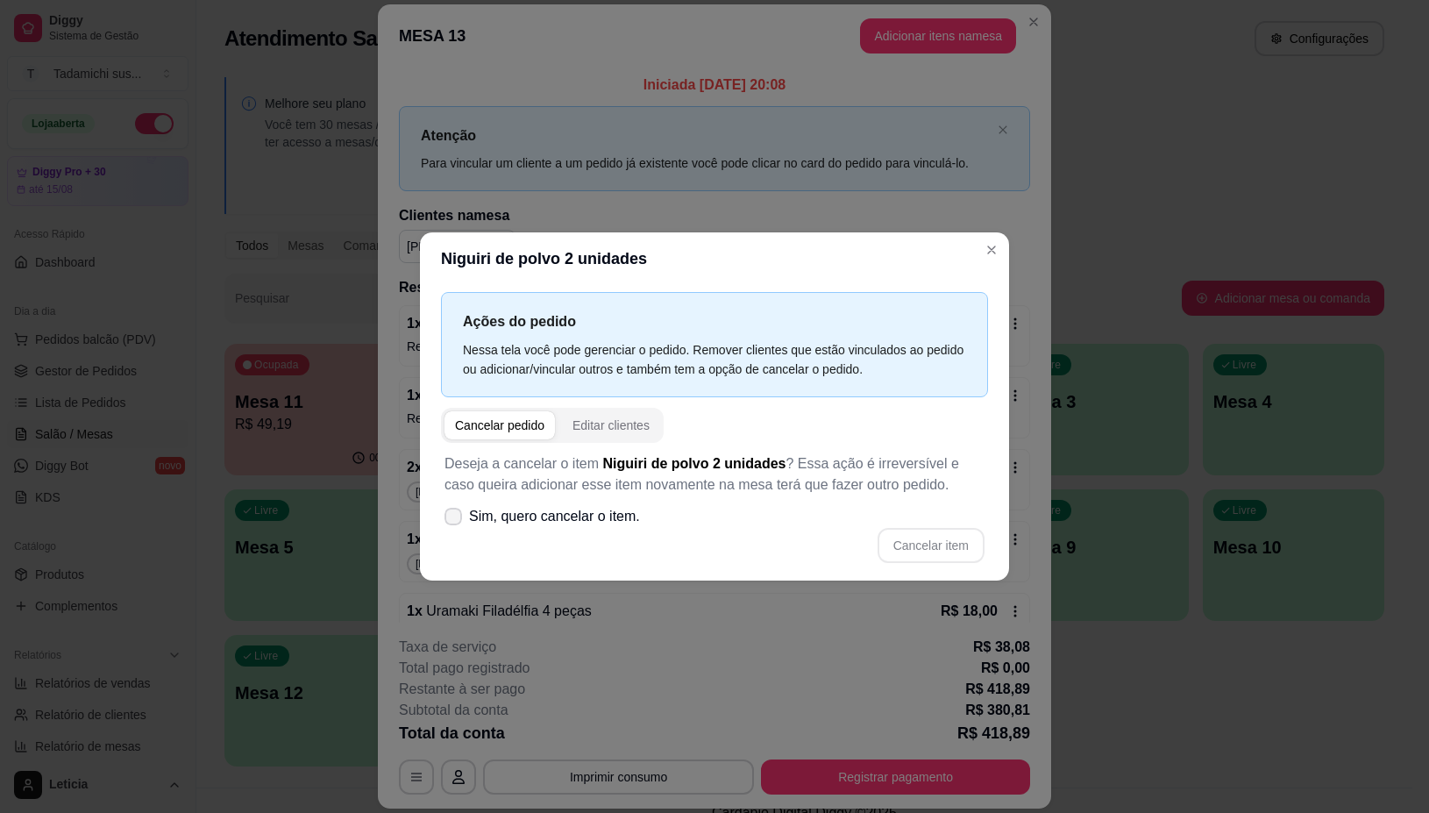
click at [452, 504] on label "Sim, quero cancelar o item." at bounding box center [542, 516] width 210 height 35
click at [452, 519] on input "Sim, quero cancelar o item." at bounding box center [449, 524] width 11 height 11
checkbox input "true"
click at [903, 548] on button "Cancelar item" at bounding box center [931, 545] width 107 height 35
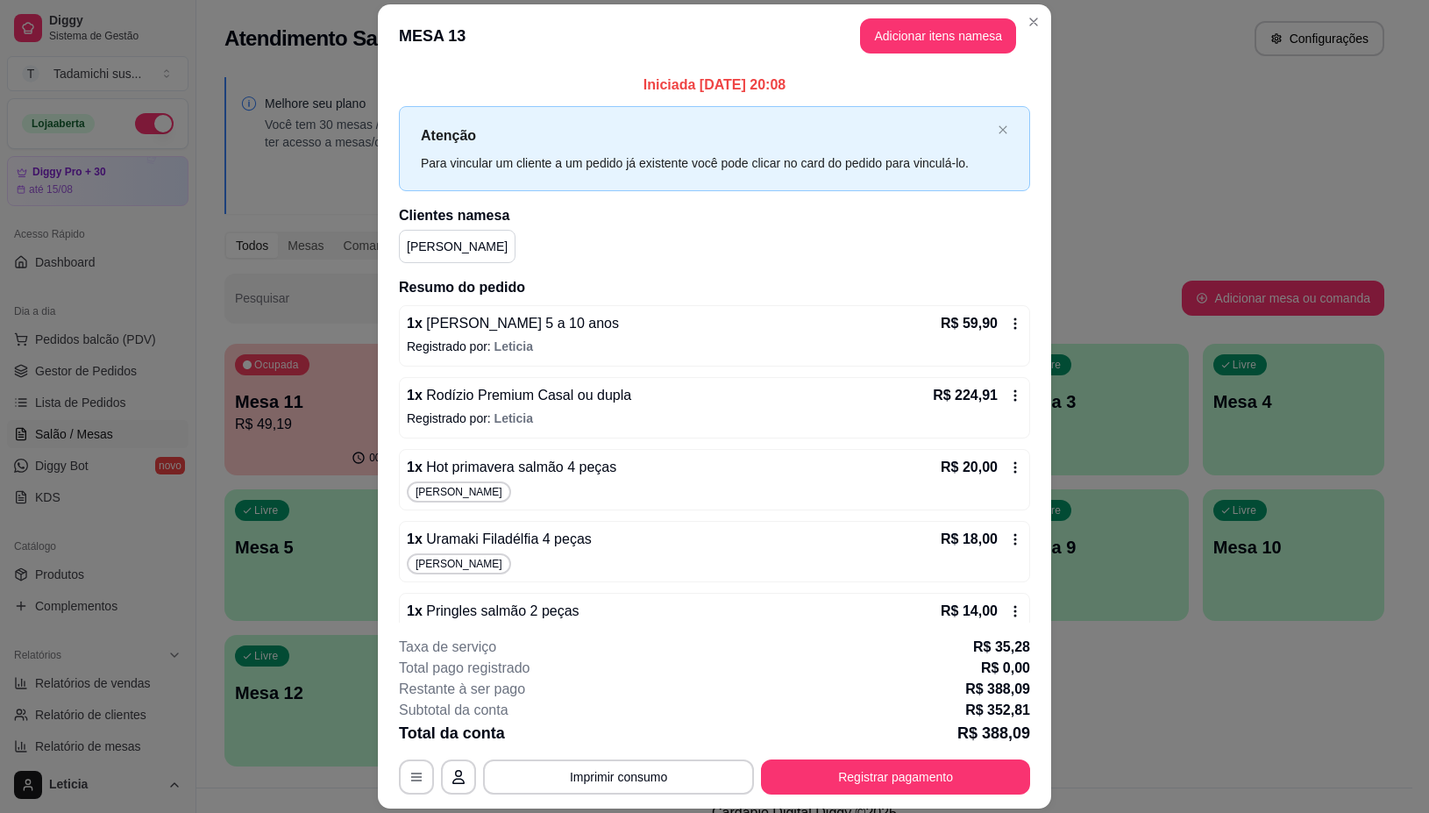
click at [1008, 467] on icon at bounding box center [1015, 467] width 14 height 14
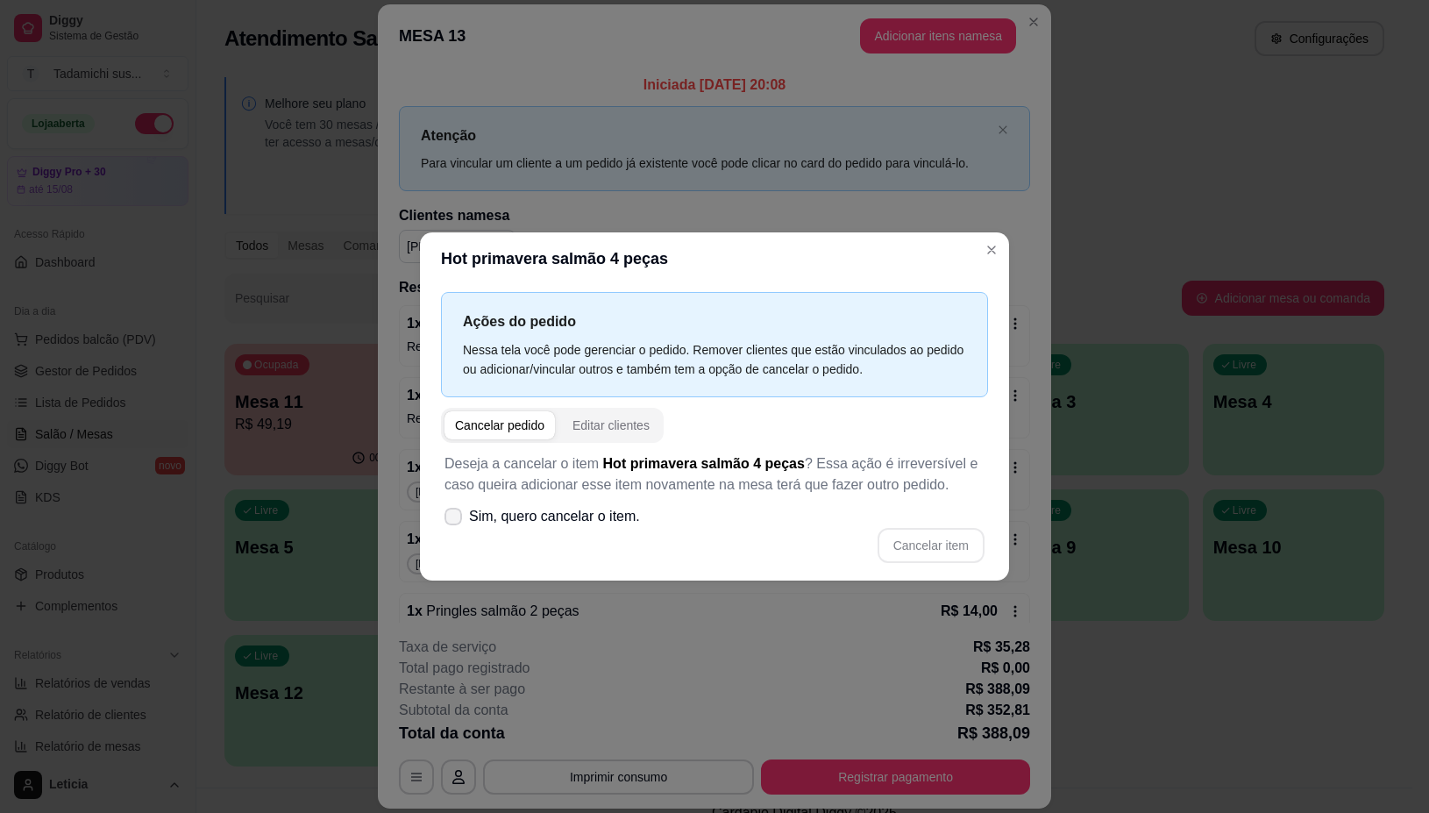
click at [457, 506] on label "Sim, quero cancelar o item." at bounding box center [542, 516] width 210 height 35
click at [455, 519] on input "Sim, quero cancelar o item." at bounding box center [449, 524] width 11 height 11
checkbox input "true"
click at [910, 545] on button "Cancelar item" at bounding box center [931, 545] width 107 height 35
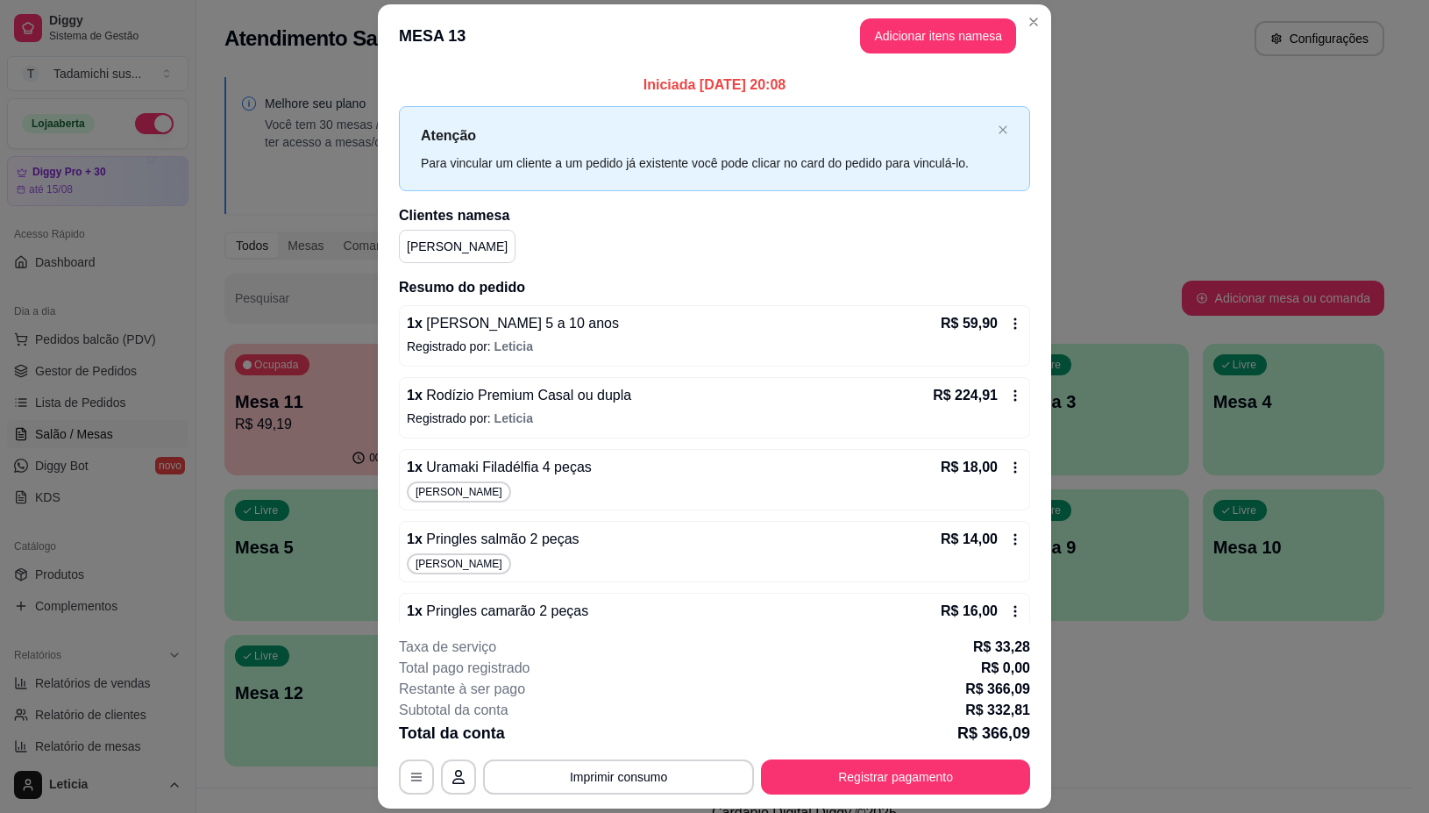
click at [1008, 461] on icon at bounding box center [1015, 467] width 14 height 14
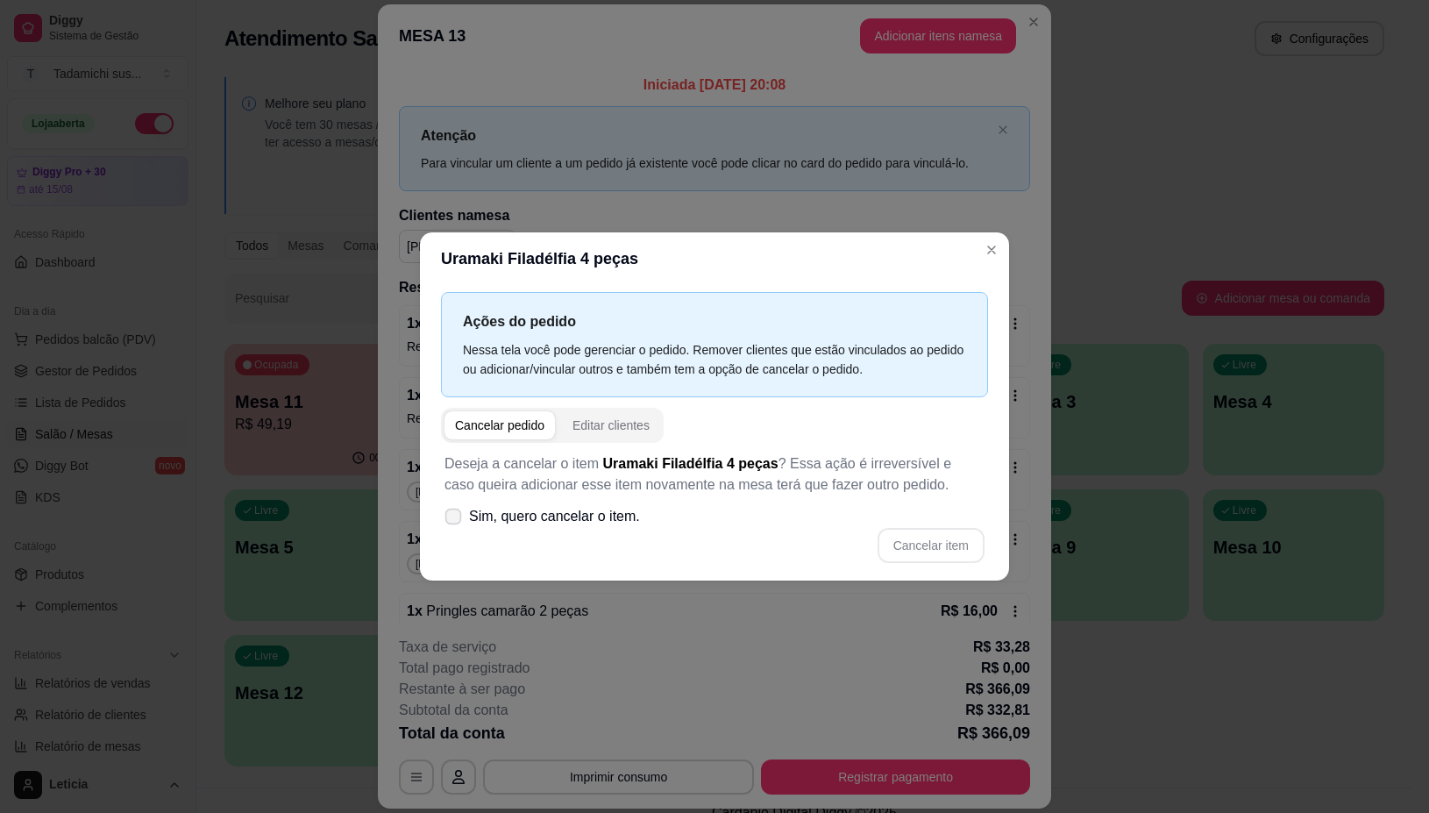
click at [440, 516] on label "Sim, quero cancelar o item." at bounding box center [542, 516] width 210 height 35
click at [444, 519] on input "Sim, quero cancelar o item." at bounding box center [449, 524] width 11 height 11
checkbox input "true"
click at [947, 542] on button "Cancelar item" at bounding box center [931, 545] width 107 height 35
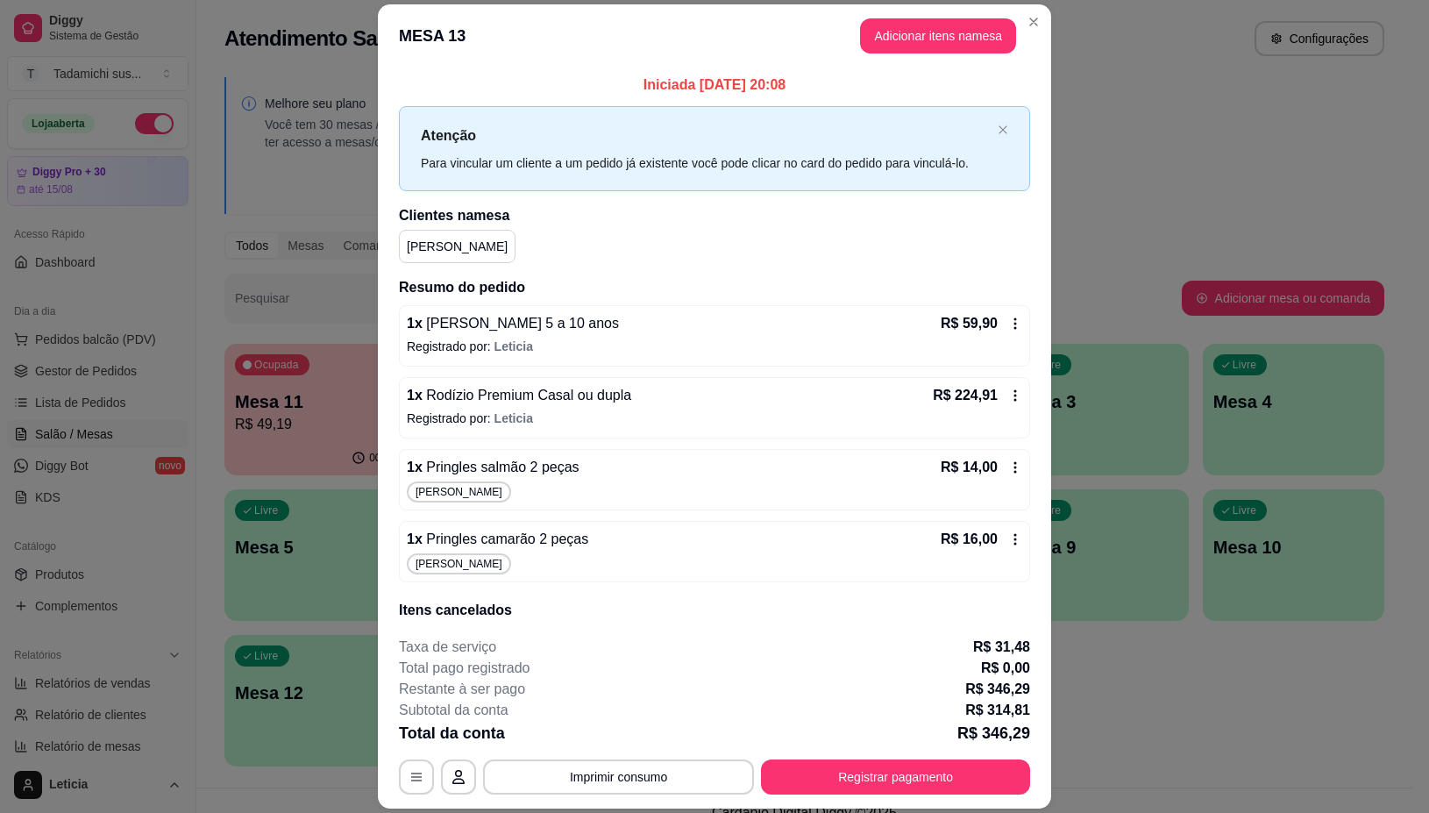
click at [1008, 465] on icon at bounding box center [1015, 467] width 14 height 14
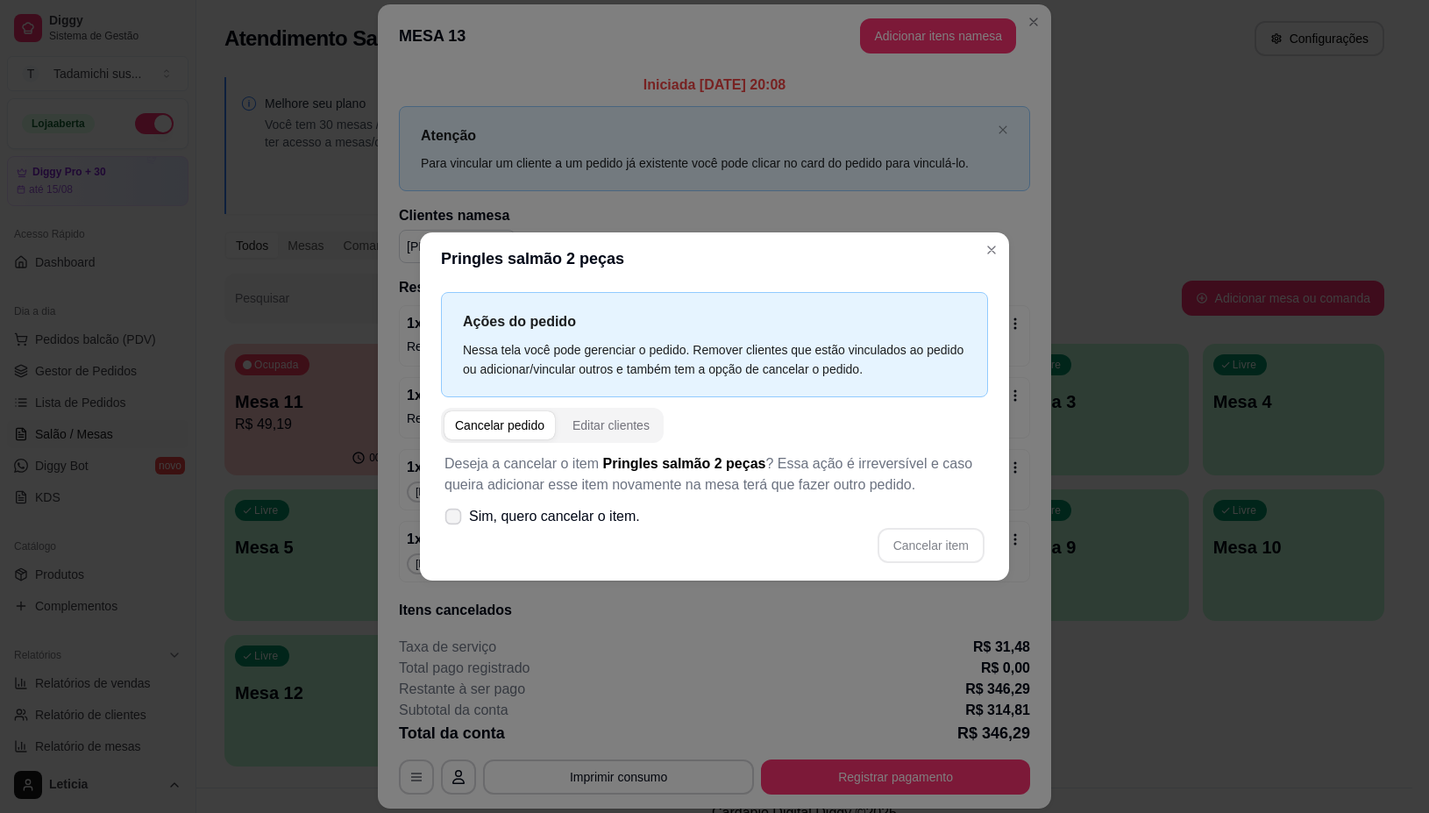
click at [463, 509] on label "Sim, quero cancelar o item." at bounding box center [542, 516] width 210 height 35
click at [455, 519] on input "Sim, quero cancelar o item." at bounding box center [449, 524] width 11 height 11
checkbox input "true"
click at [919, 542] on button "Cancelar item" at bounding box center [931, 545] width 107 height 35
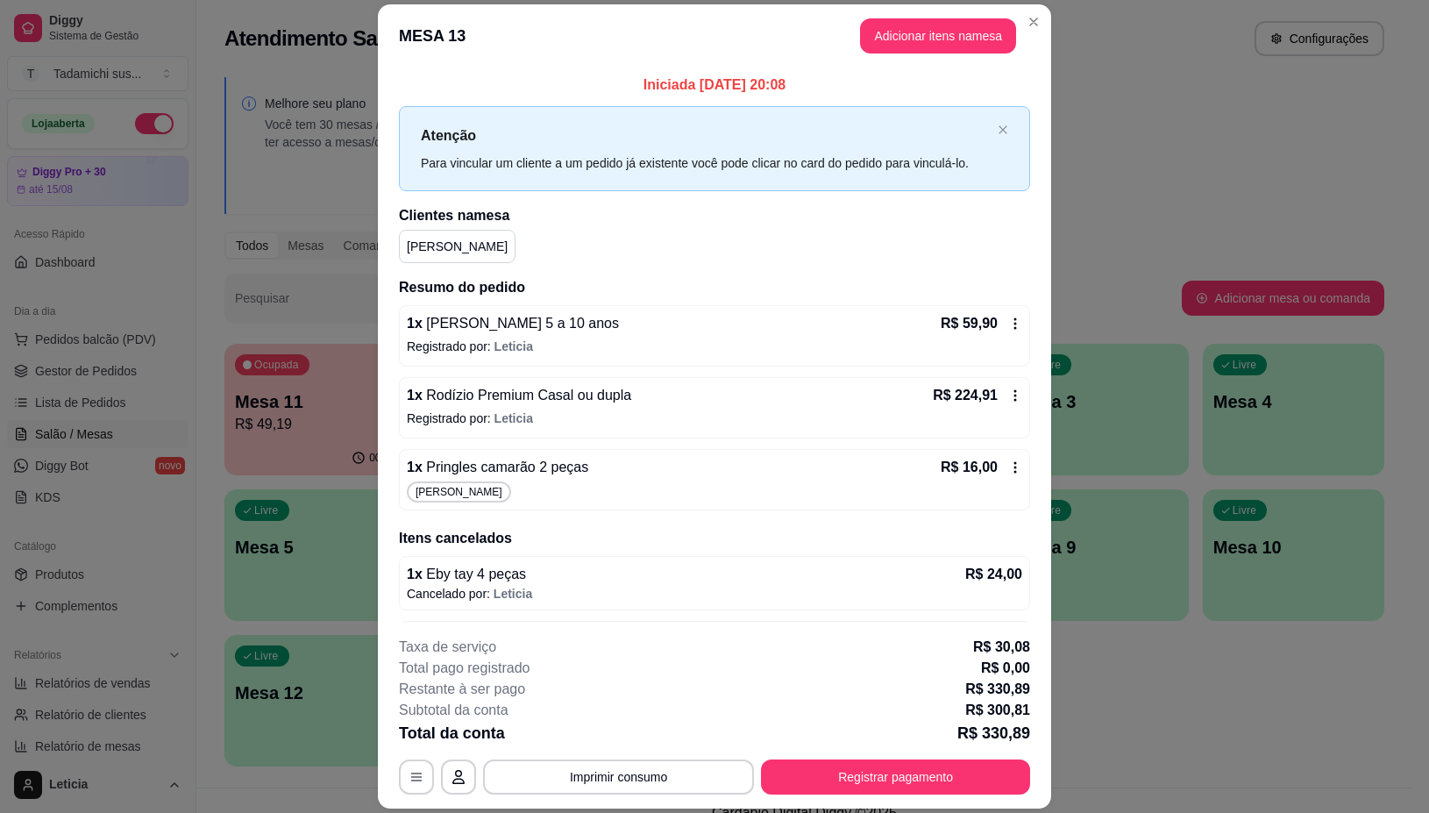
click at [1008, 470] on icon at bounding box center [1015, 467] width 14 height 14
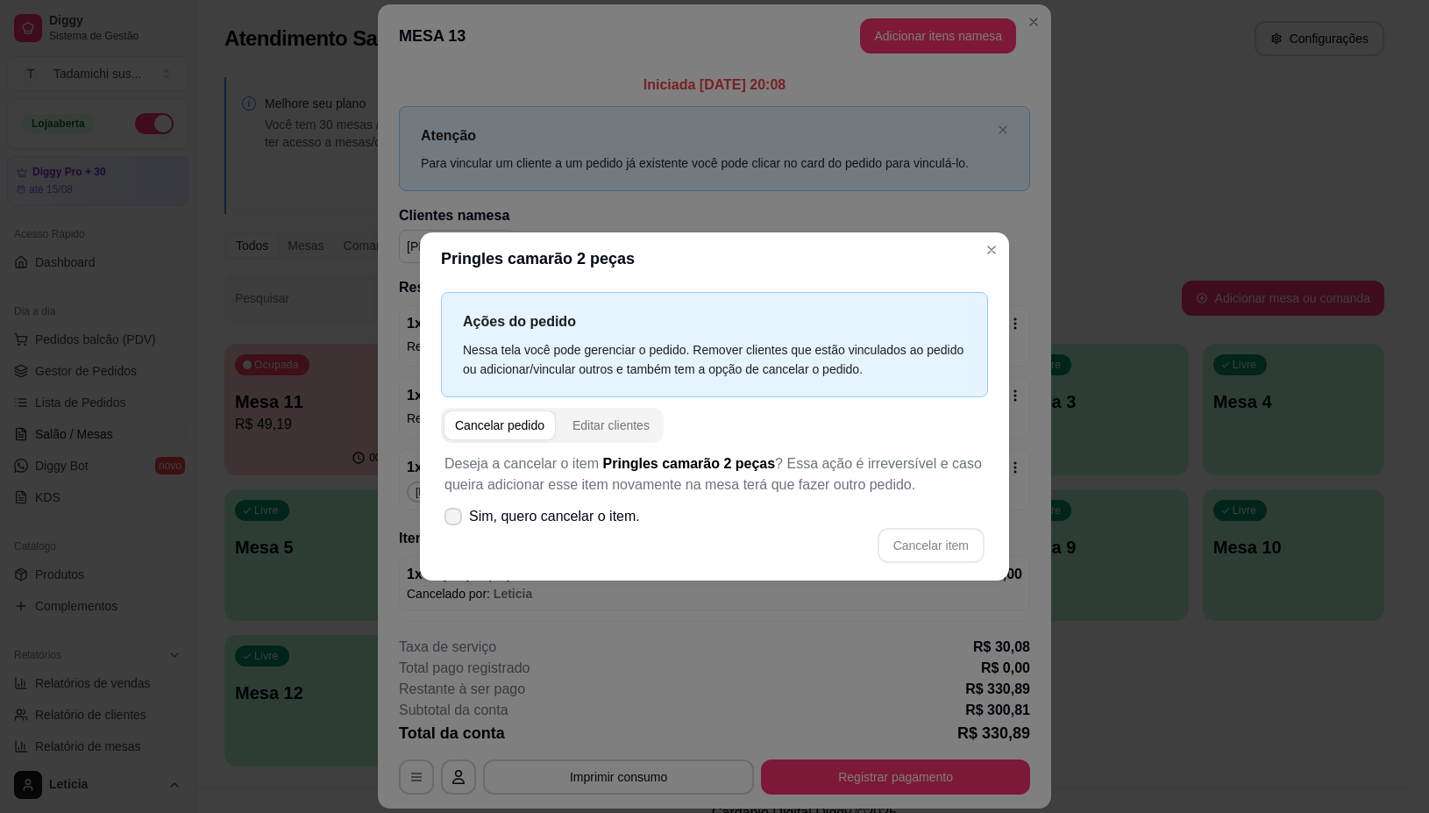
click at [458, 506] on label "Sim, quero cancelar o item." at bounding box center [542, 516] width 210 height 35
click at [455, 519] on input "Sim, quero cancelar o item." at bounding box center [449, 524] width 11 height 11
checkbox input "true"
click at [950, 540] on button "Cancelar item" at bounding box center [930, 545] width 104 height 34
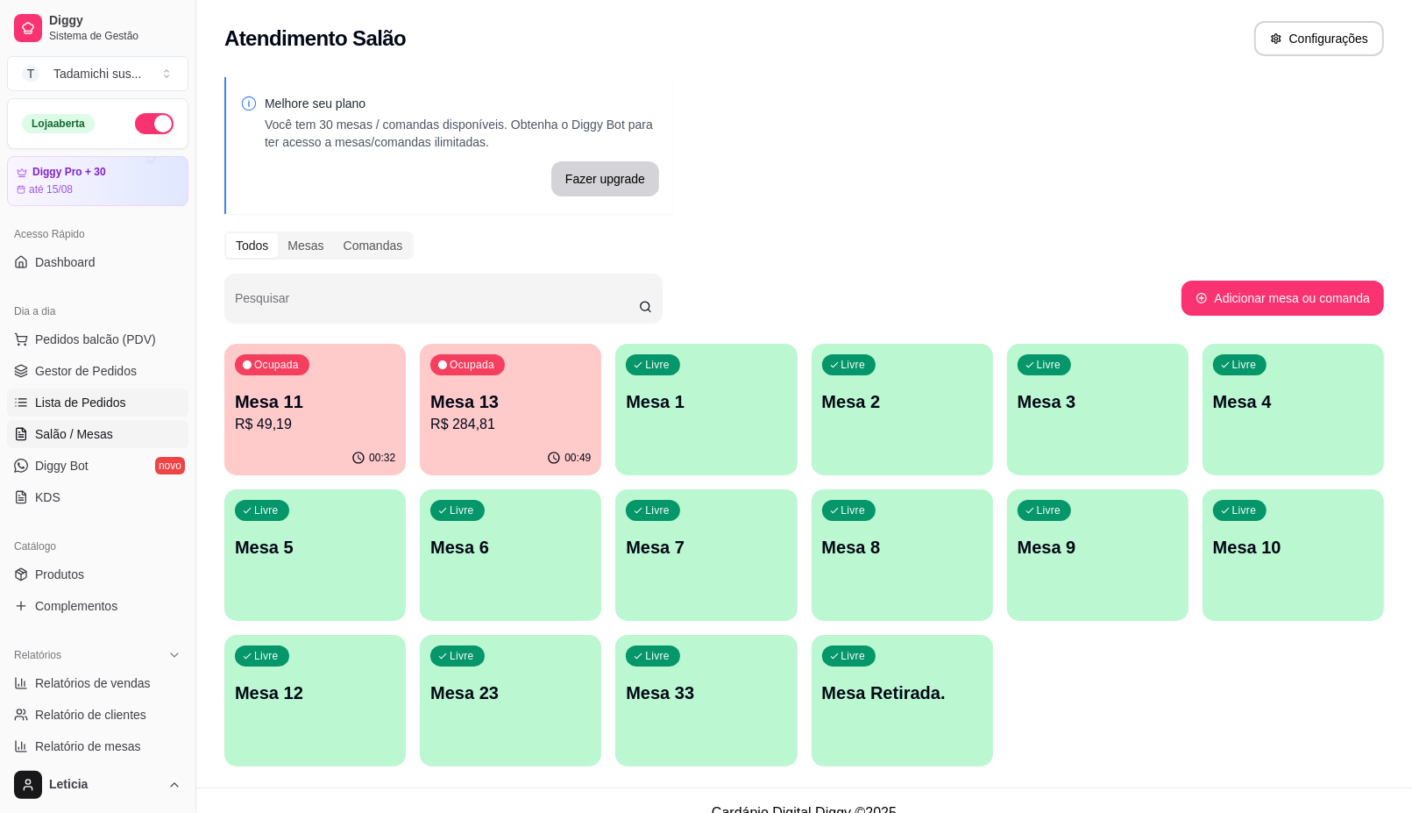
click at [118, 402] on span "Lista de Pedidos" at bounding box center [80, 403] width 91 height 18
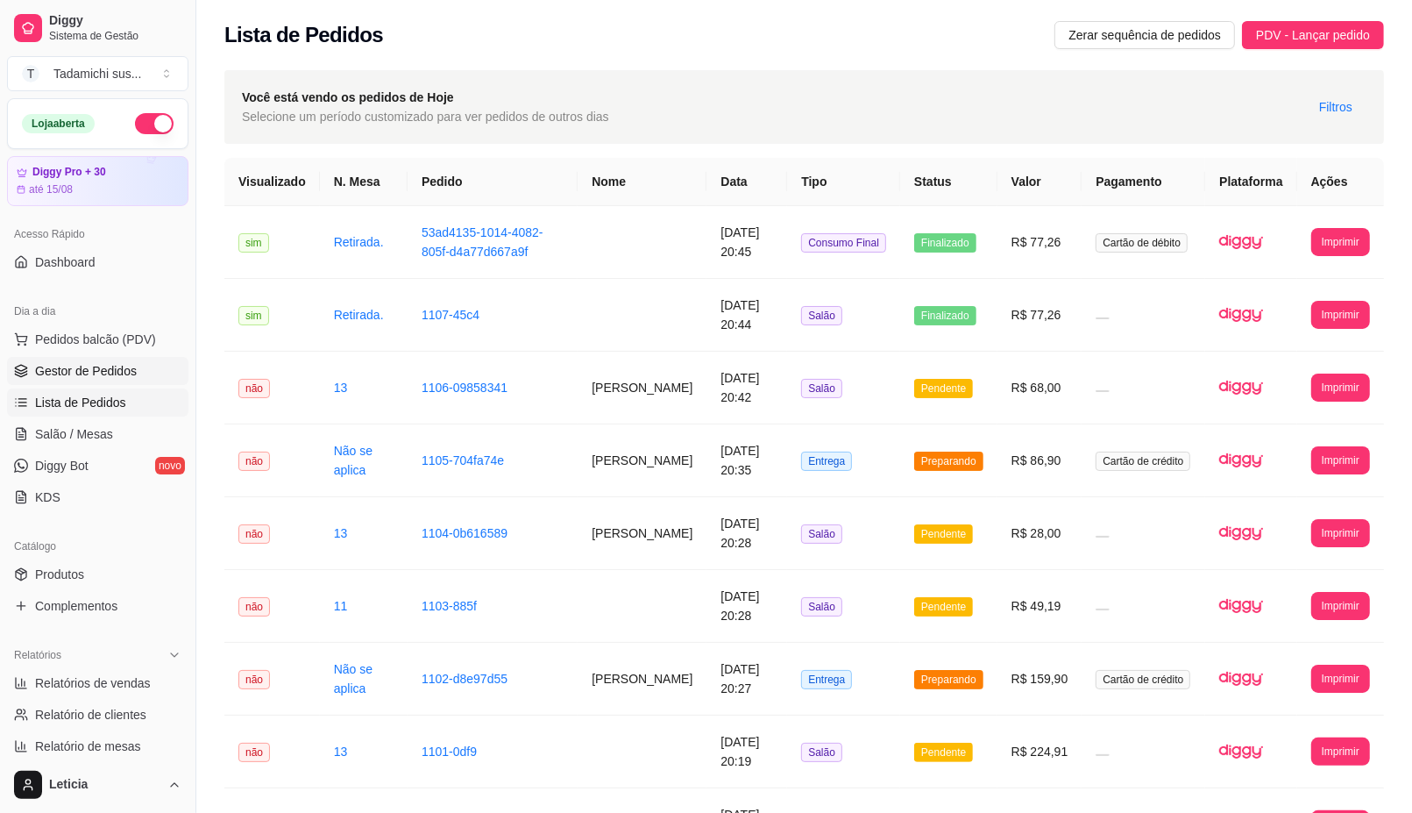
click at [103, 359] on link "Gestor de Pedidos" at bounding box center [97, 371] width 181 height 28
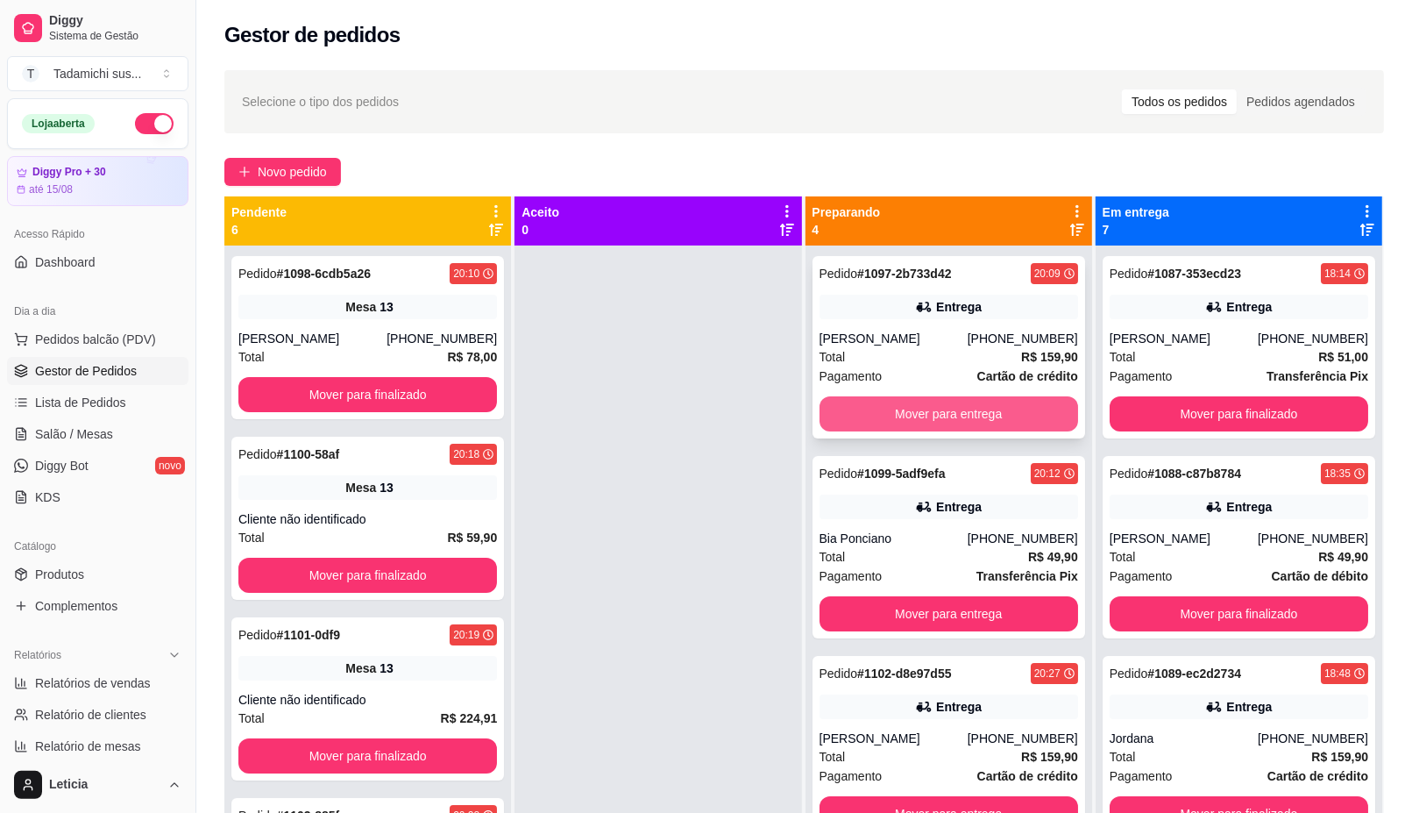
click at [862, 415] on button "Mover para entrega" at bounding box center [949, 413] width 259 height 35
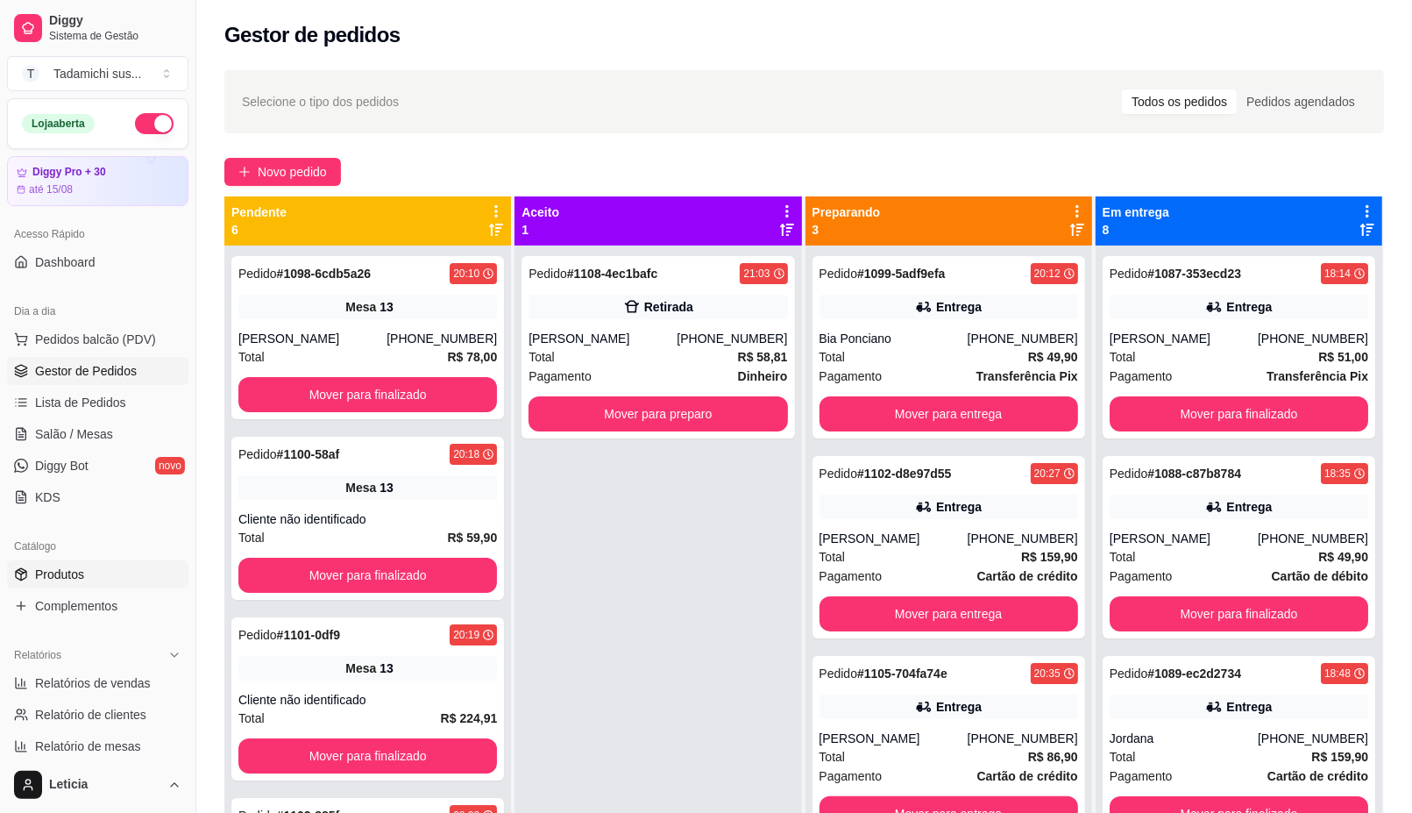
click at [90, 563] on link "Produtos" at bounding box center [97, 574] width 181 height 28
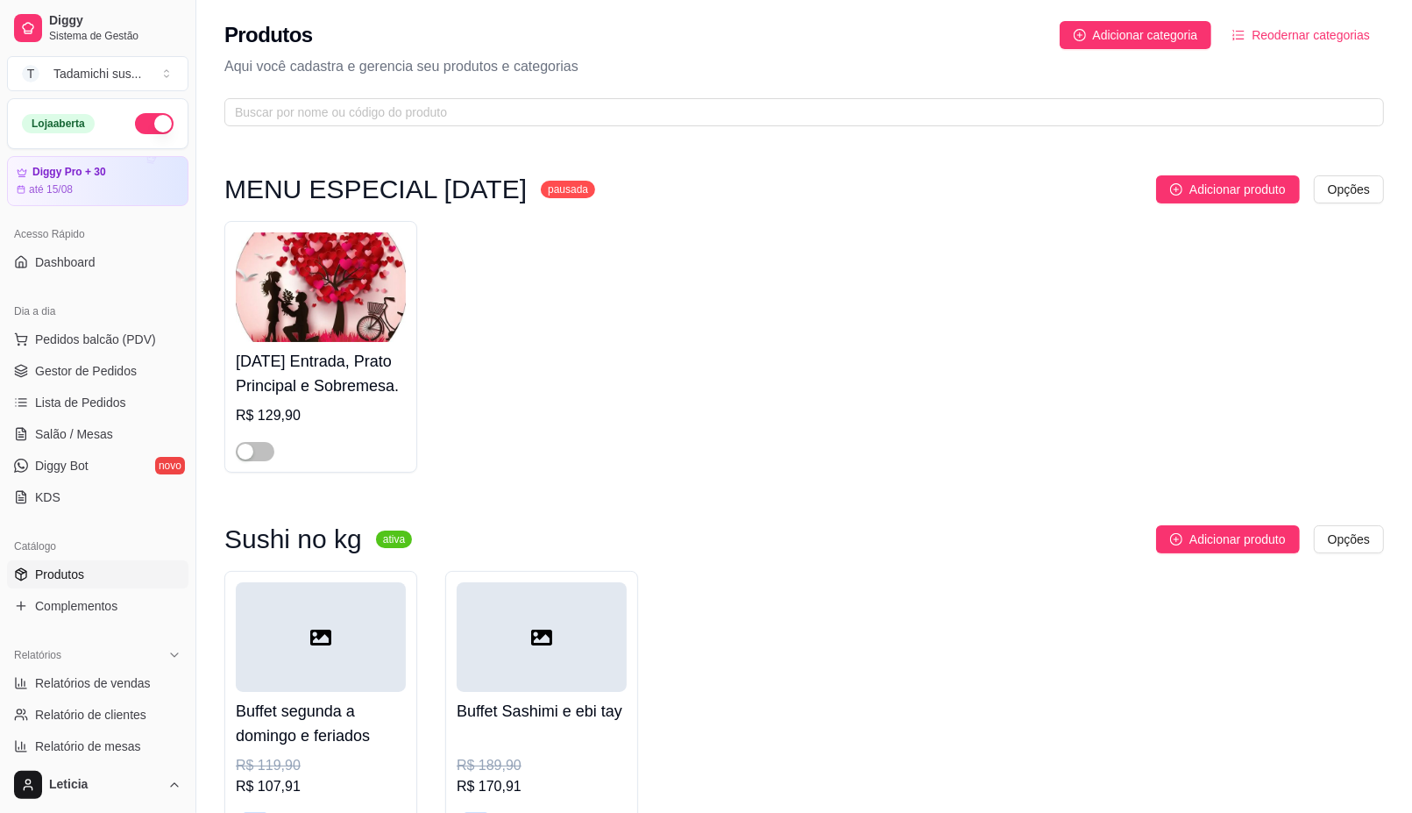
click at [101, 567] on link "Produtos" at bounding box center [97, 574] width 181 height 28
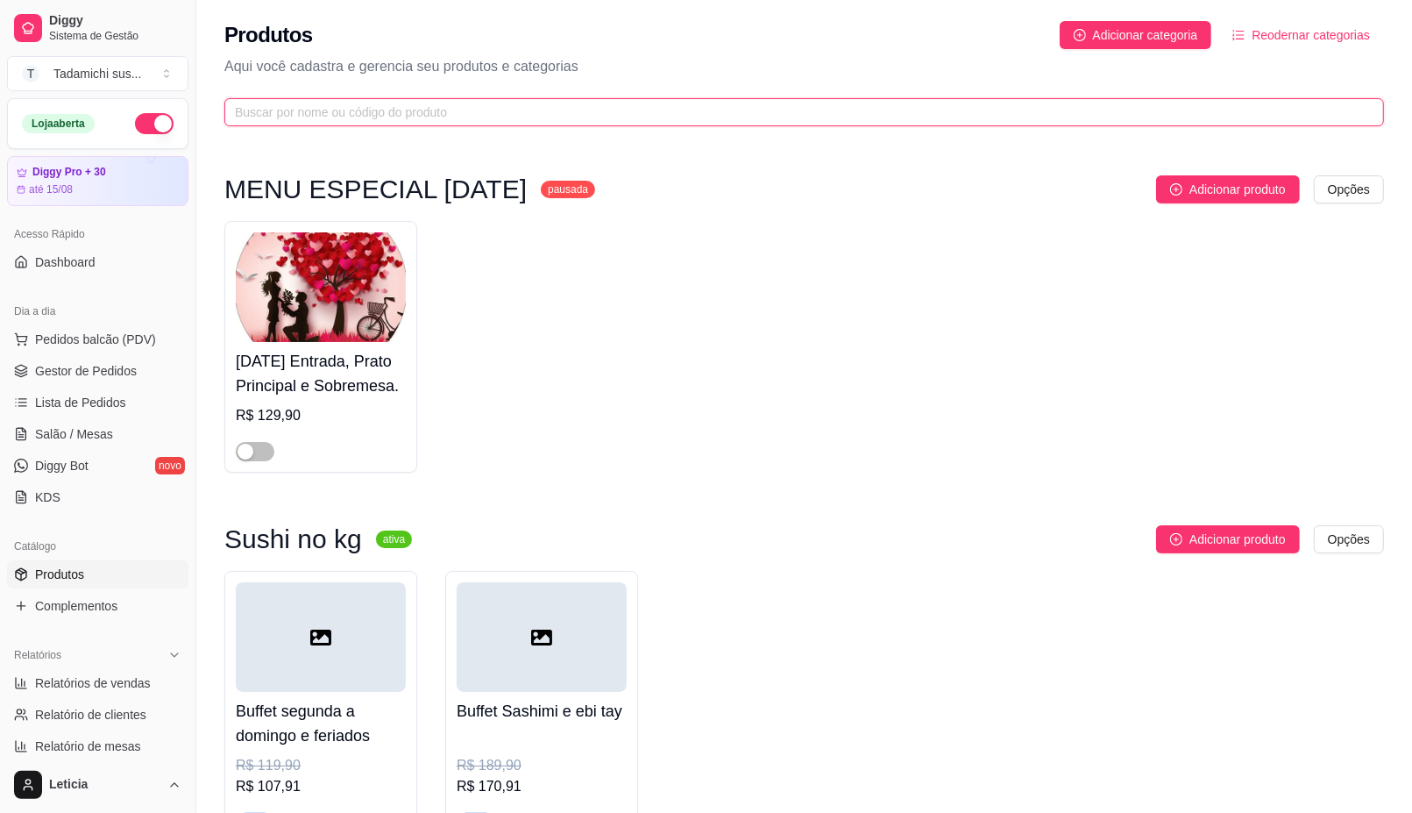
click at [448, 112] on input "text" at bounding box center [797, 112] width 1125 height 19
type input "a"
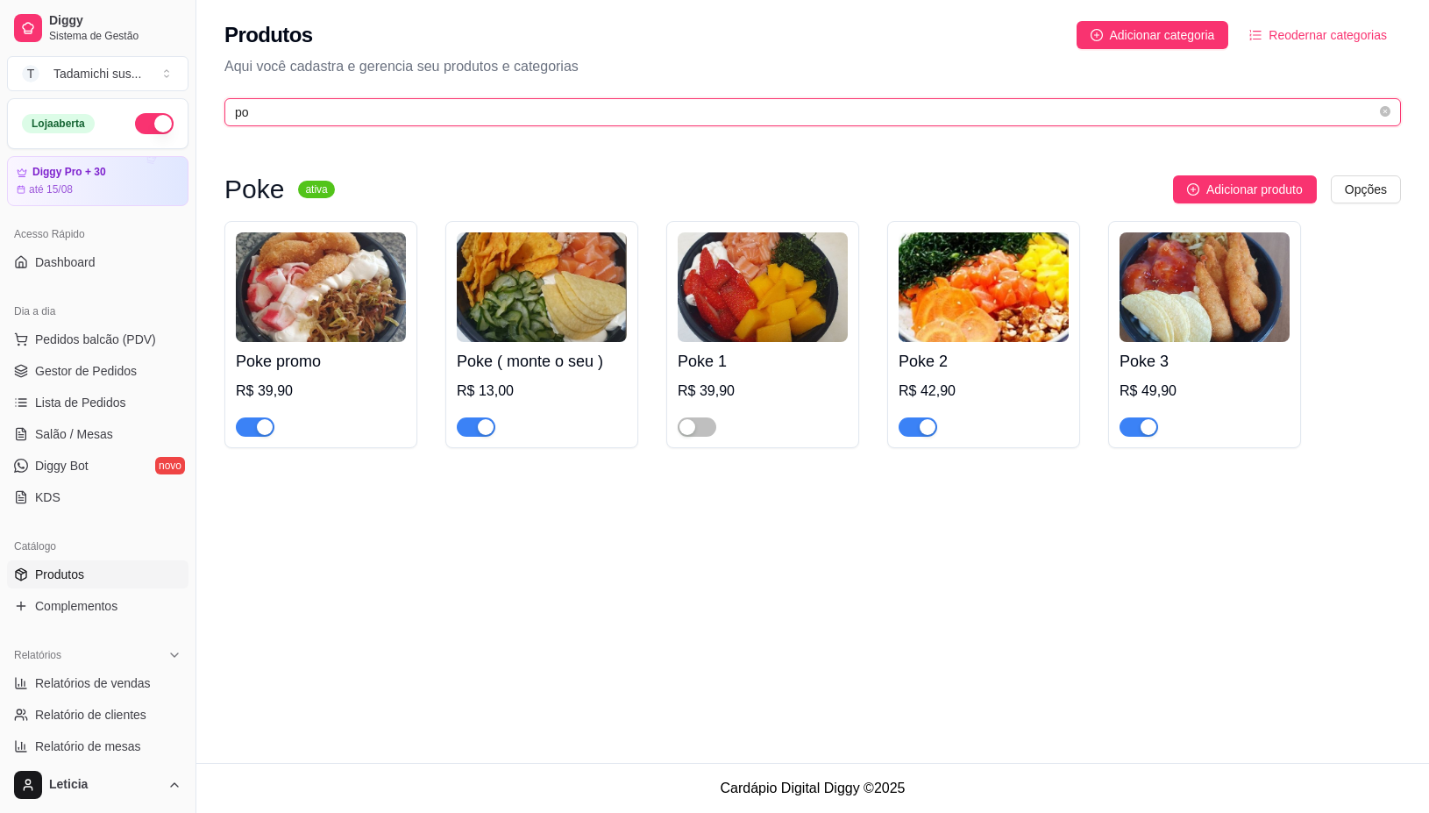
type input "p"
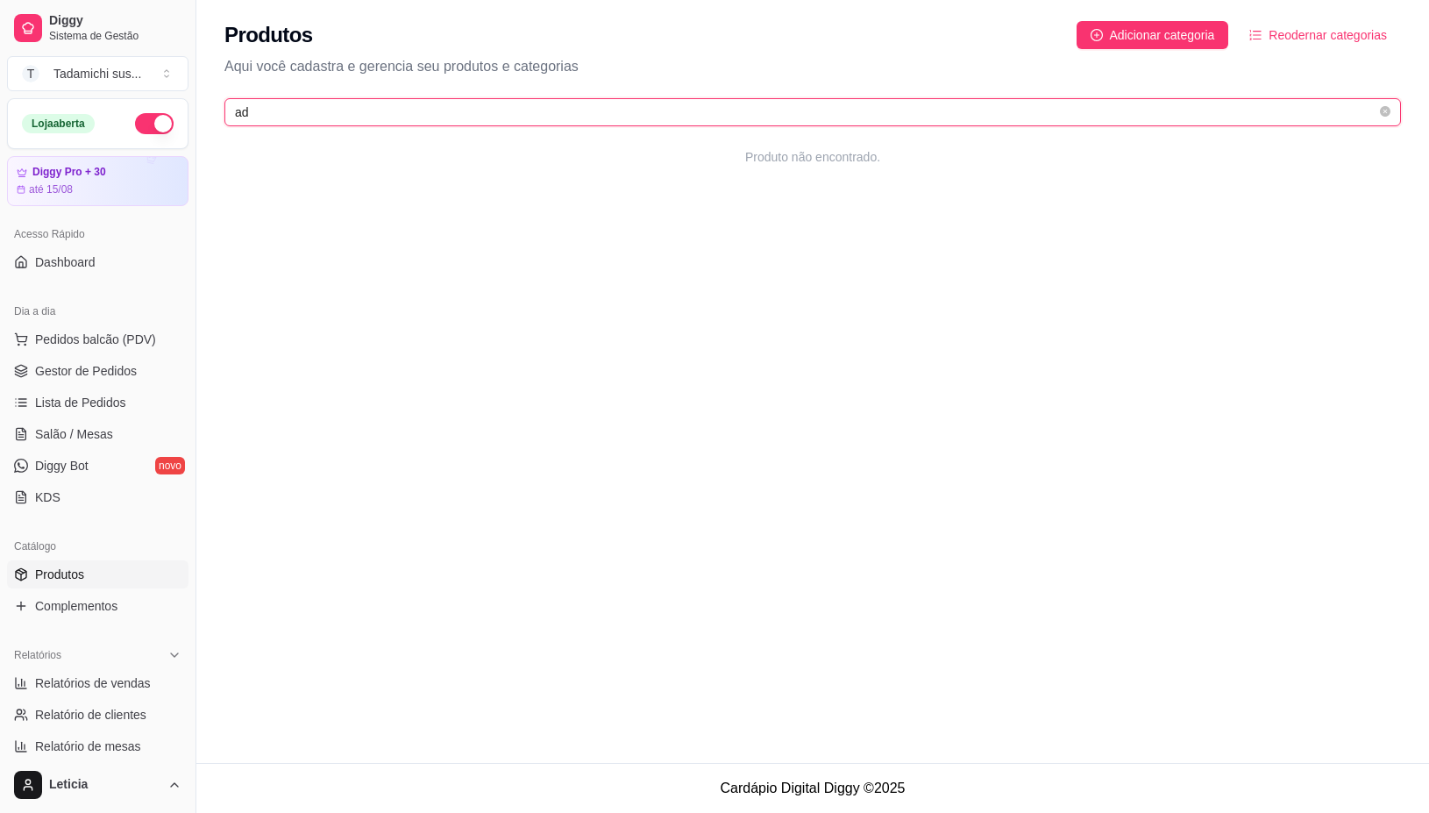
type input "a"
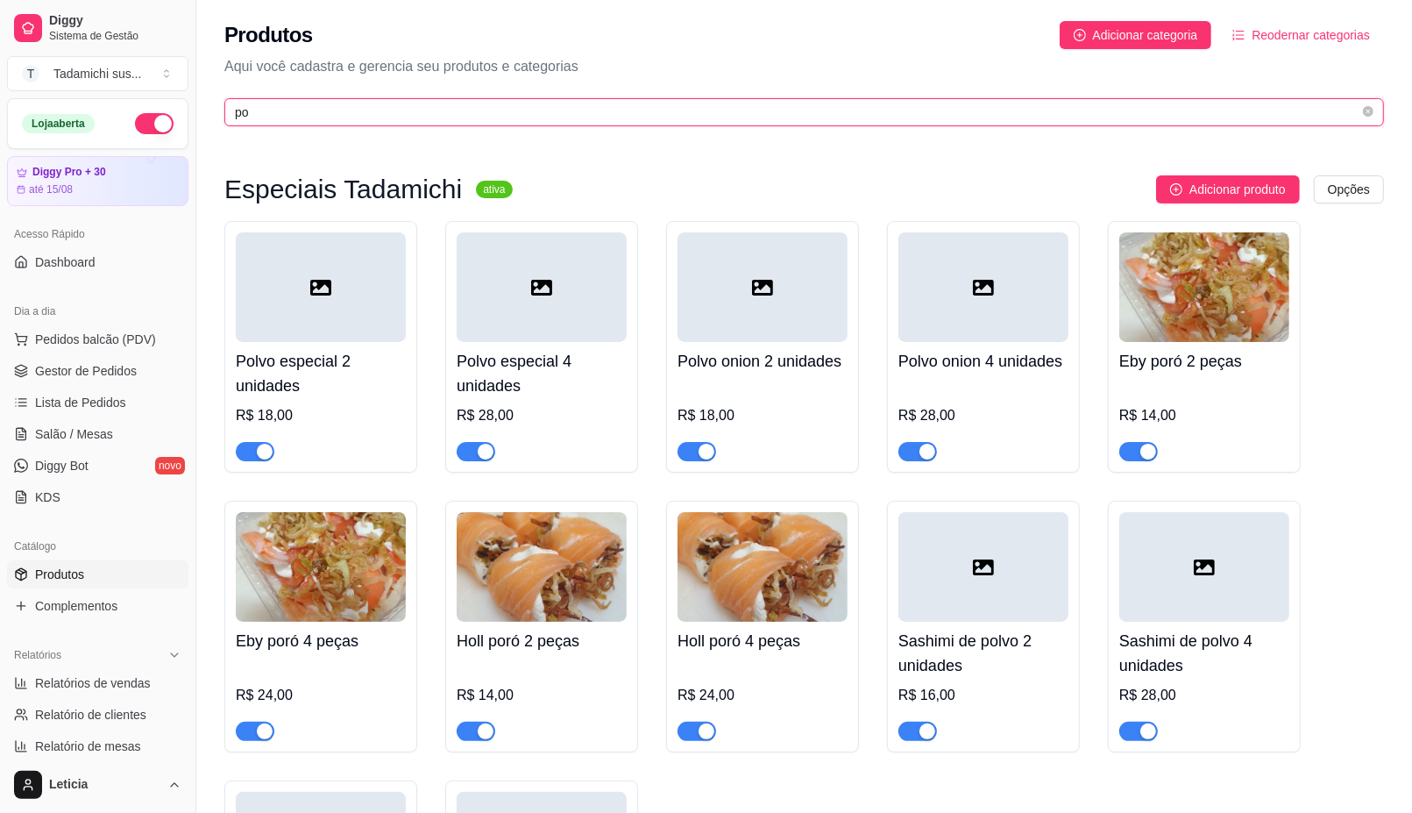
type input "p"
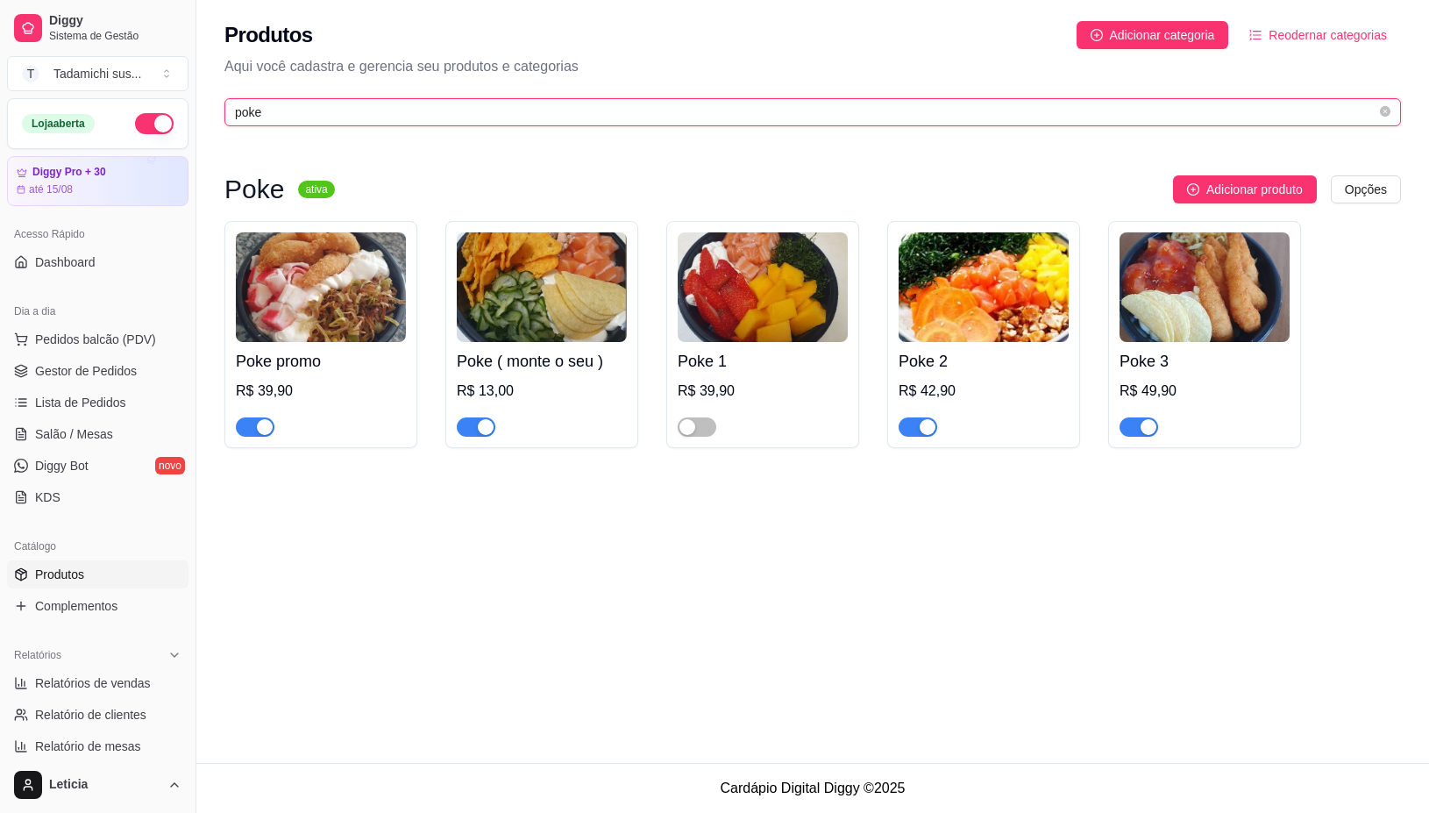
type input "poke"
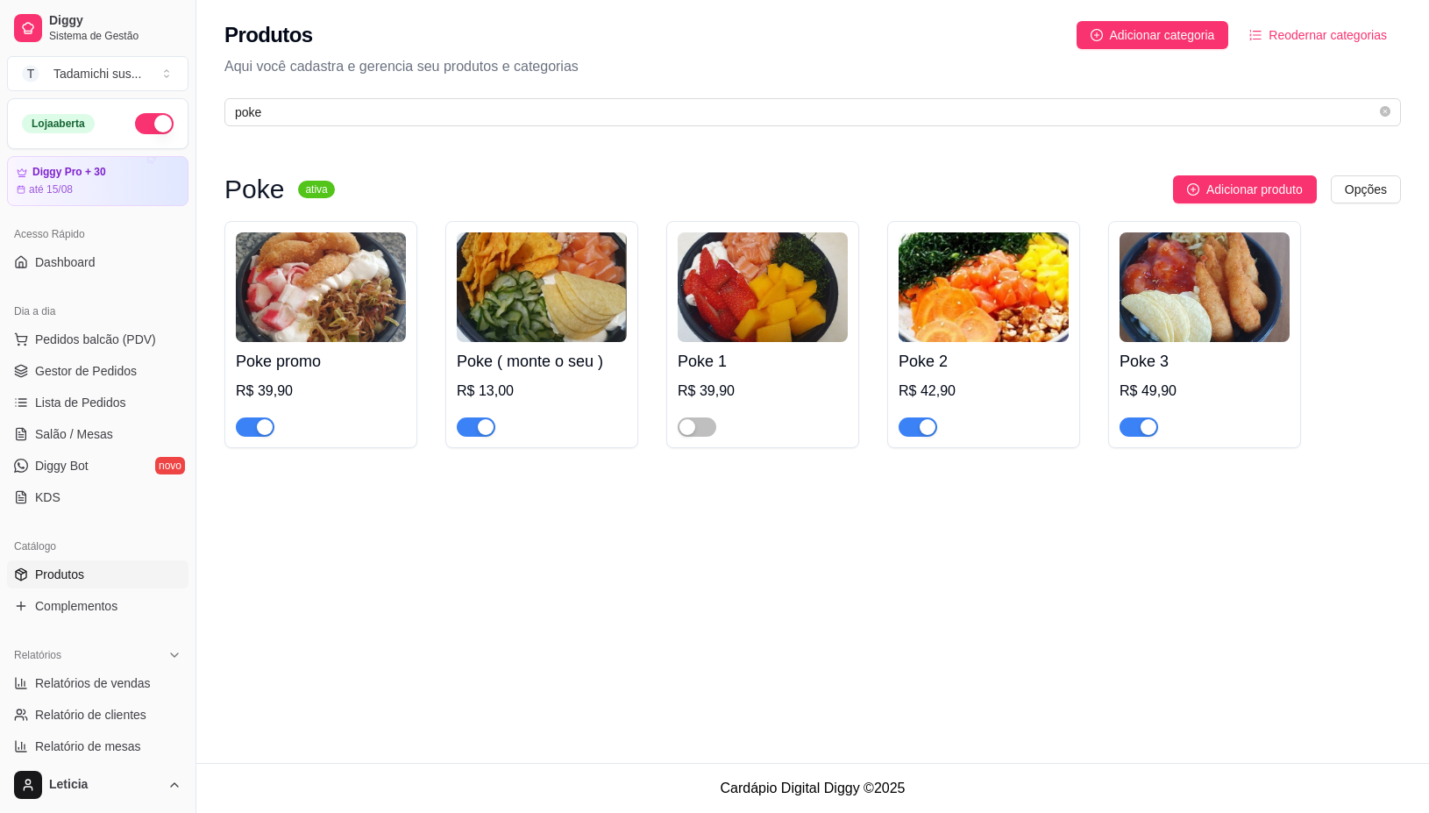
click at [549, 316] on img at bounding box center [542, 287] width 170 height 110
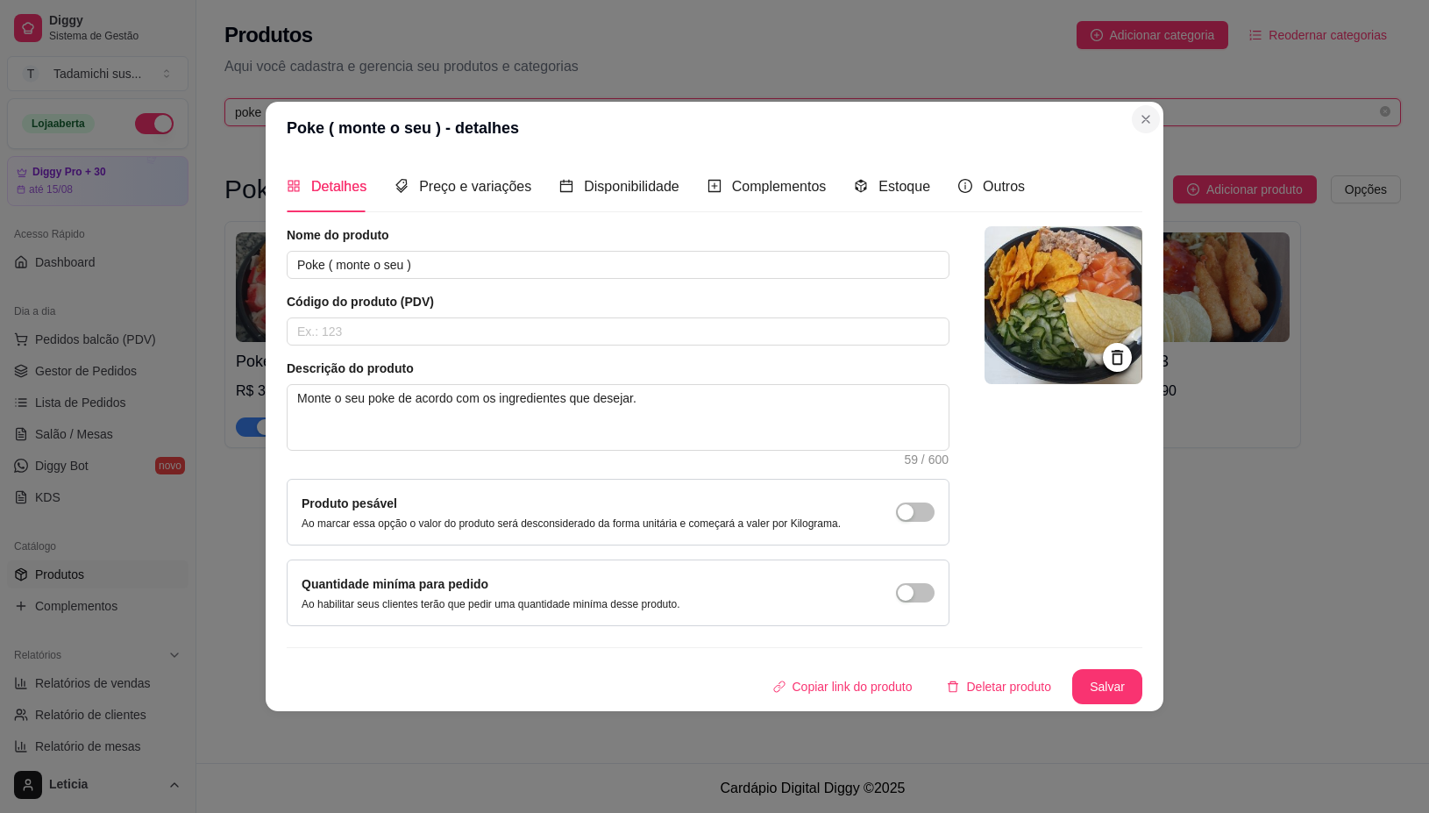
click at [1145, 114] on input "poke" at bounding box center [806, 112] width 1142 height 19
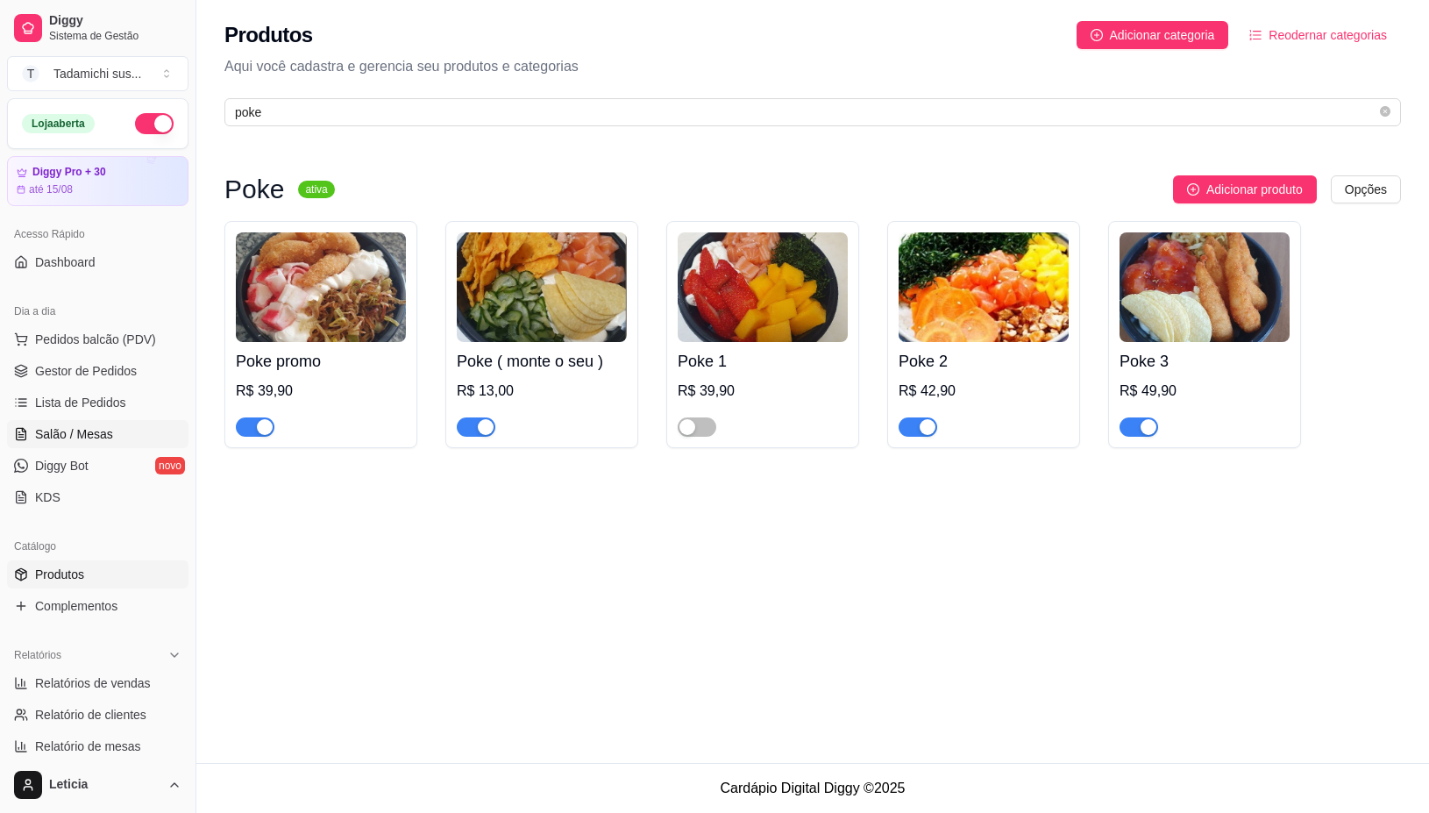
click at [89, 423] on link "Salão / Mesas" at bounding box center [97, 434] width 181 height 28
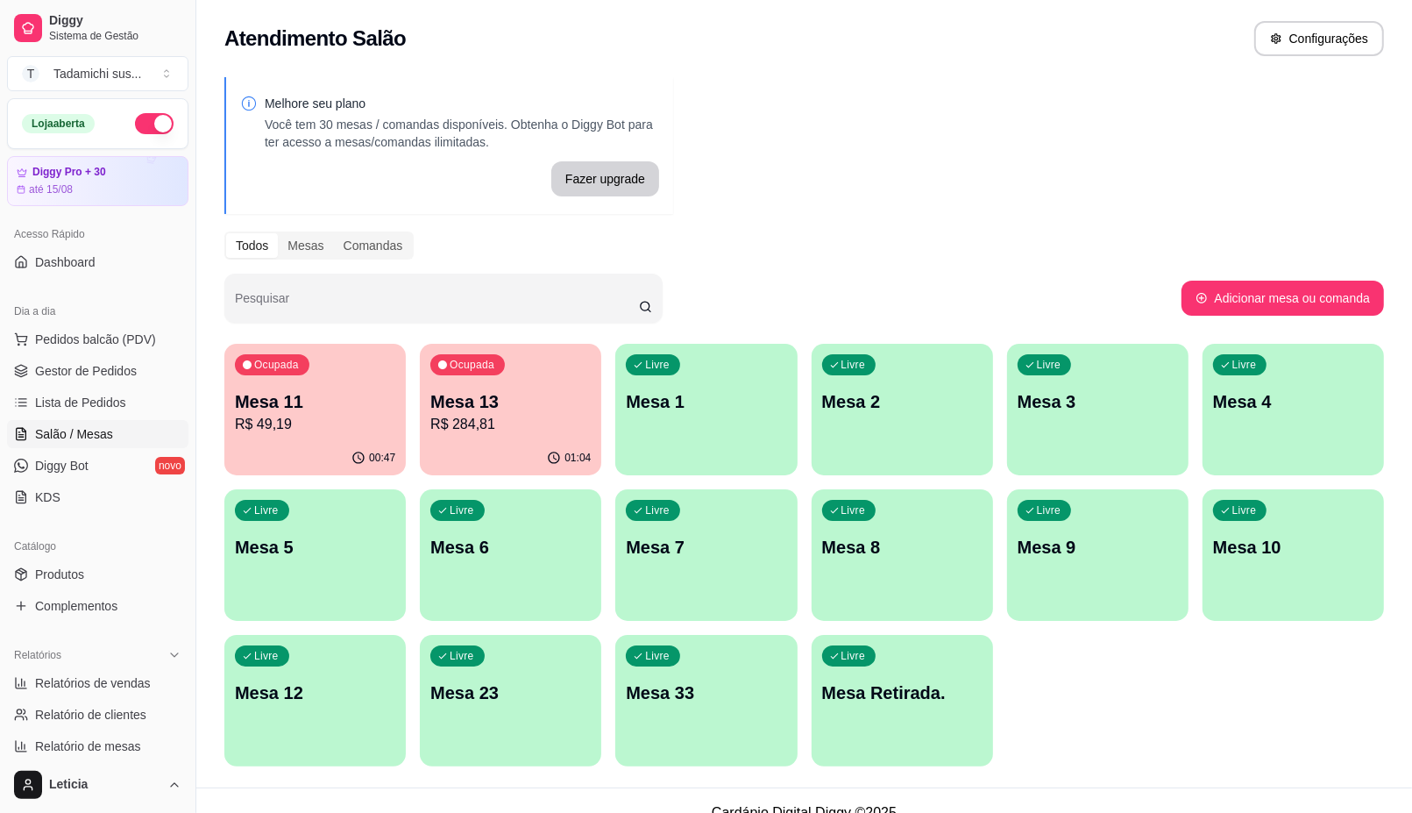
click at [298, 406] on p "Mesa 11" at bounding box center [315, 401] width 160 height 25
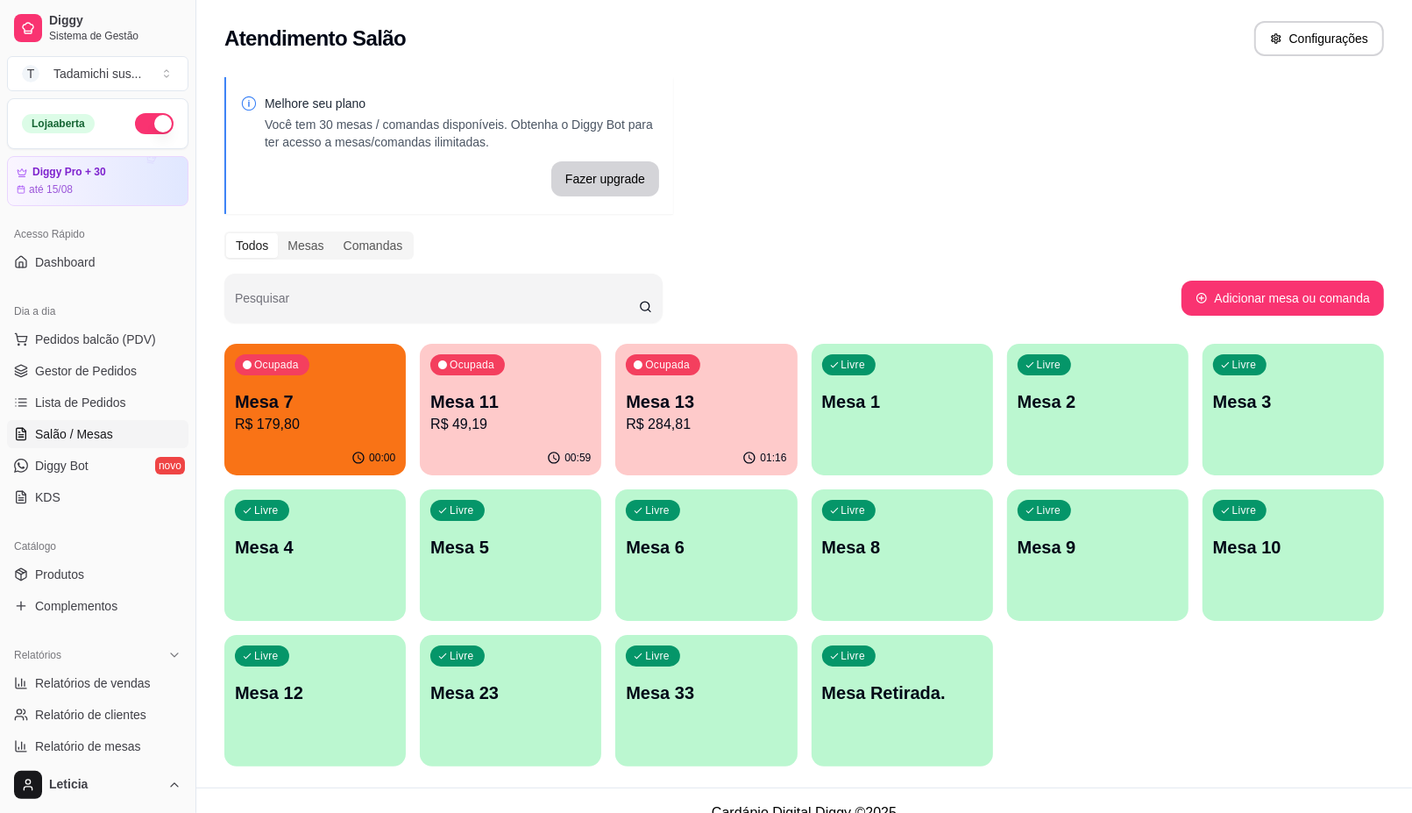
click at [500, 400] on p "Mesa 11" at bounding box center [510, 401] width 160 height 25
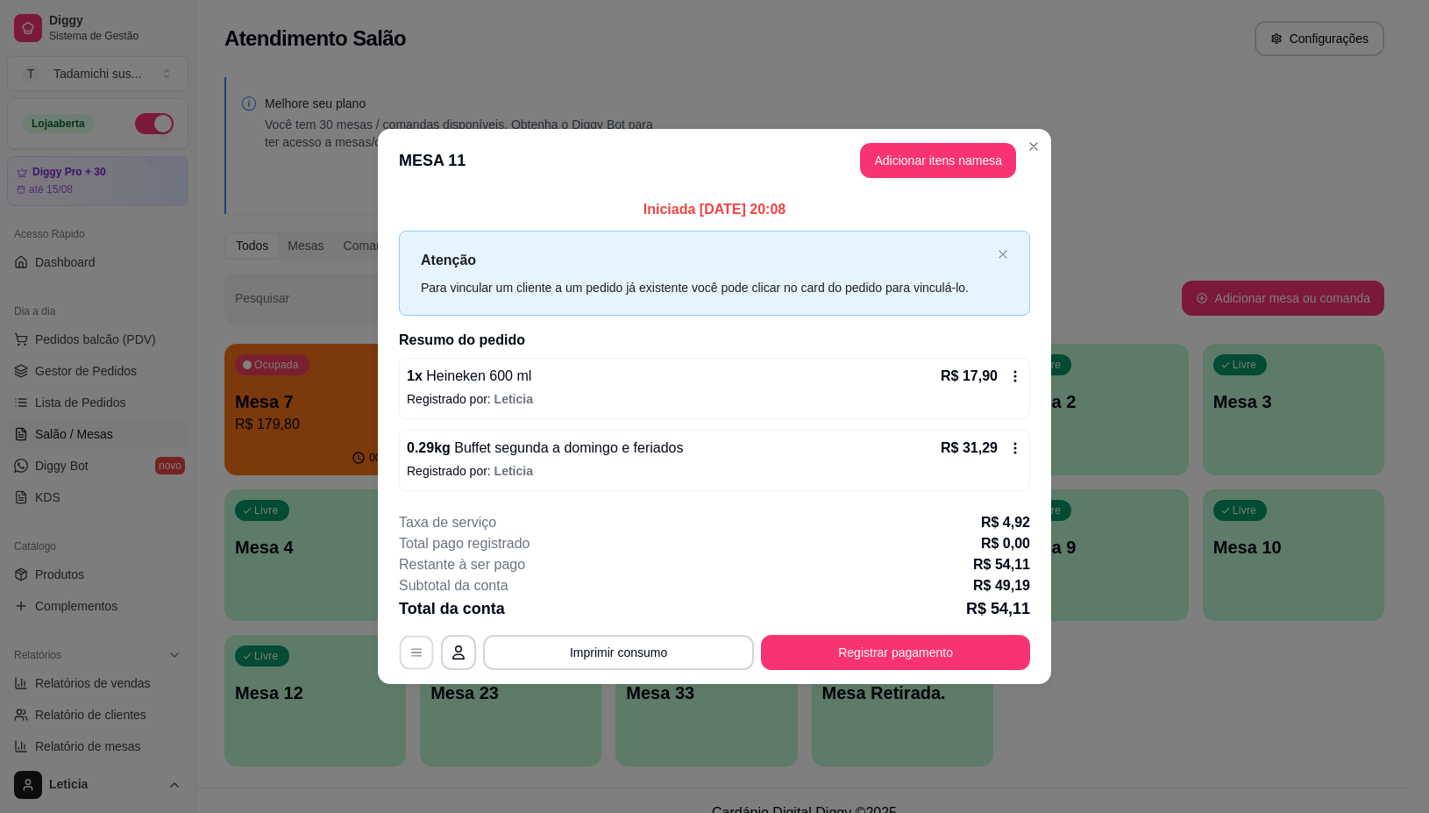
click at [416, 654] on icon "button" at bounding box center [416, 652] width 14 height 14
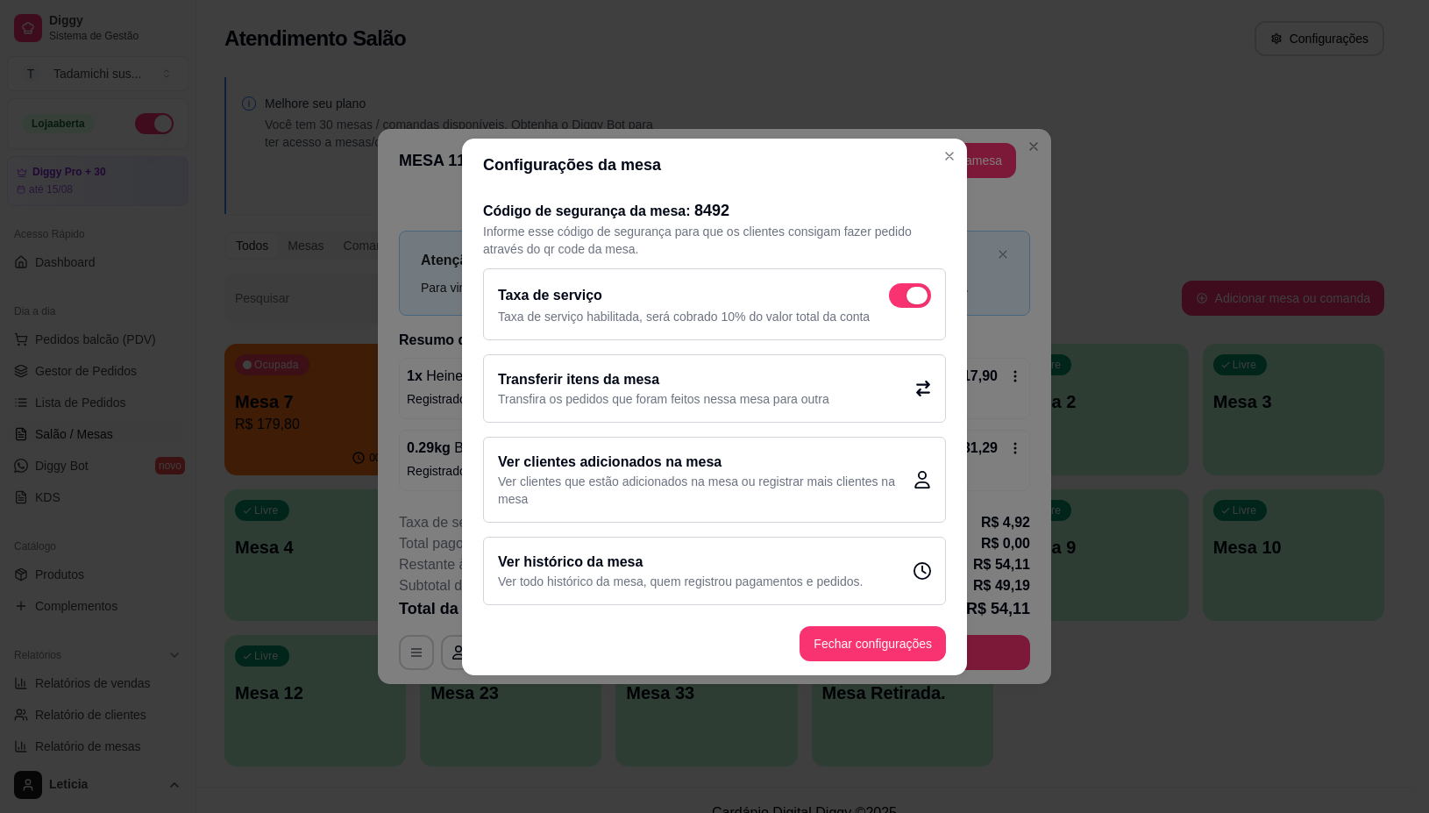
click at [895, 303] on span at bounding box center [910, 295] width 42 height 25
click at [895, 303] on input "checkbox" at bounding box center [893, 303] width 11 height 11
checkbox input "false"
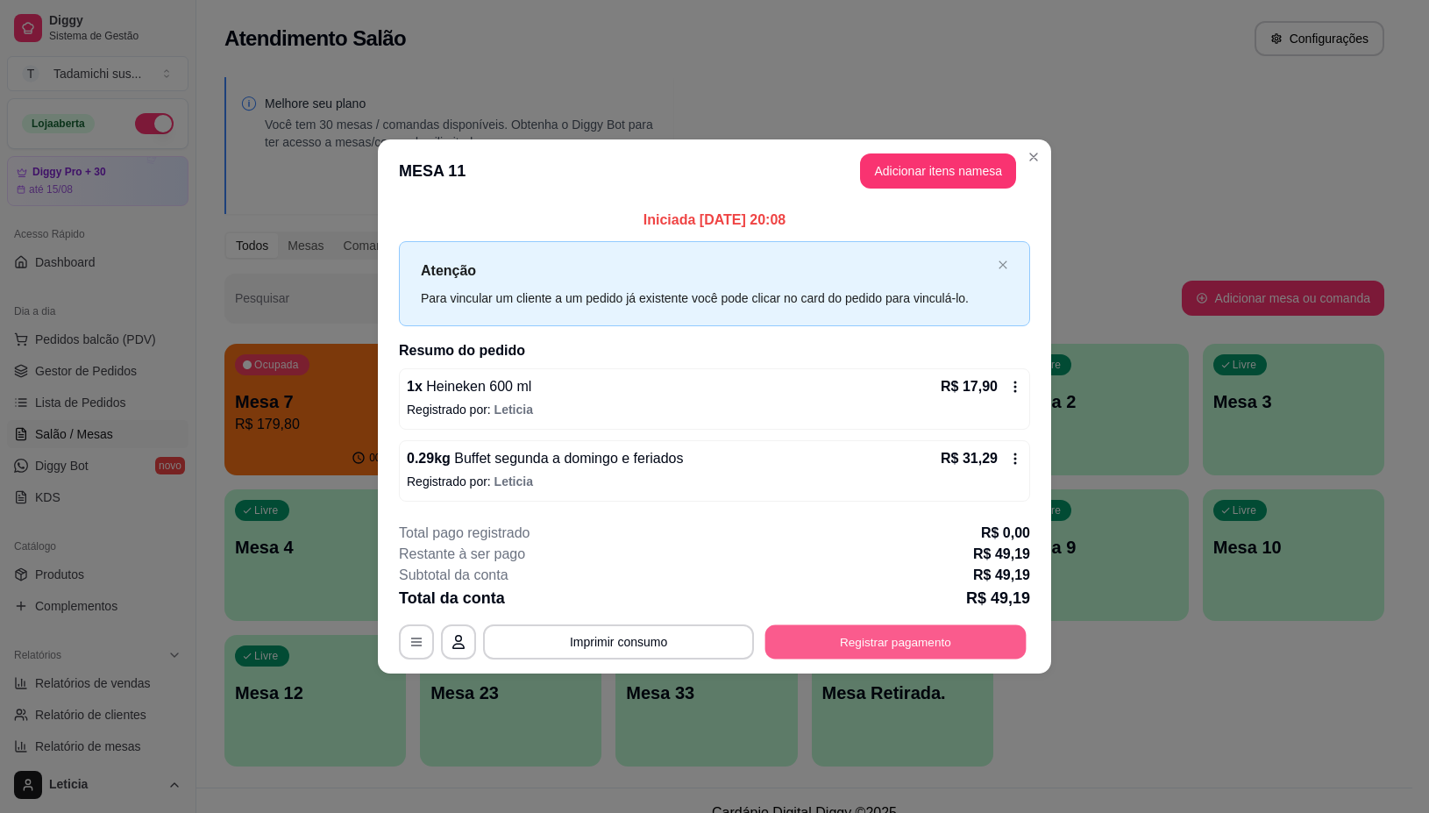
click at [837, 636] on button "Registrar pagamento" at bounding box center [895, 642] width 261 height 34
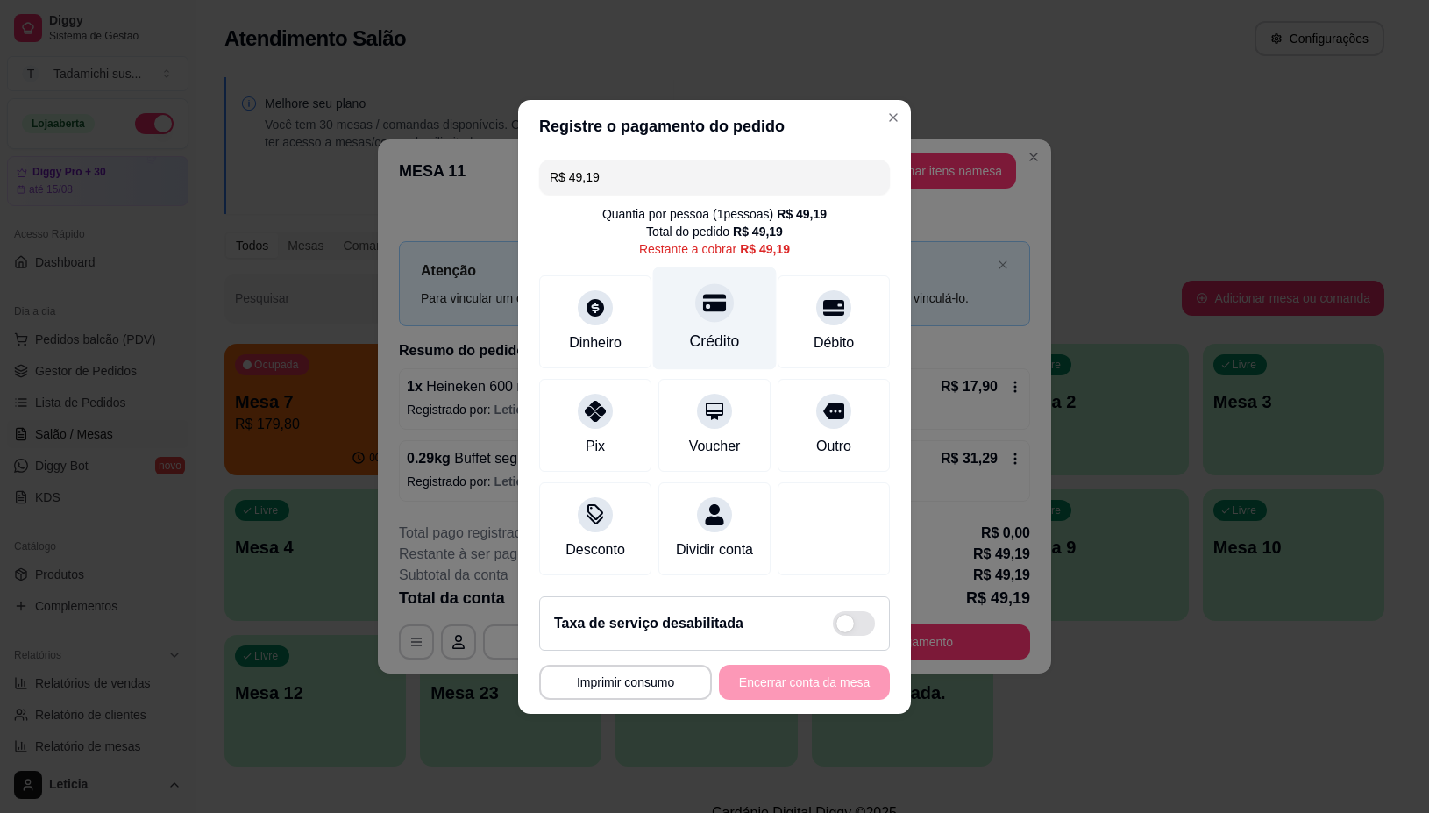
click at [704, 305] on div at bounding box center [714, 302] width 39 height 39
type input "R$ 0,00"
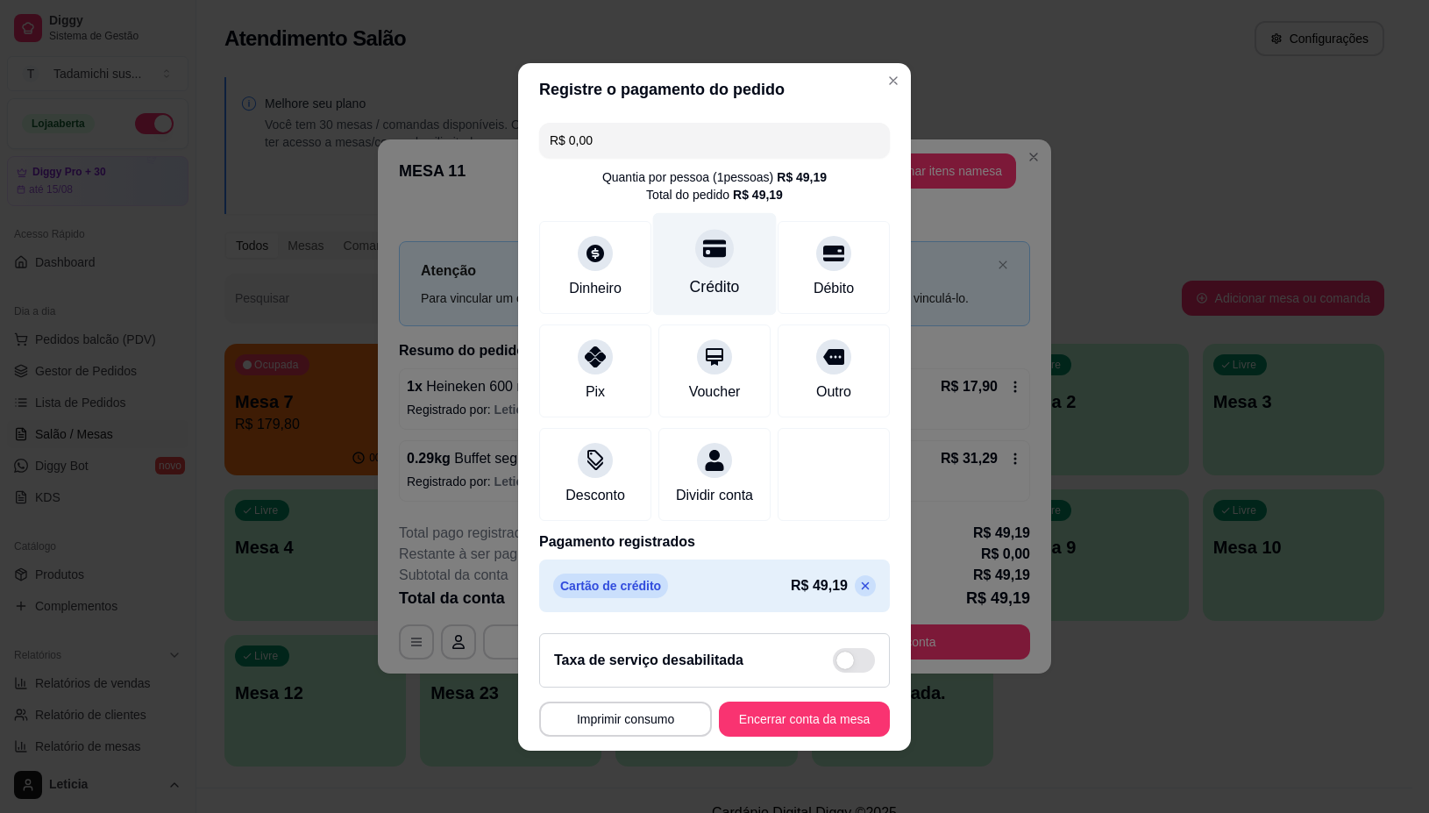
click at [694, 275] on div "Crédito" at bounding box center [715, 286] width 50 height 23
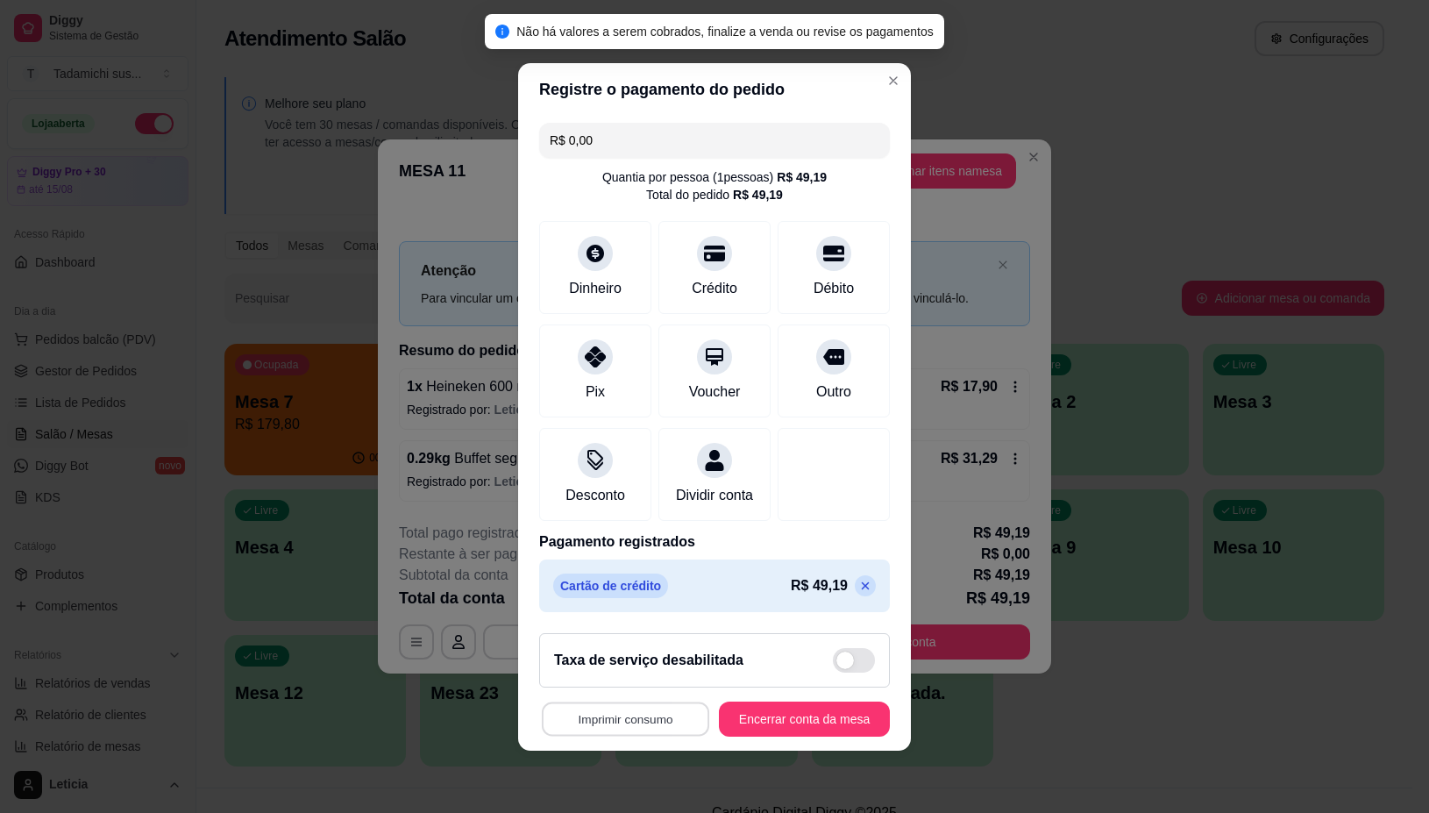
click at [634, 720] on button "Imprimir consumo" at bounding box center [625, 718] width 167 height 34
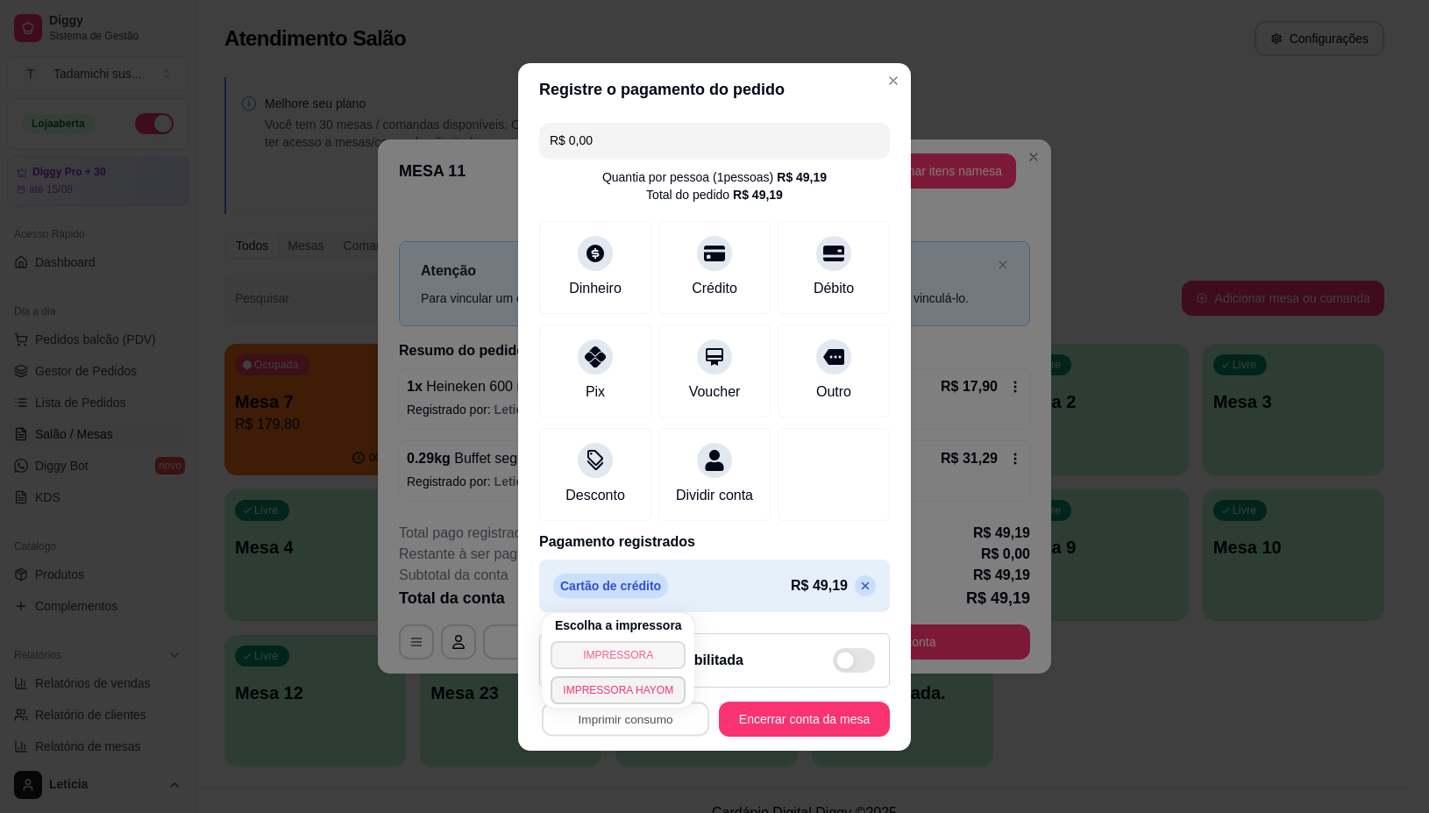
click at [634, 650] on button "IMPRESSORA" at bounding box center [618, 655] width 135 height 28
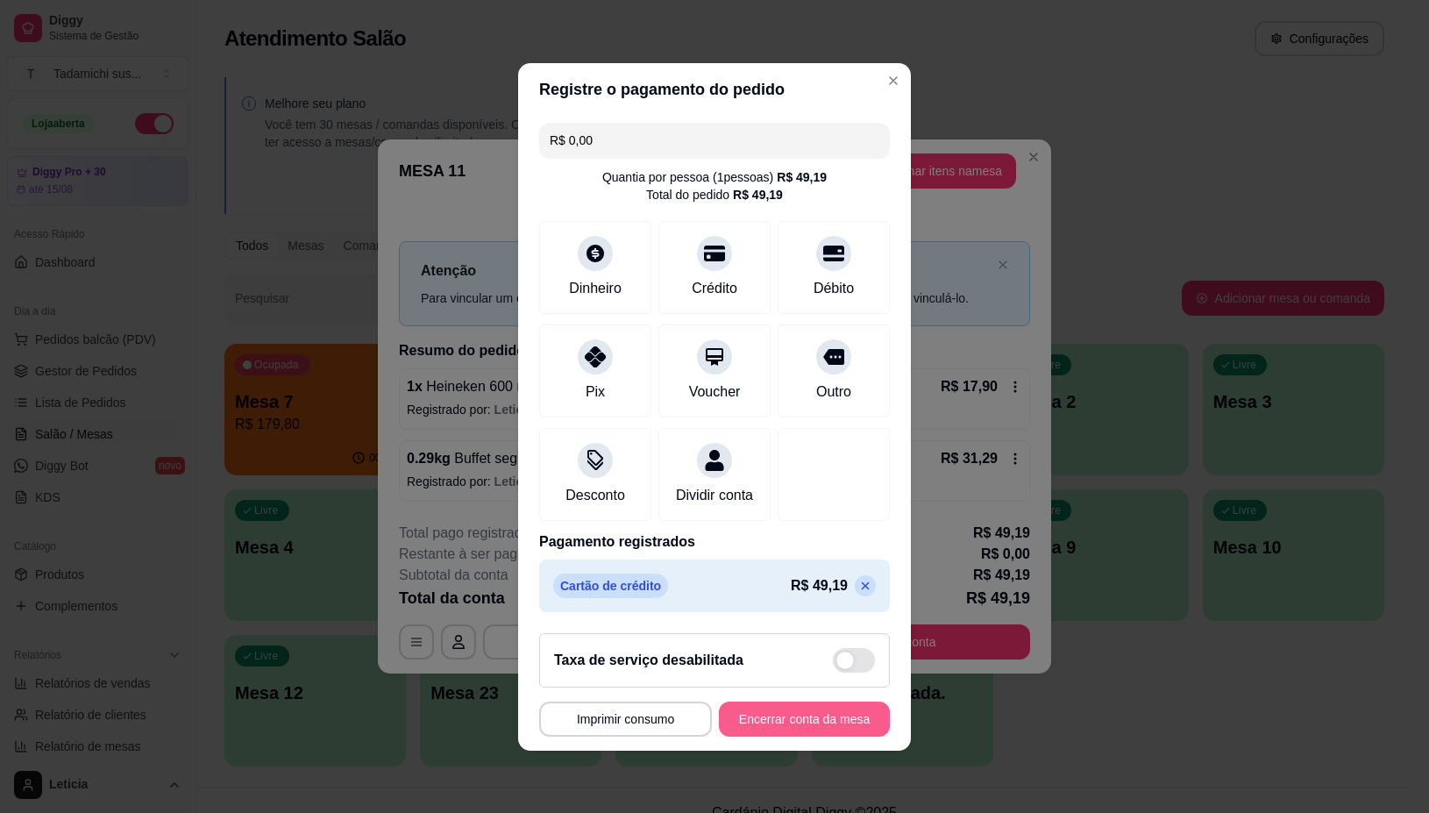
click at [772, 725] on button "Encerrar conta da mesa" at bounding box center [804, 718] width 171 height 35
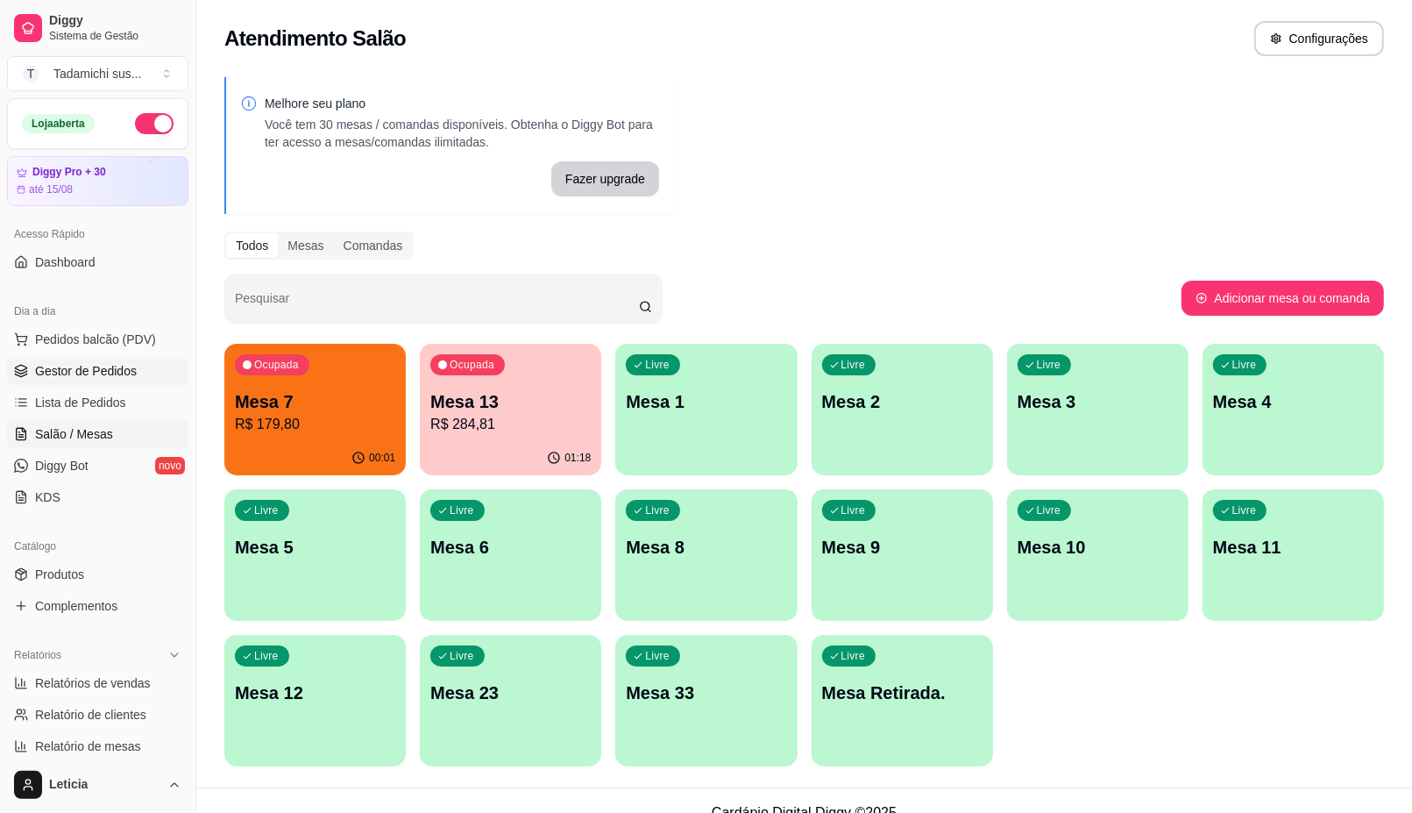
click at [110, 365] on span "Gestor de Pedidos" at bounding box center [86, 371] width 102 height 18
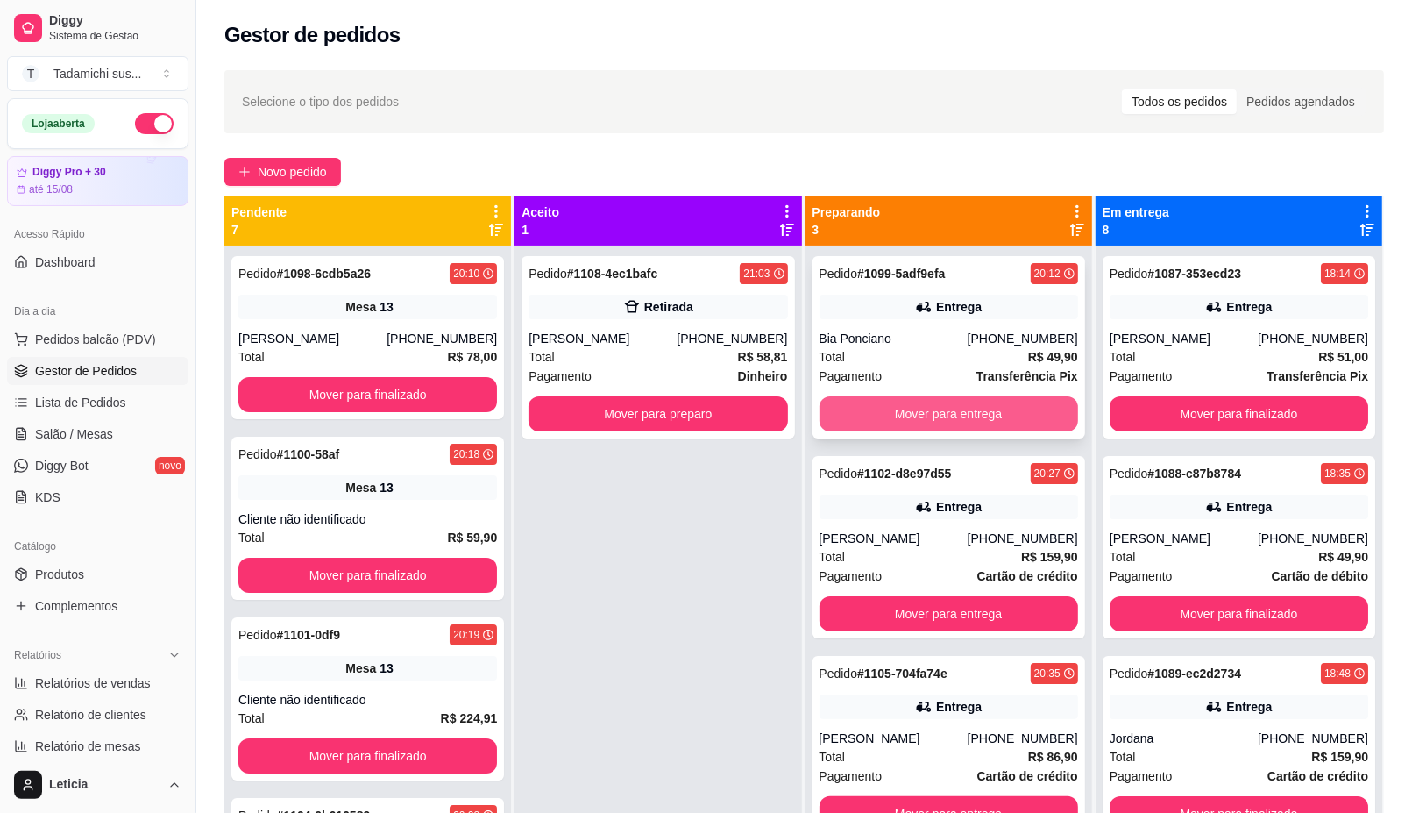
click at [900, 408] on button "Mover para entrega" at bounding box center [949, 413] width 259 height 35
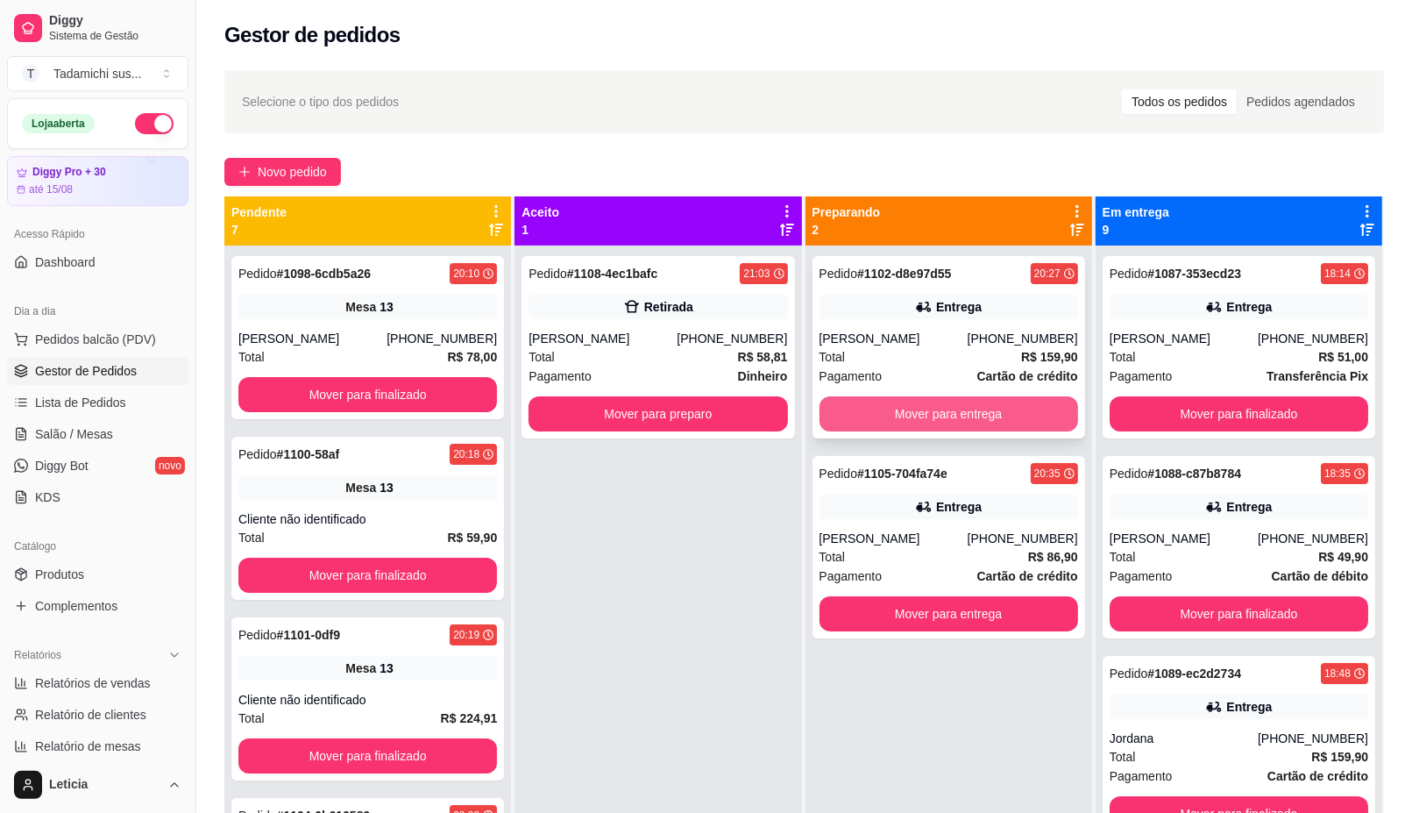
click at [907, 406] on button "Mover para entrega" at bounding box center [949, 413] width 259 height 35
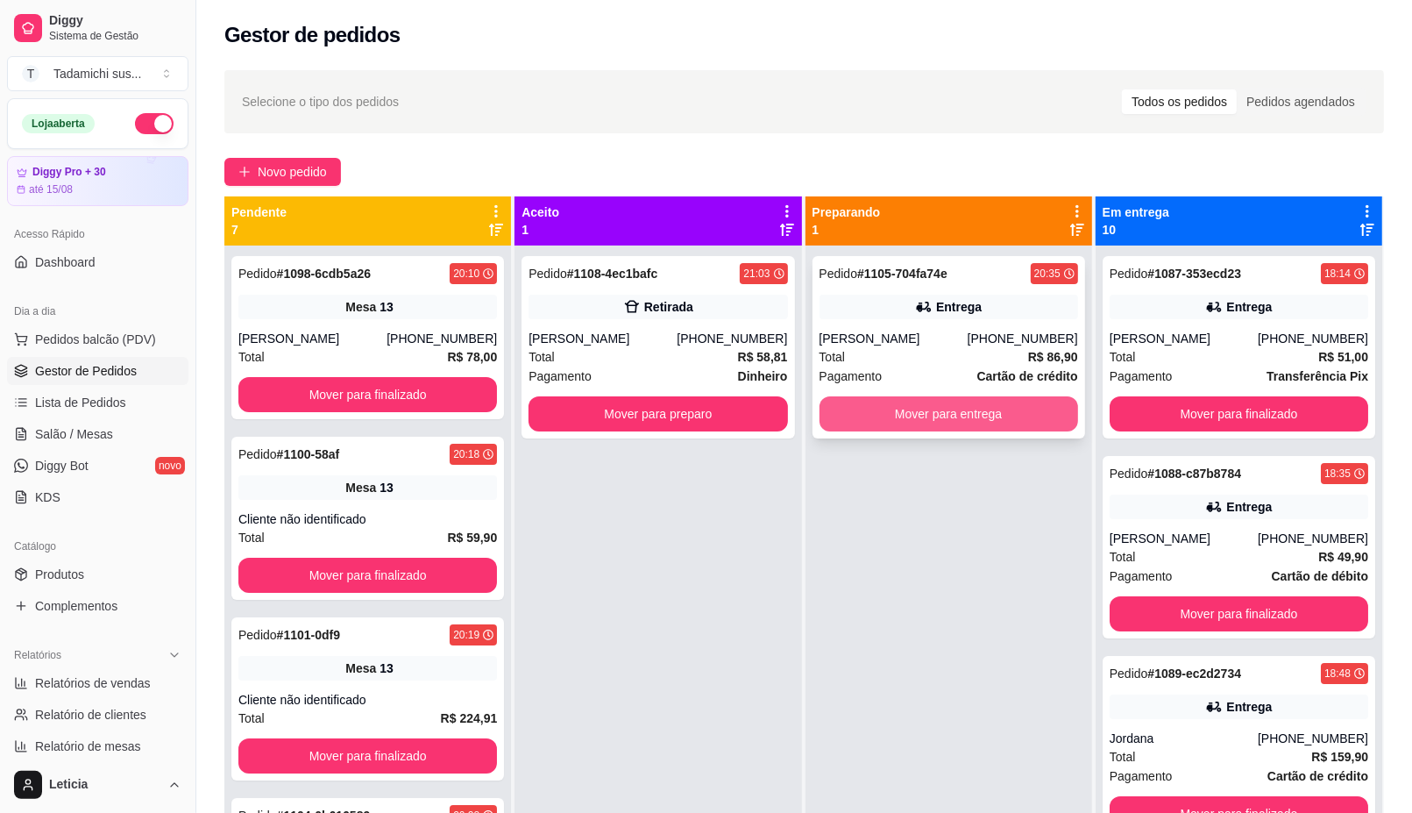
click at [895, 399] on button "Mover para entrega" at bounding box center [949, 413] width 259 height 35
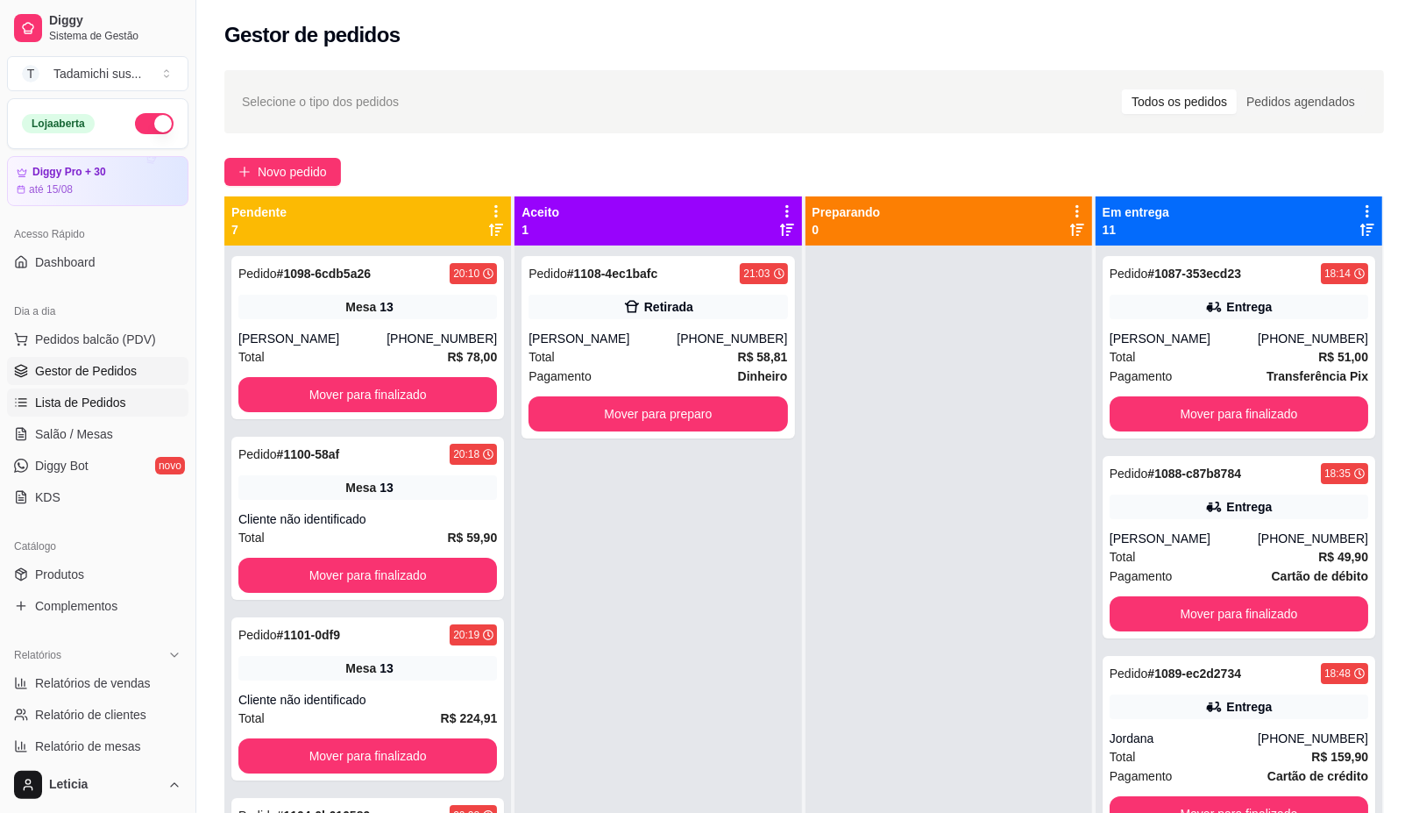
click at [98, 392] on link "Lista de Pedidos" at bounding box center [97, 402] width 181 height 28
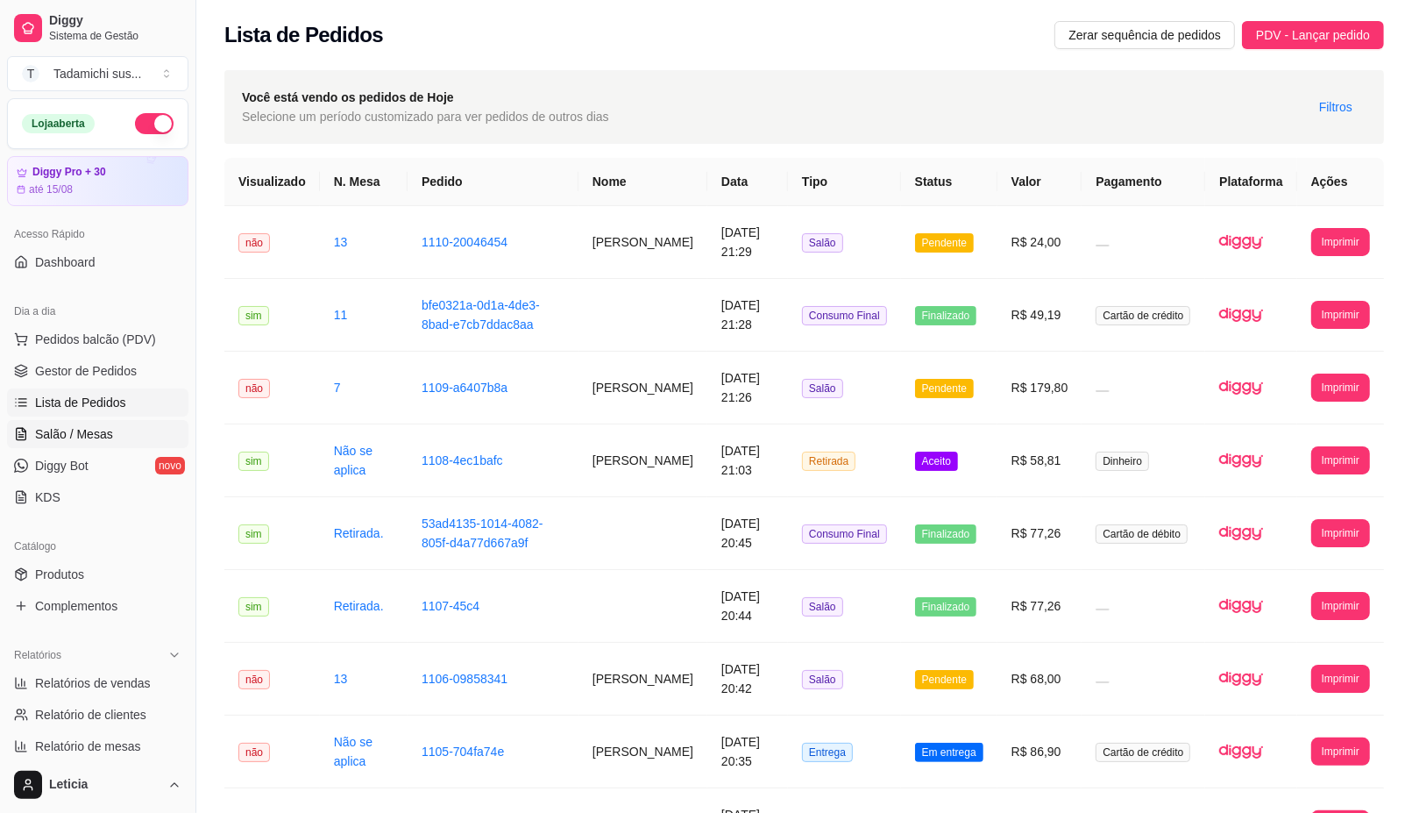
click at [105, 428] on span "Salão / Mesas" at bounding box center [74, 434] width 78 height 18
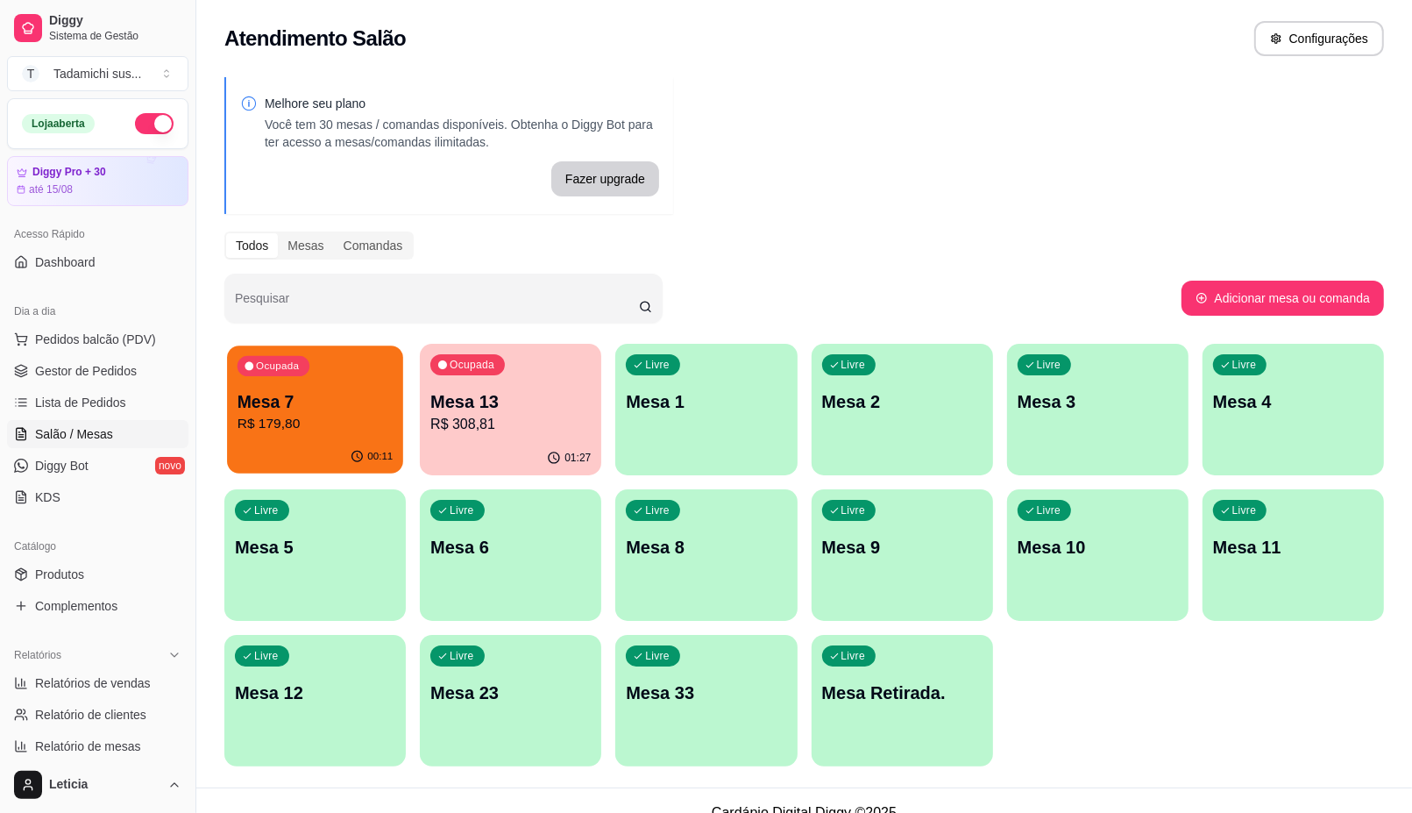
click at [311, 423] on p "R$ 179,80" at bounding box center [316, 424] width 156 height 20
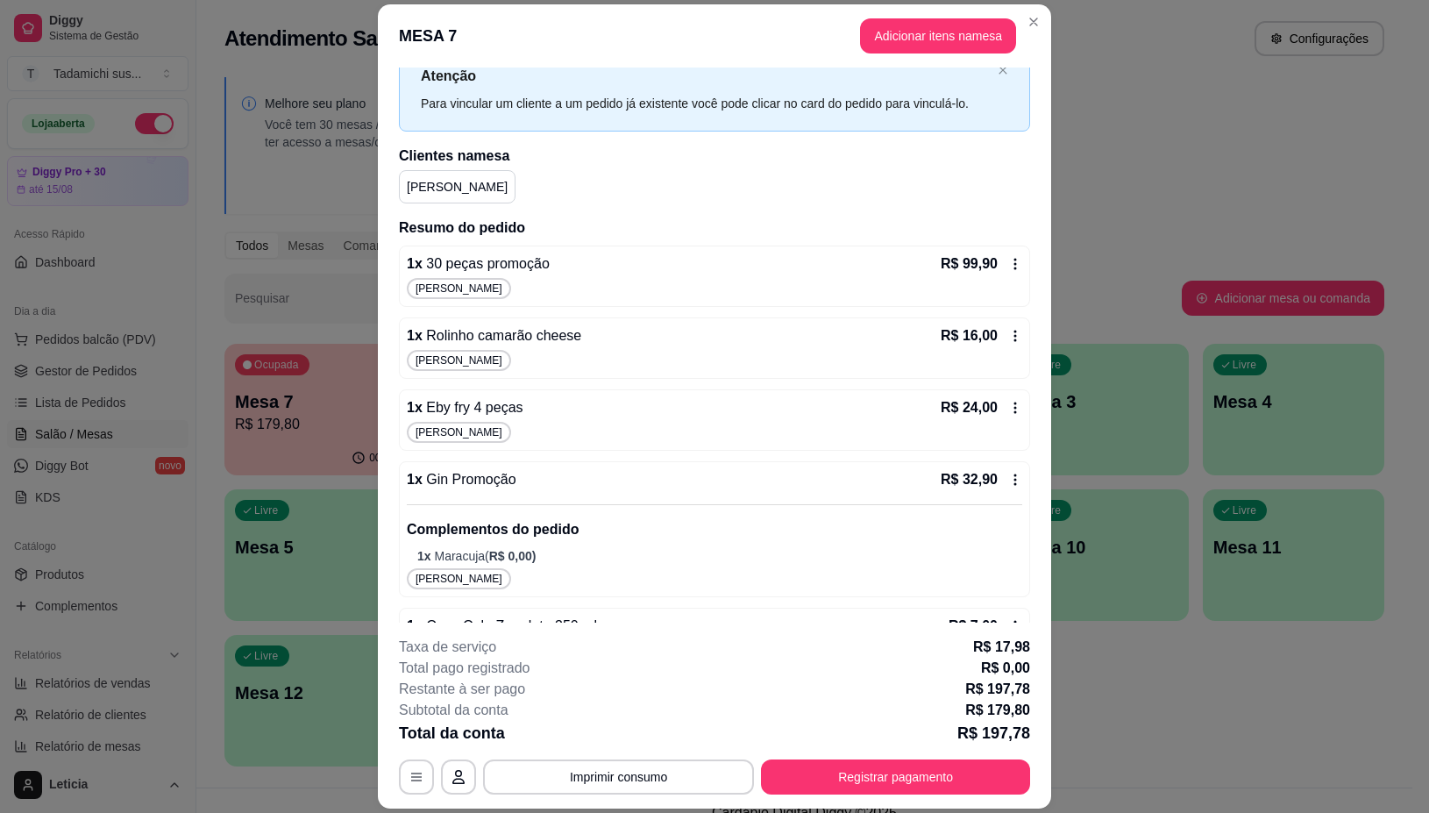
scroll to position [114, 0]
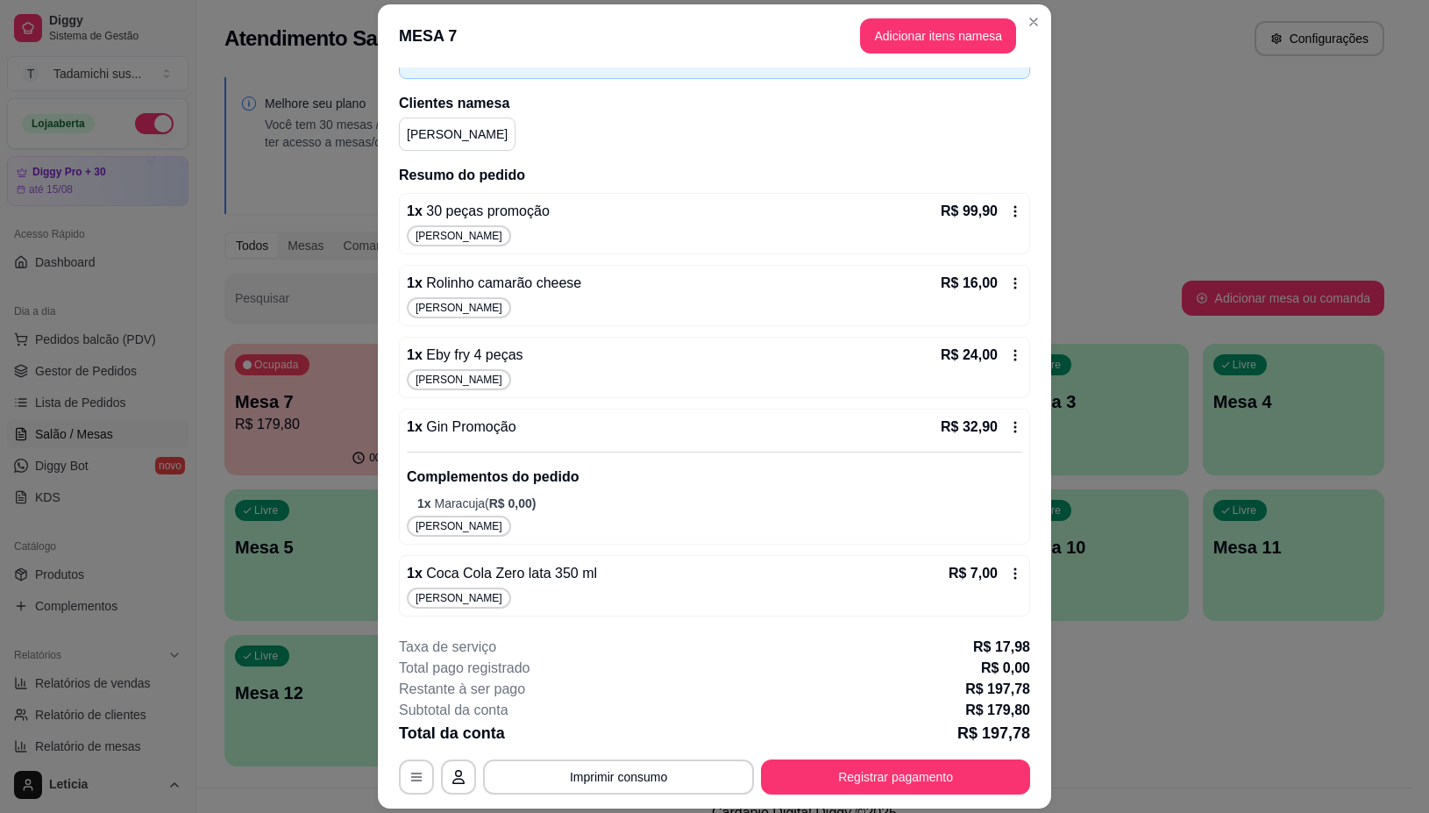
click at [646, 498] on p "1 x Maracuja ( R$ 0,00 )" at bounding box center [719, 503] width 605 height 18
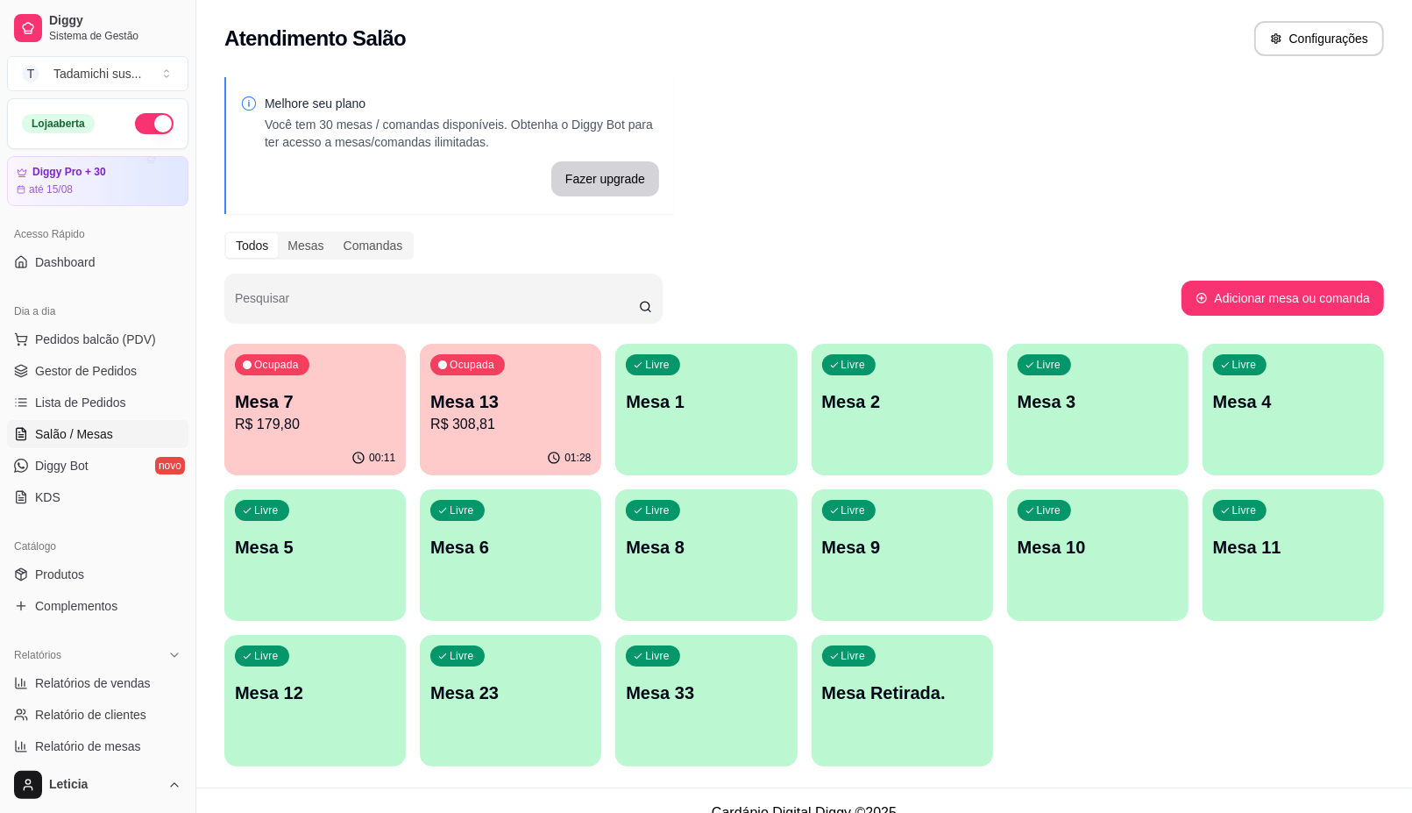
click at [478, 380] on div "Ocupada Mesa 13 R$ 308,81" at bounding box center [510, 392] width 181 height 97
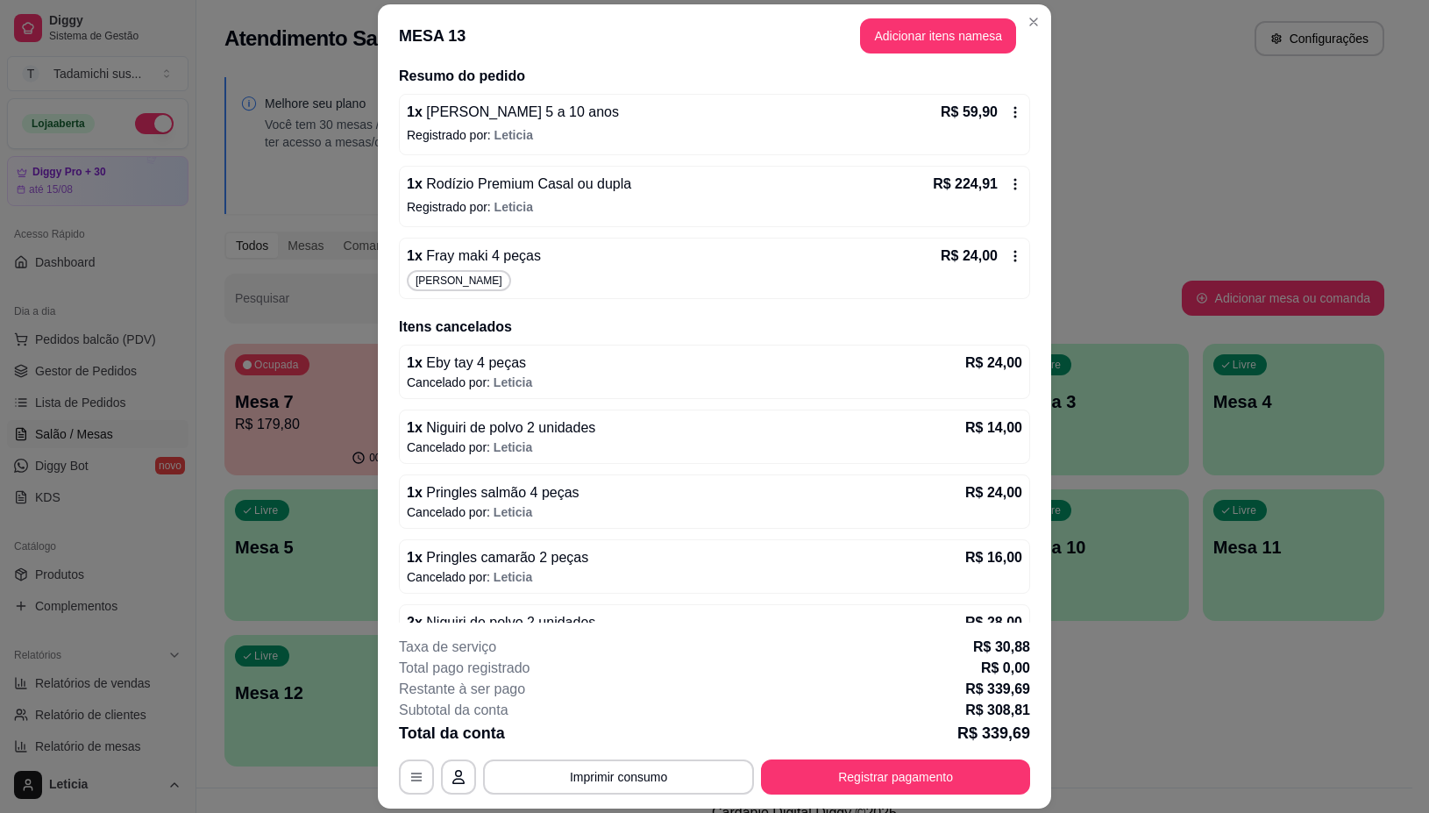
scroll to position [219, 0]
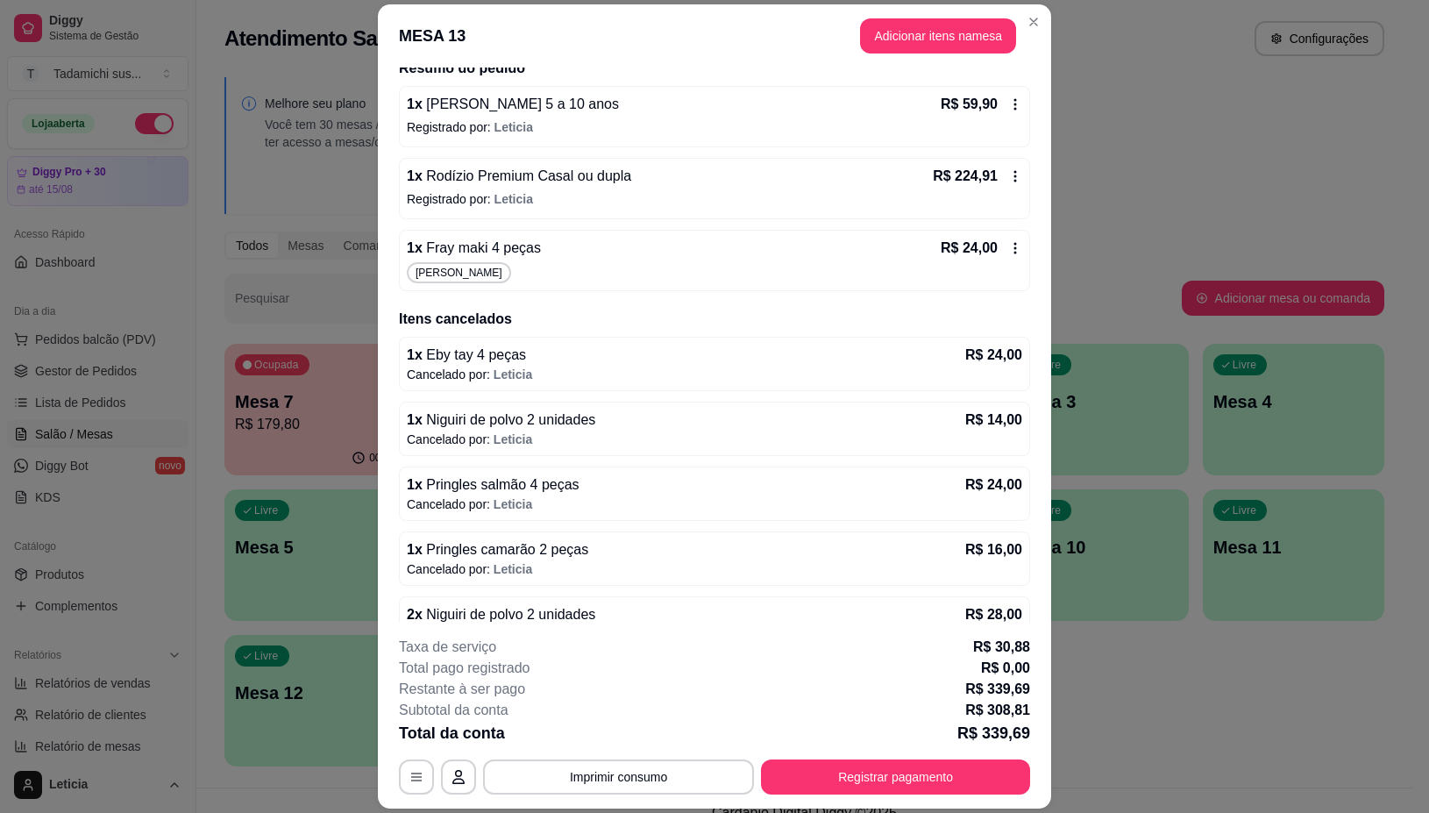
click at [1008, 250] on icon at bounding box center [1015, 248] width 14 height 14
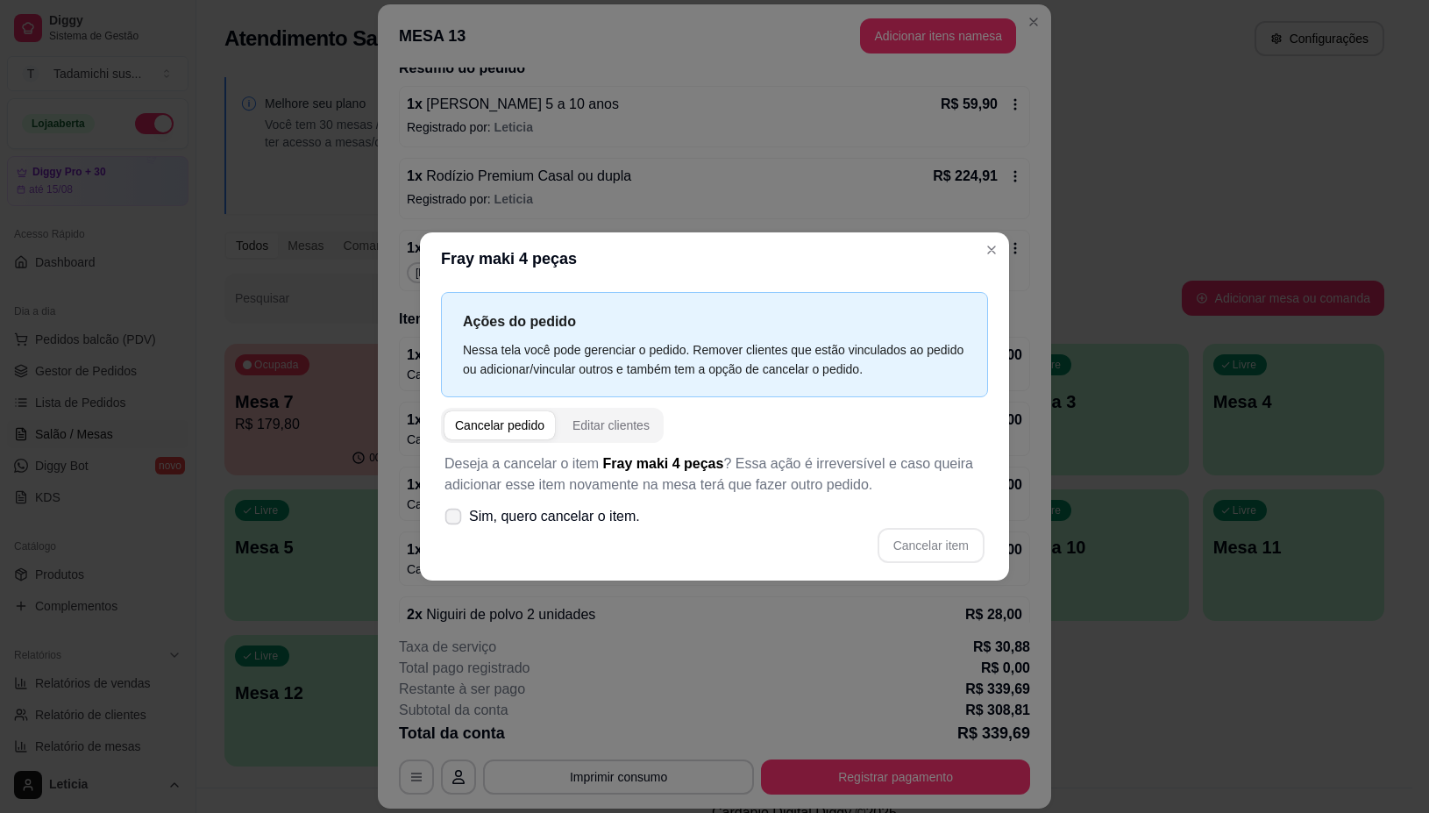
click at [452, 513] on icon at bounding box center [452, 516] width 13 height 10
click at [452, 519] on input "Sim, quero cancelar o item." at bounding box center [449, 524] width 11 height 11
checkbox input "true"
click at [948, 533] on button "Cancelar item" at bounding box center [931, 545] width 107 height 35
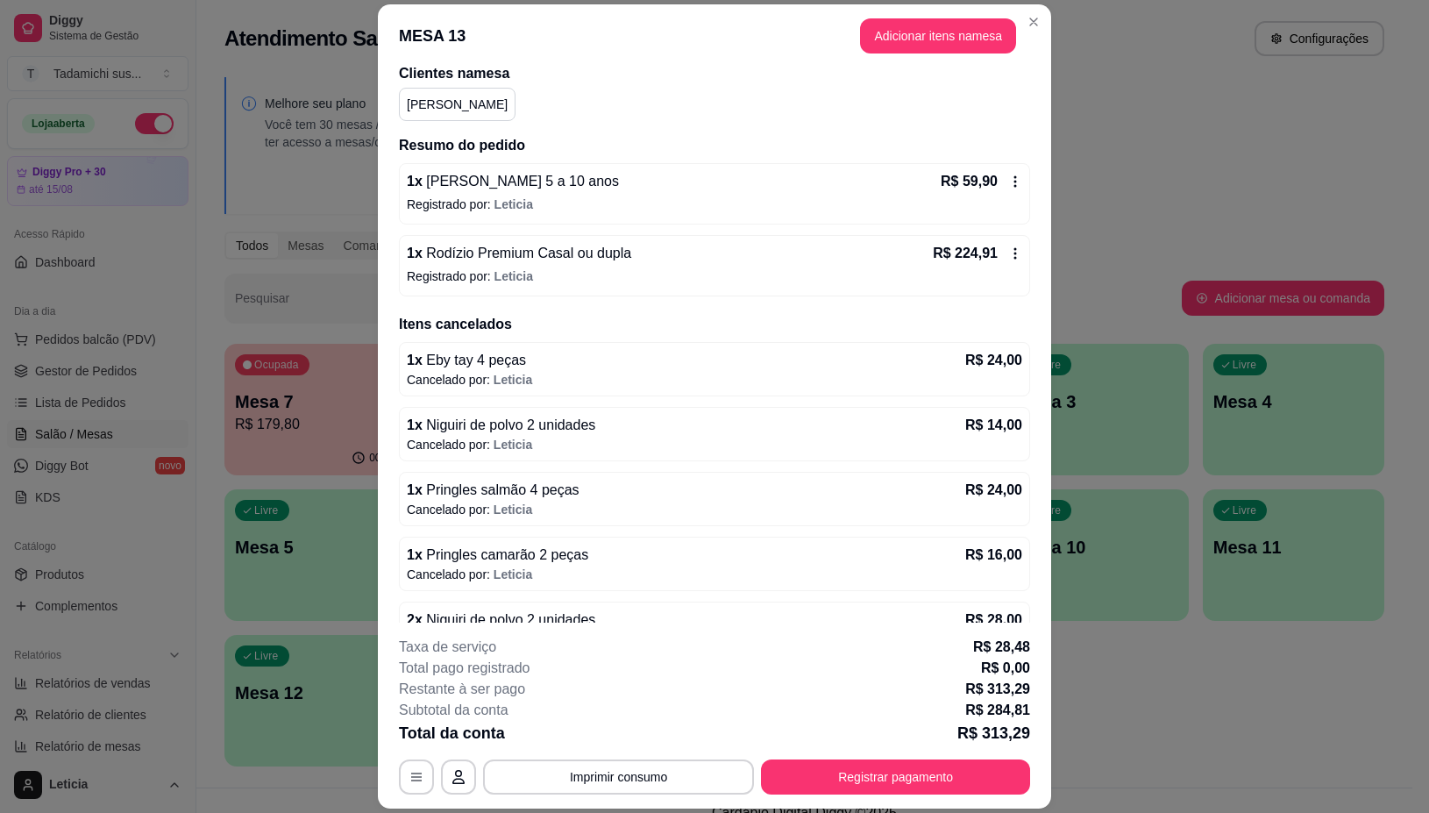
scroll to position [110, 0]
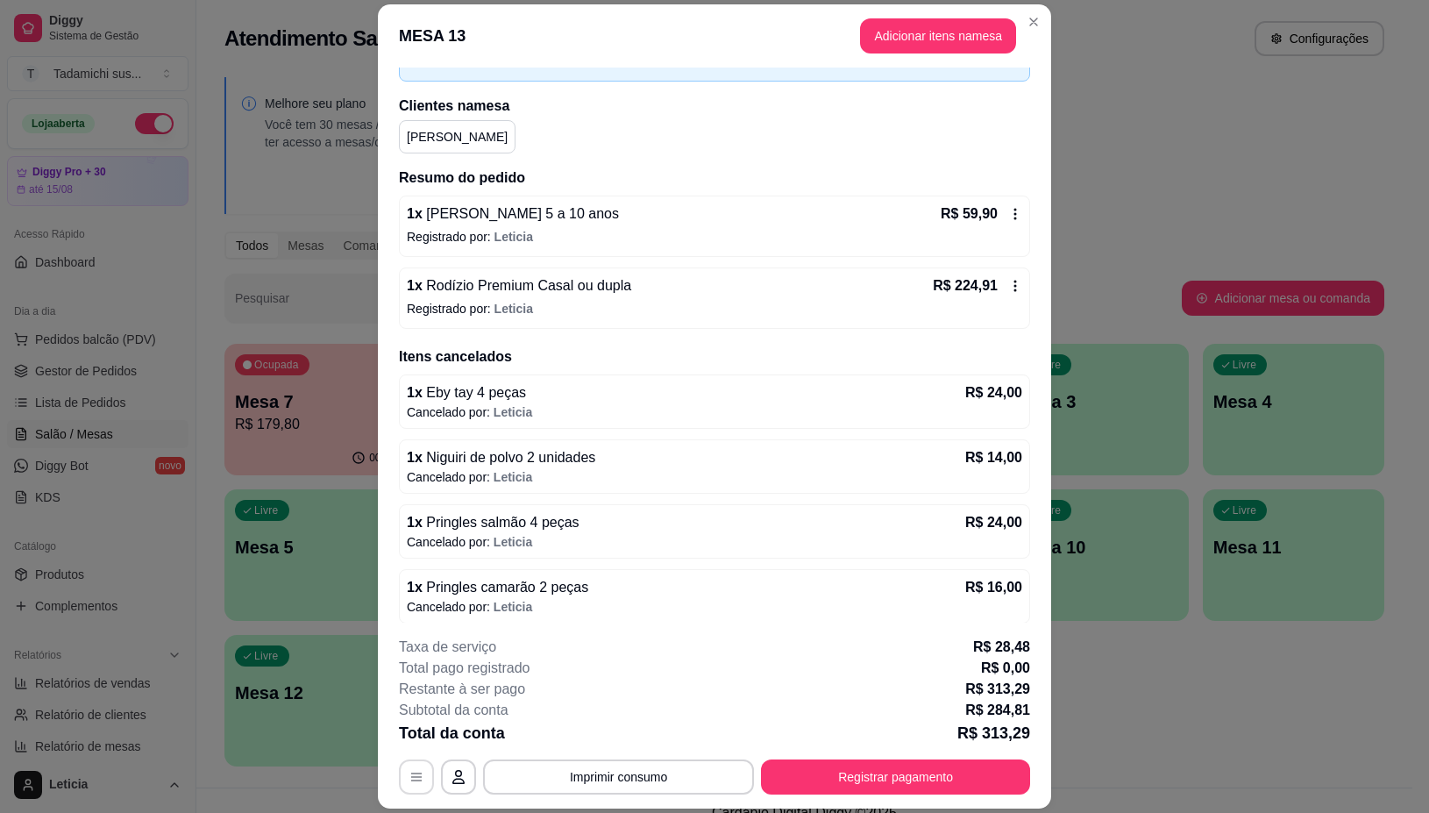
click at [402, 763] on button "button" at bounding box center [416, 776] width 35 height 35
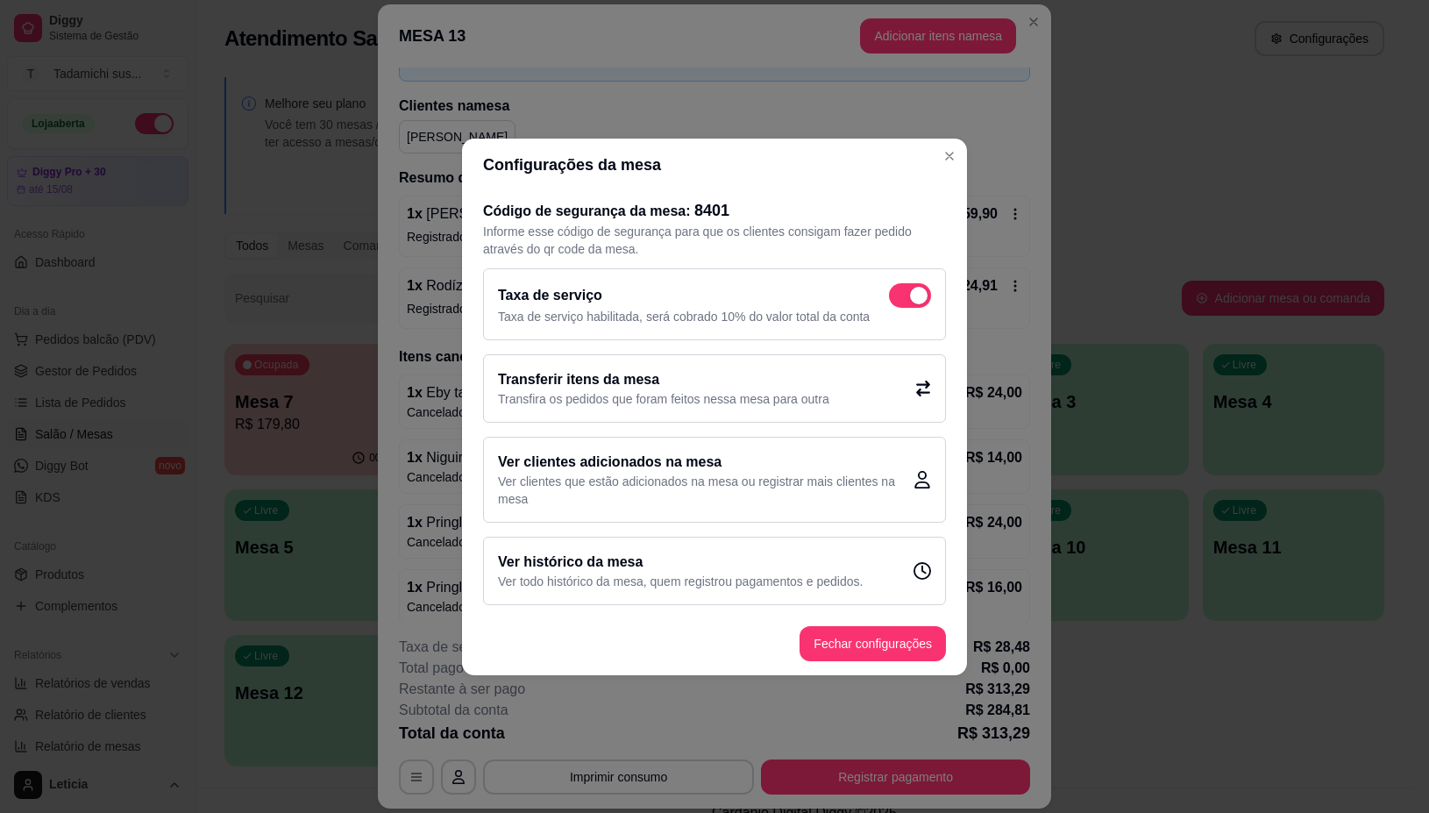
click at [914, 277] on div "Taxa de serviço Taxa de serviço habilitada, será cobrado 10% do valor total da …" at bounding box center [714, 304] width 463 height 72
checkbox input "false"
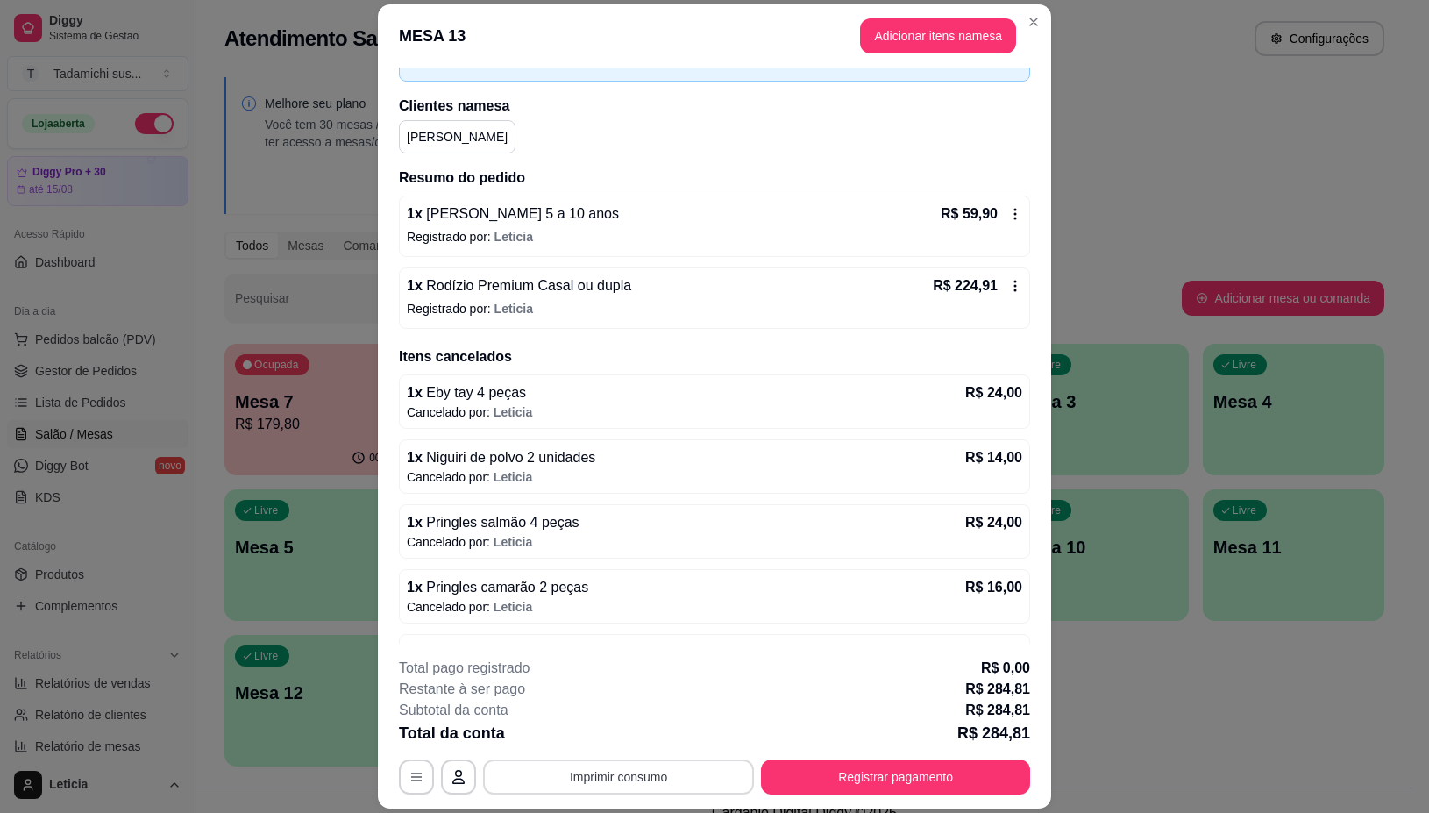
click at [653, 778] on button "Imprimir consumo" at bounding box center [618, 776] width 271 height 35
click at [646, 697] on button "IMPRESSORA" at bounding box center [615, 701] width 131 height 27
click at [853, 763] on button "Registrar pagamento" at bounding box center [895, 776] width 269 height 35
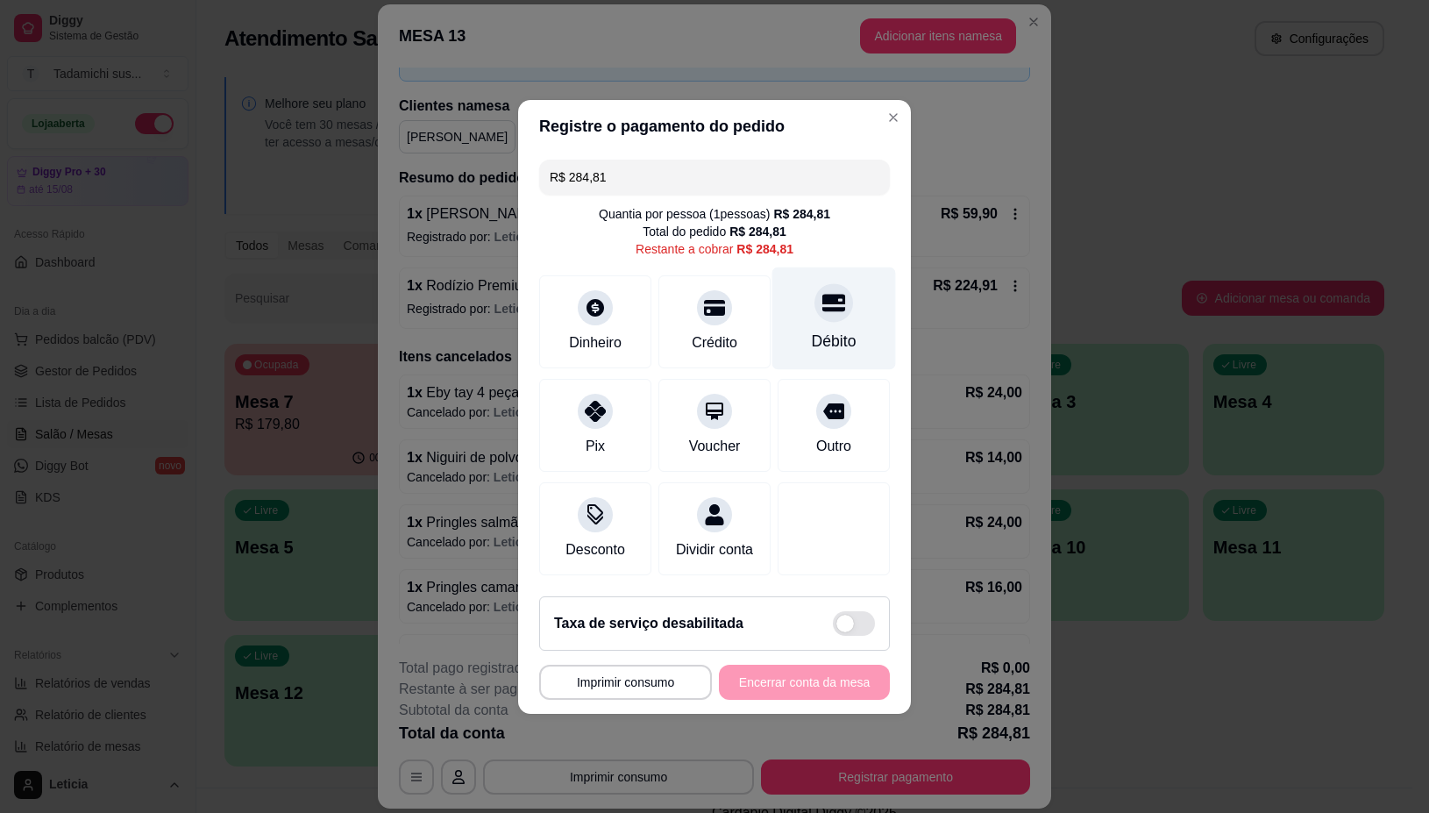
click at [781, 317] on div "Débito" at bounding box center [834, 318] width 124 height 103
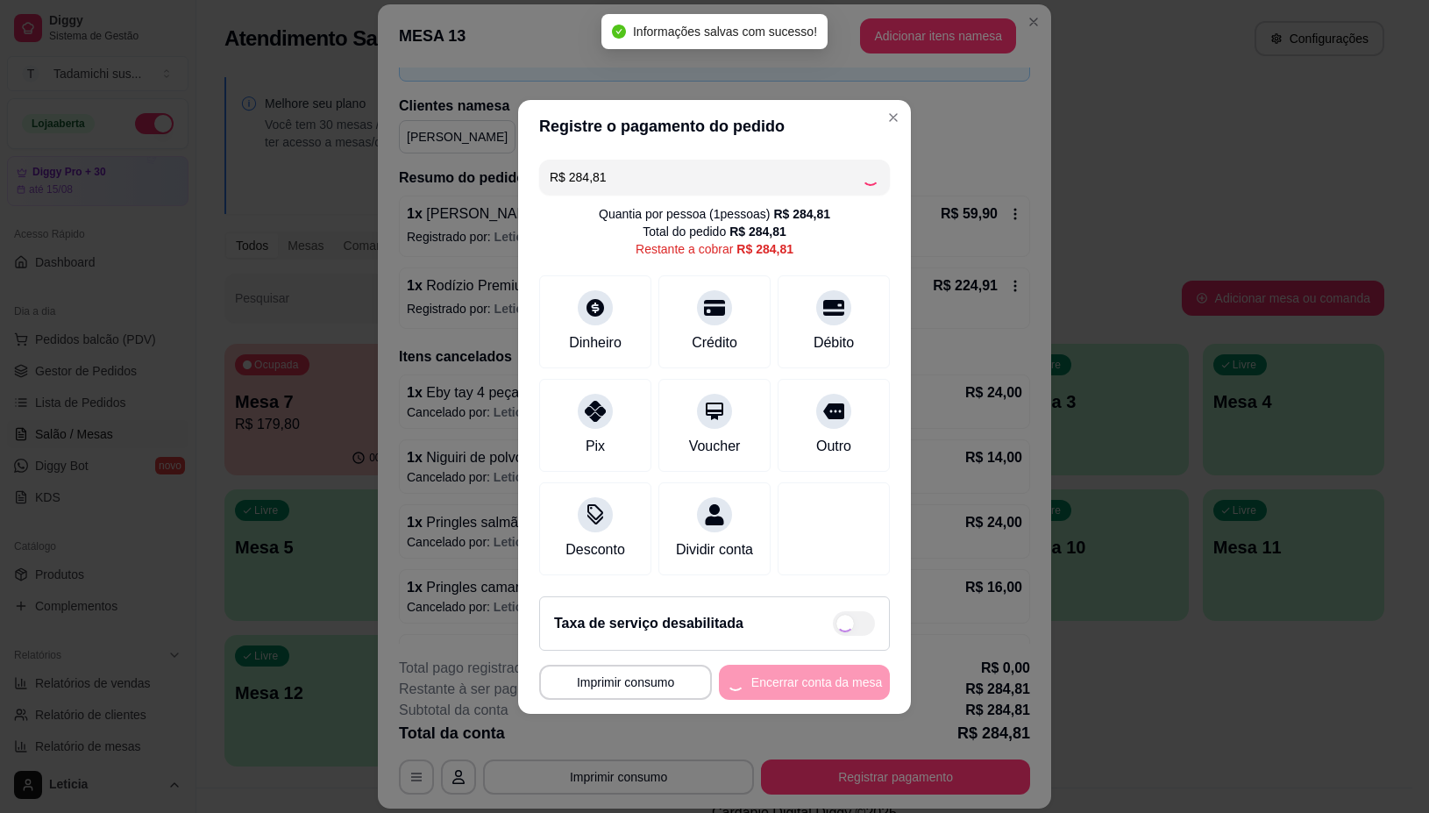
type input "R$ 0,00"
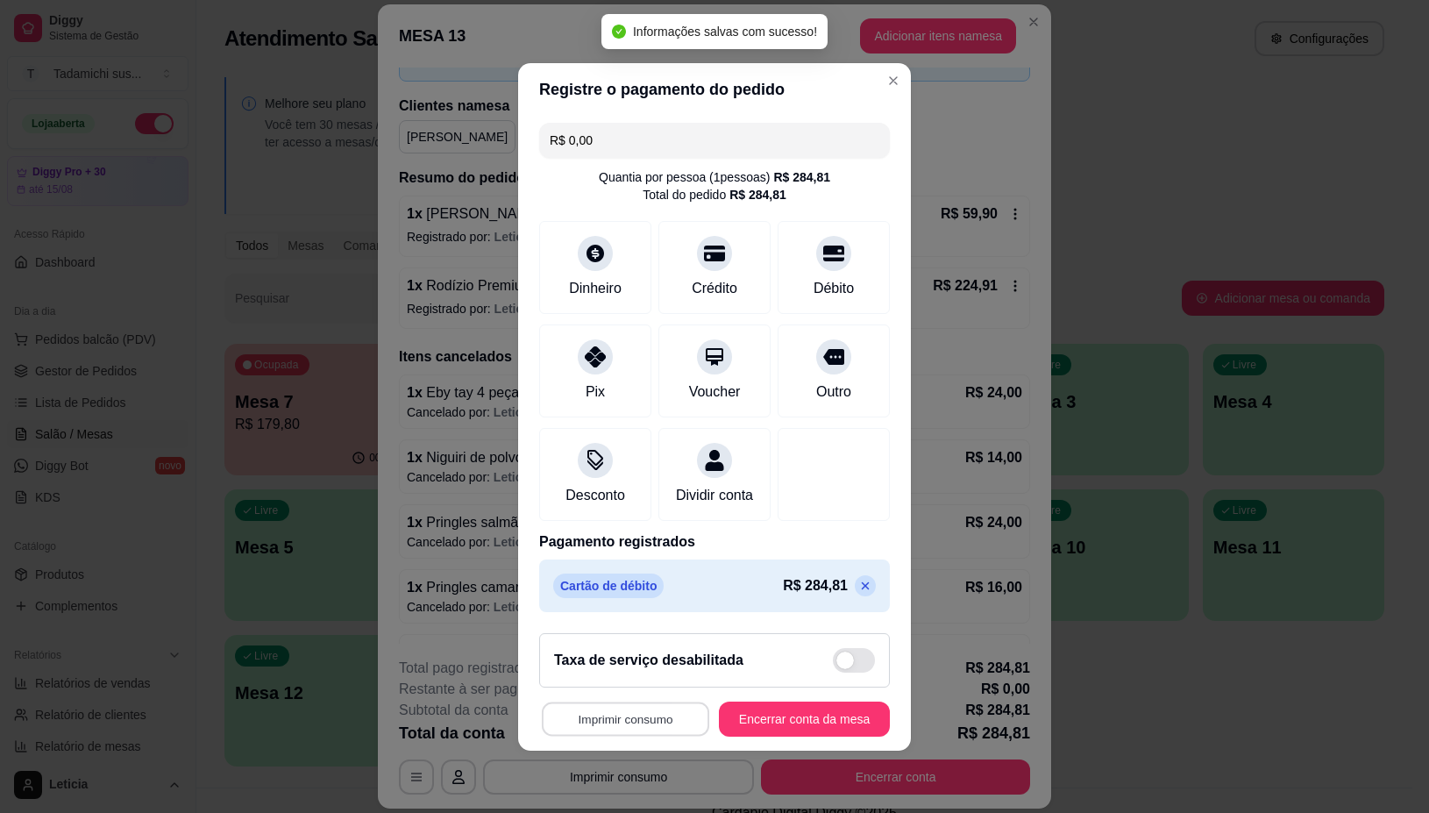
click at [637, 729] on button "Imprimir consumo" at bounding box center [625, 718] width 167 height 34
click at [627, 653] on button "IMPRESSORA" at bounding box center [618, 653] width 131 height 27
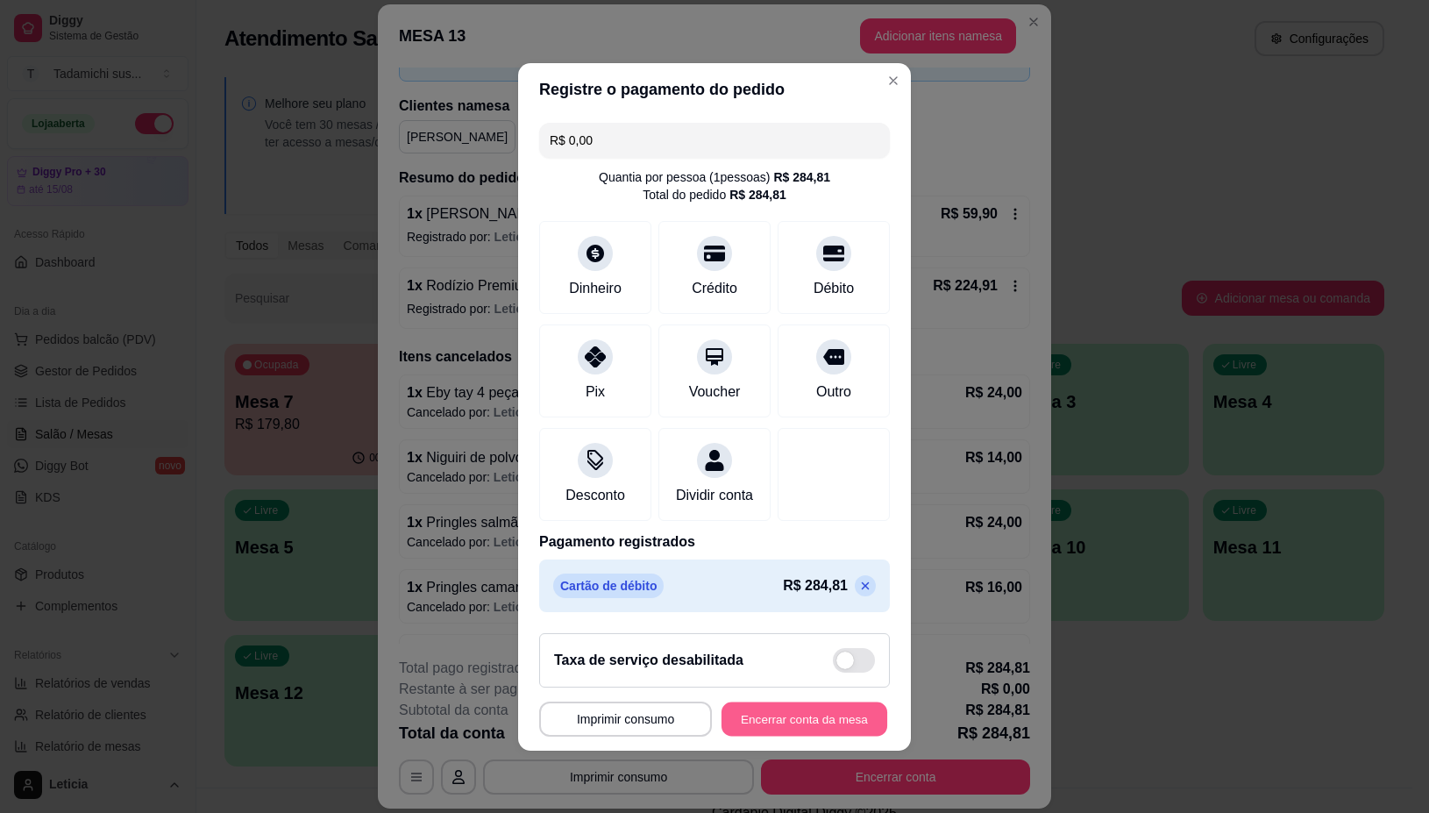
click at [738, 719] on button "Encerrar conta da mesa" at bounding box center [805, 718] width 166 height 34
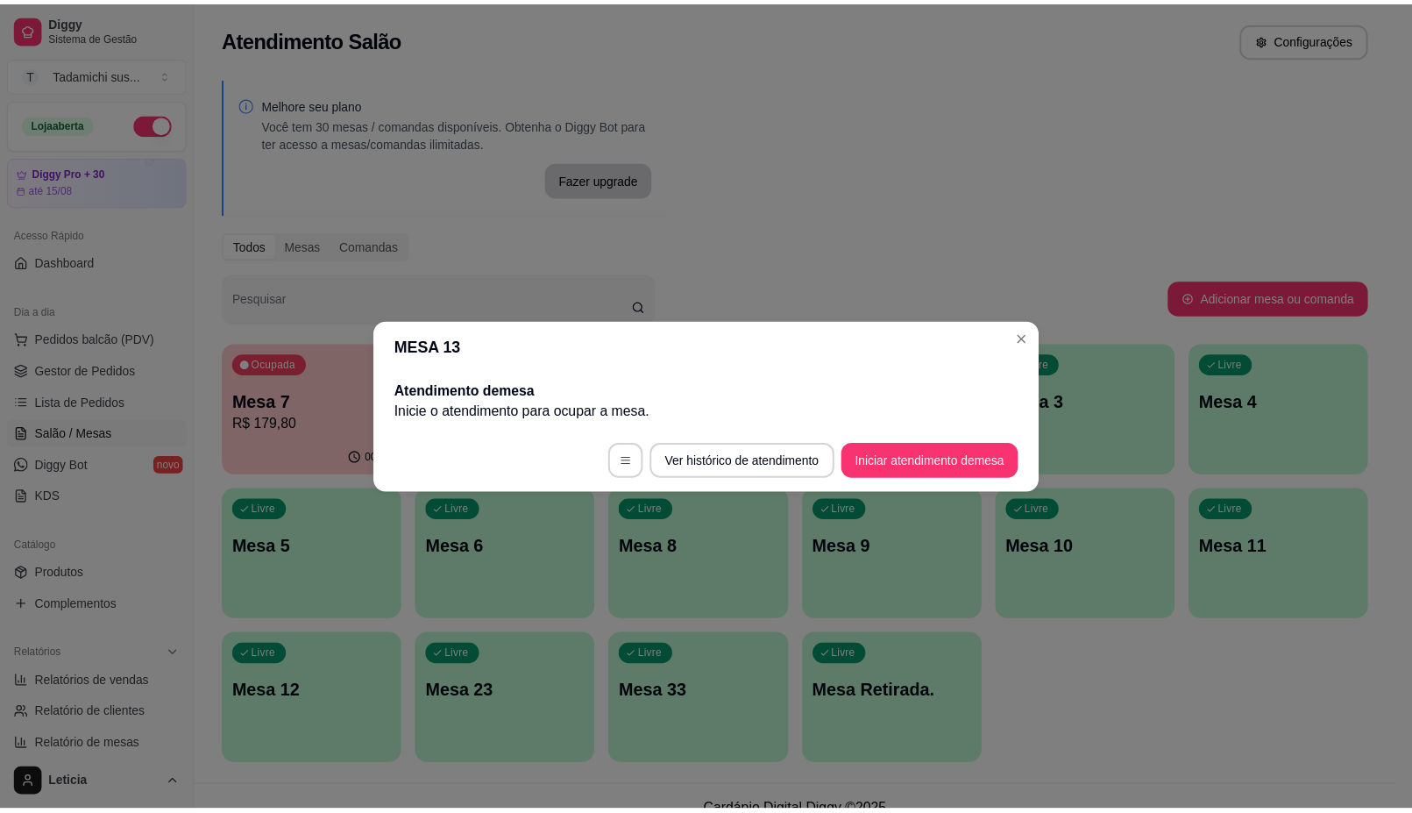
scroll to position [0, 0]
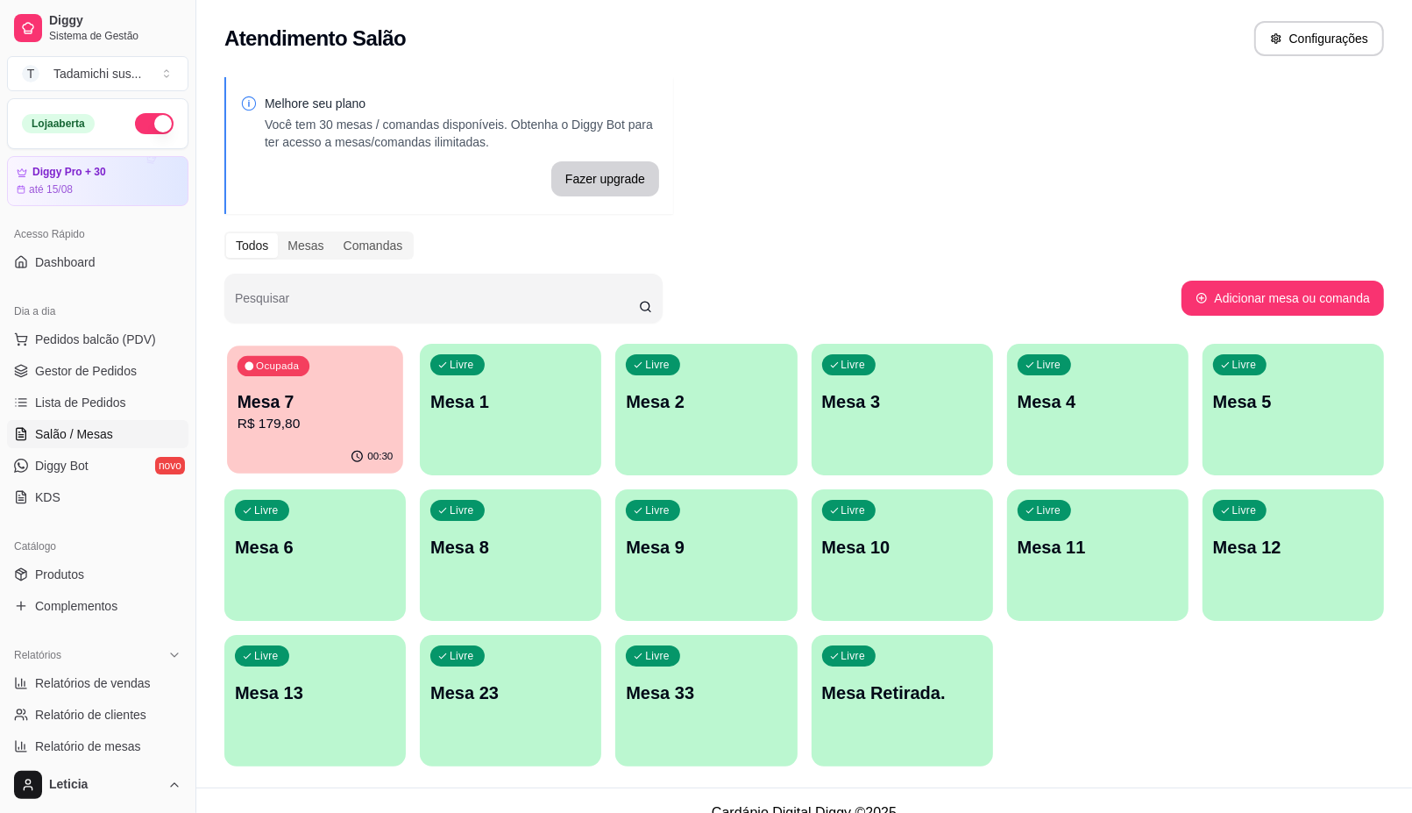
click at [362, 374] on div "Ocupada Mesa 7 R$ 179,80" at bounding box center [315, 392] width 176 height 95
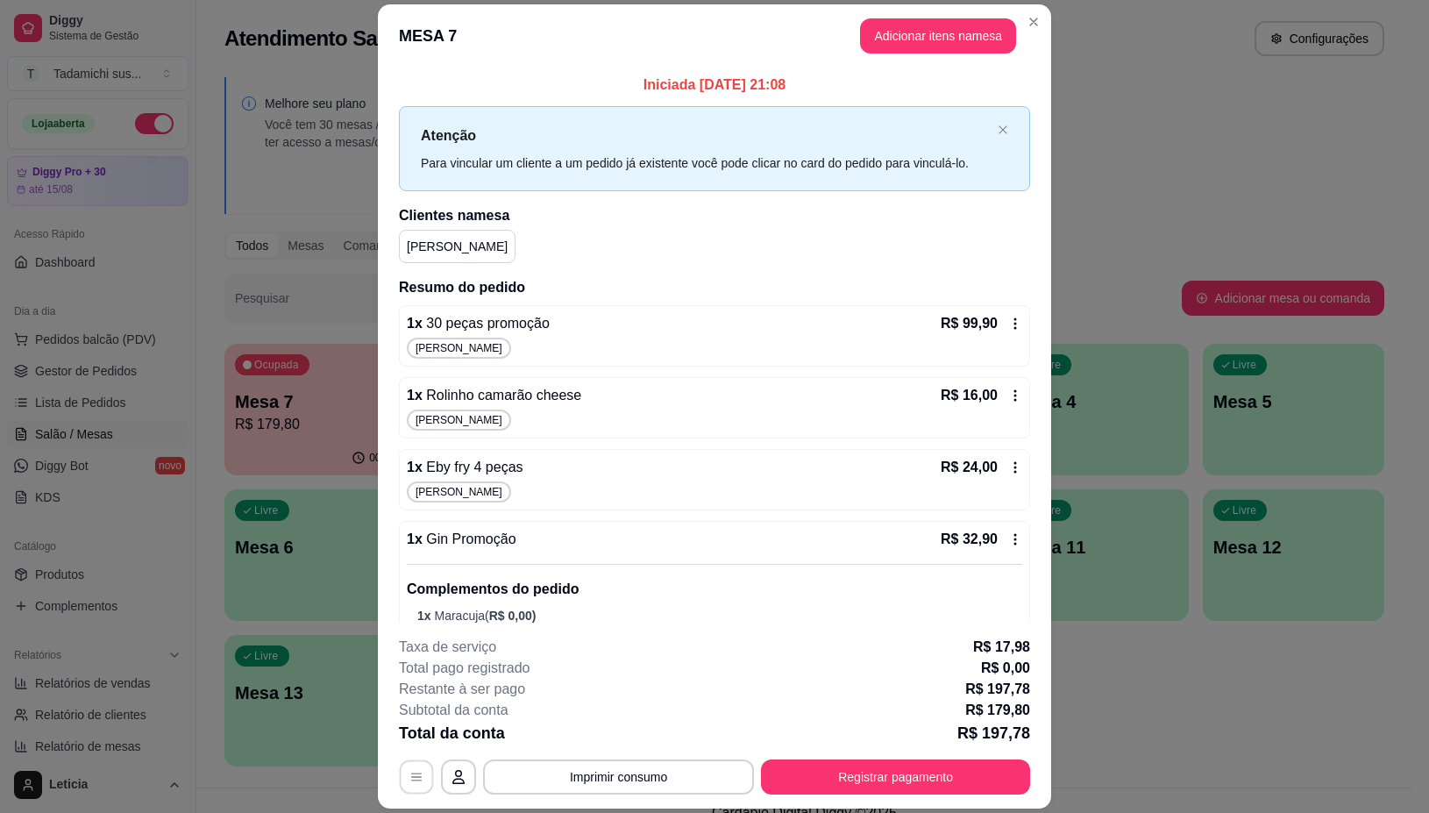
click at [412, 771] on icon "button" at bounding box center [416, 778] width 14 height 14
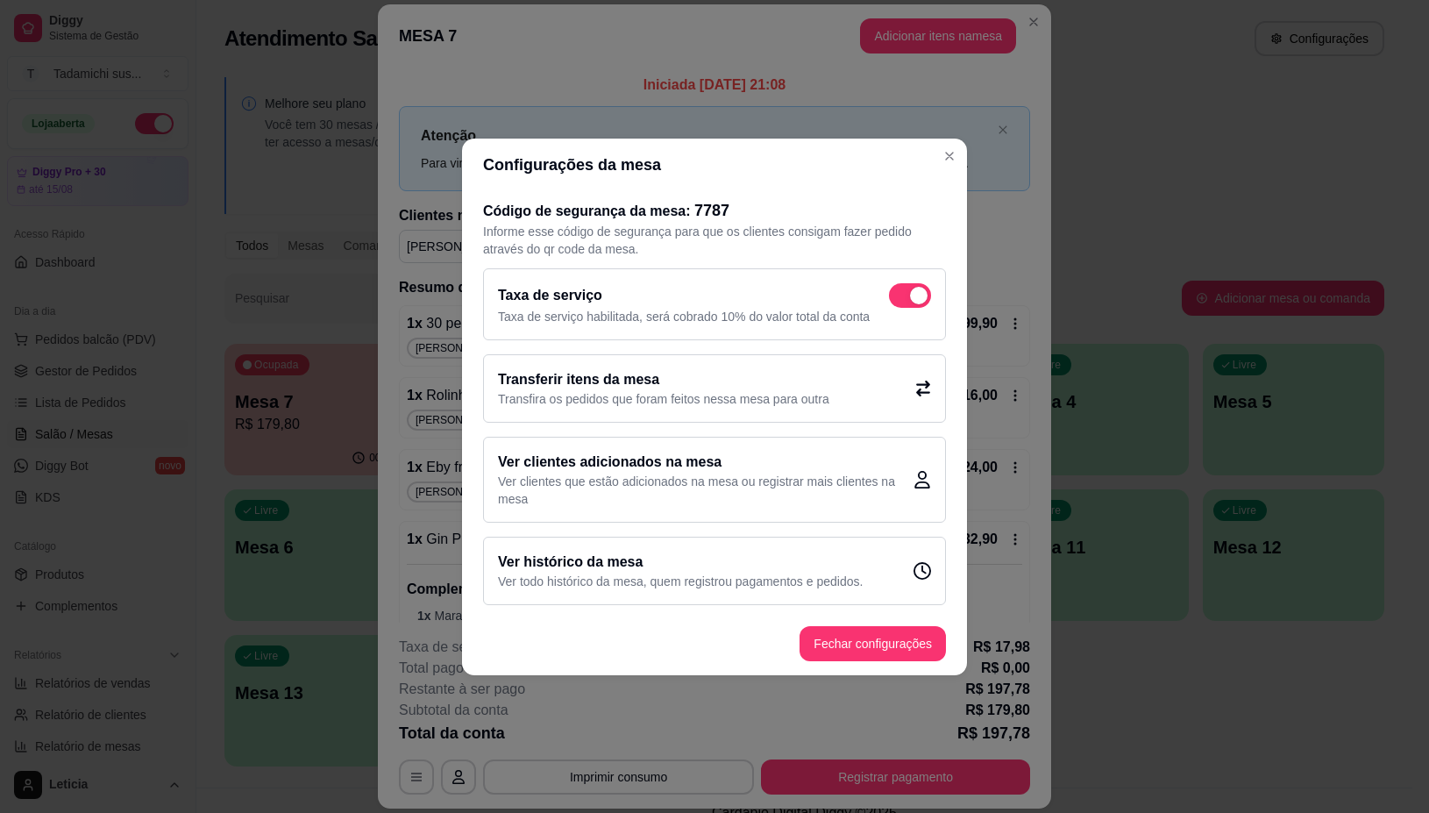
click at [906, 291] on span at bounding box center [910, 295] width 42 height 25
click at [900, 298] on input "checkbox" at bounding box center [893, 303] width 11 height 11
checkbox input "false"
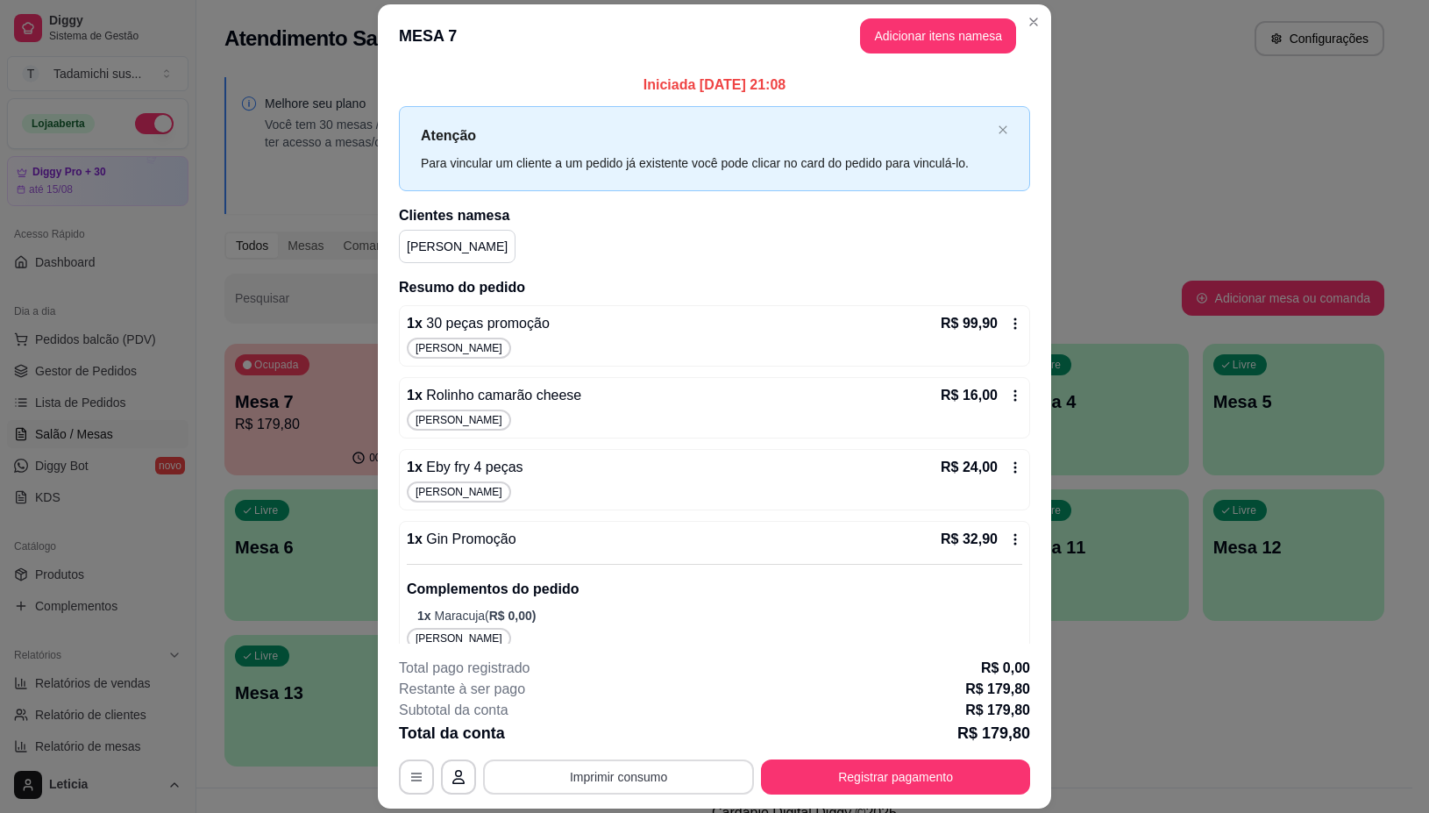
click at [636, 773] on button "Imprimir consumo" at bounding box center [618, 776] width 271 height 35
click at [605, 700] on button "IMPRESSORA" at bounding box center [615, 702] width 135 height 28
click at [856, 772] on button "Registrar pagamento" at bounding box center [895, 776] width 269 height 35
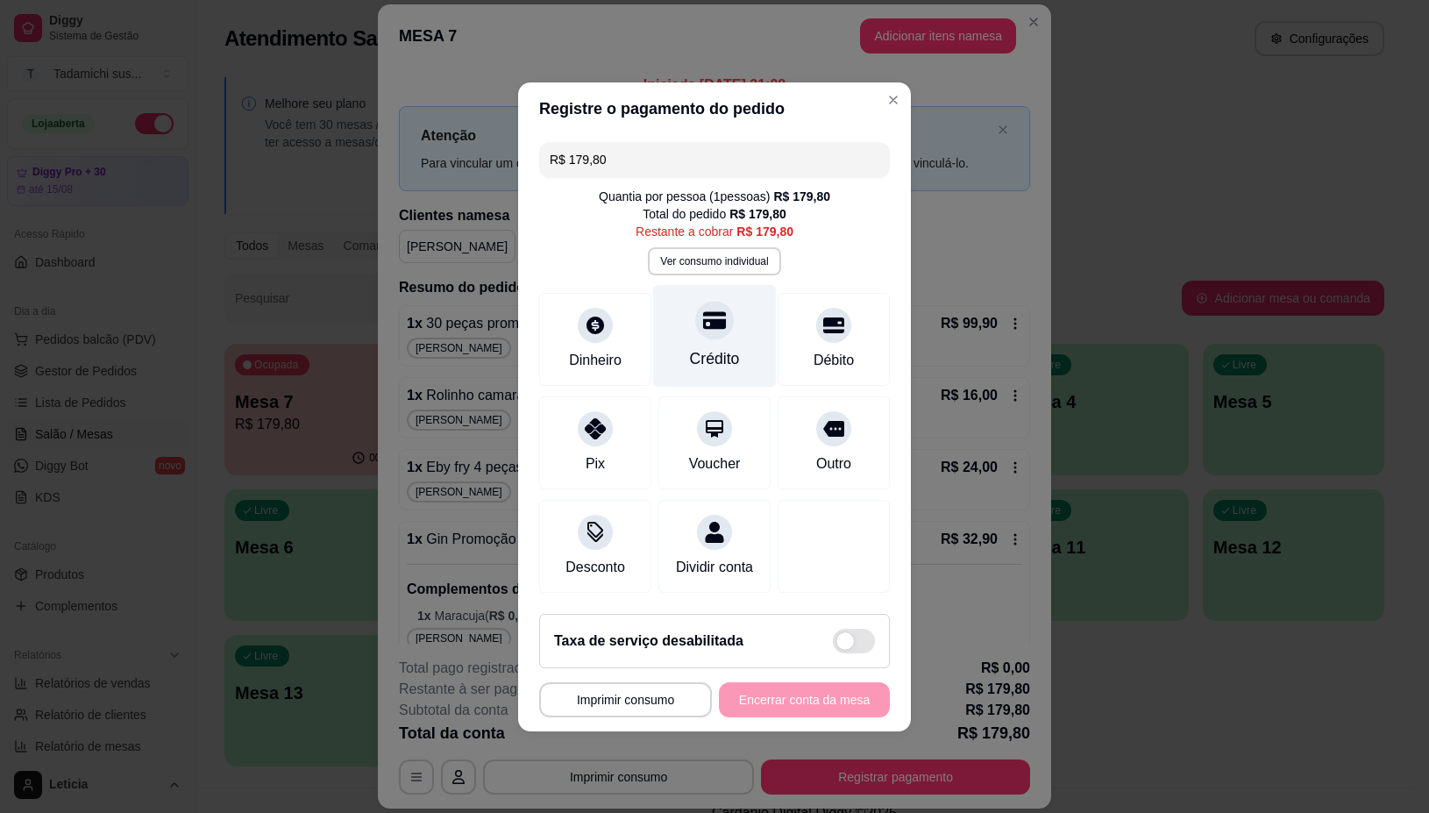
click at [697, 325] on div at bounding box center [714, 320] width 39 height 39
type input "R$ 0,00"
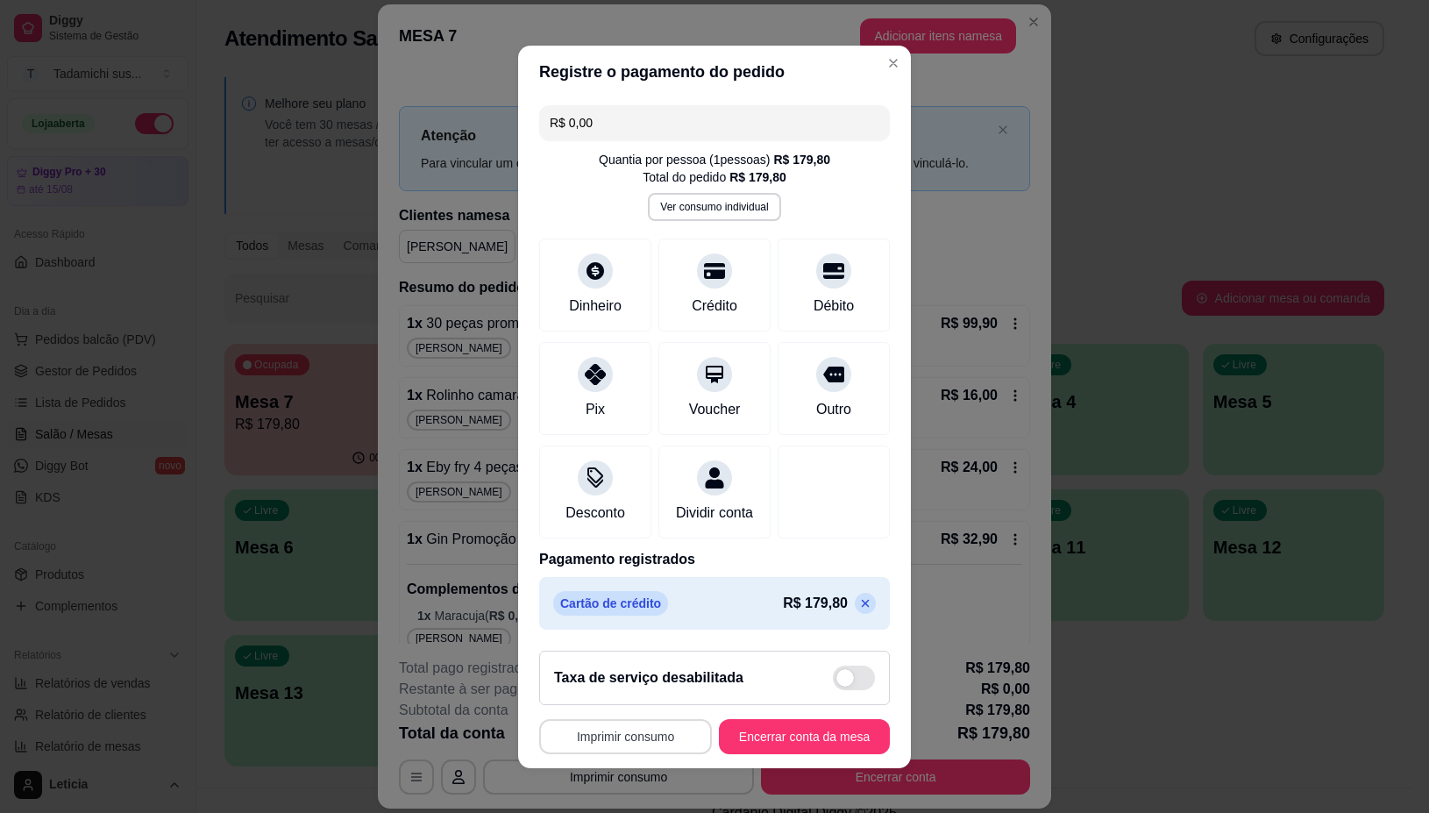
click at [645, 745] on button "Imprimir consumo" at bounding box center [625, 736] width 173 height 35
click at [601, 662] on button "IMPRESSORA" at bounding box center [618, 665] width 135 height 28
click at [735, 729] on button "Encerrar conta da mesa" at bounding box center [804, 736] width 171 height 35
